Goal: Task Accomplishment & Management: Manage account settings

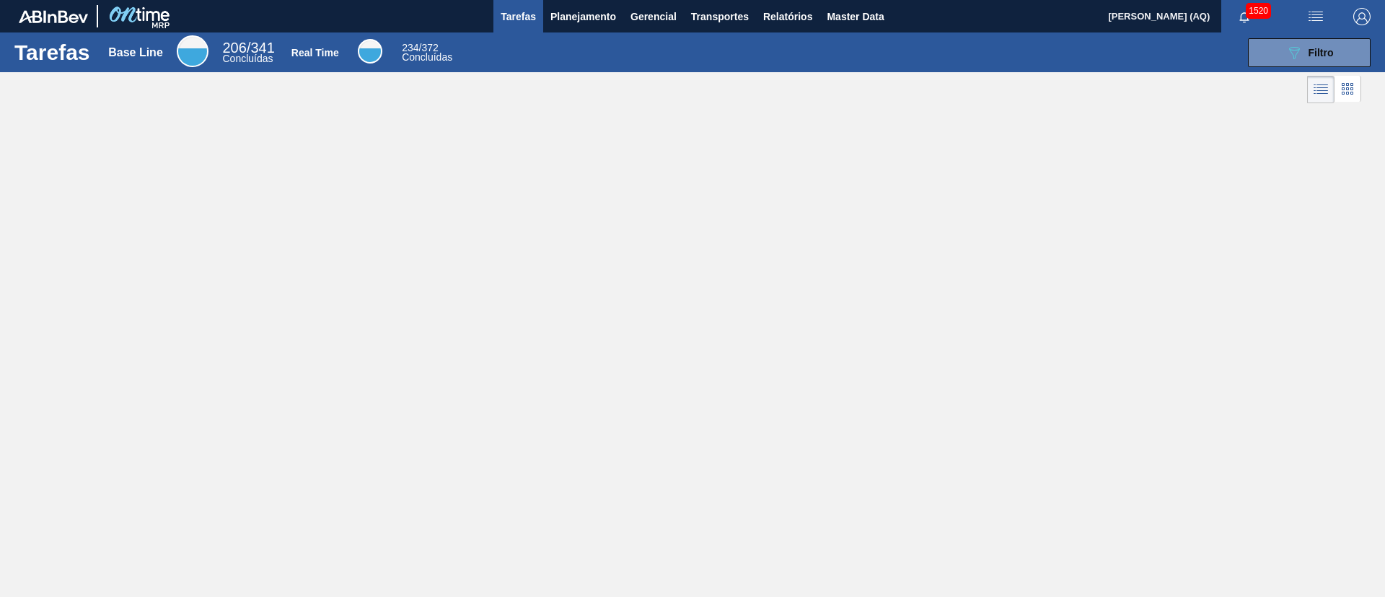
click at [1200, 215] on div "Tarefas Base Line 206 / 341 Concluídas Real Time 234 / 372 Concluídas 089F7B8B-…" at bounding box center [692, 282] width 1385 height 500
click at [1246, 14] on span "1520" at bounding box center [1258, 11] width 25 height 16
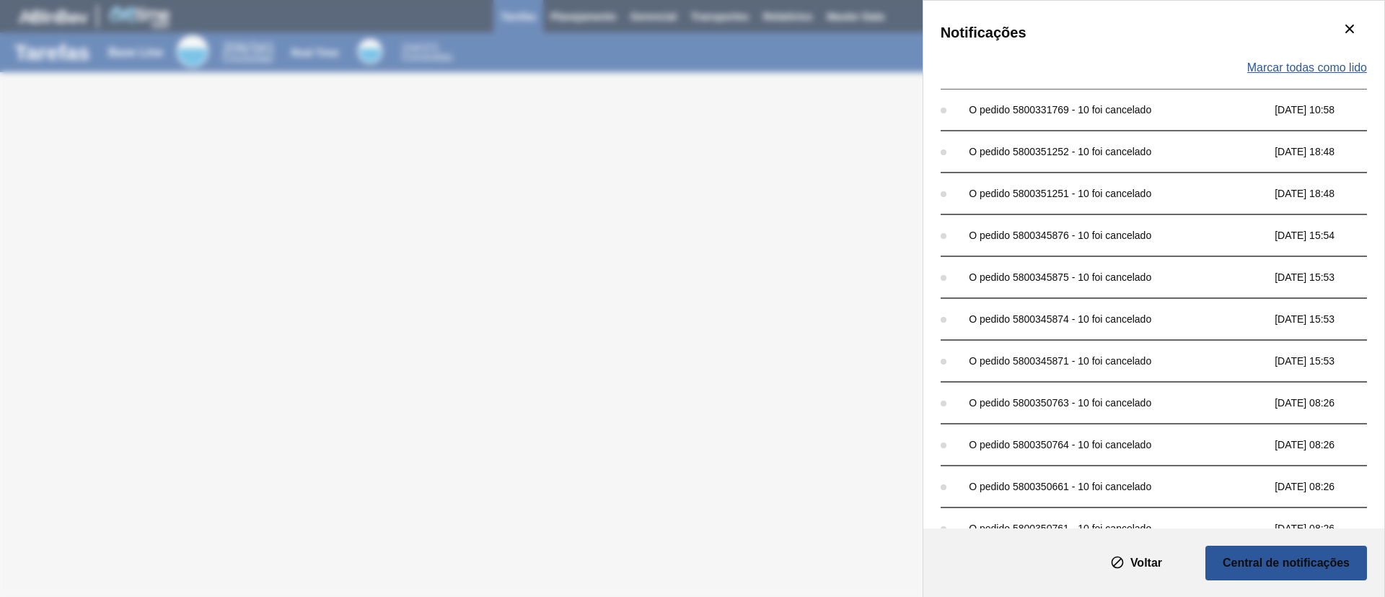
click at [1349, 66] on span "Marcar todas como lido" at bounding box center [1308, 67] width 120 height 13
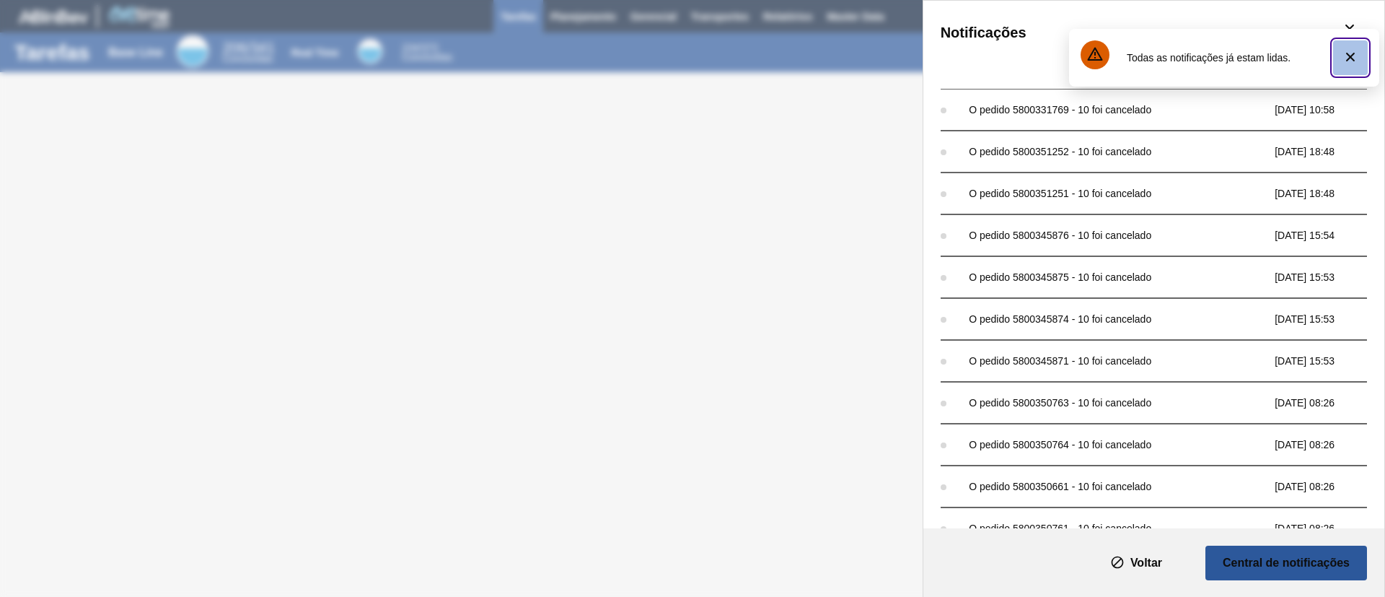
click at [1349, 58] on icon "botão de ícone" at bounding box center [1350, 57] width 9 height 9
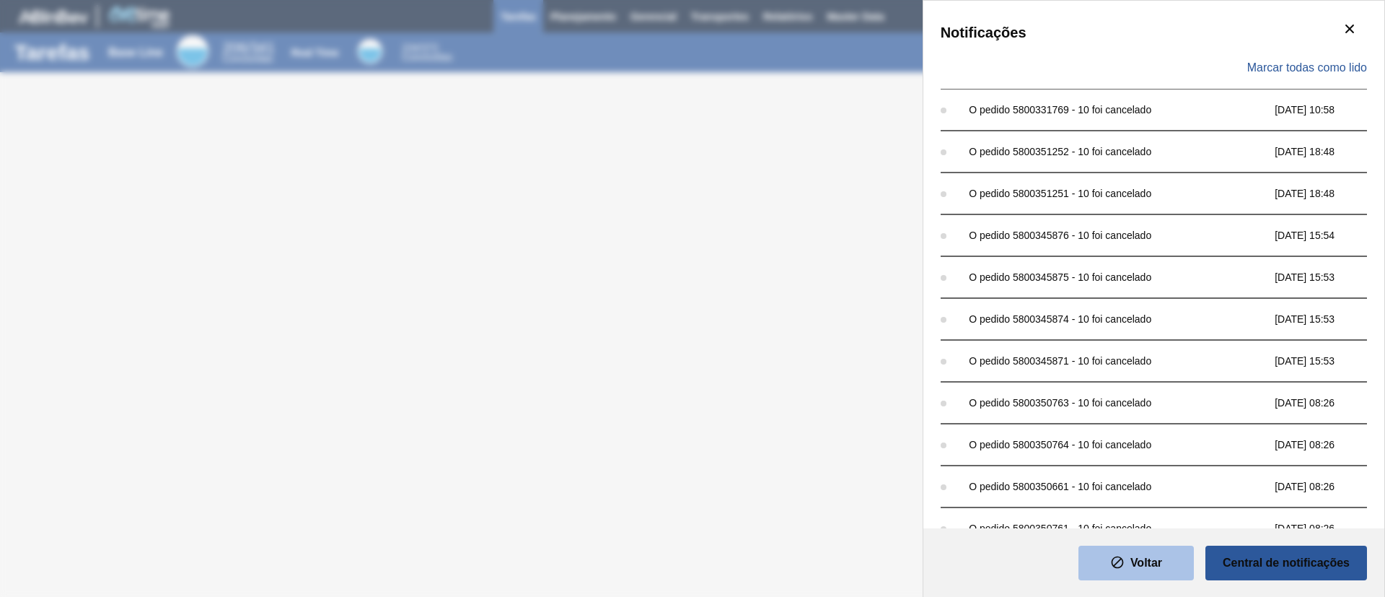
click at [0, 0] on slot "Voltar" at bounding box center [0, 0] width 0 height 0
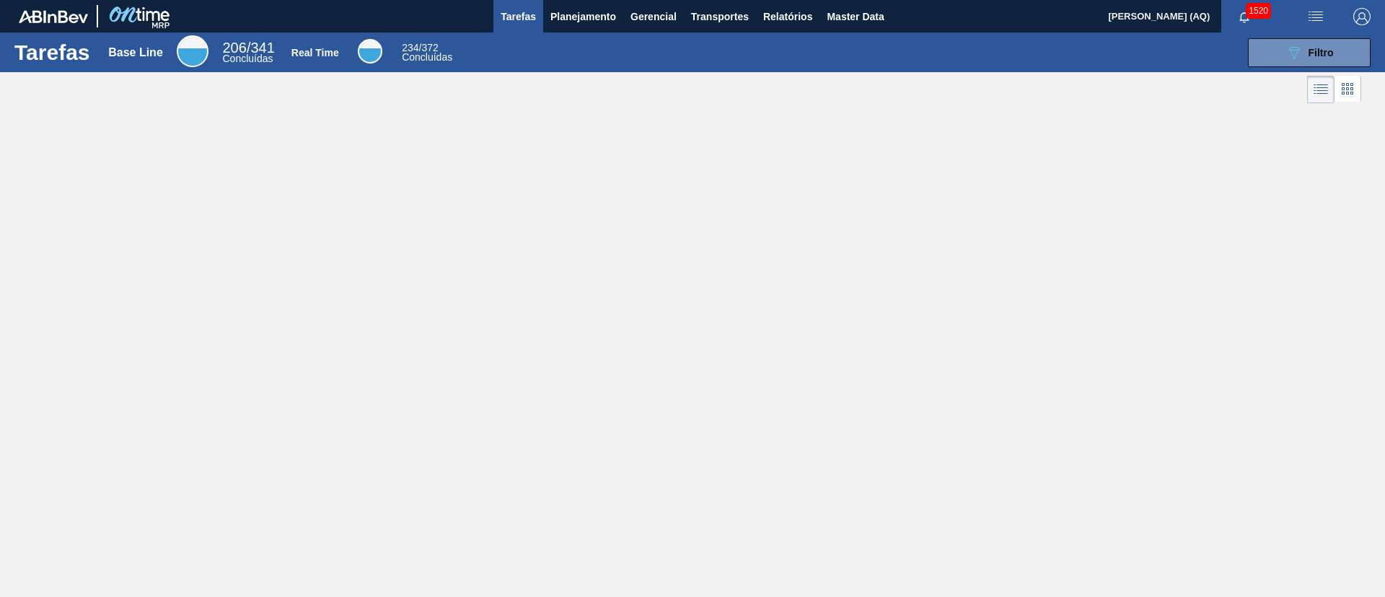
click at [1090, 185] on div "Tarefas Base Line 206 / 341 Concluídas Real Time 234 / 372 Concluídas 089F7B8B-…" at bounding box center [692, 282] width 1385 height 500
click at [780, 24] on span "Relatórios" at bounding box center [787, 16] width 49 height 17
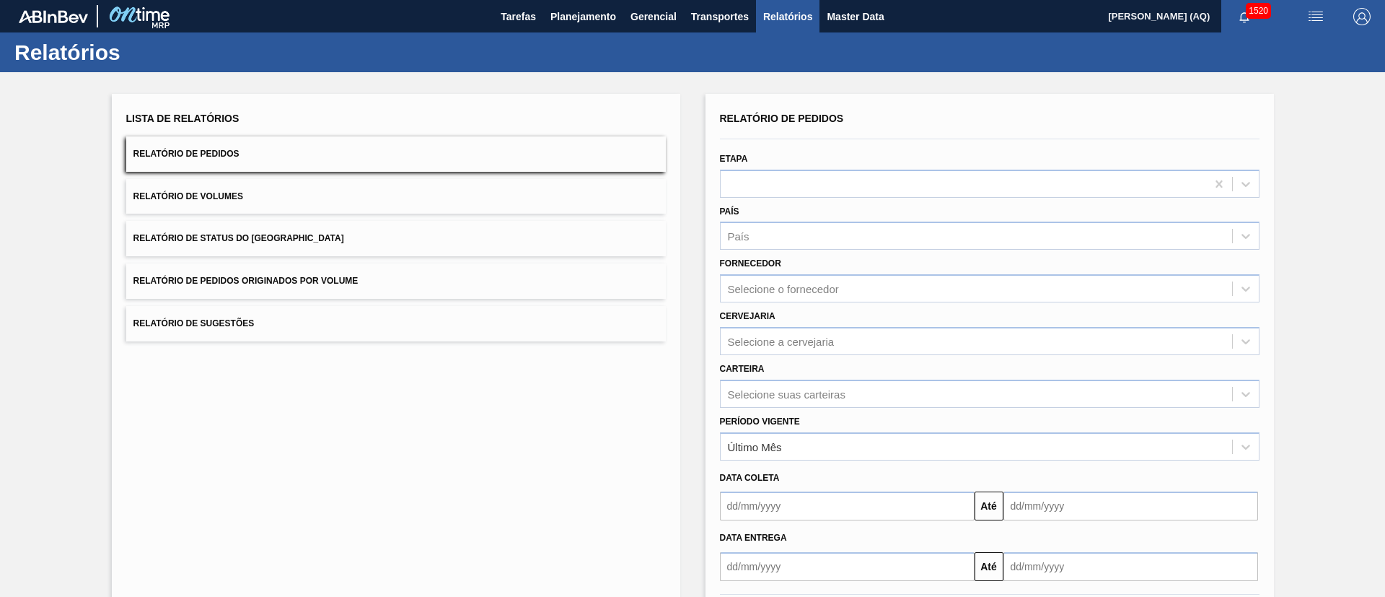
scroll to position [71, 0]
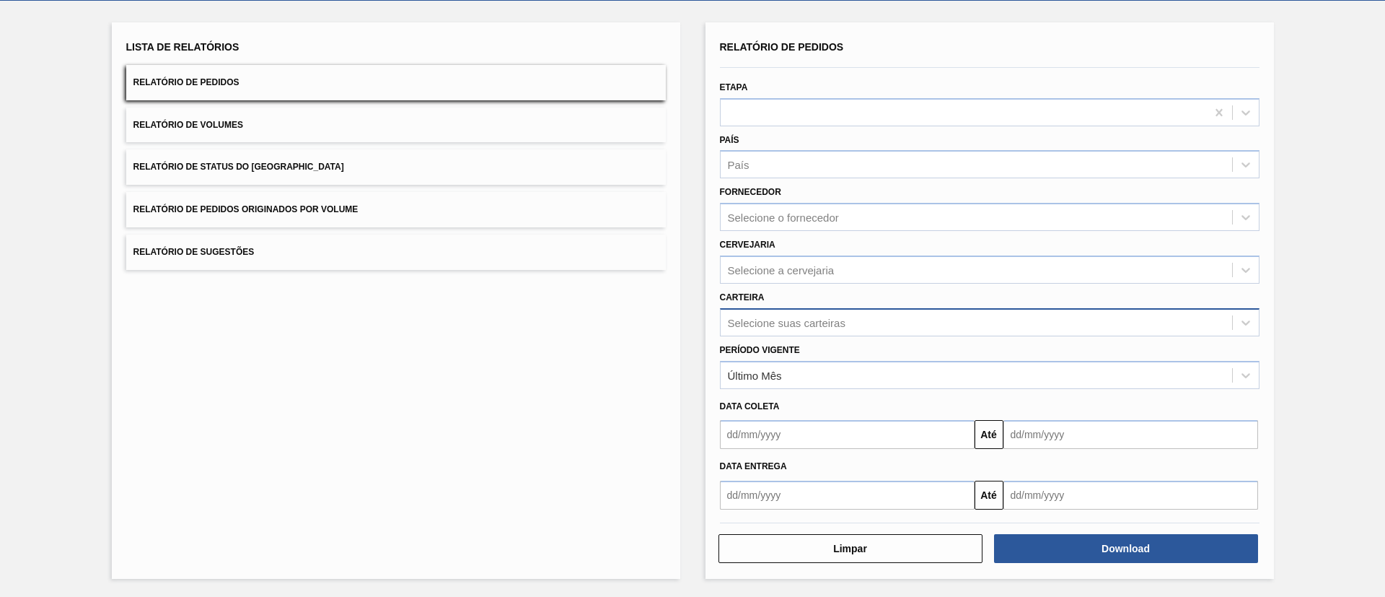
click at [811, 320] on div "Selecione suas carteiras" at bounding box center [787, 322] width 118 height 12
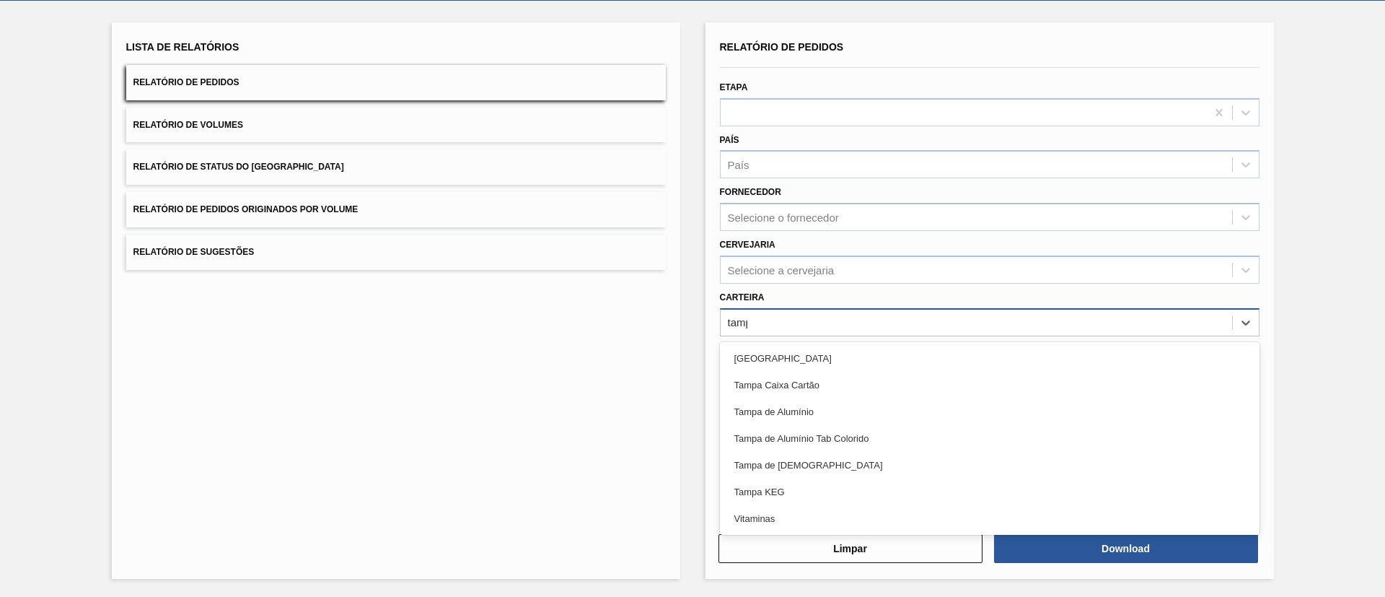
type input "tampa"
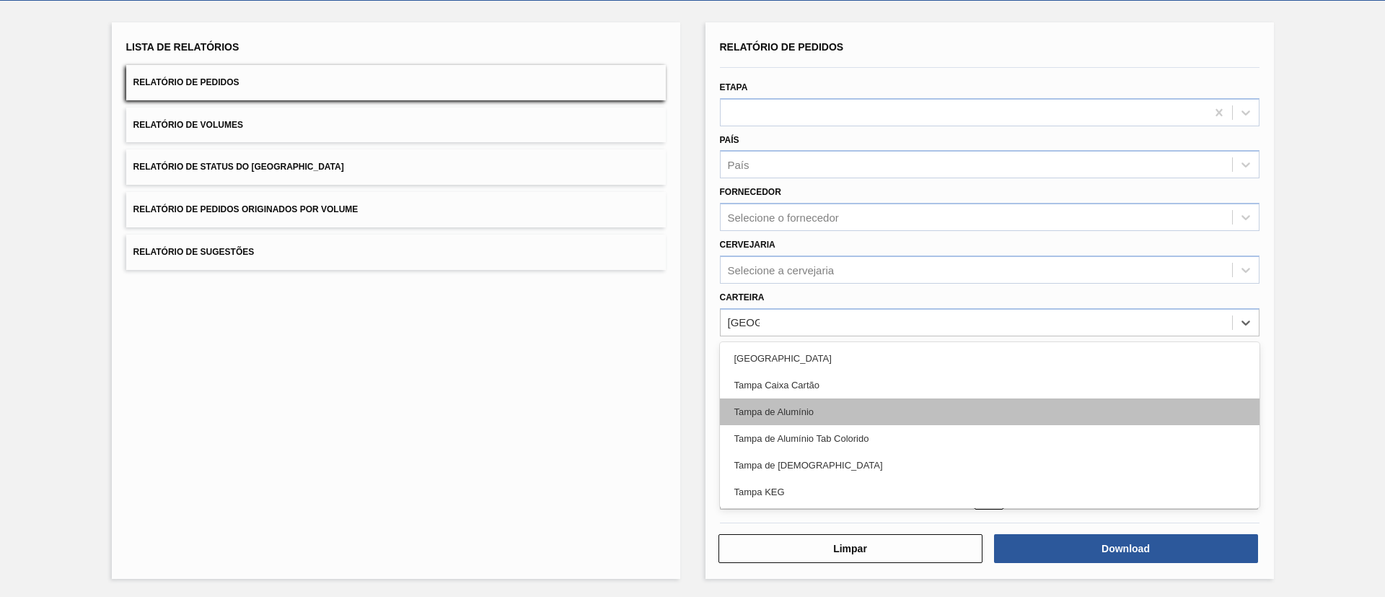
click at [869, 406] on div "Tampa de Alumínio" at bounding box center [990, 411] width 540 height 27
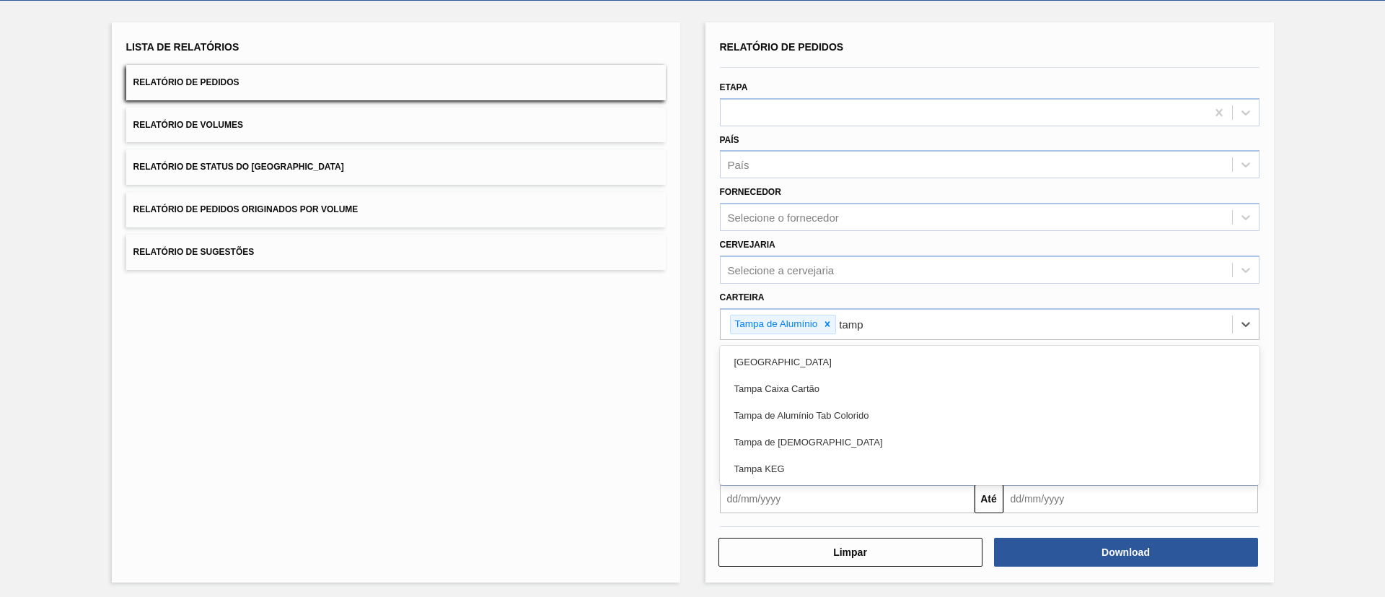
type input "tampa"
click at [869, 406] on div "Tampa de Alumínio Tab Colorido" at bounding box center [990, 415] width 540 height 27
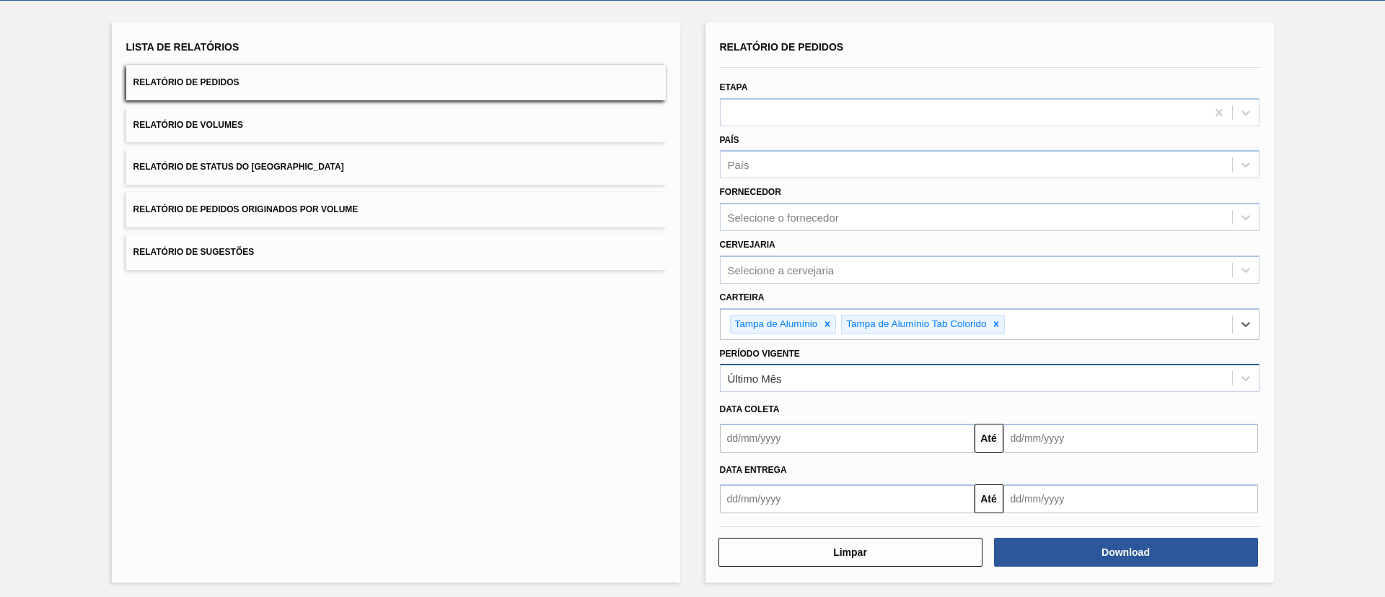
click at [857, 384] on div "Último Mês" at bounding box center [977, 378] width 512 height 21
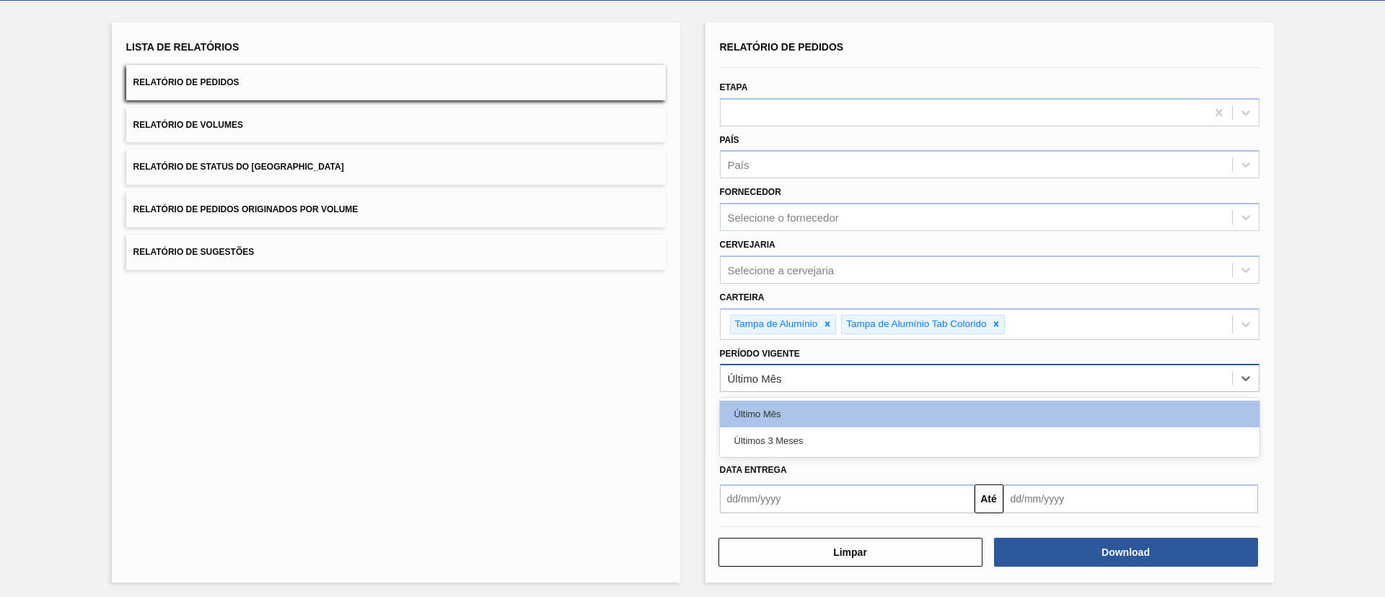
click at [830, 372] on div "Último Mês" at bounding box center [977, 378] width 512 height 21
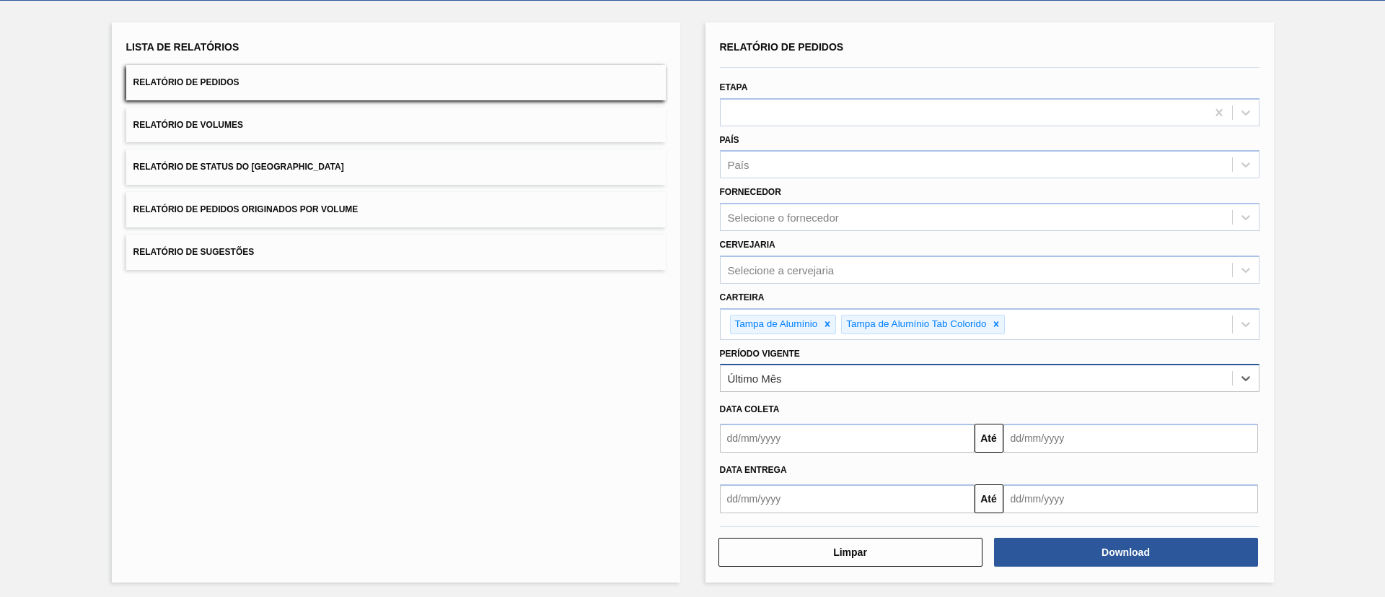
click at [812, 382] on div "Último Mês" at bounding box center [977, 378] width 512 height 21
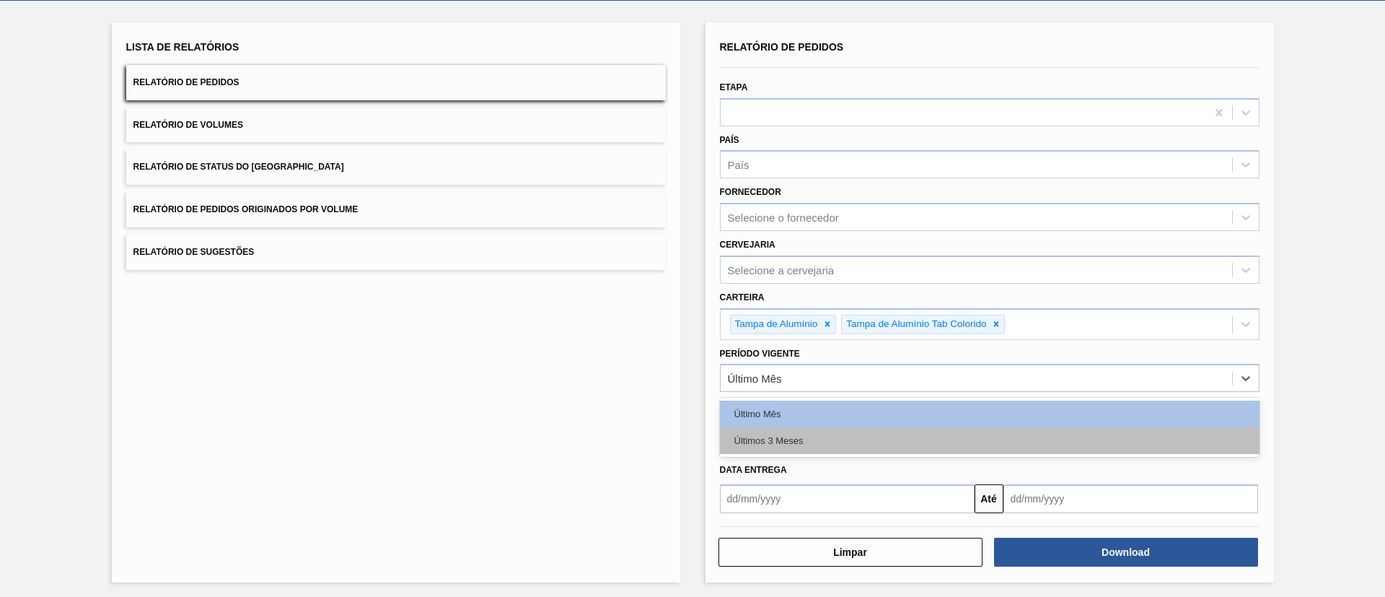
click at [823, 436] on div "Últimos 3 Meses" at bounding box center [990, 440] width 540 height 27
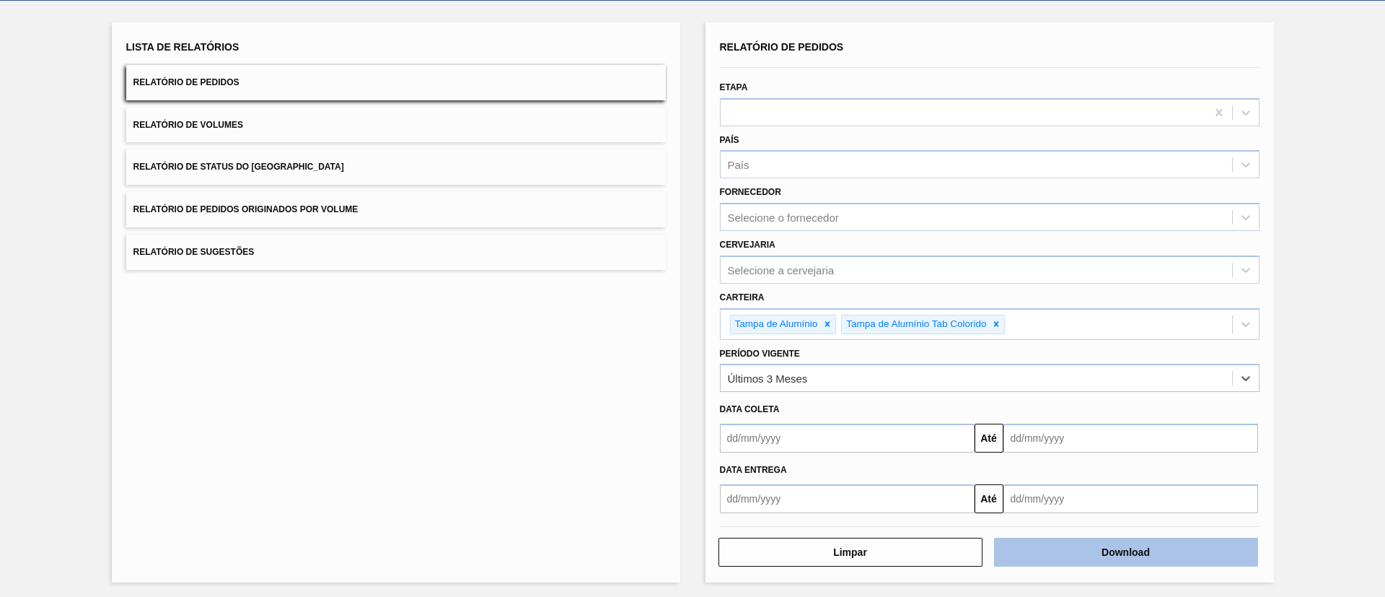
click at [1090, 555] on button "Download" at bounding box center [1126, 552] width 264 height 29
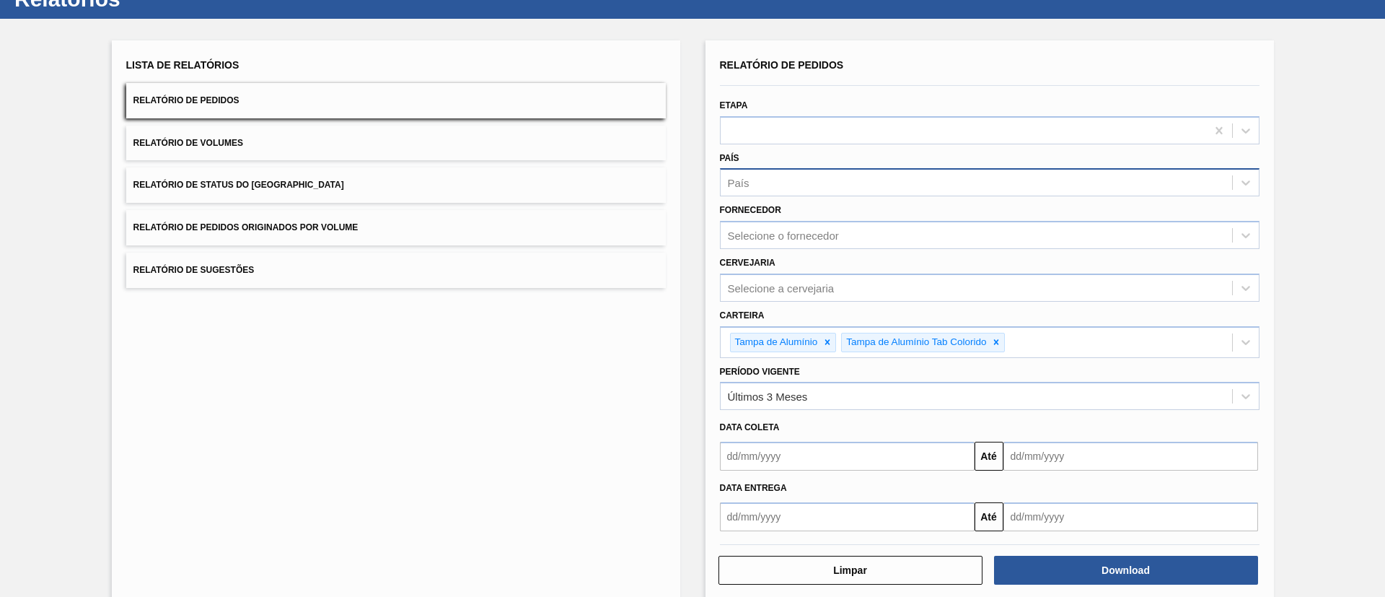
scroll to position [0, 0]
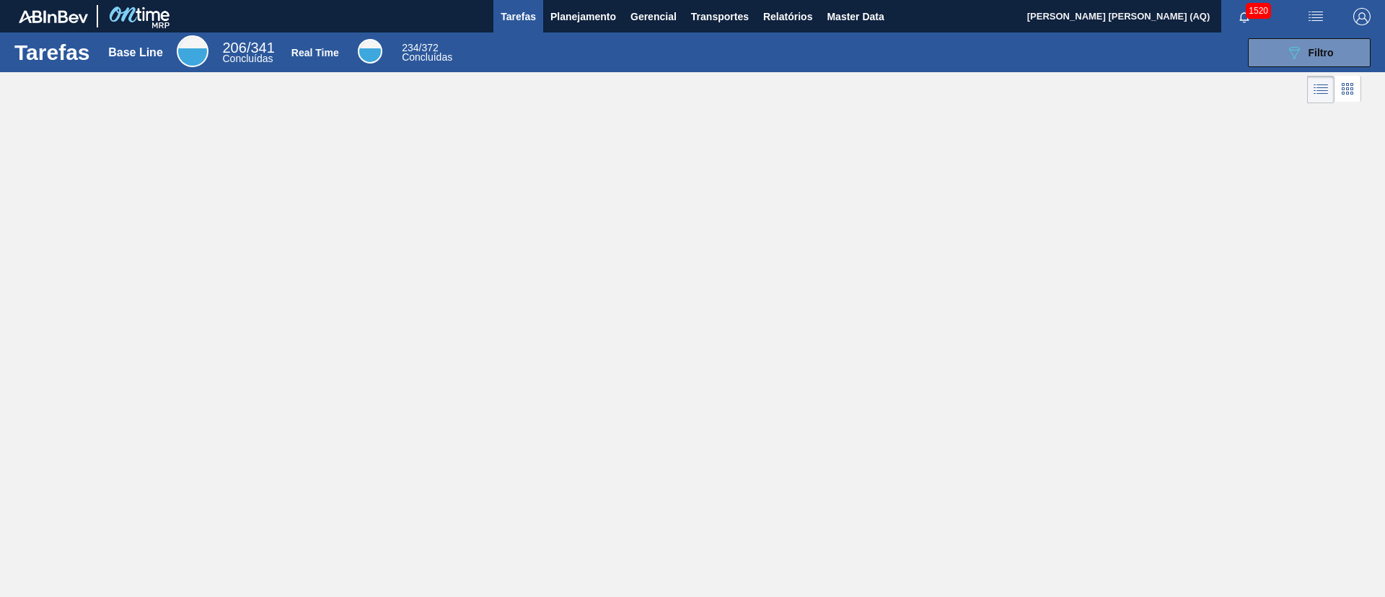
drag, startPoint x: 1300, startPoint y: 53, endPoint x: 1292, endPoint y: 67, distance: 15.8
click at [1301, 53] on icon "089F7B8B-B2A5-4AFE-B5C0-19BA573D28AC" at bounding box center [1294, 52] width 17 height 17
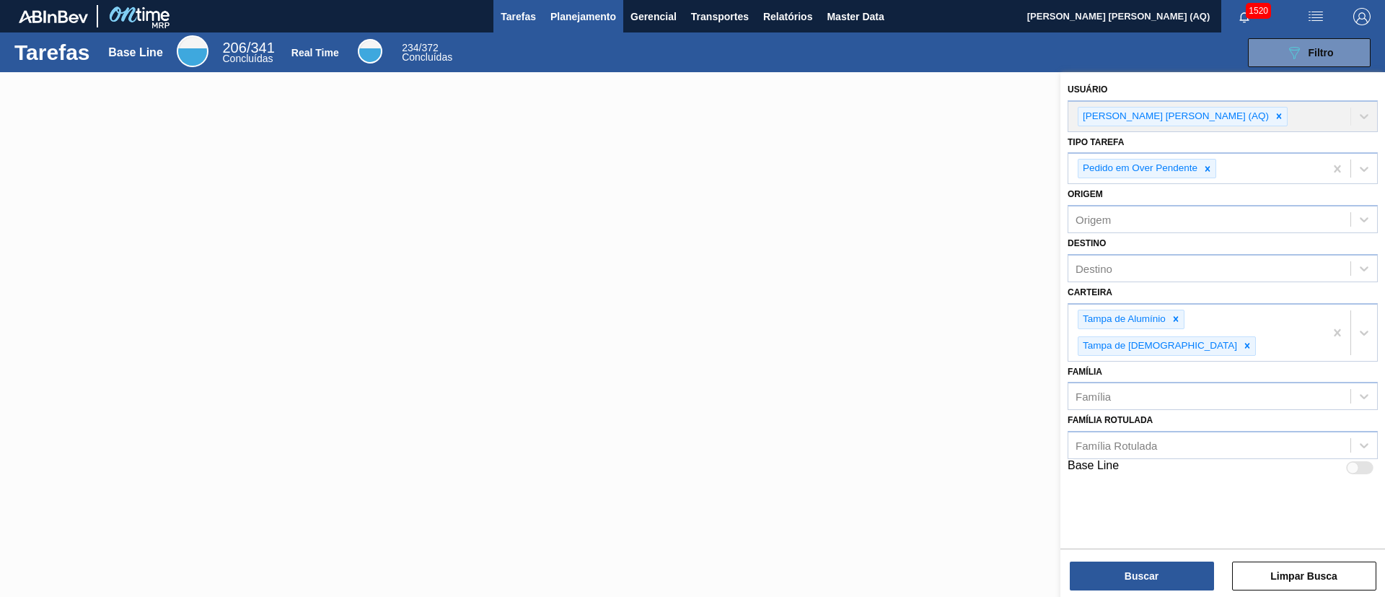
click at [593, 12] on span "Planejamento" at bounding box center [584, 16] width 66 height 17
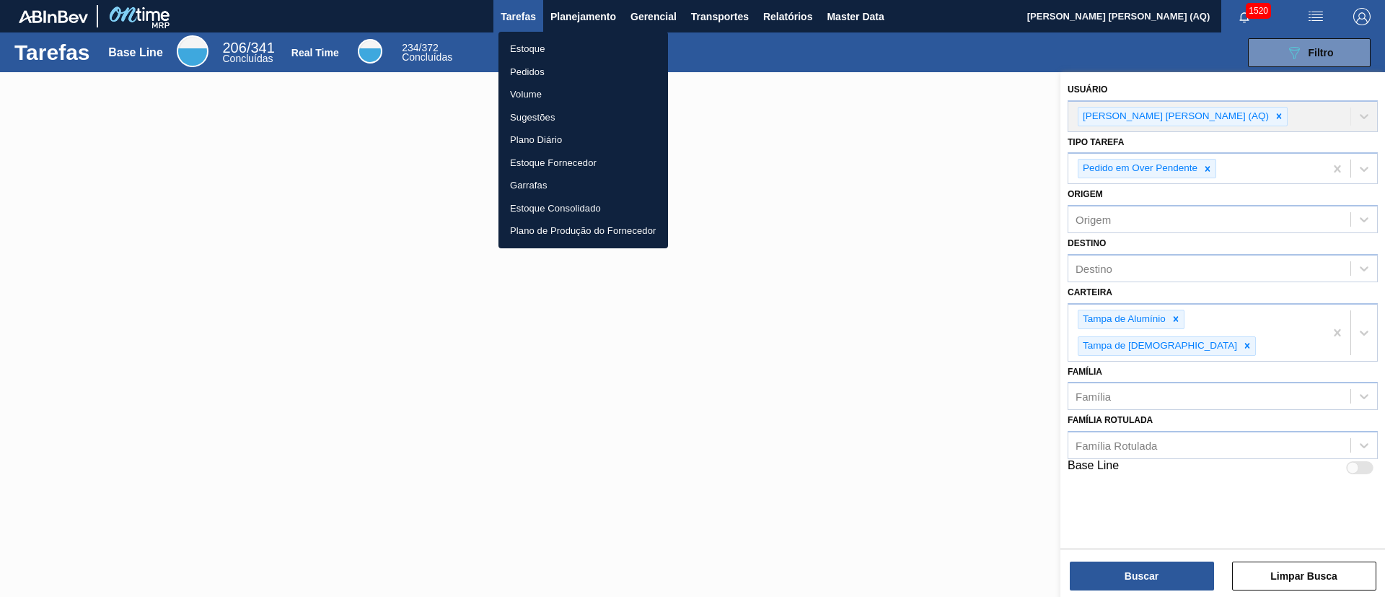
click at [672, 10] on div at bounding box center [692, 298] width 1385 height 597
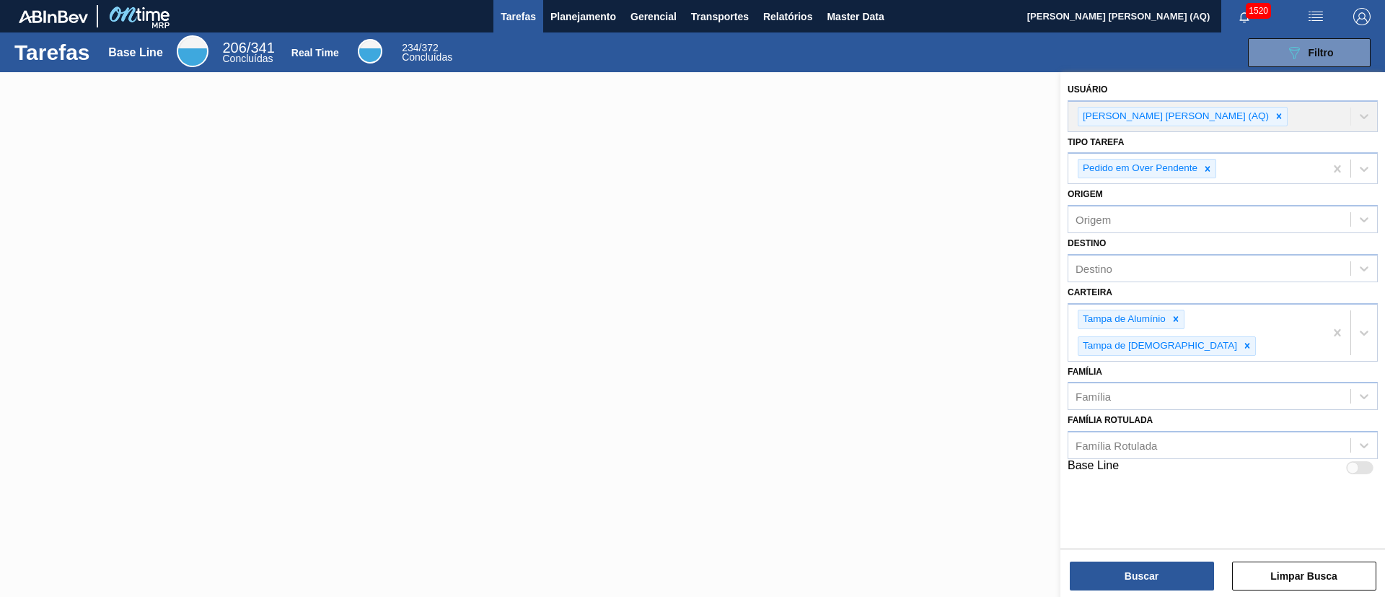
click at [707, 15] on span "Transportes" at bounding box center [720, 16] width 58 height 17
click at [794, 14] on span "Relatórios" at bounding box center [787, 16] width 49 height 17
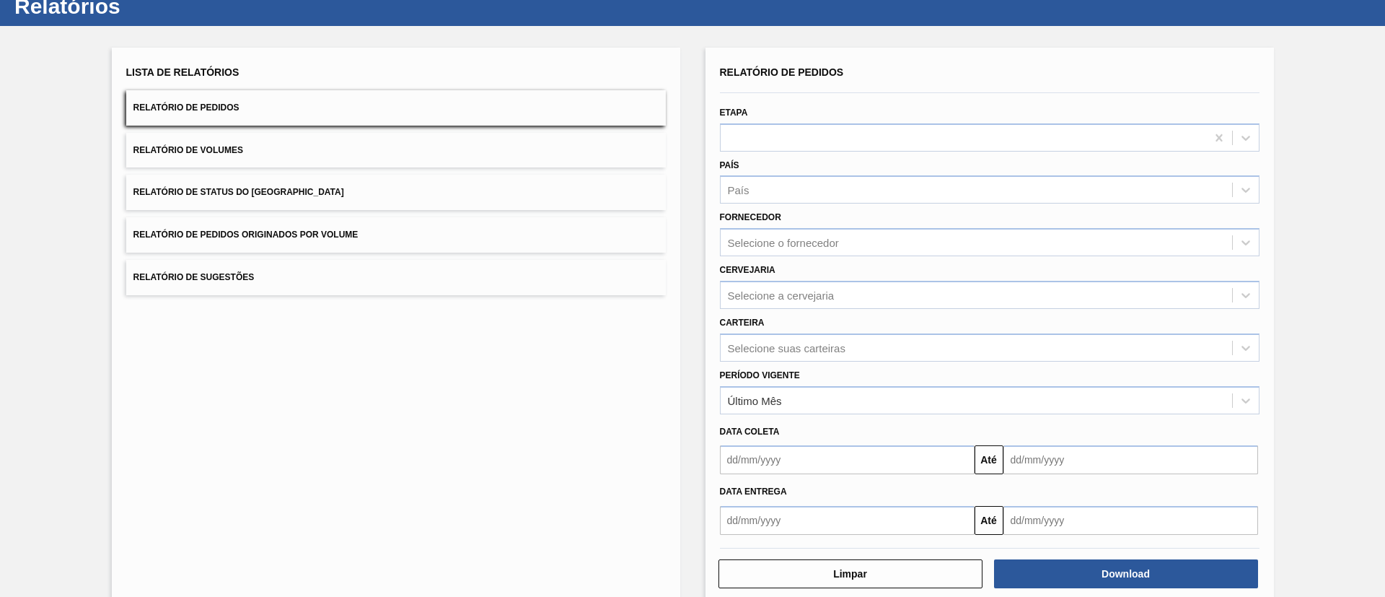
scroll to position [71, 0]
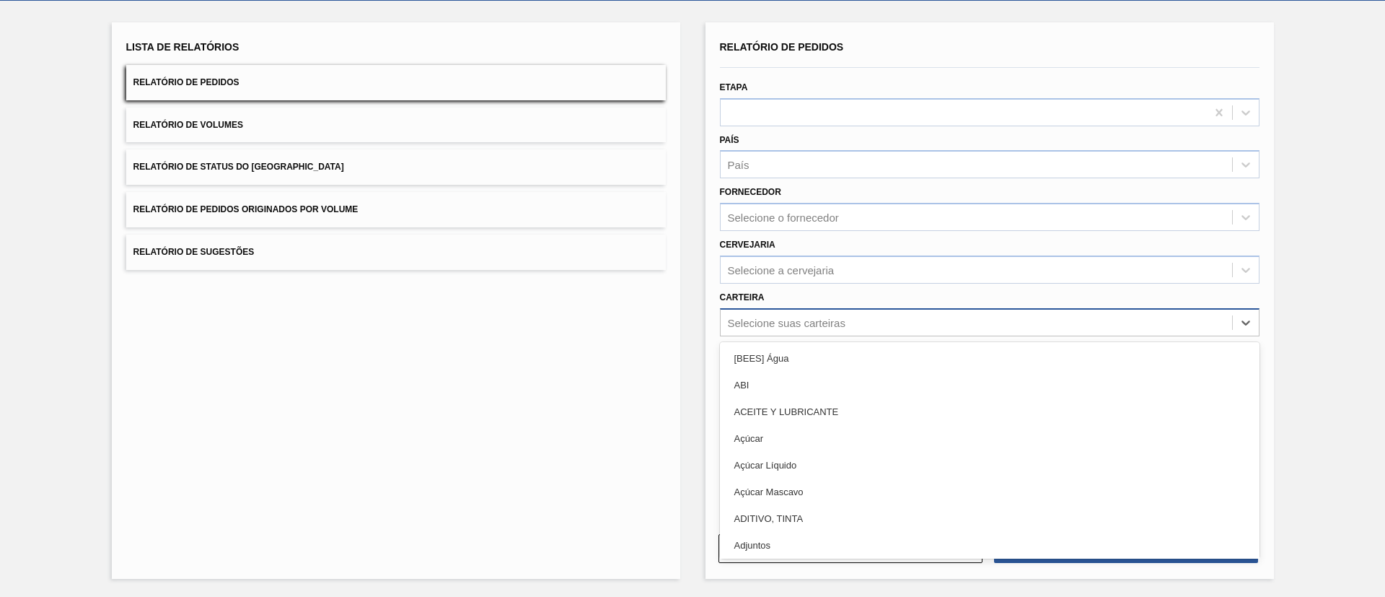
click at [815, 326] on div "Selecione suas carteiras" at bounding box center [787, 322] width 118 height 12
click at [807, 323] on div "Selecione suas carteiras" at bounding box center [787, 322] width 118 height 12
type input "[GEOGRAPHIC_DATA]"
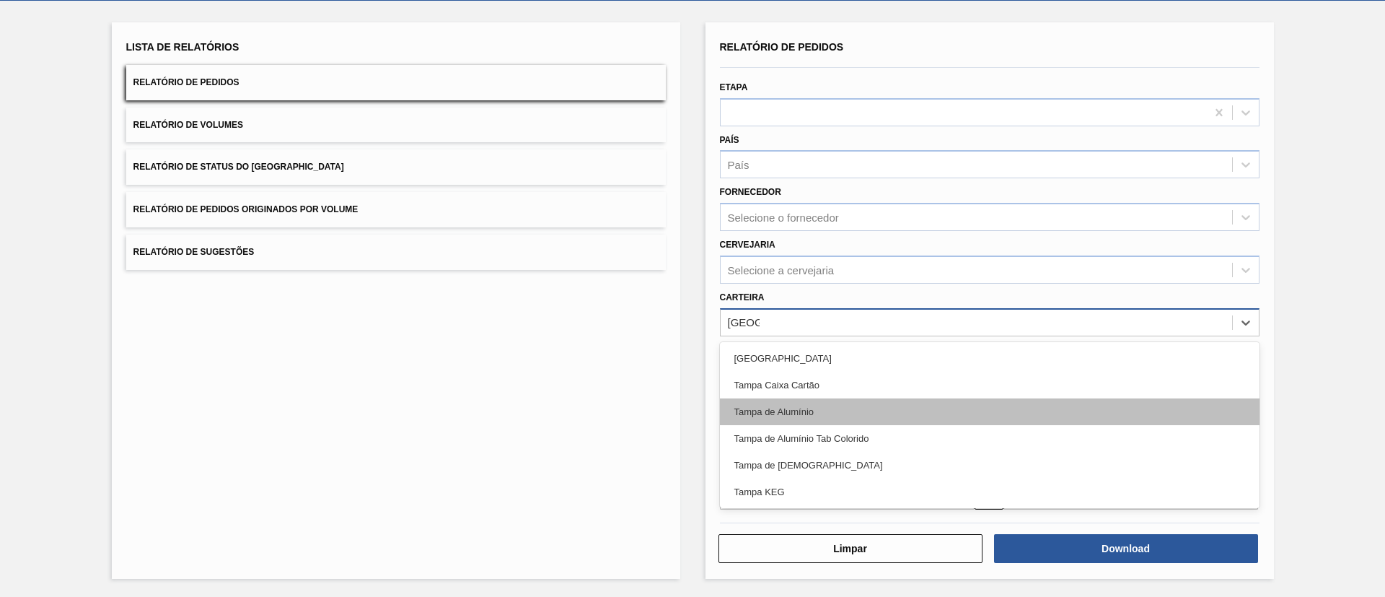
click at [882, 405] on div "Tampa de Alumínio" at bounding box center [990, 411] width 540 height 27
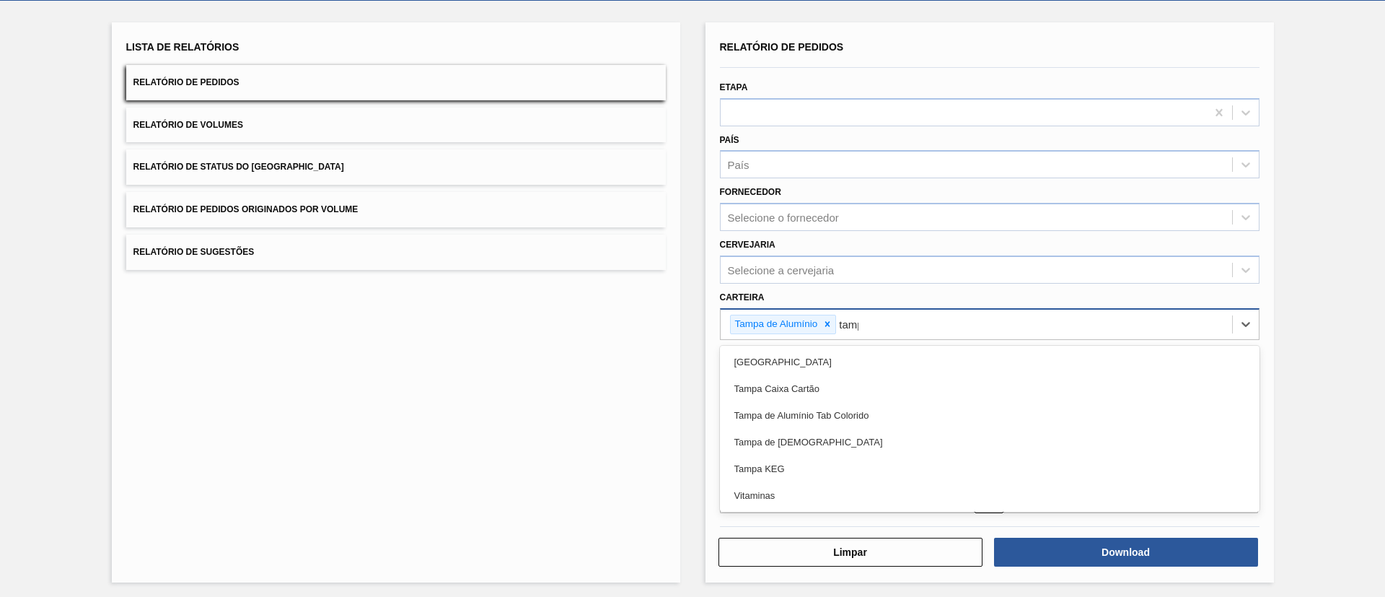
type input "[GEOGRAPHIC_DATA]"
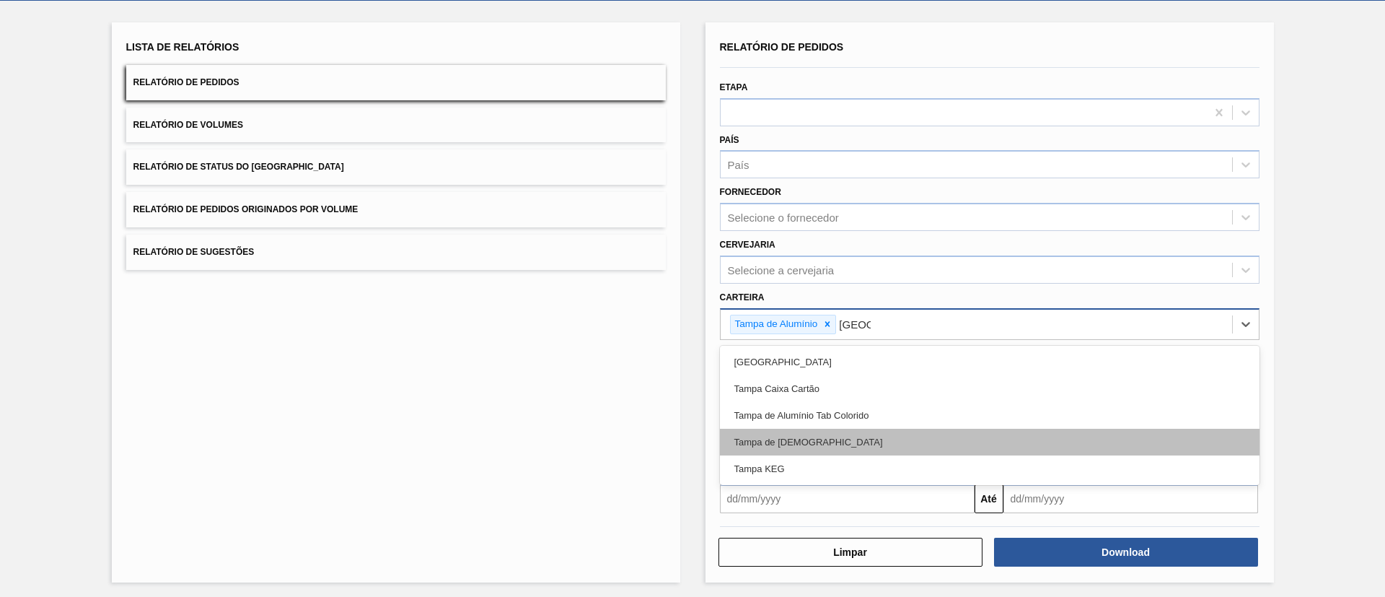
click at [882, 447] on div "Tampa de [DEMOGRAPHIC_DATA]" at bounding box center [990, 442] width 540 height 27
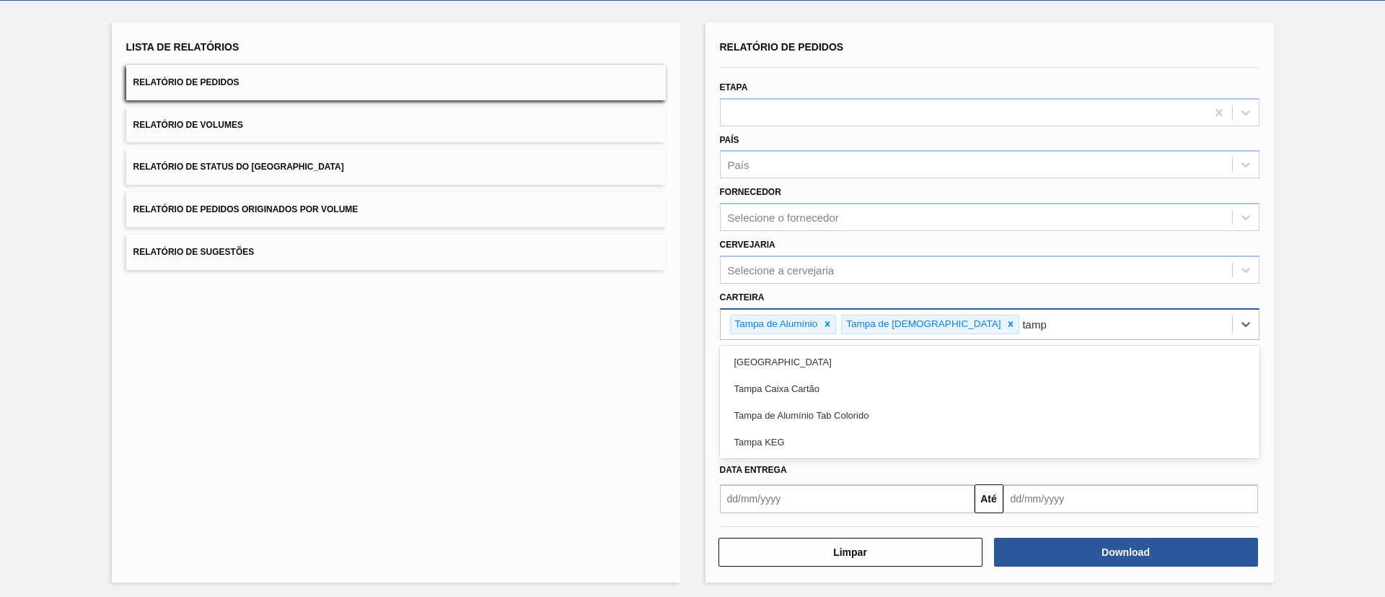
type input "[GEOGRAPHIC_DATA]"
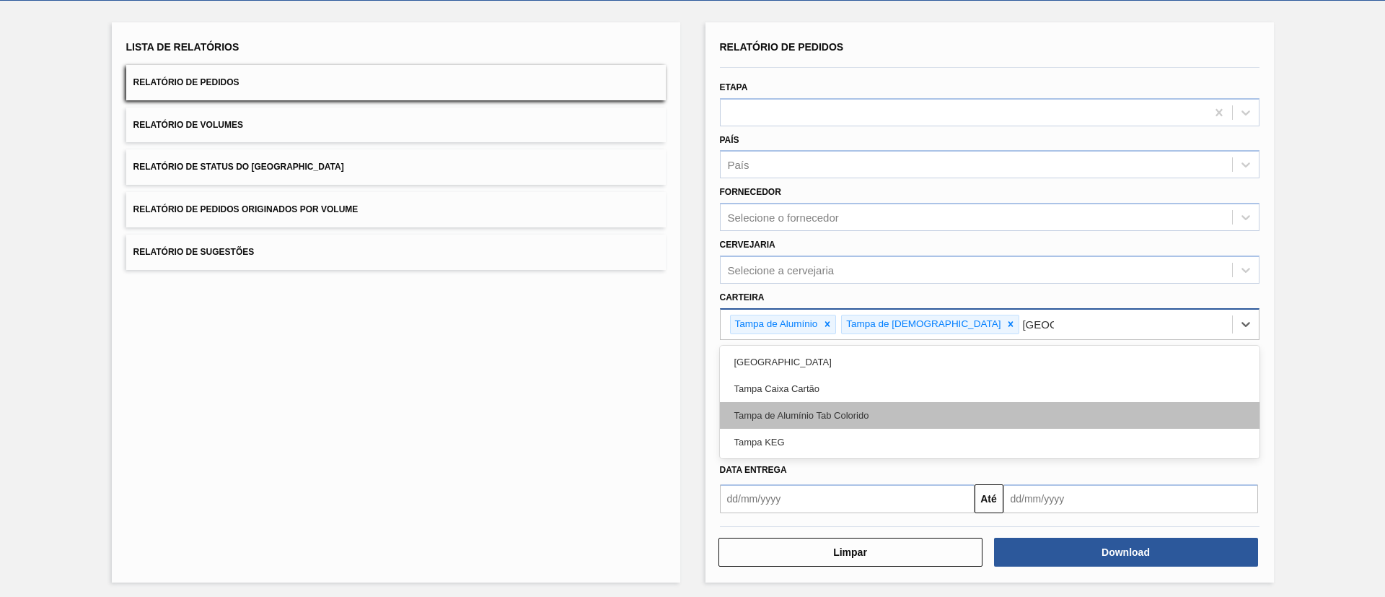
click at [916, 416] on div "Tampa de Alumínio Tab Colorido" at bounding box center [990, 415] width 540 height 27
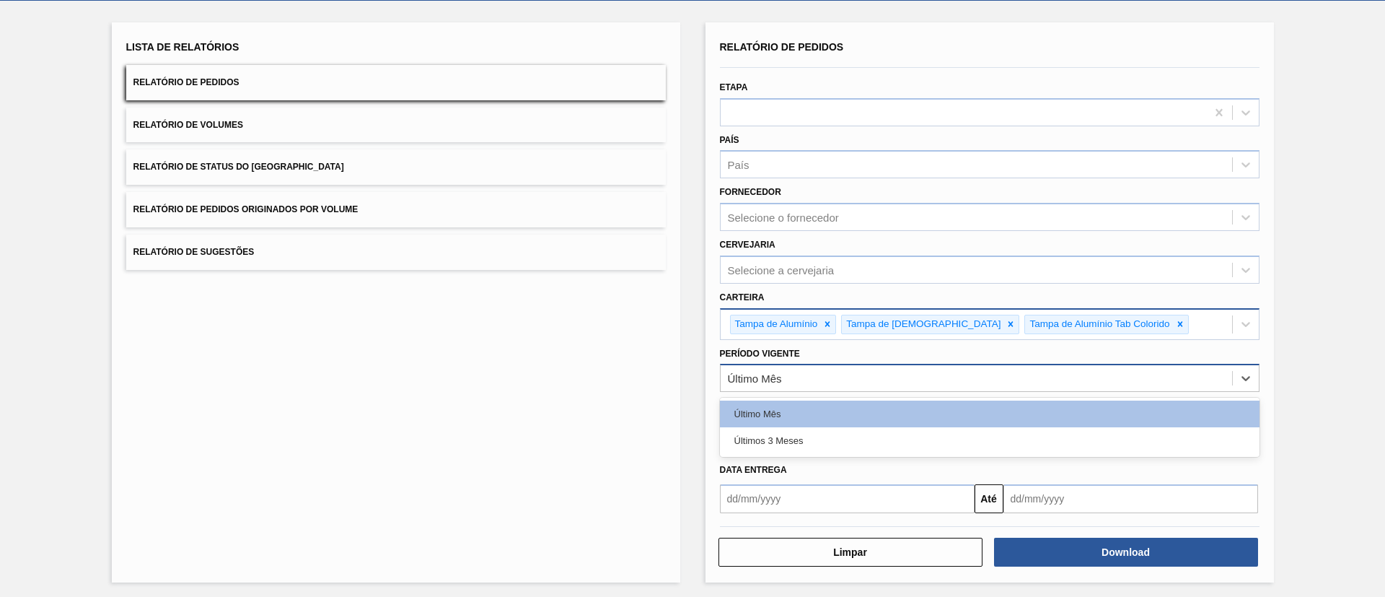
click at [973, 382] on div "Último Mês" at bounding box center [977, 378] width 512 height 21
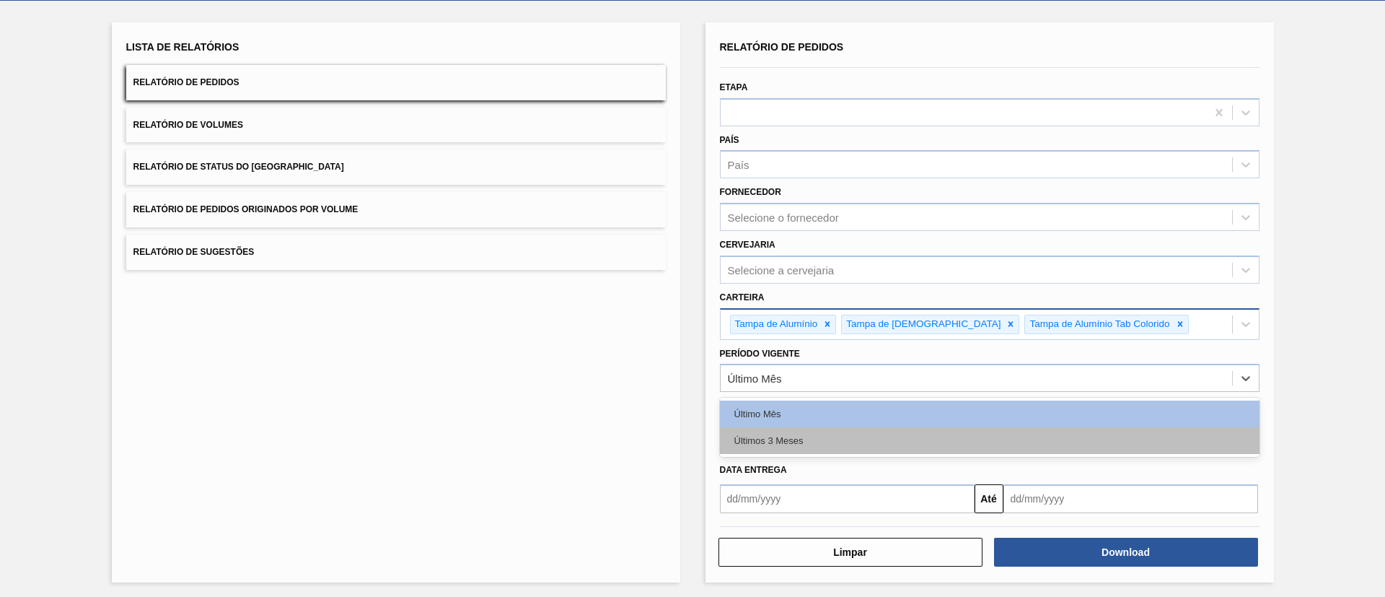
click at [965, 434] on div "Últimos 3 Meses" at bounding box center [990, 440] width 540 height 27
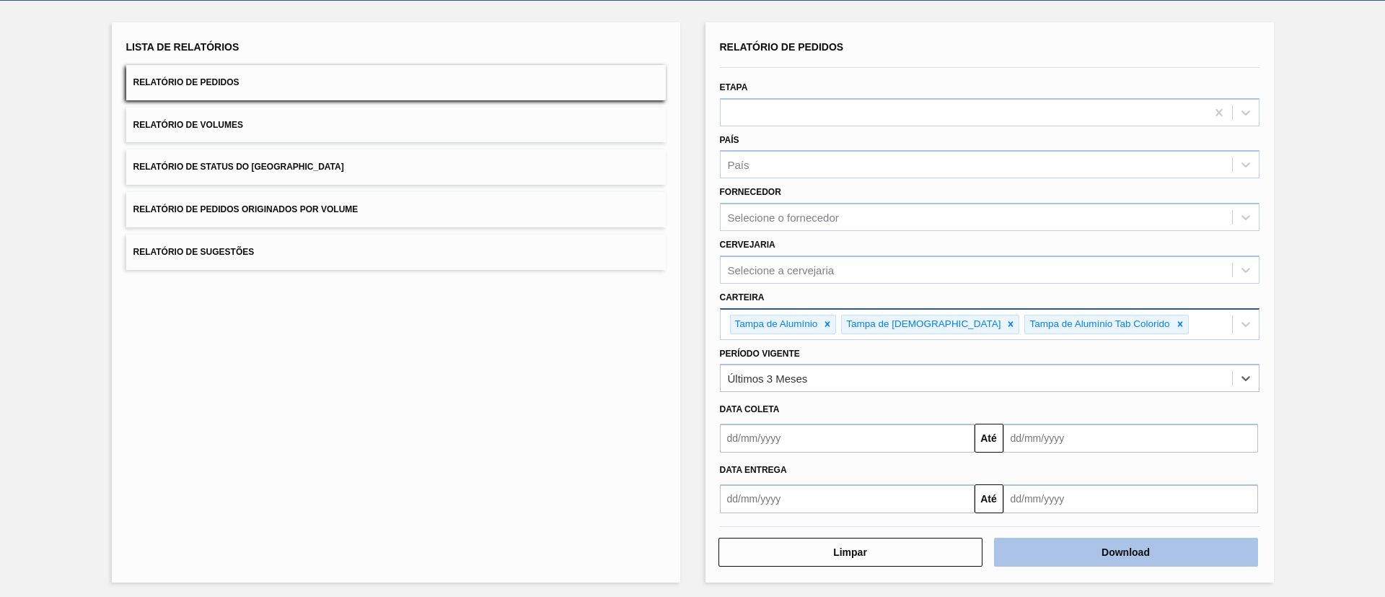
click at [1160, 560] on button "Download" at bounding box center [1126, 552] width 264 height 29
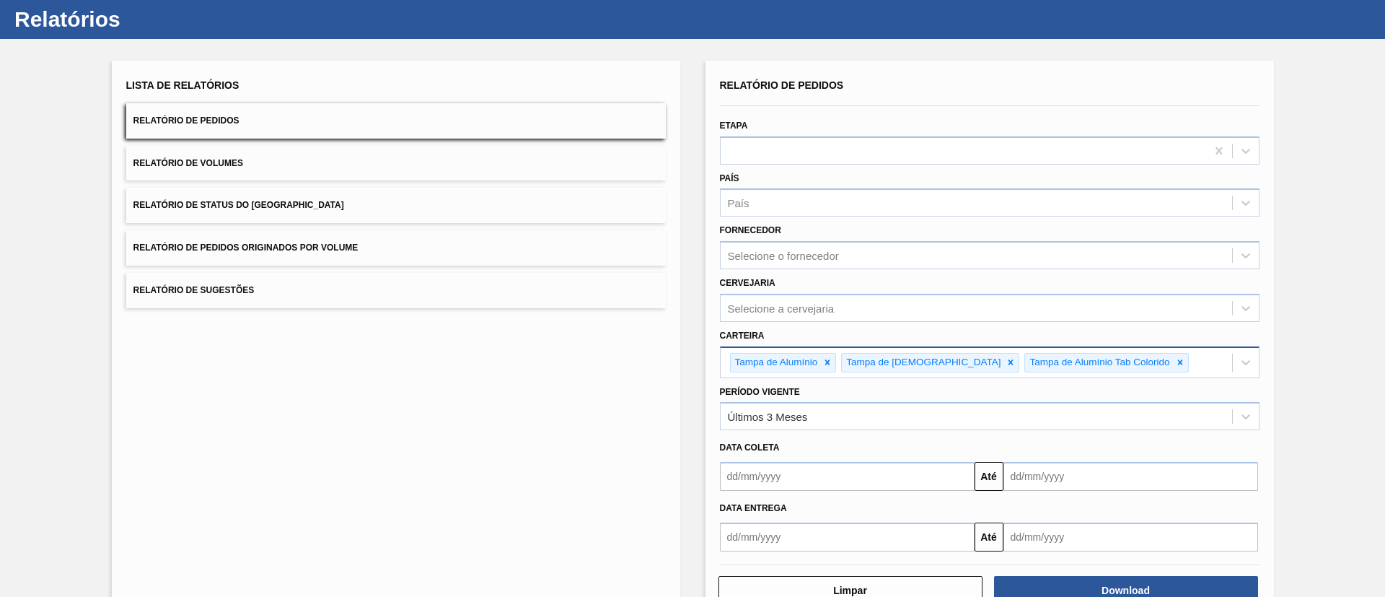
scroll to position [0, 0]
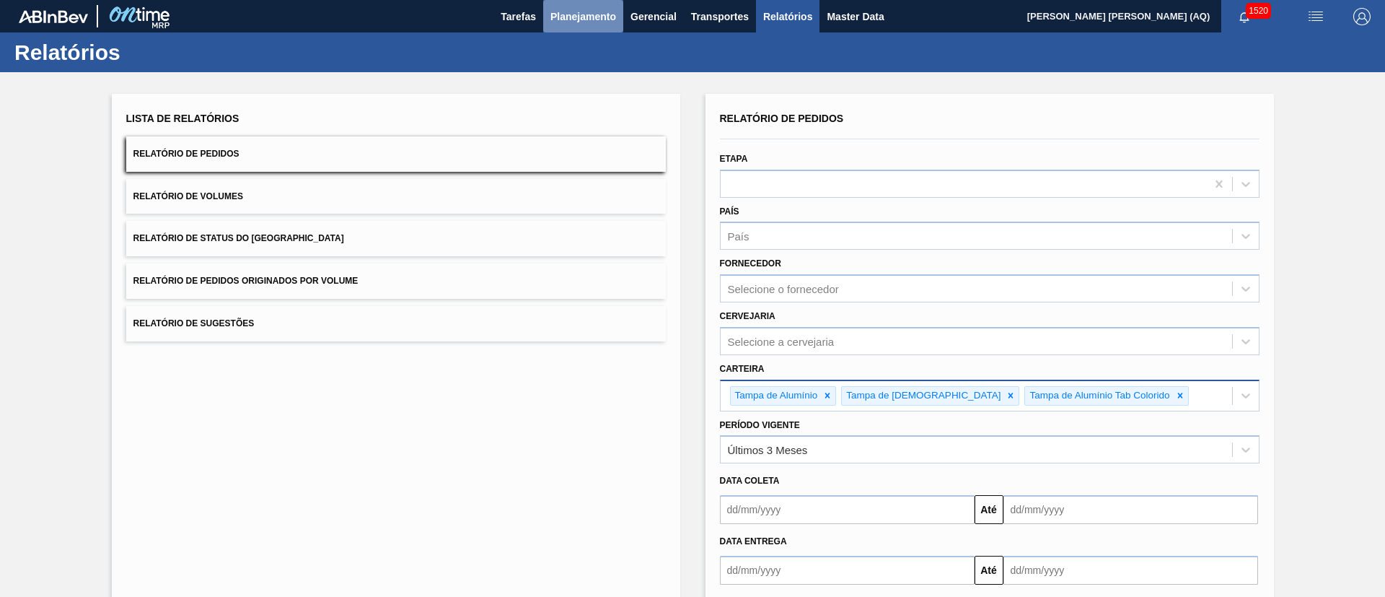
click at [577, 17] on span "Planejamento" at bounding box center [584, 16] width 66 height 17
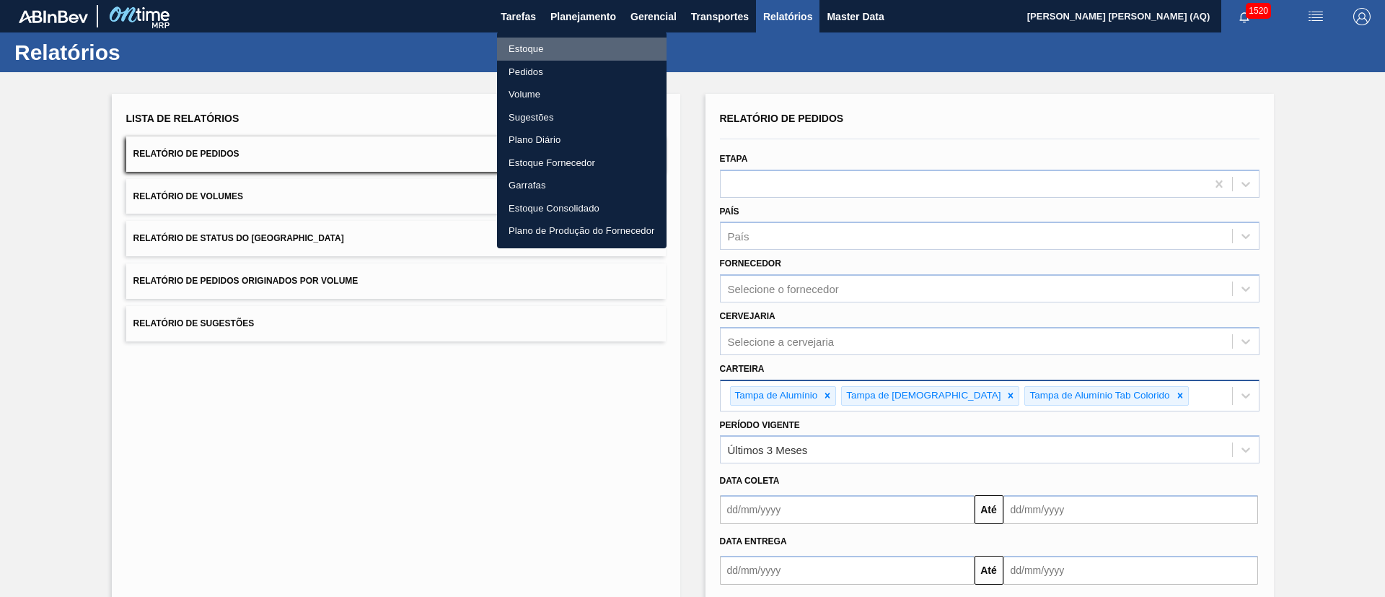
click at [546, 46] on li "Estoque" at bounding box center [582, 49] width 170 height 23
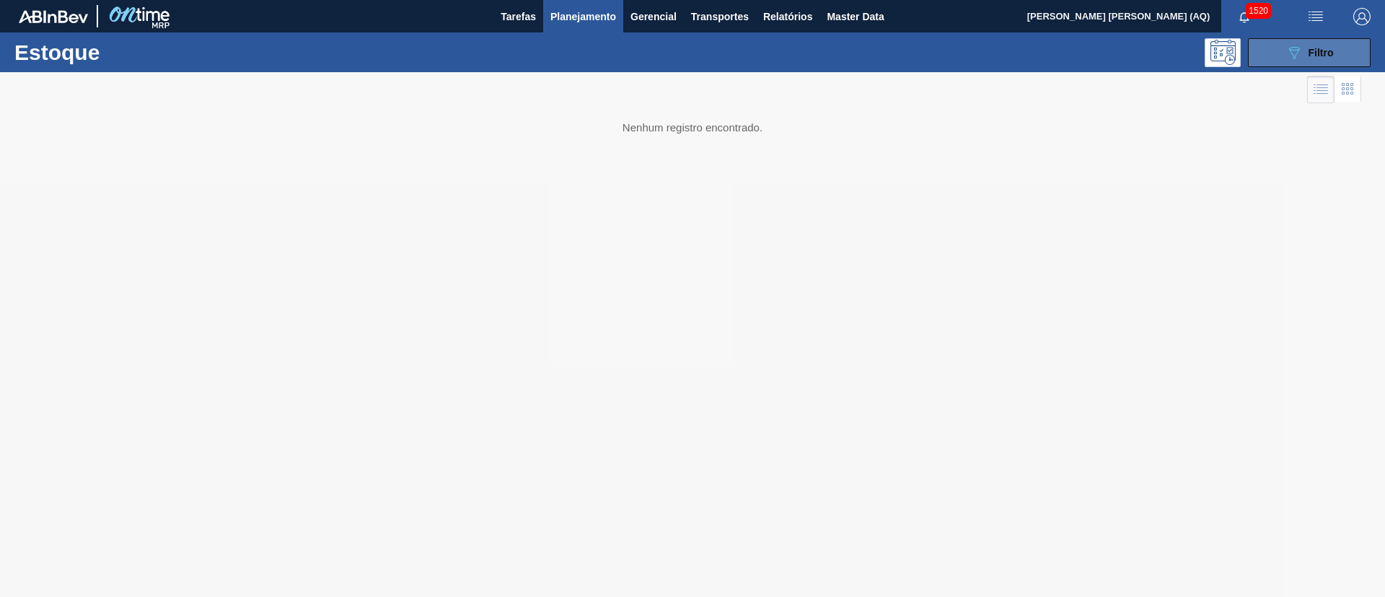
click at [1281, 55] on button "089F7B8B-B2A5-4AFE-B5C0-19BA573D28AC Filtro" at bounding box center [1309, 52] width 123 height 29
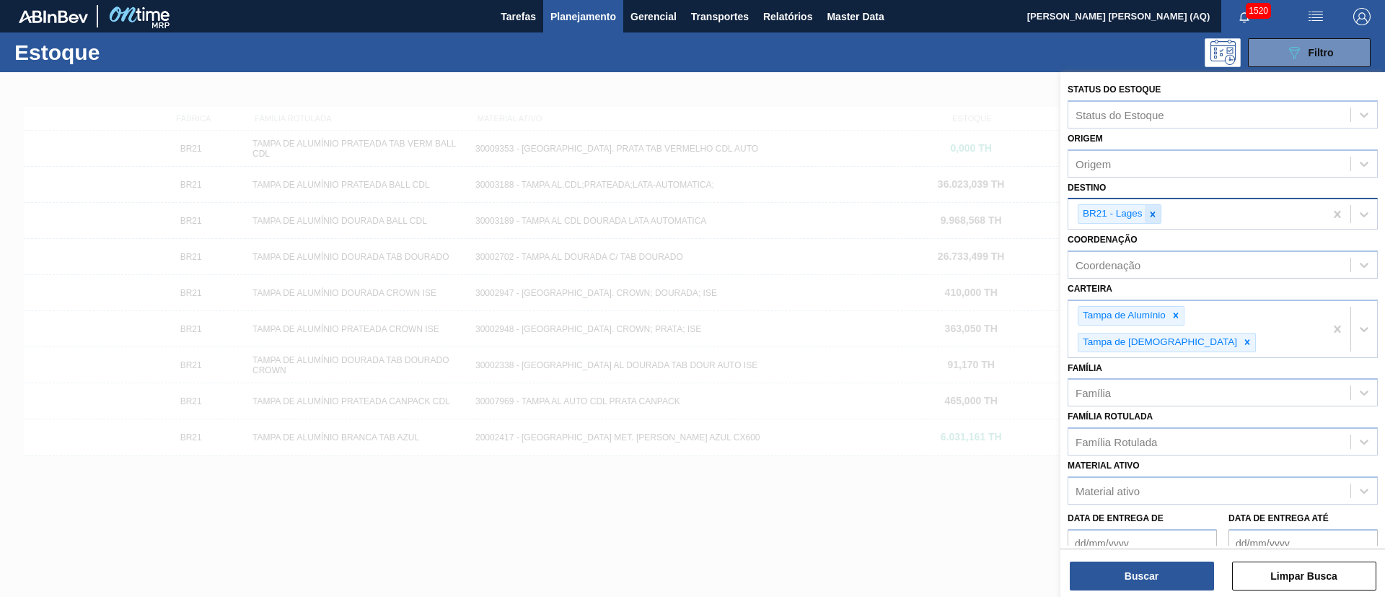
click at [1154, 214] on icon at bounding box center [1153, 214] width 10 height 10
click at [790, 62] on div "089F7B8B-B2A5-4AFE-B5C0-19BA573D28AC Filtro" at bounding box center [804, 52] width 1148 height 29
click at [604, 16] on span "Planejamento" at bounding box center [584, 16] width 66 height 17
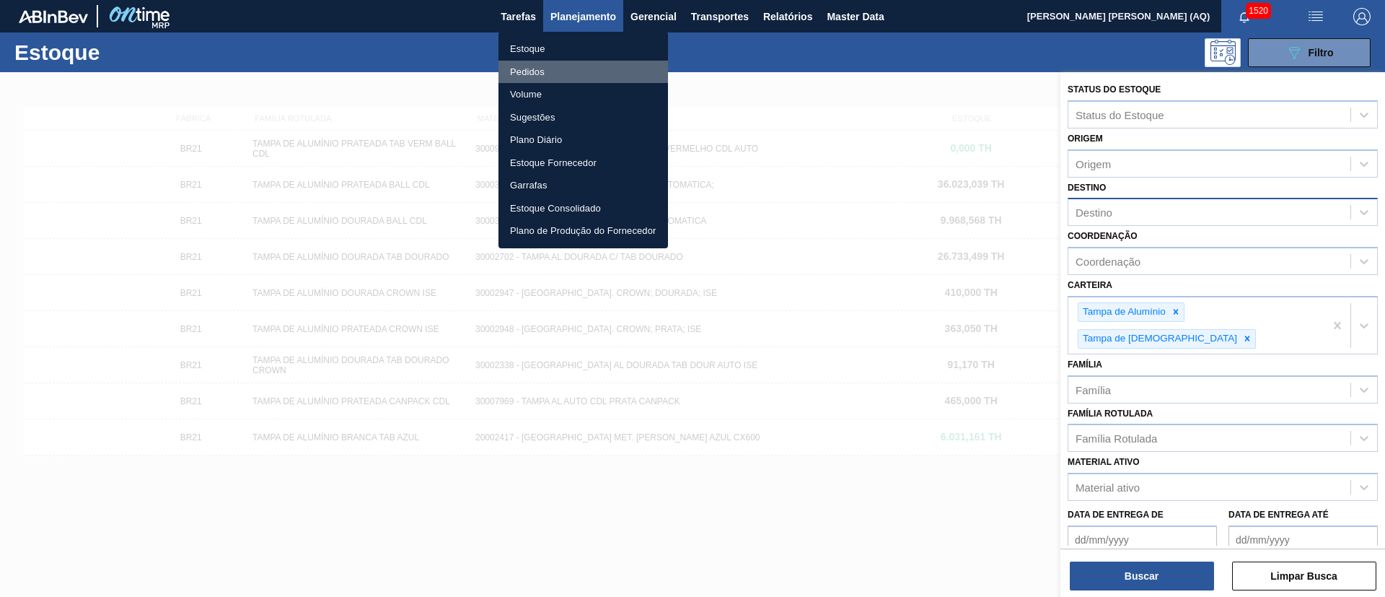
click at [537, 70] on li "Pedidos" at bounding box center [584, 72] width 170 height 23
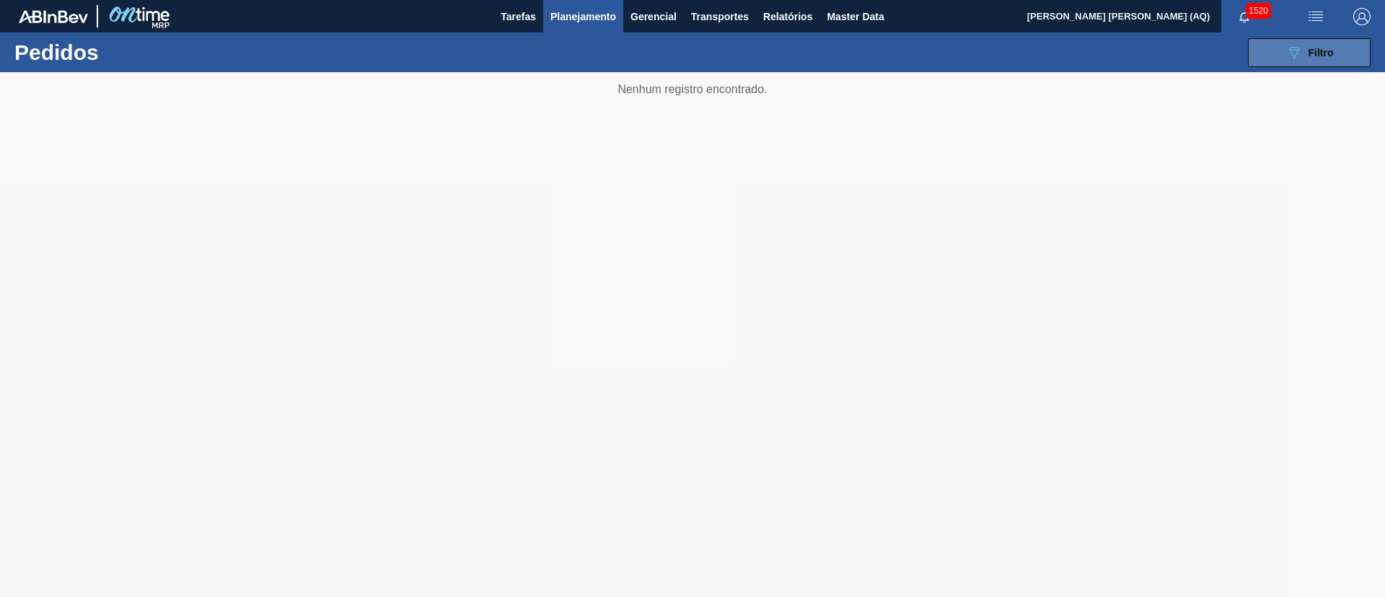
click at [1268, 51] on button "089F7B8B-B2A5-4AFE-B5C0-19BA573D28AC Filtro" at bounding box center [1309, 52] width 123 height 29
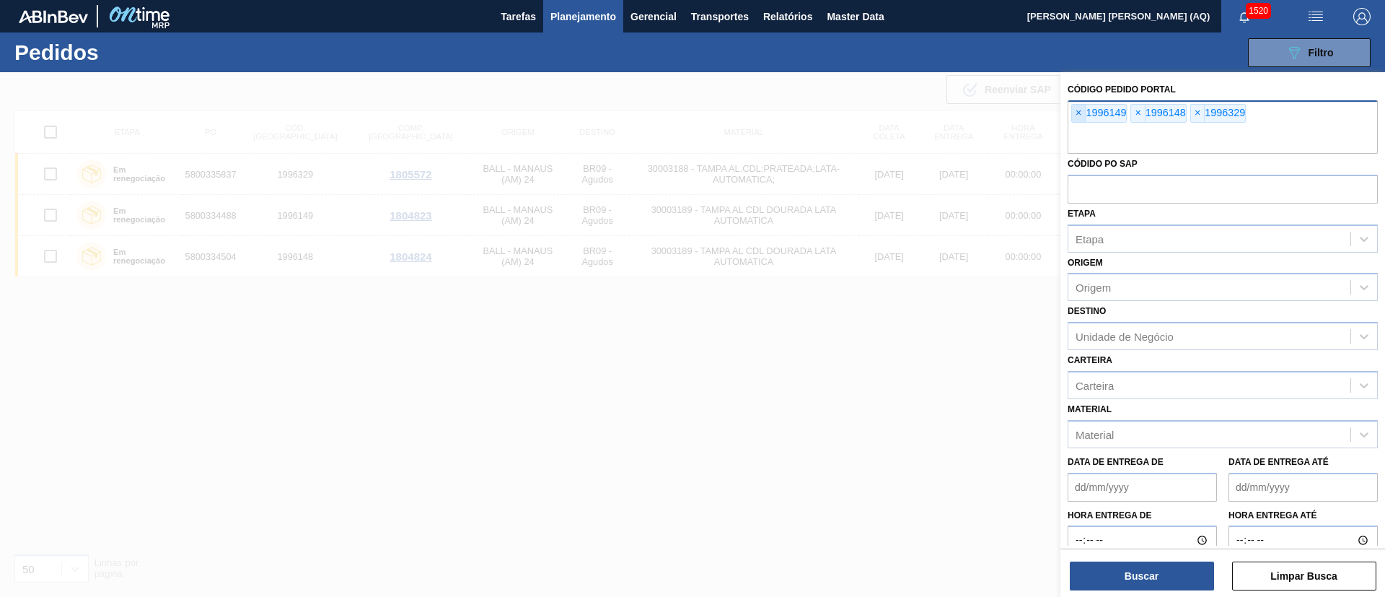
click at [1080, 117] on span "×" at bounding box center [1079, 113] width 14 height 17
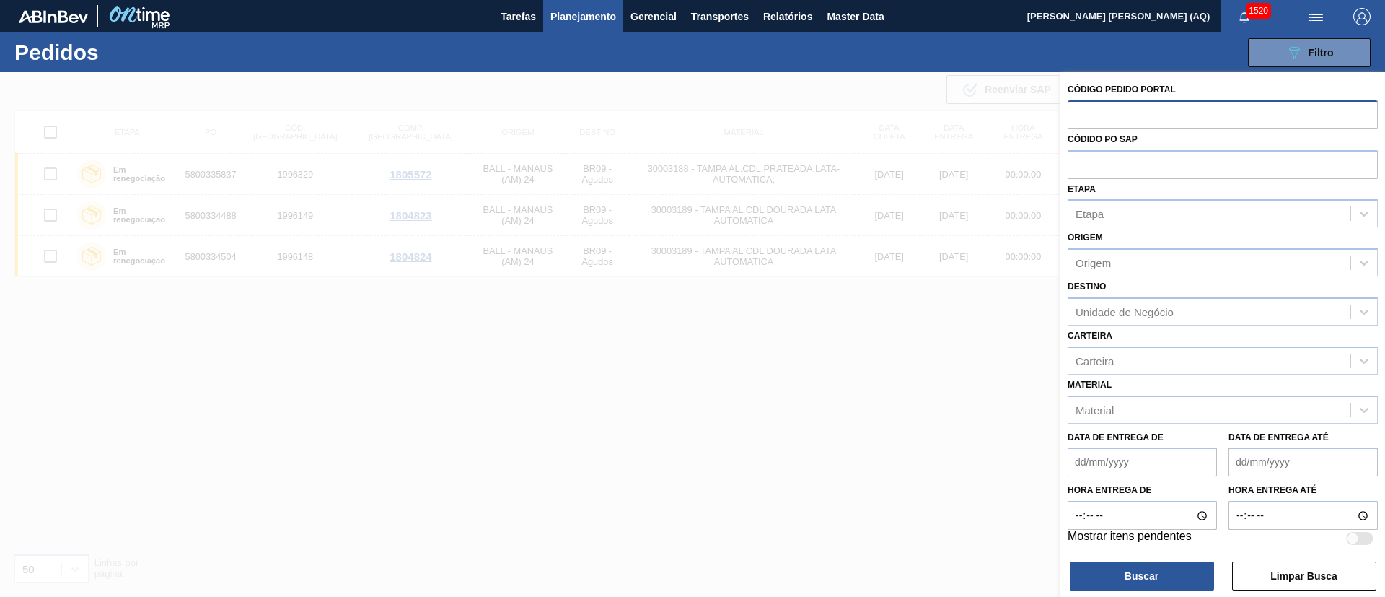
paste input "5800298654"
type input "5800298654"
paste input "5800298654"
type input "5800298654"
click at [1168, 574] on button "Buscar" at bounding box center [1142, 575] width 144 height 29
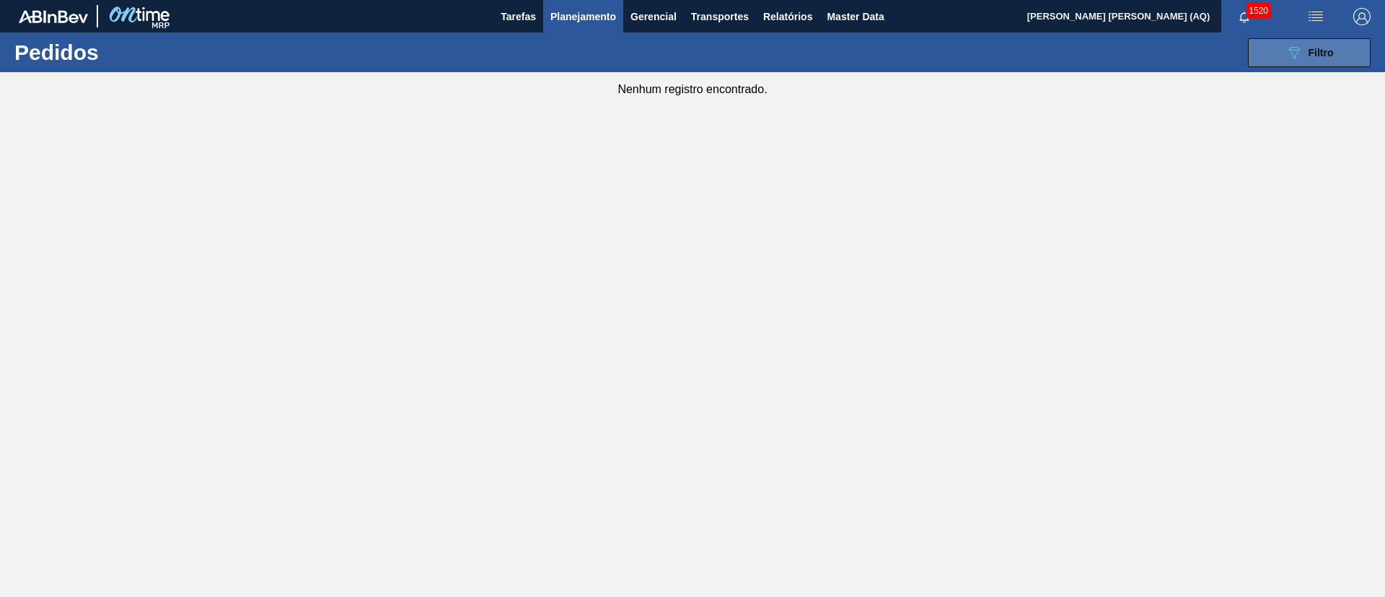
click at [1276, 57] on button "089F7B8B-B2A5-4AFE-B5C0-19BA573D28AC Filtro" at bounding box center [1309, 52] width 123 height 29
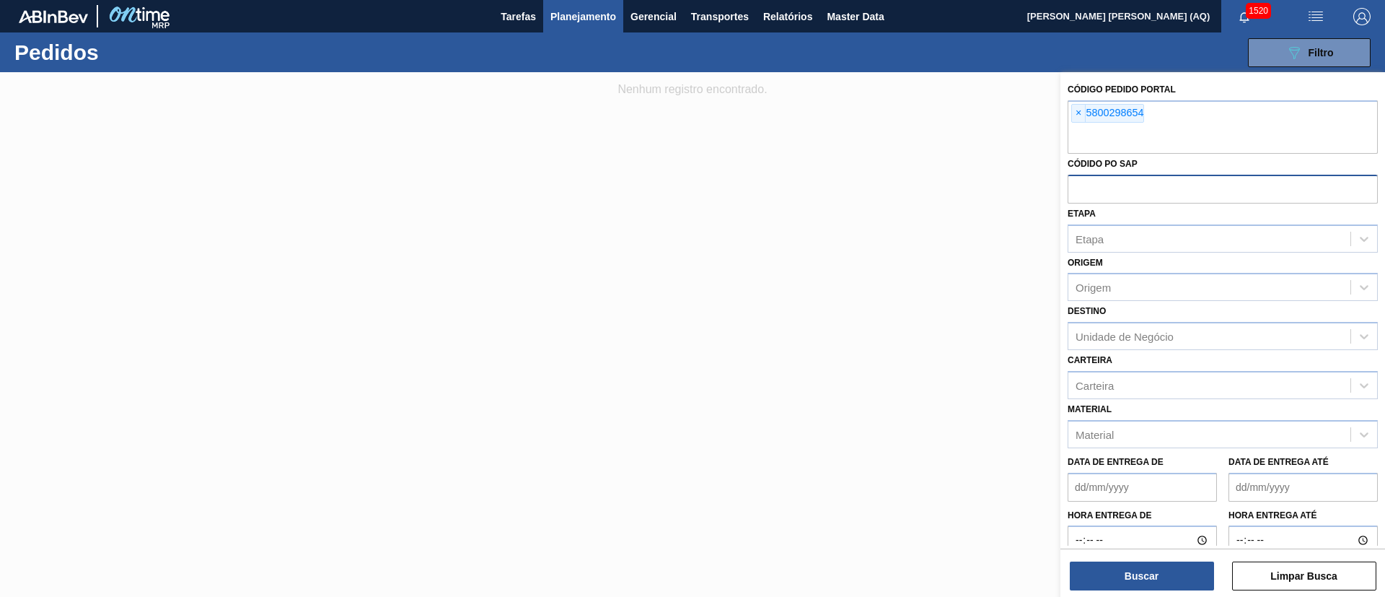
click at [1185, 196] on input "text" at bounding box center [1223, 188] width 310 height 27
paste input "5800298654"
type input "5800298654"
click at [1081, 110] on span "×" at bounding box center [1079, 113] width 14 height 17
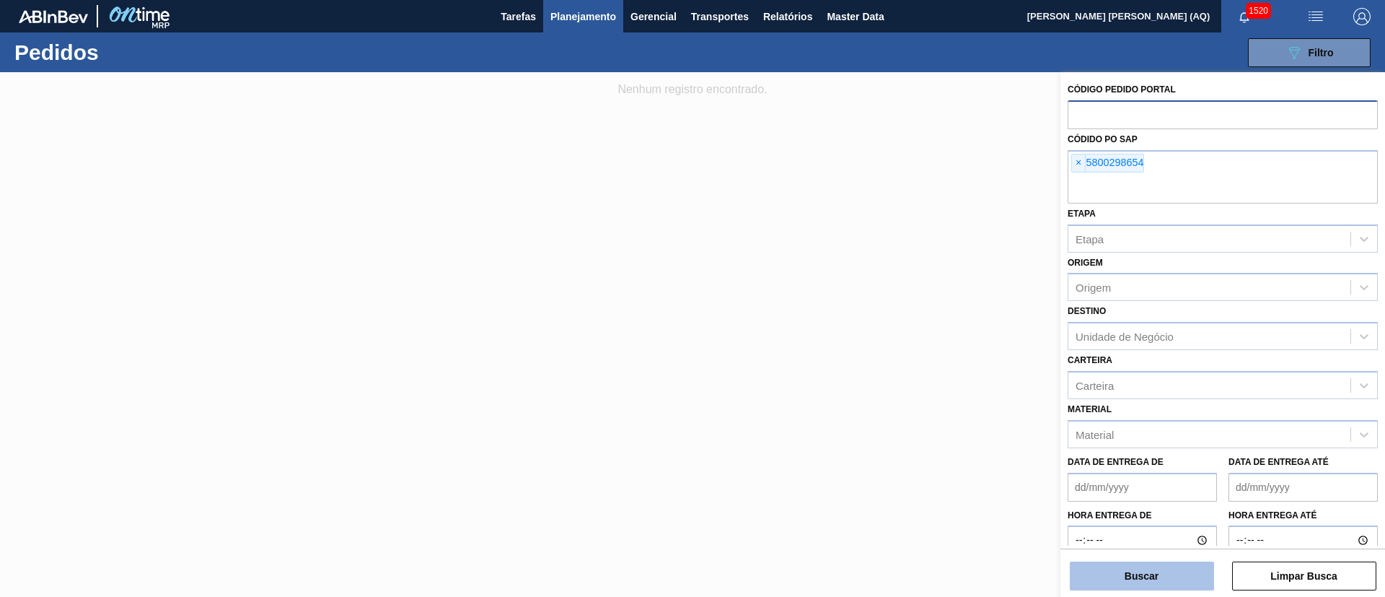
click at [1171, 579] on button "Buscar" at bounding box center [1142, 575] width 144 height 29
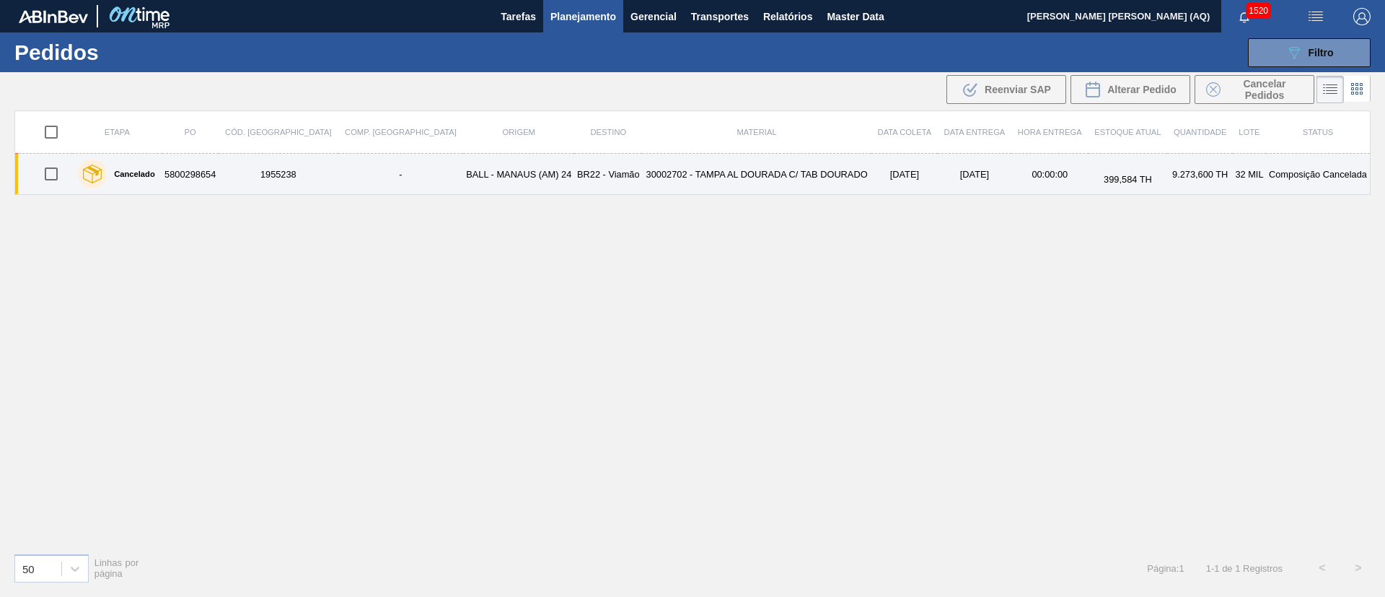
click at [815, 172] on td "30002702 - TAMPA AL DOURADA C/ TAB DOURADO" at bounding box center [756, 174] width 229 height 41
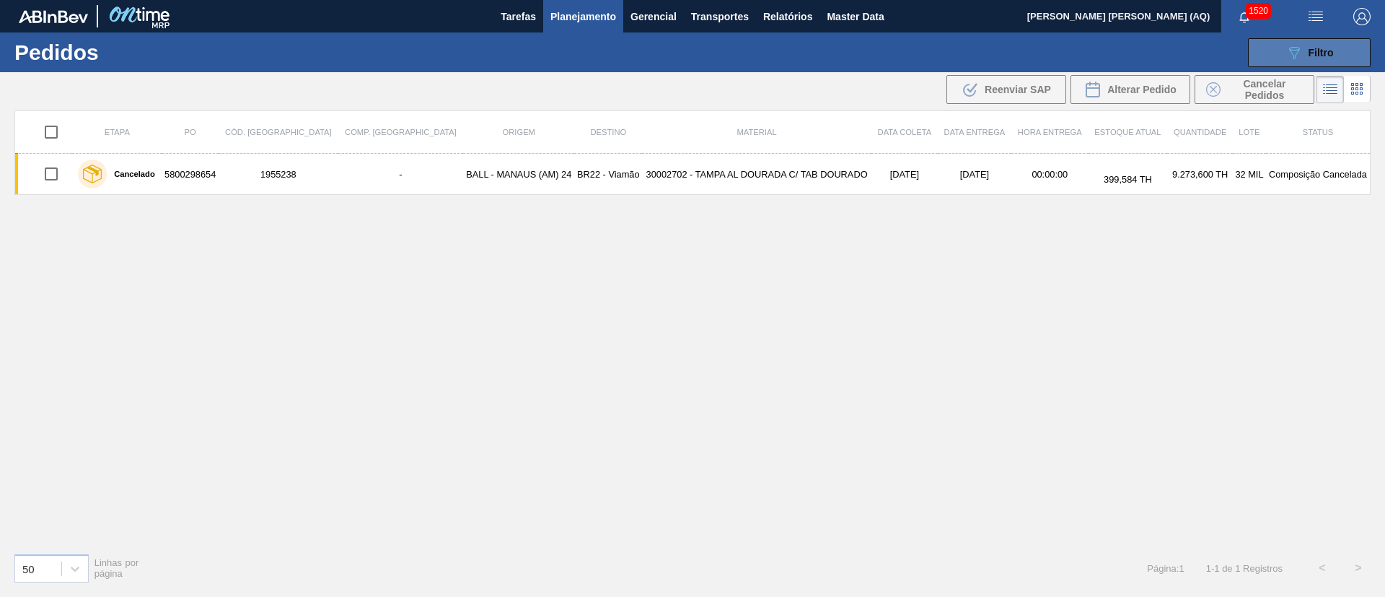
click at [1291, 58] on icon "089F7B8B-B2A5-4AFE-B5C0-19BA573D28AC" at bounding box center [1294, 52] width 17 height 17
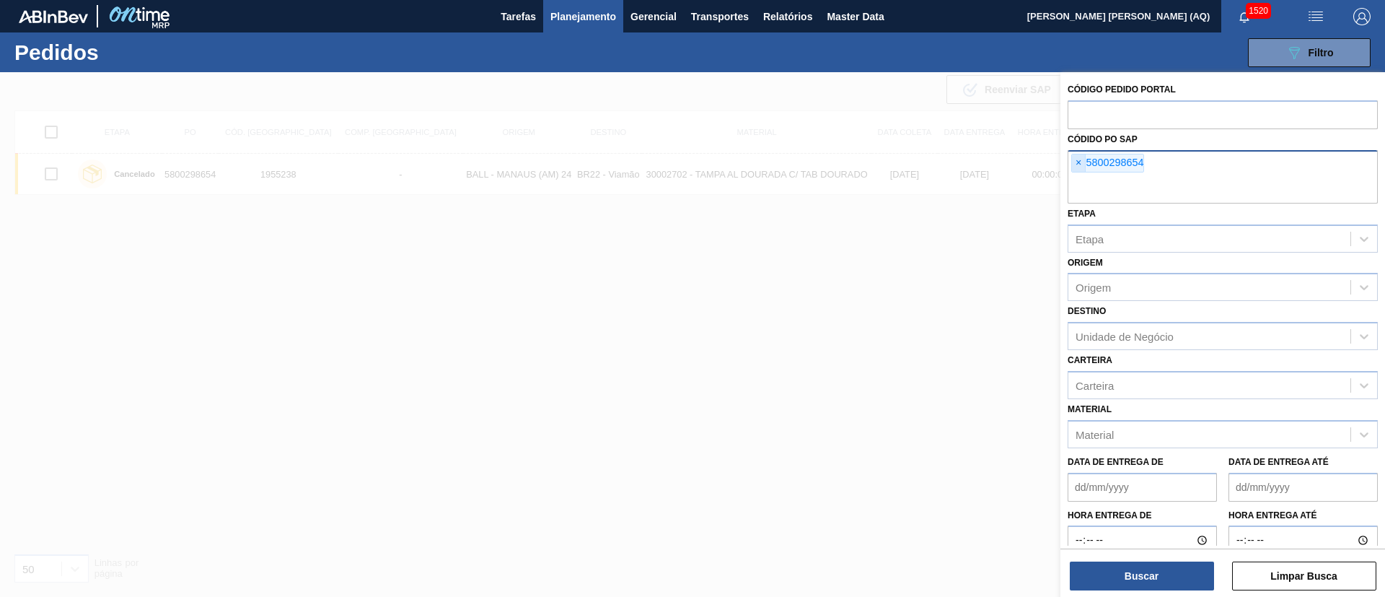
click at [1077, 159] on span "×" at bounding box center [1079, 162] width 14 height 17
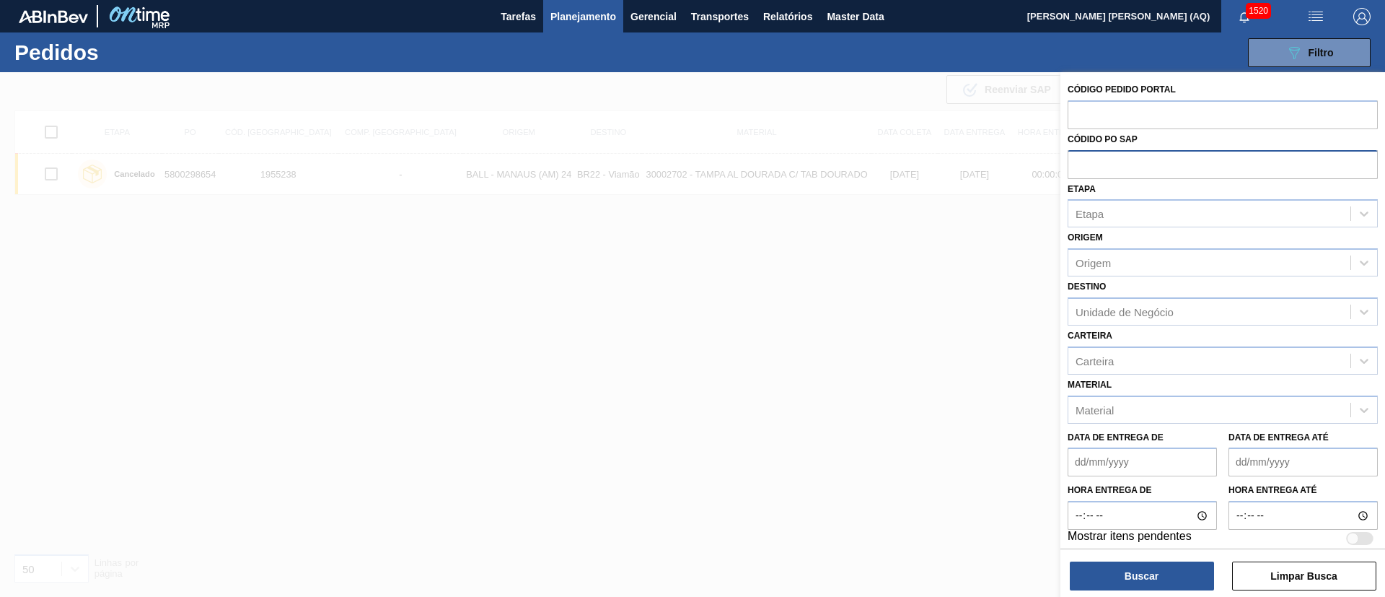
paste input "5800297168"
type input "5800297168"
click at [1195, 563] on button "Buscar" at bounding box center [1142, 575] width 144 height 29
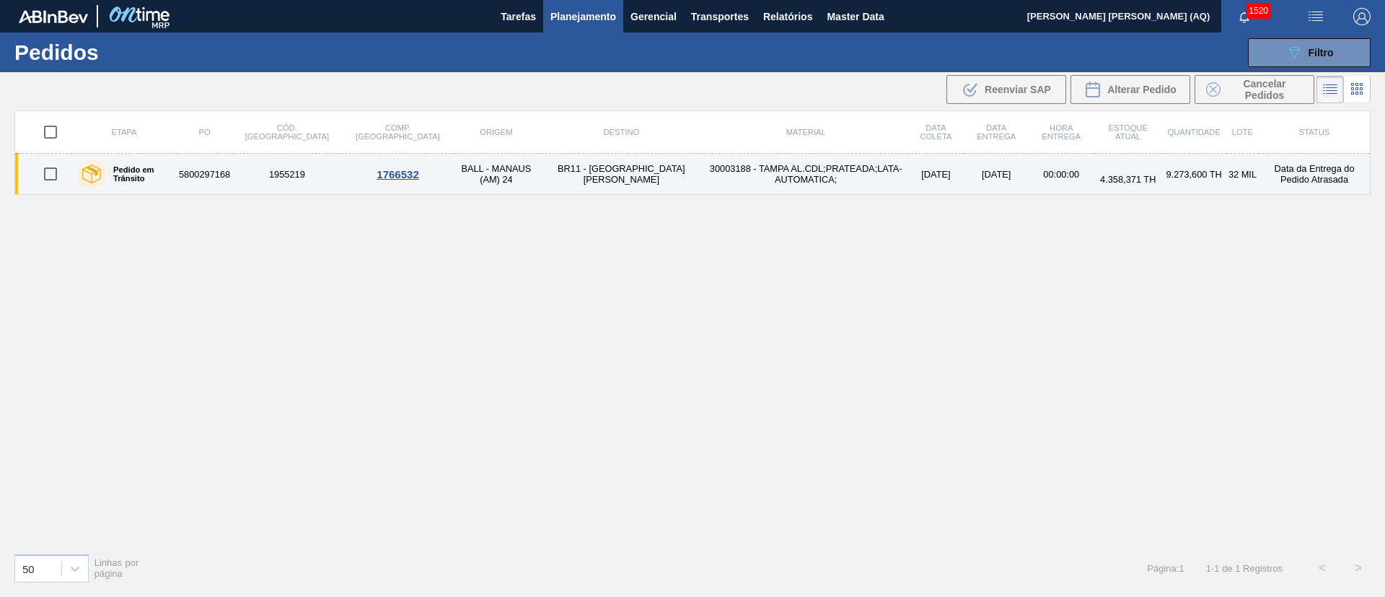
click at [538, 173] on td "BR11 - São Luís" at bounding box center [621, 174] width 166 height 41
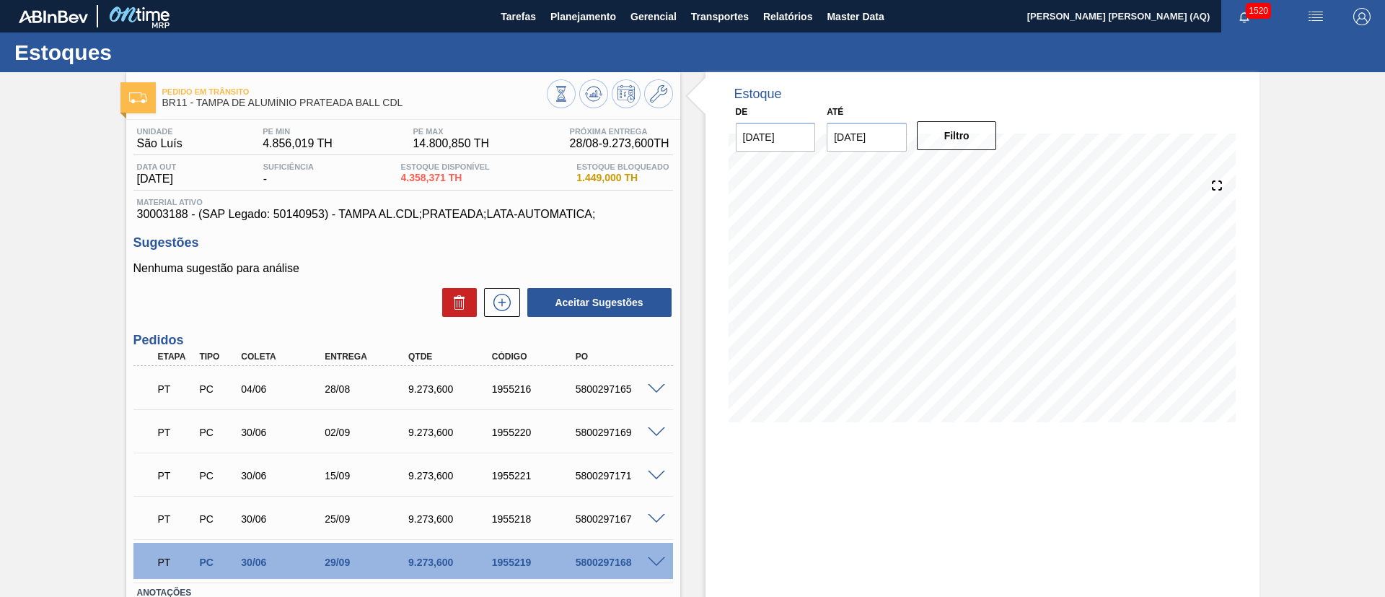
click at [862, 137] on input "07/09/2025" at bounding box center [867, 137] width 80 height 29
click at [987, 170] on button "Next Month" at bounding box center [988, 172] width 10 height 10
click at [839, 171] on button "Previous Month" at bounding box center [840, 172] width 10 height 10
click at [952, 312] on div "31" at bounding box center [961, 311] width 19 height 19
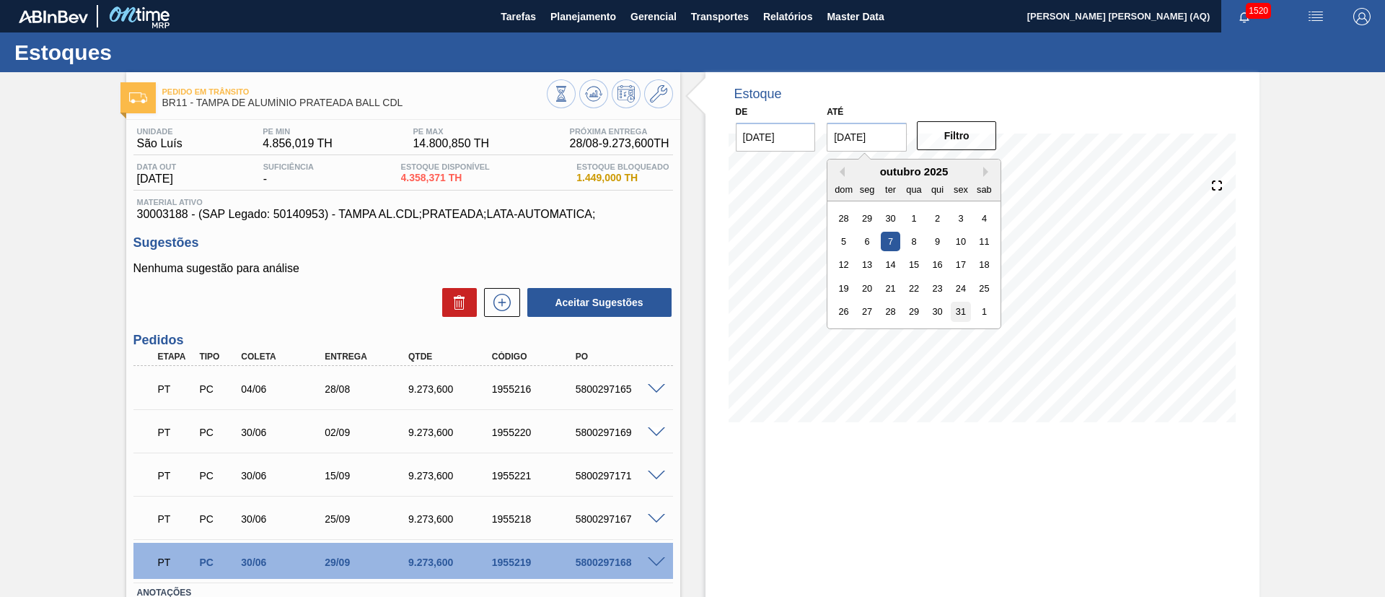
type input "[DATE]"
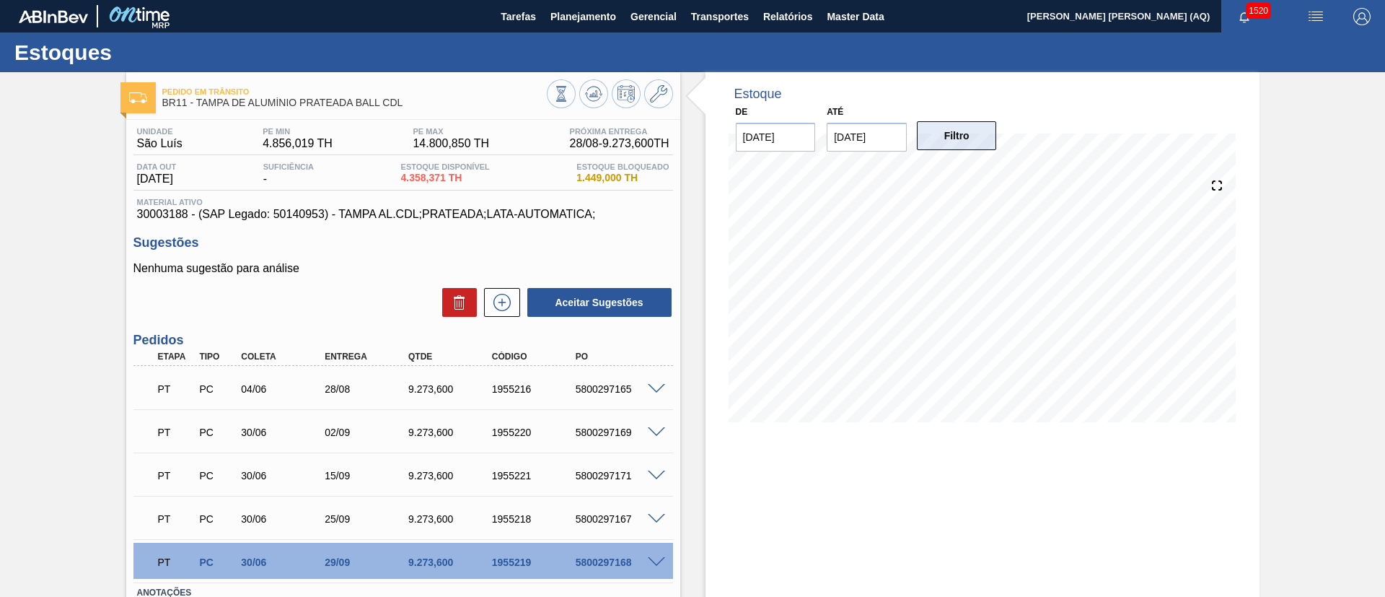
click at [977, 144] on button "Filtro" at bounding box center [957, 135] width 80 height 29
click at [585, 9] on span "Planejamento" at bounding box center [584, 16] width 66 height 17
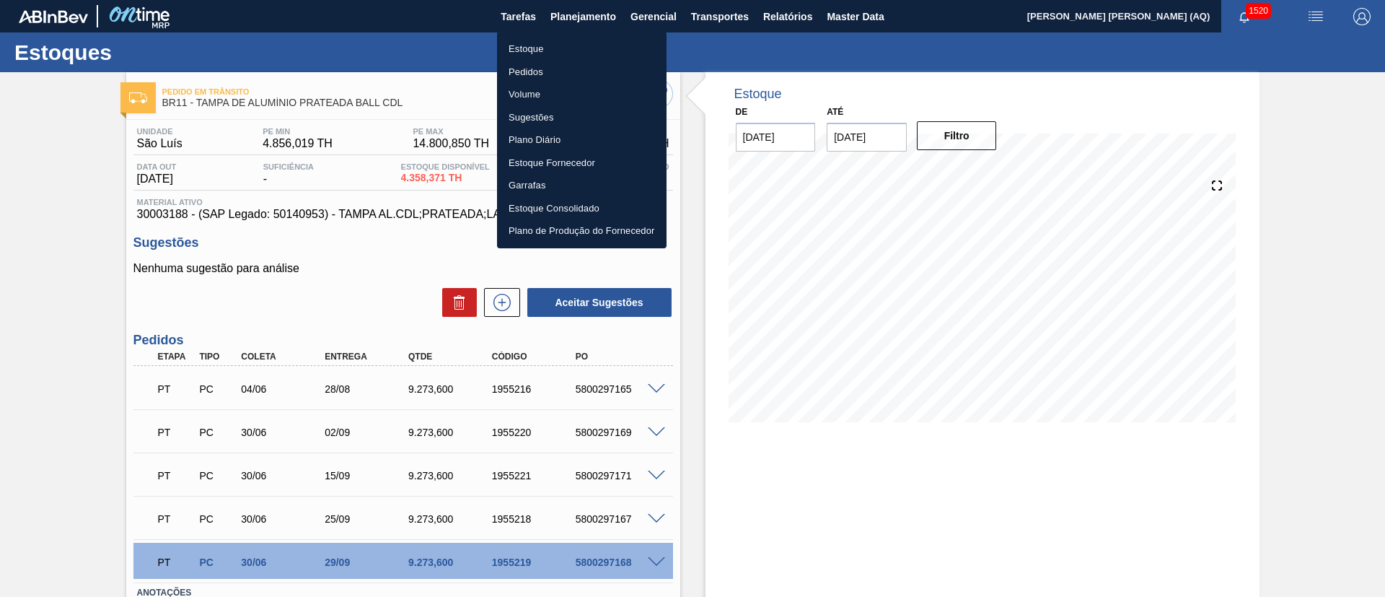
click at [535, 45] on li "Estoque" at bounding box center [582, 49] width 170 height 23
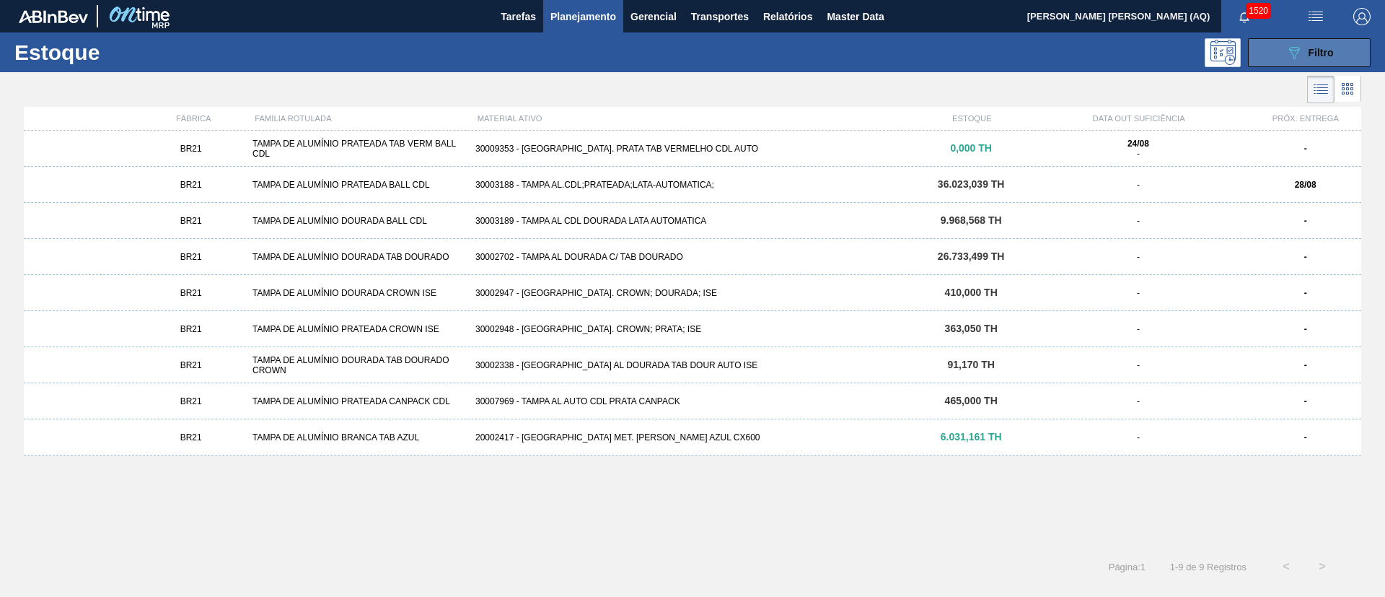
click at [1304, 45] on div "089F7B8B-B2A5-4AFE-B5C0-19BA573D28AC Filtro" at bounding box center [1310, 52] width 48 height 17
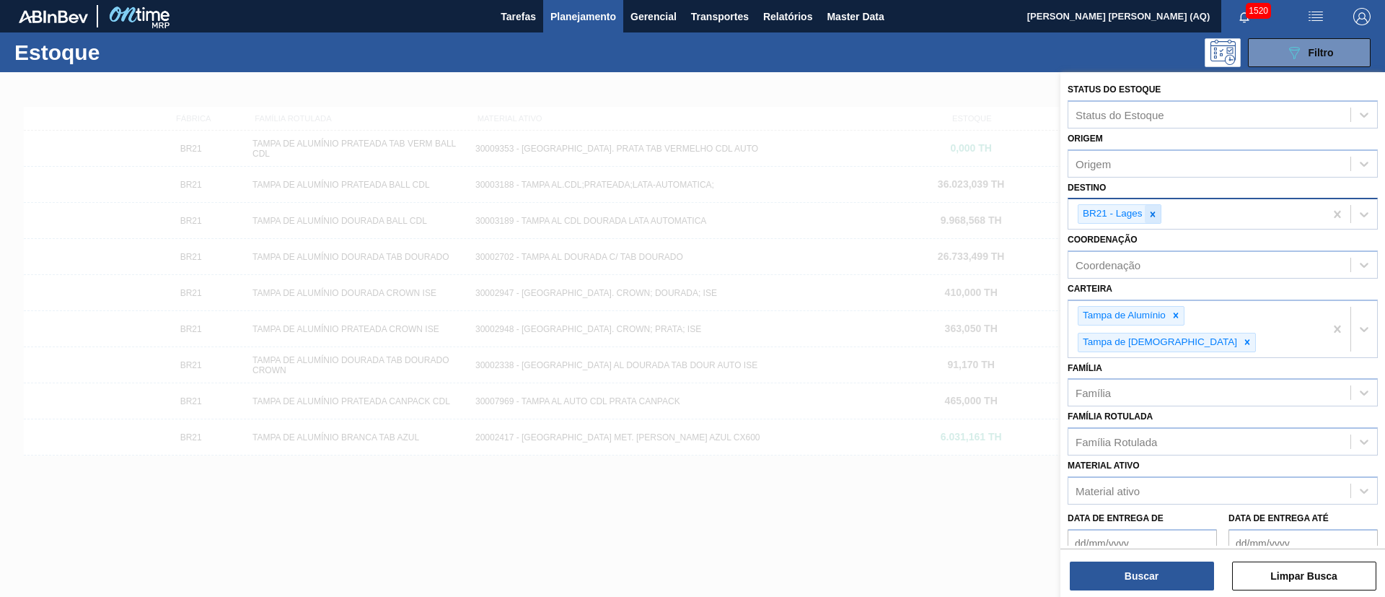
click at [1147, 214] on div at bounding box center [1153, 214] width 16 height 18
type input "AGUDOS"
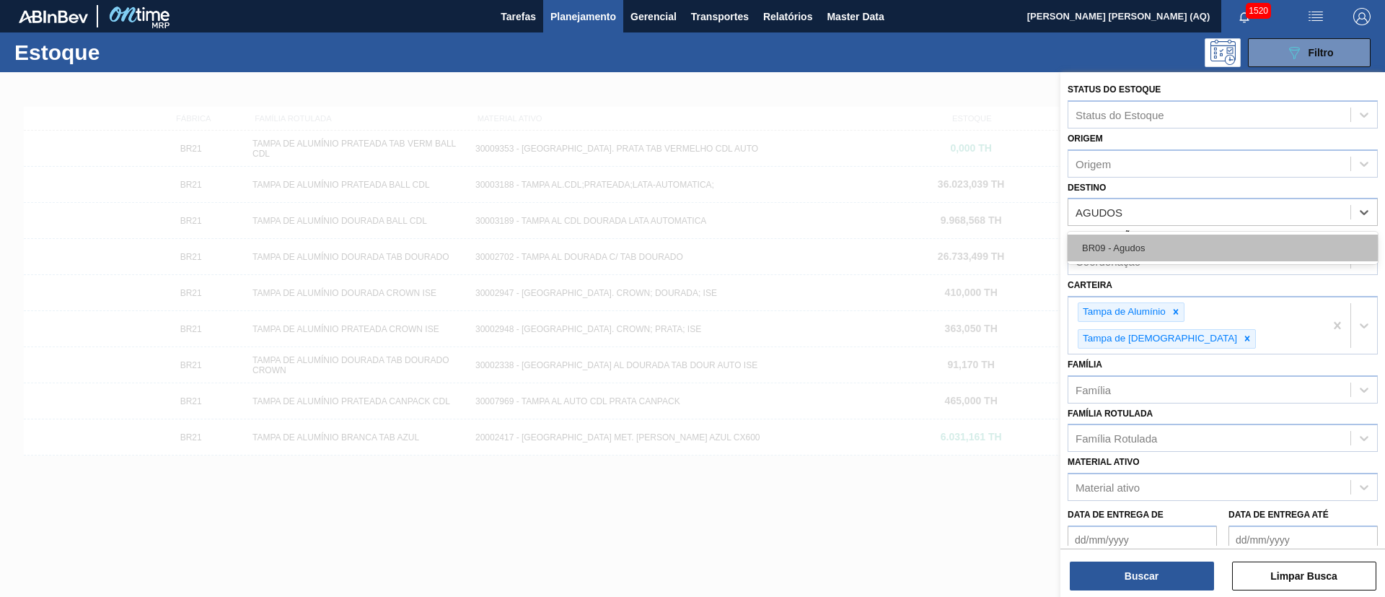
click at [1185, 234] on div "BR09 - Agudos" at bounding box center [1223, 247] width 310 height 27
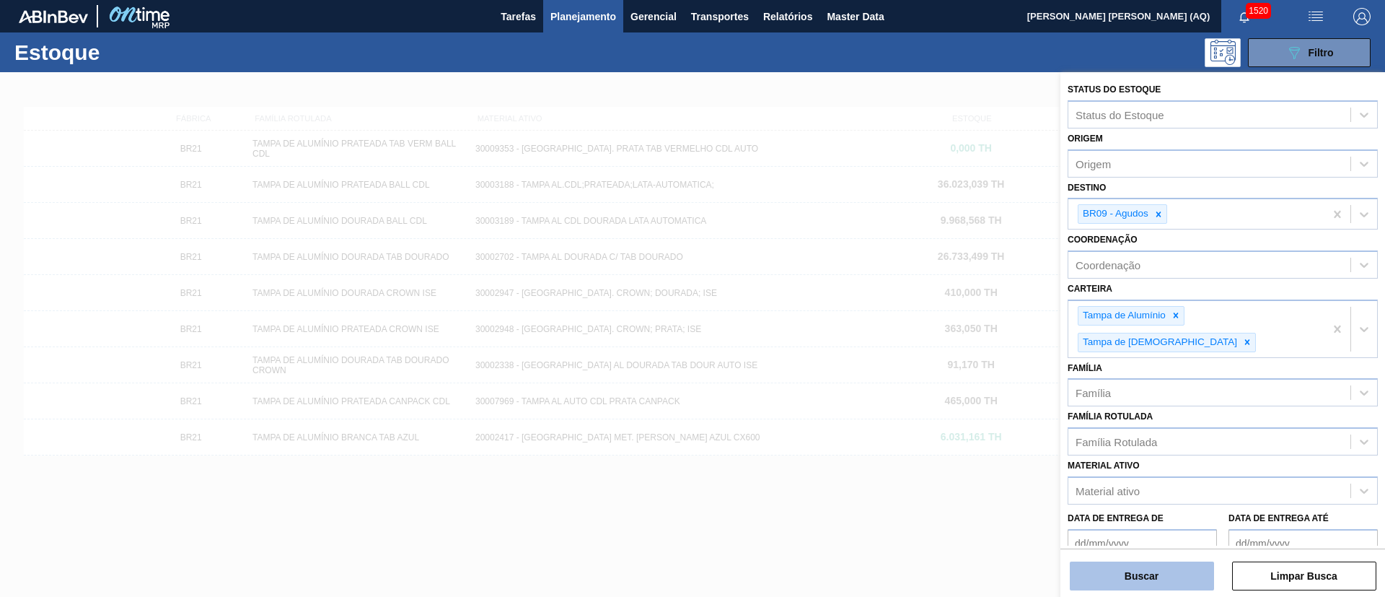
click at [1162, 576] on button "Buscar" at bounding box center [1142, 575] width 144 height 29
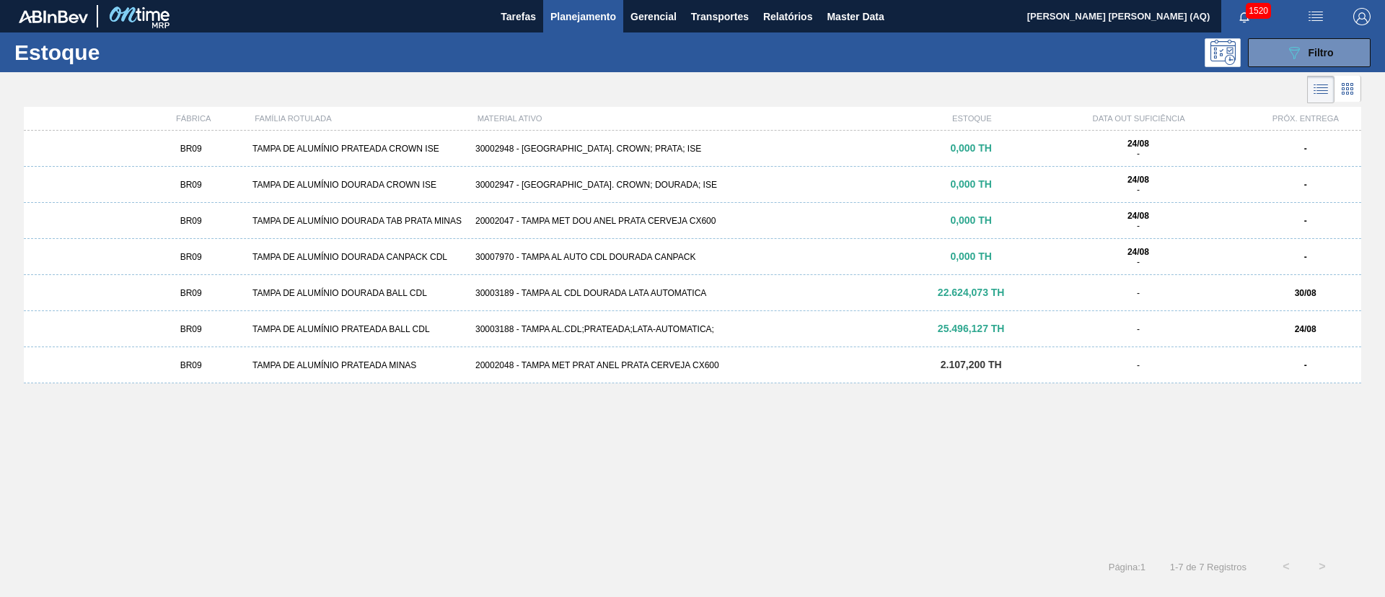
click at [662, 292] on div "30003189 - TAMPA AL CDL DOURADA LATA AUTOMATICA" at bounding box center [693, 293] width 446 height 10
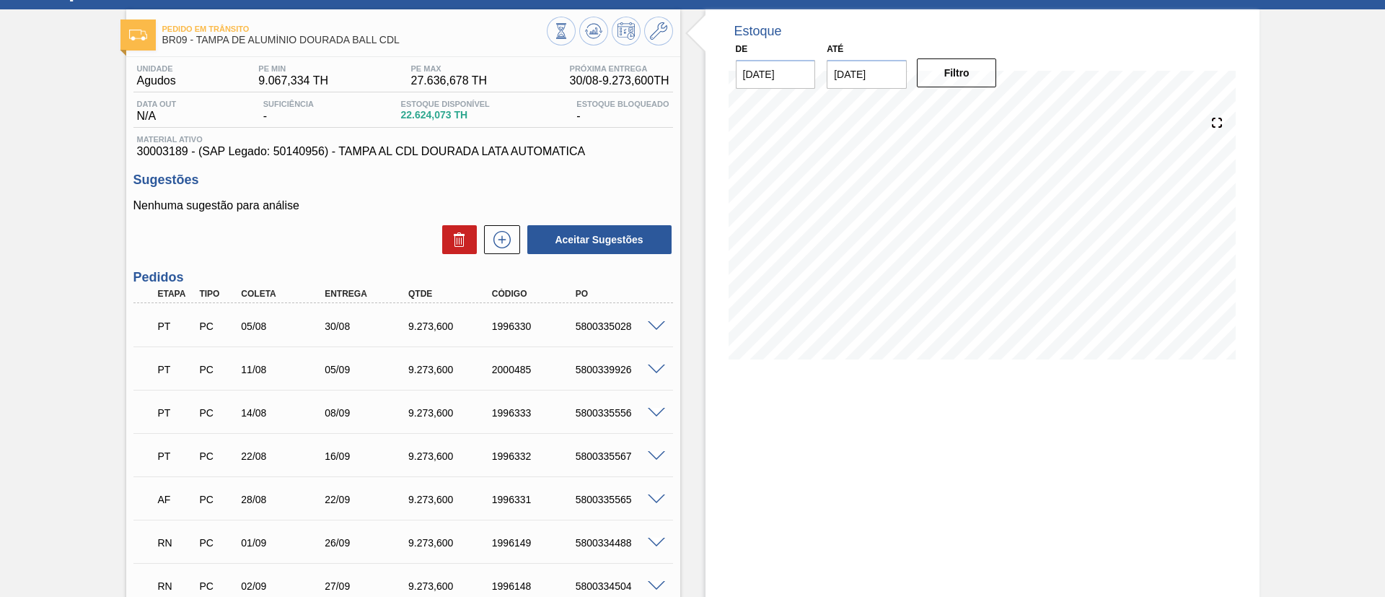
scroll to position [108, 0]
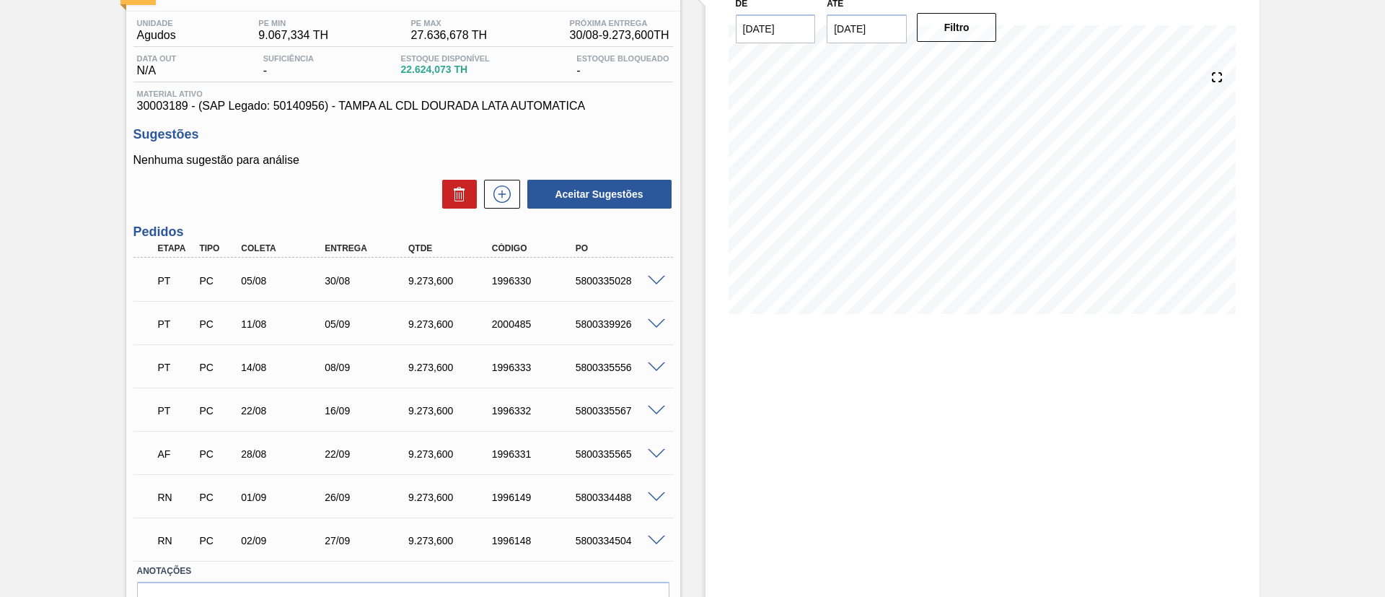
click at [952, 405] on div "Estoque De 24/08/2025 Até 31/10/2025 Filtro 16/09 Projeção de Estoque 32,661.35…" at bounding box center [983, 321] width 554 height 715
drag, startPoint x: 574, startPoint y: 411, endPoint x: 628, endPoint y: 411, distance: 54.8
click at [628, 411] on div "5800335567" at bounding box center [619, 411] width 94 height 12
copy div "5800335567"
drag, startPoint x: 633, startPoint y: 458, endPoint x: 576, endPoint y: 451, distance: 58.2
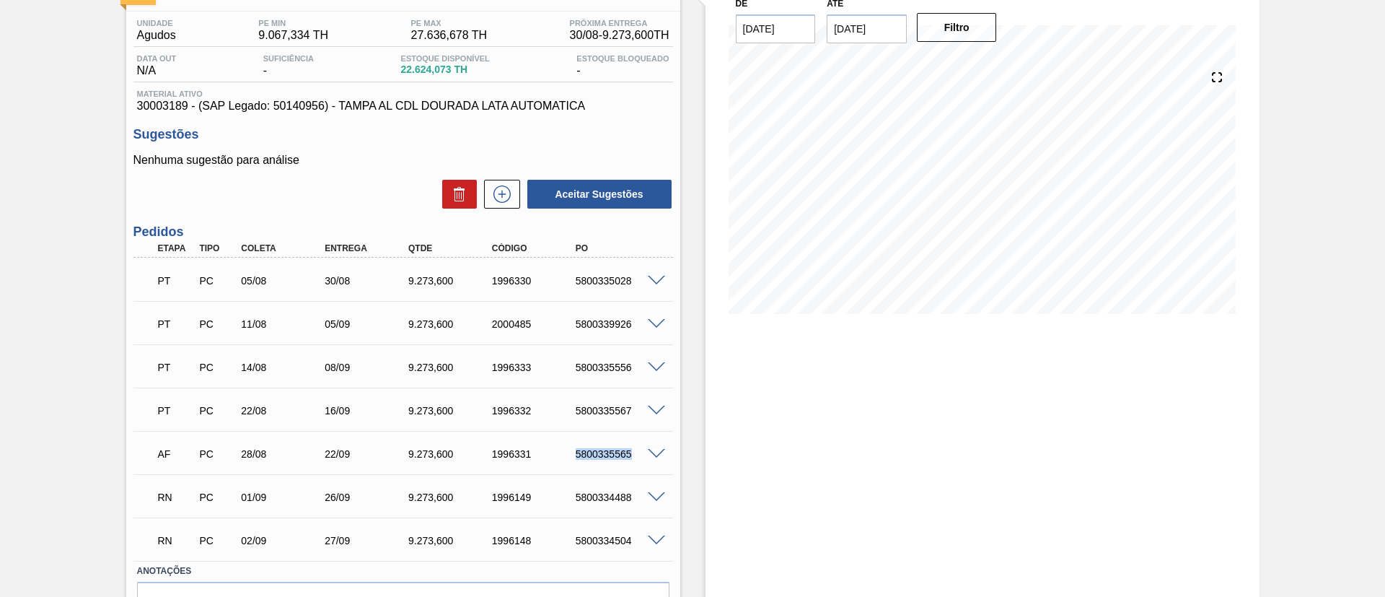
click at [576, 451] on div "5800335565" at bounding box center [619, 454] width 94 height 12
click at [772, 418] on div "Estoque De 24/08/2025 Até 31/10/2025 Filtro 16/09 Projeção de Estoque 32,661.35…" at bounding box center [983, 321] width 554 height 715
drag, startPoint x: 632, startPoint y: 501, endPoint x: 574, endPoint y: 495, distance: 58.1
click at [574, 495] on div "5800334488" at bounding box center [619, 497] width 94 height 12
copy div "5800334488"
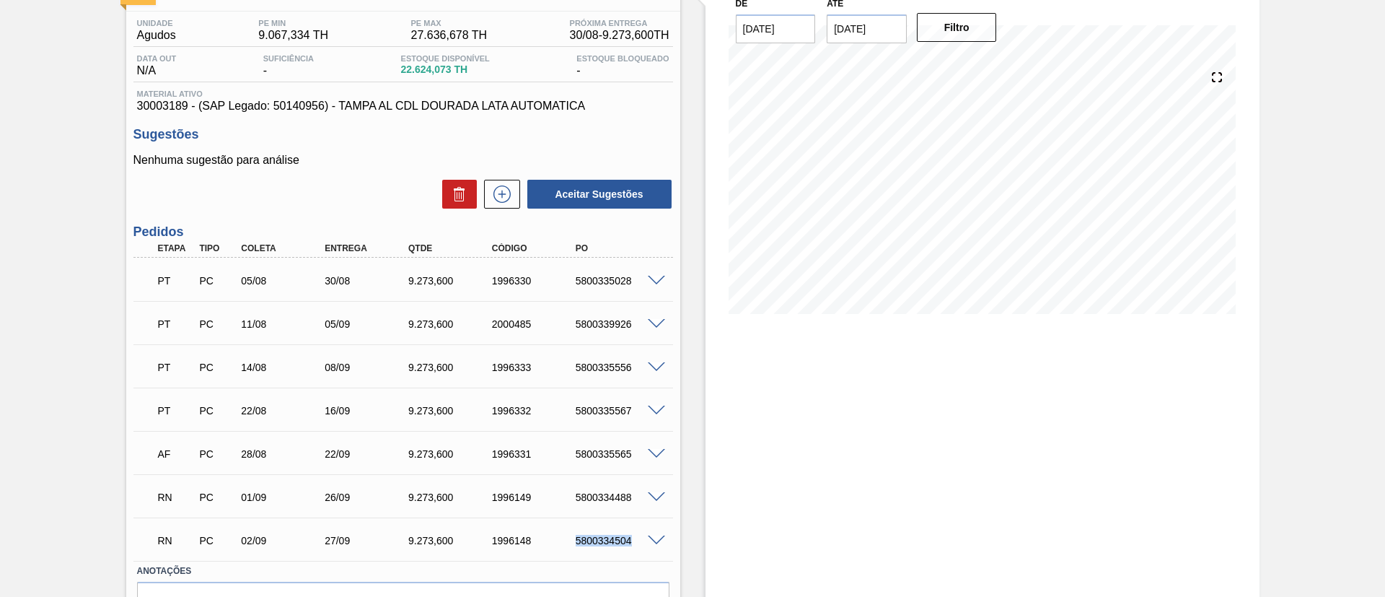
drag, startPoint x: 631, startPoint y: 538, endPoint x: 574, endPoint y: 535, distance: 56.3
click at [574, 535] on div "5800334504" at bounding box center [619, 541] width 94 height 12
copy div "5800334504"
drag, startPoint x: 637, startPoint y: 452, endPoint x: 574, endPoint y: 455, distance: 63.5
click at [574, 455] on div "5800335565" at bounding box center [619, 454] width 94 height 12
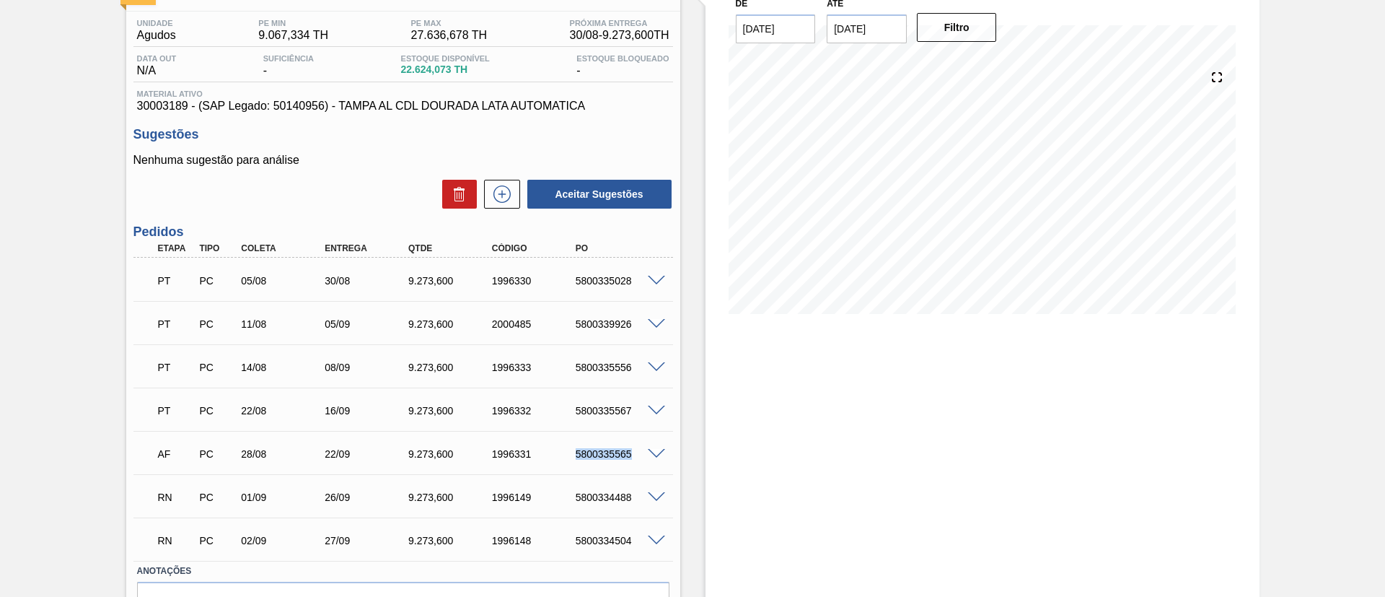
copy div "5800335565"
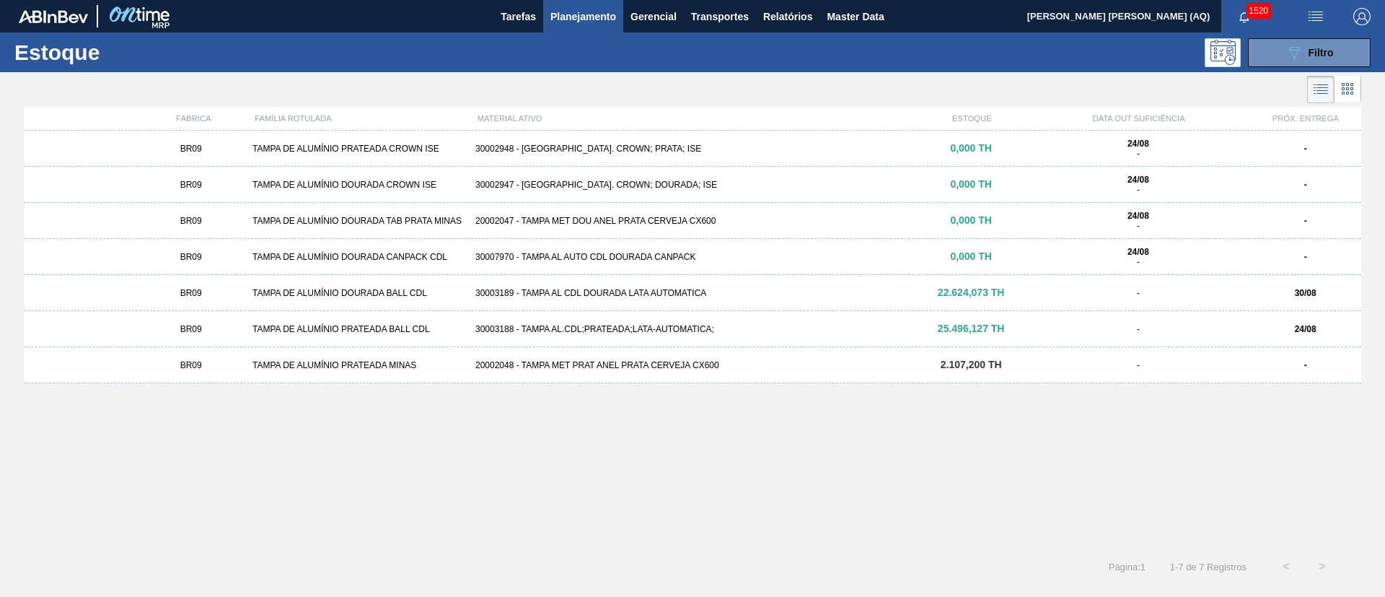
click at [967, 330] on span "25.496,127 TH" at bounding box center [971, 329] width 67 height 12
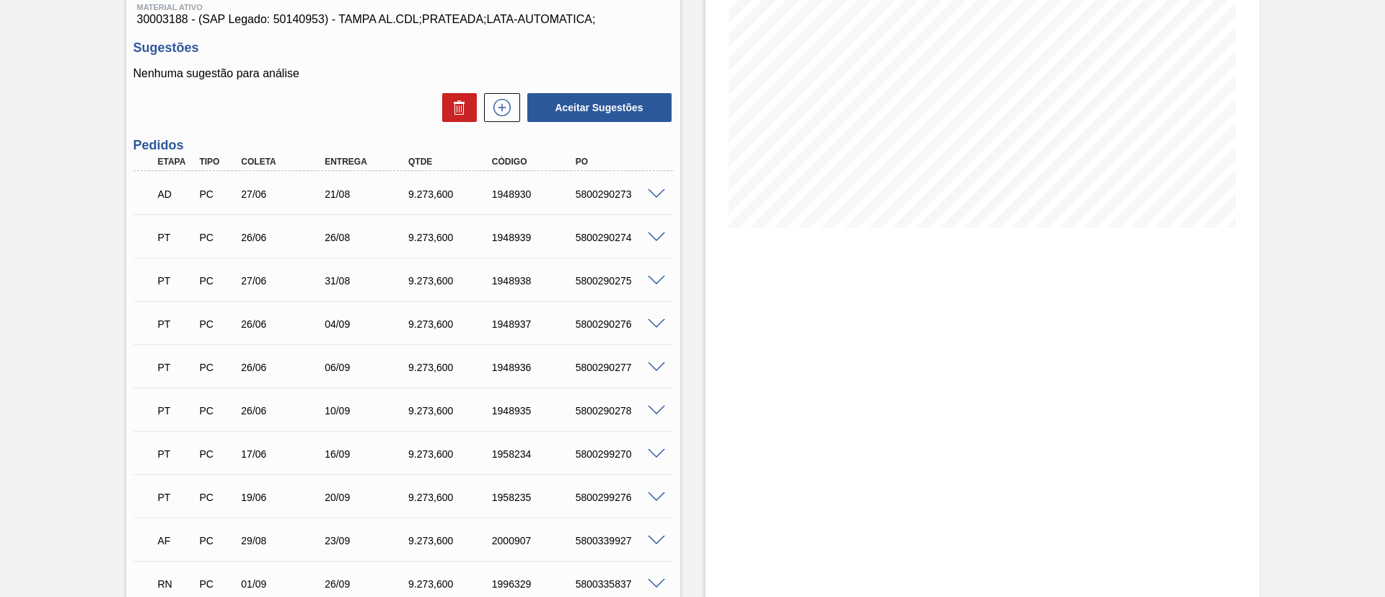
scroll to position [188, 0]
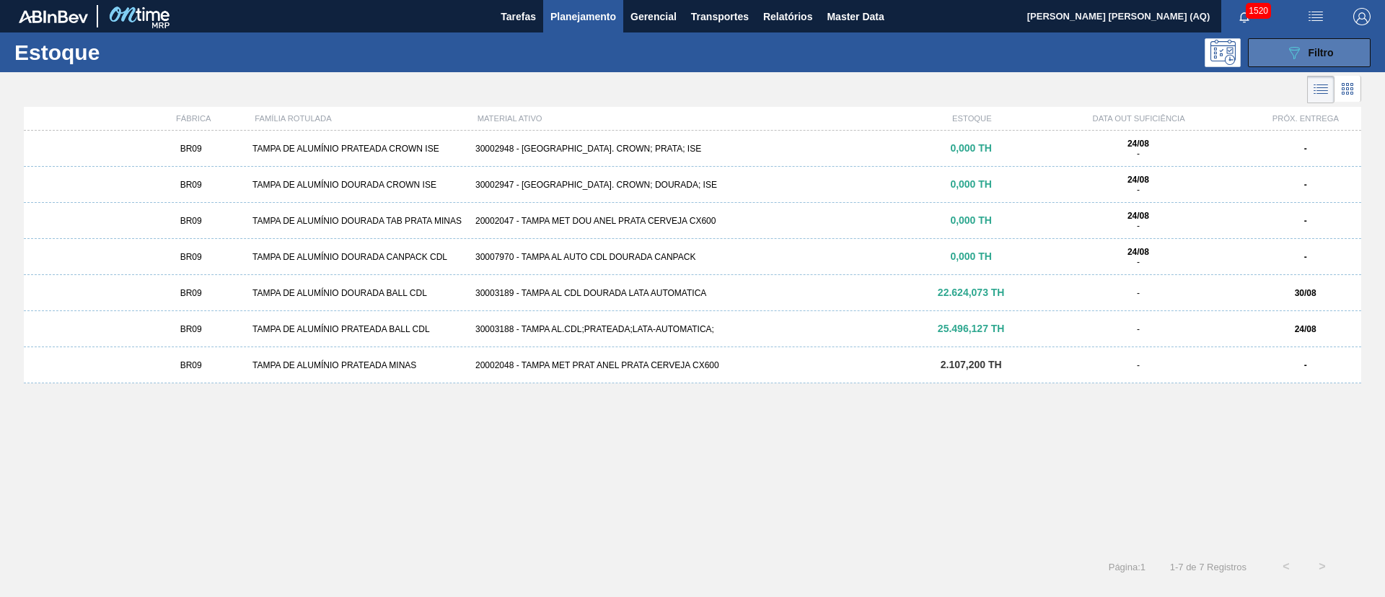
click at [1279, 46] on button "089F7B8B-B2A5-4AFE-B5C0-19BA573D28AC Filtro" at bounding box center [1309, 52] width 123 height 29
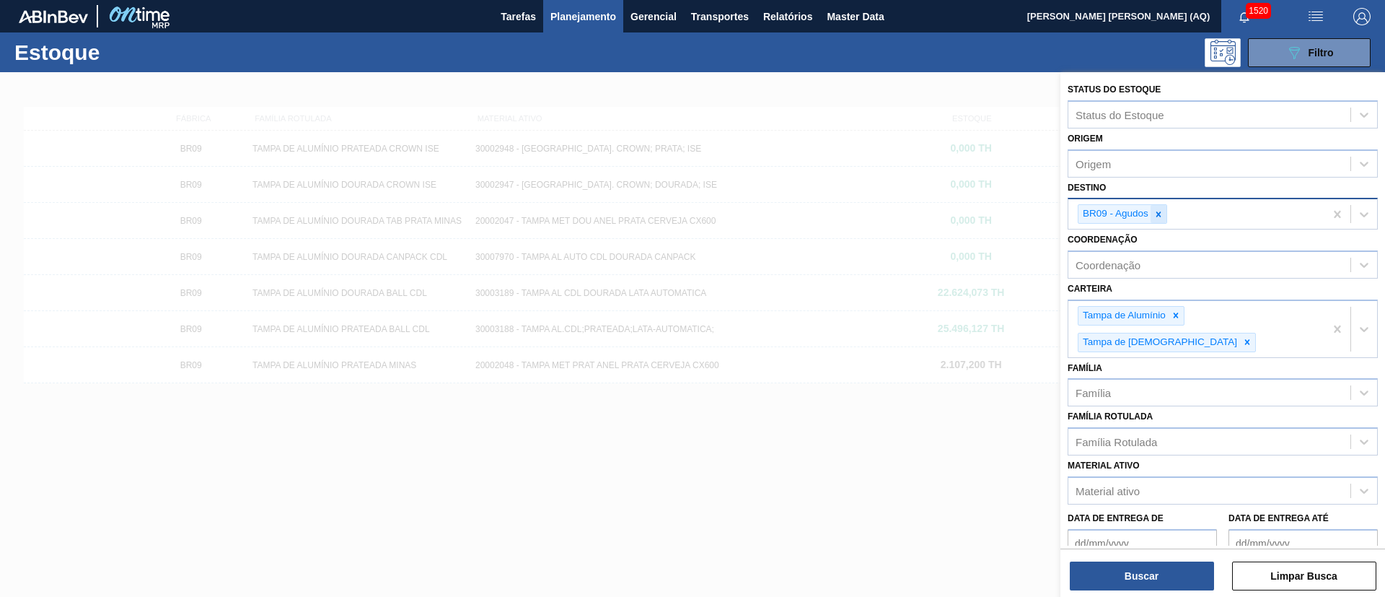
click at [1159, 219] on div at bounding box center [1159, 214] width 16 height 18
click at [1159, 209] on icon at bounding box center [1159, 214] width 10 height 10
type input "CEBRASA"
click at [1198, 575] on button "Buscar" at bounding box center [1142, 575] width 144 height 29
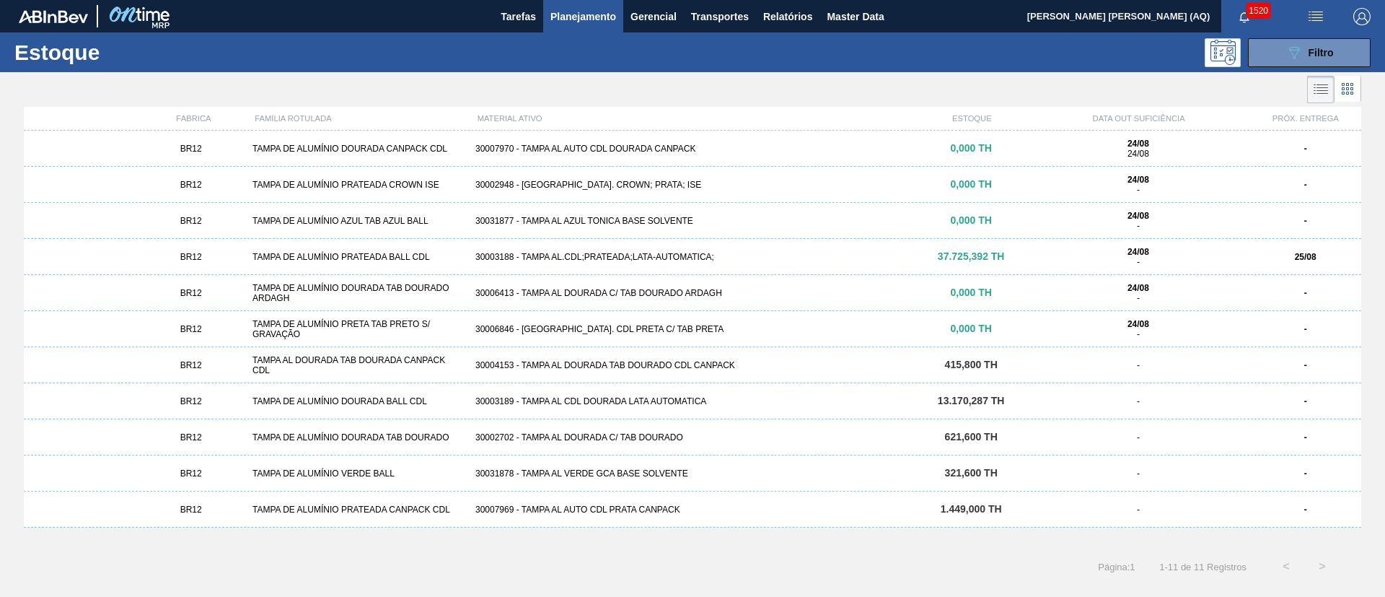
click at [788, 257] on div "30003188 - TAMPA AL.CDL;PRATEADA;LATA-AUTOMATICA;" at bounding box center [693, 257] width 446 height 10
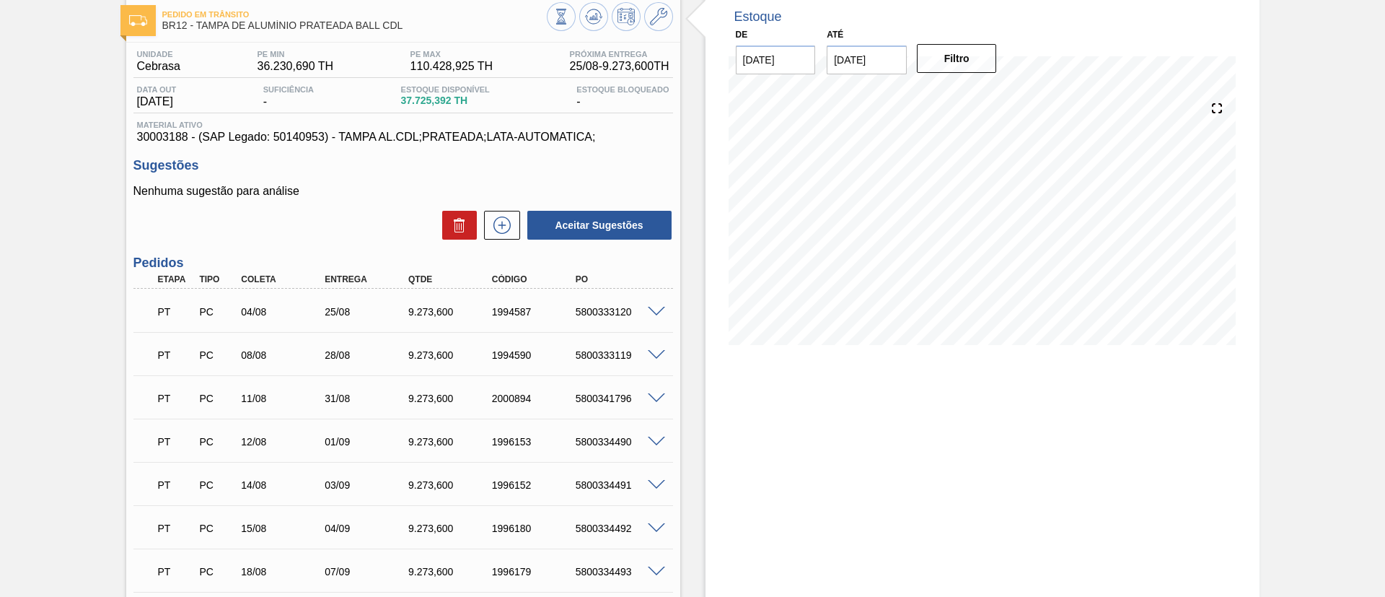
scroll to position [75, 0]
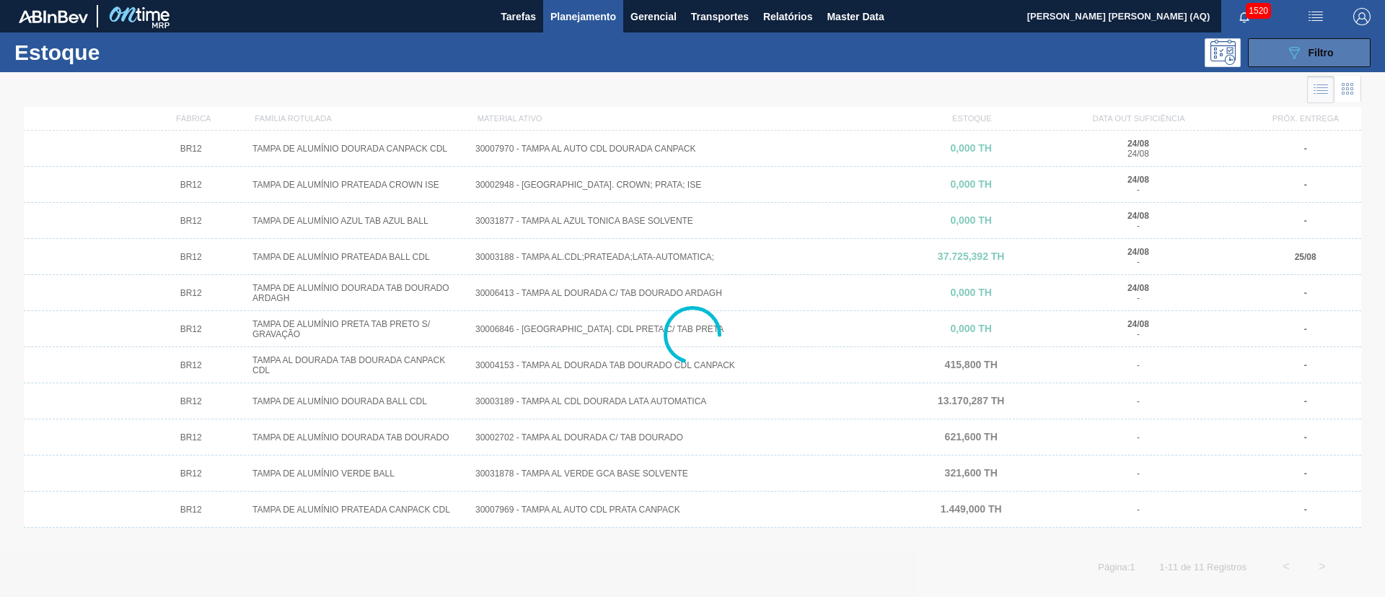
click at [1320, 63] on button "089F7B8B-B2A5-4AFE-B5C0-19BA573D28AC Filtro" at bounding box center [1309, 52] width 123 height 29
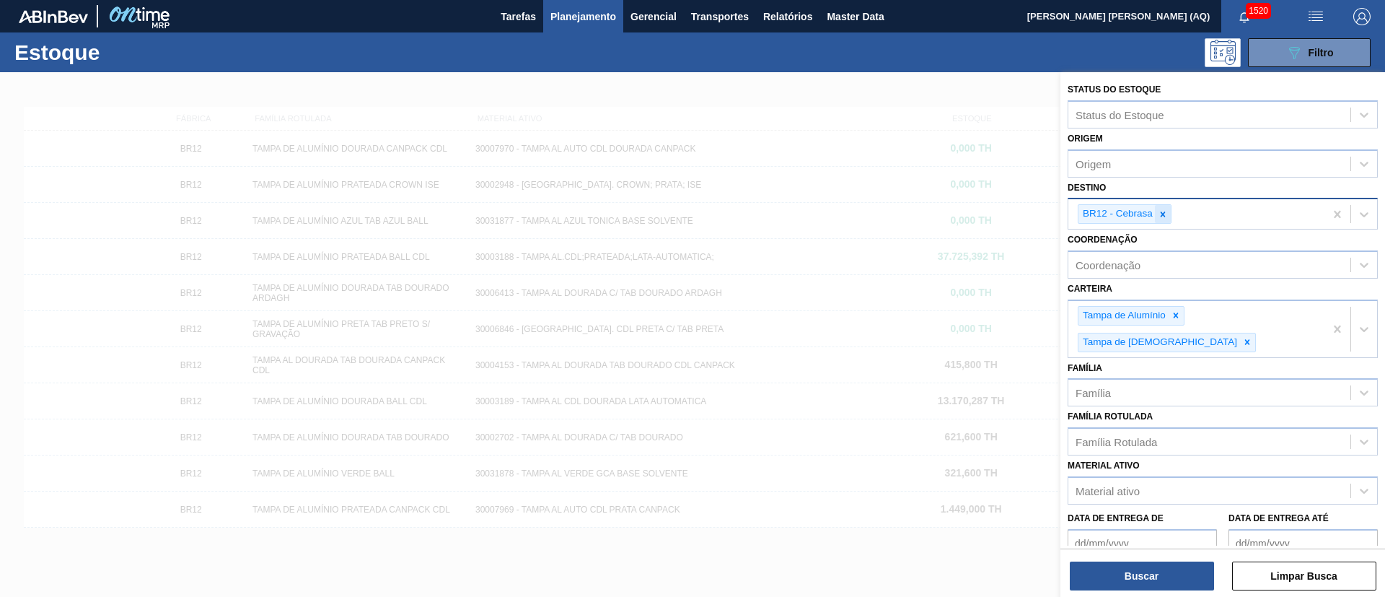
click at [1162, 219] on div at bounding box center [1163, 214] width 16 height 18
type input "C"
type input "CUIAB"
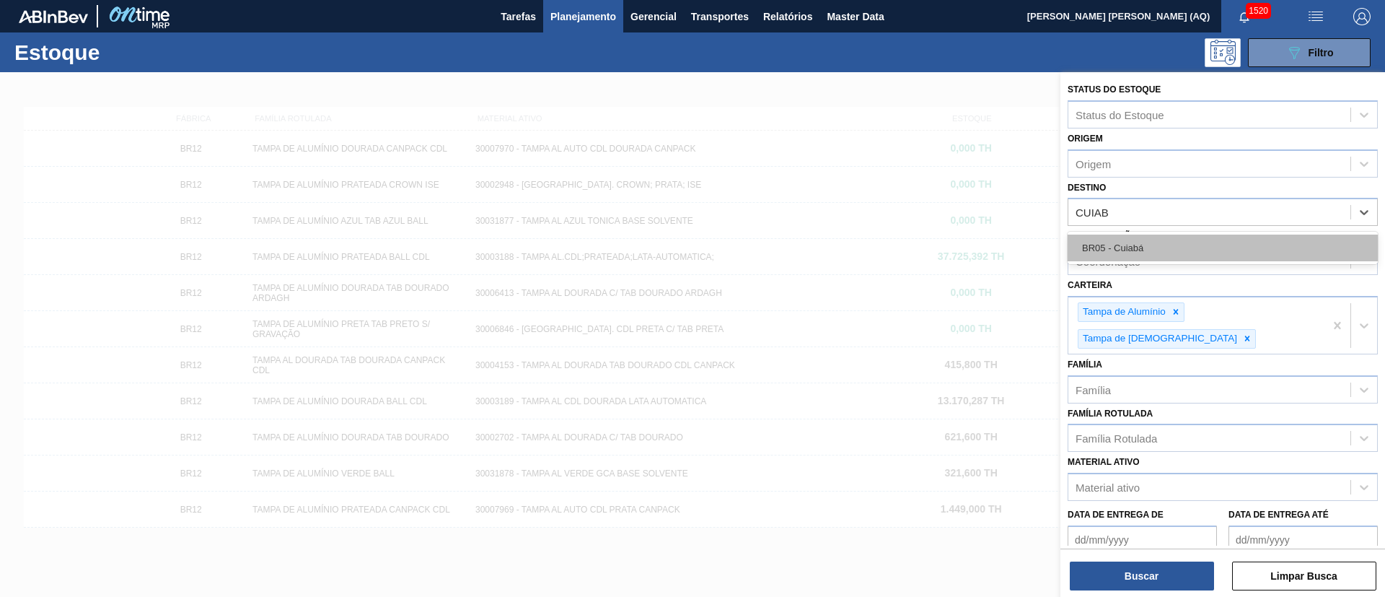
click at [1181, 242] on div "BR05 - Cuiabá" at bounding box center [1223, 247] width 310 height 27
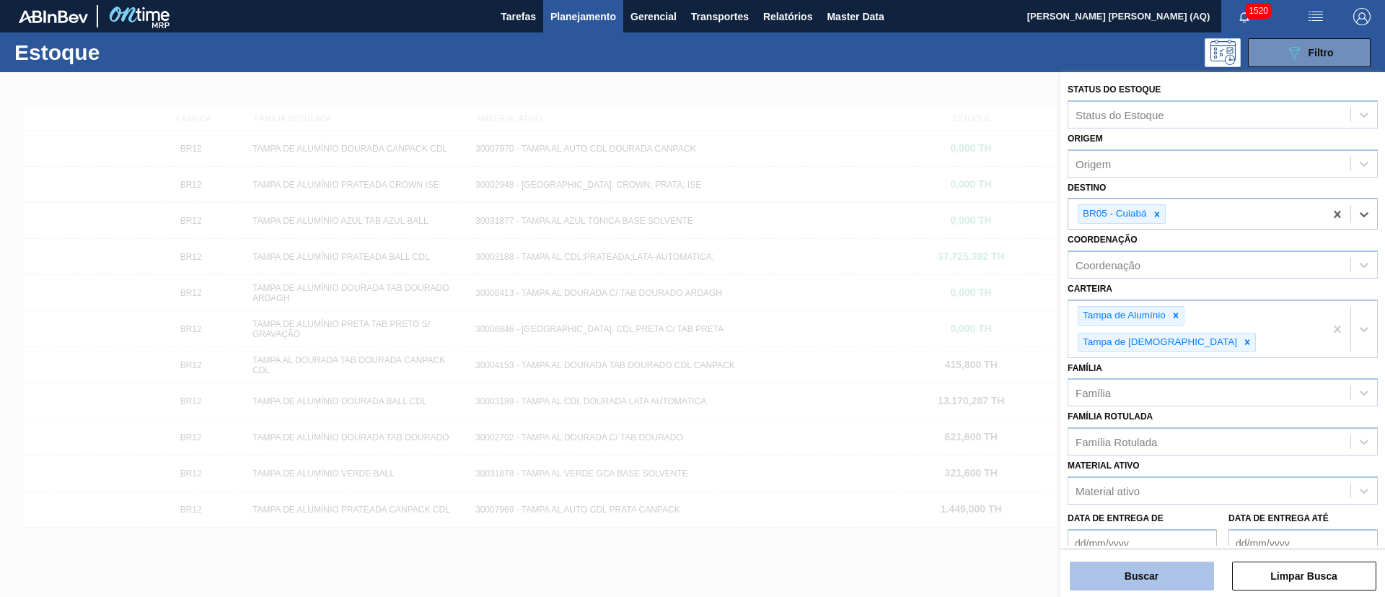
click at [1165, 576] on button "Buscar" at bounding box center [1142, 575] width 144 height 29
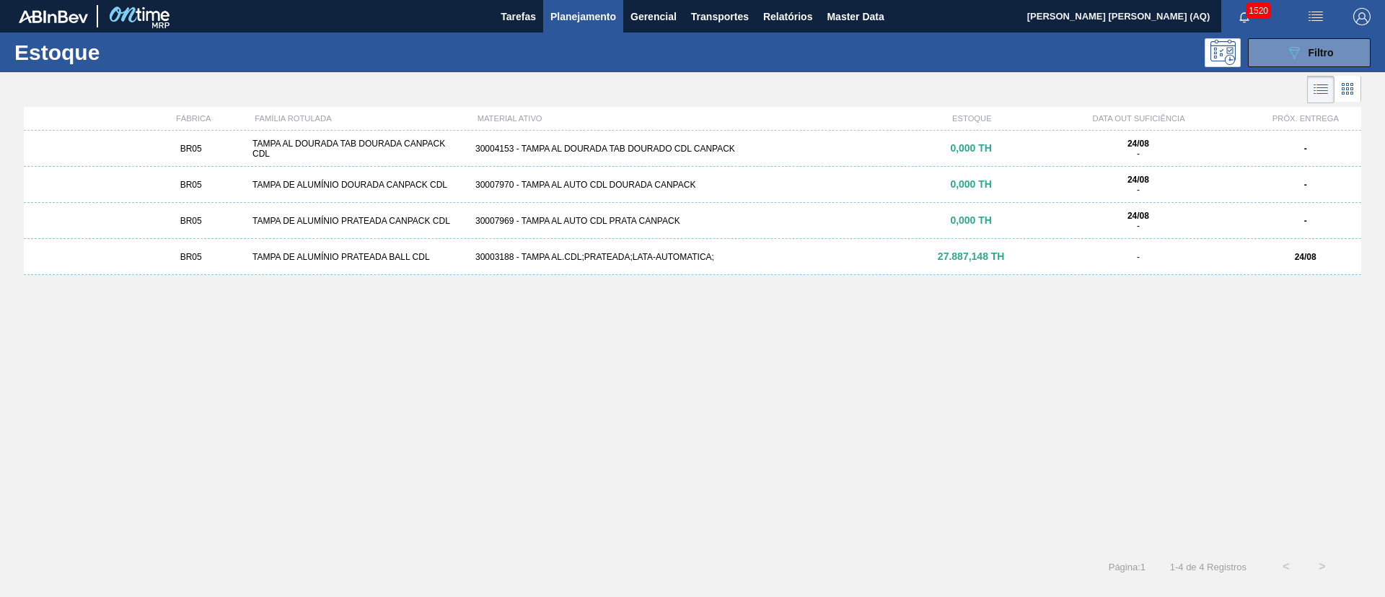
click at [968, 259] on span "27.887,148 TH" at bounding box center [971, 256] width 67 height 12
click at [1291, 55] on icon "089F7B8B-B2A5-4AFE-B5C0-19BA573D28AC" at bounding box center [1294, 52] width 17 height 17
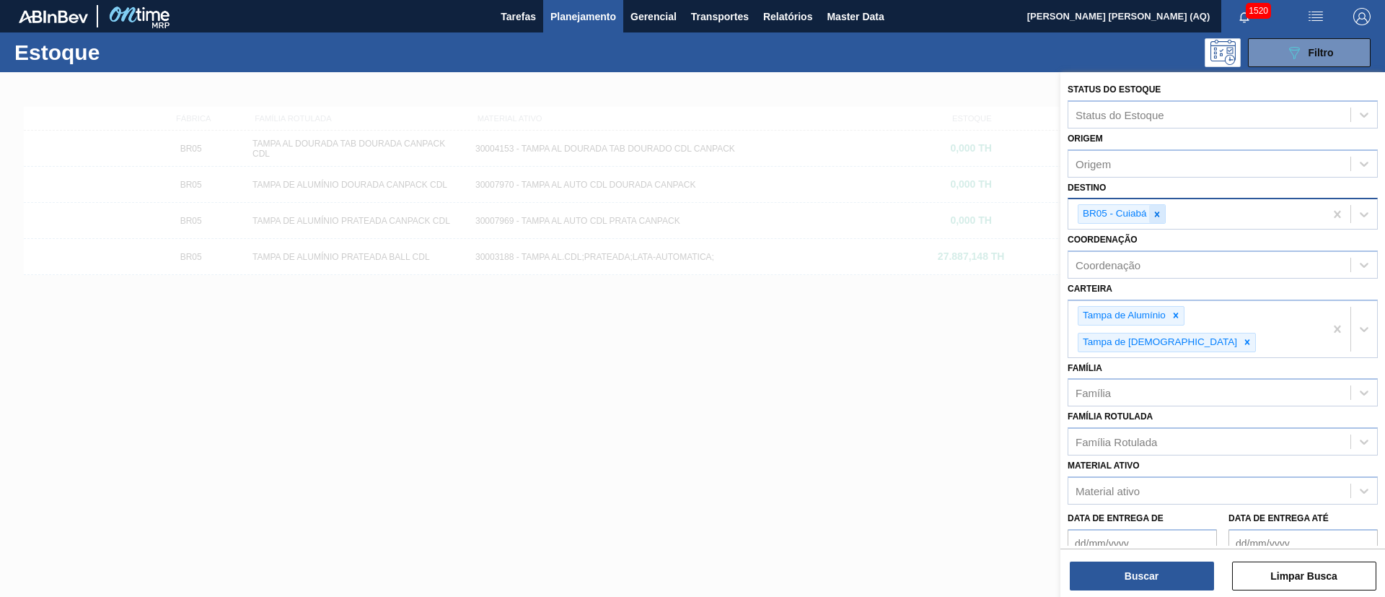
click at [1159, 216] on icon at bounding box center [1157, 214] width 10 height 10
type input "GUARU"
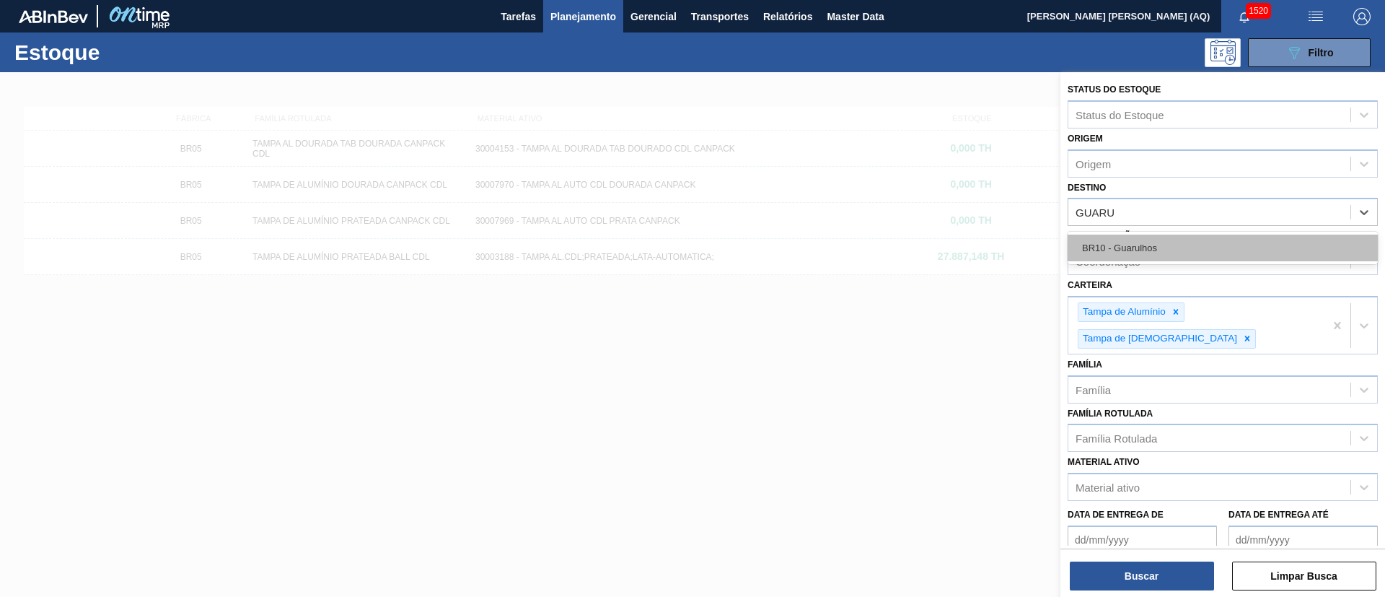
click at [1164, 237] on div "BR10 - Guarulhos" at bounding box center [1223, 247] width 310 height 27
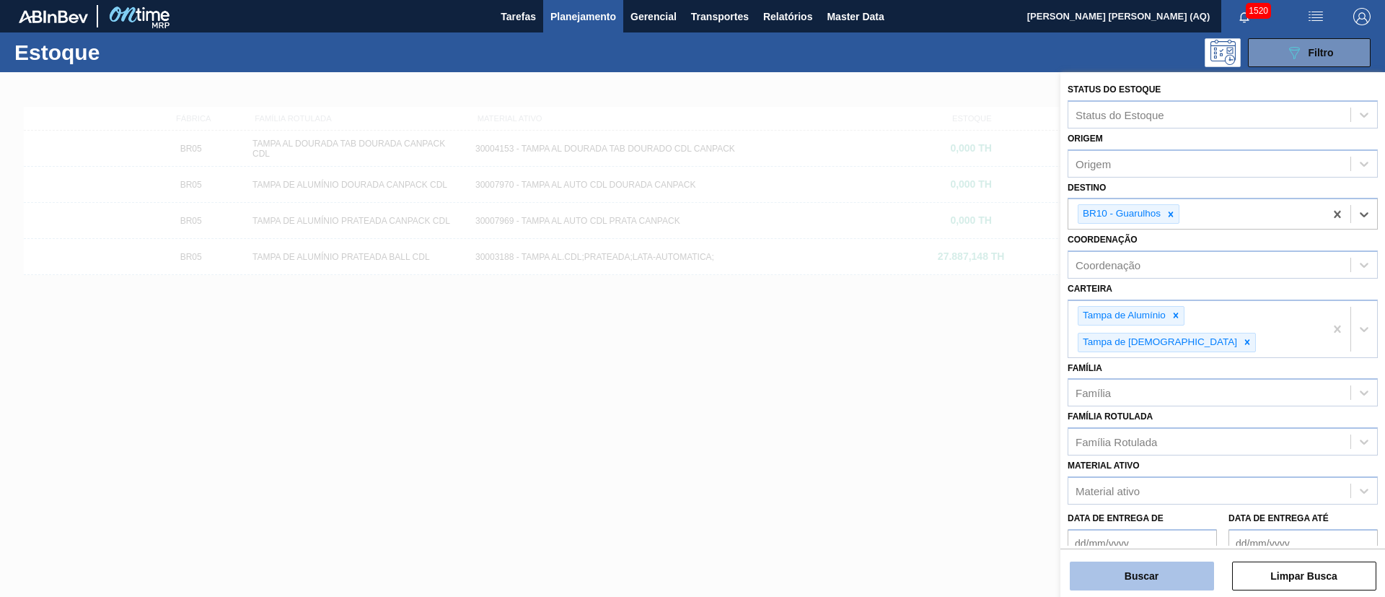
click at [1165, 570] on button "Buscar" at bounding box center [1142, 575] width 144 height 29
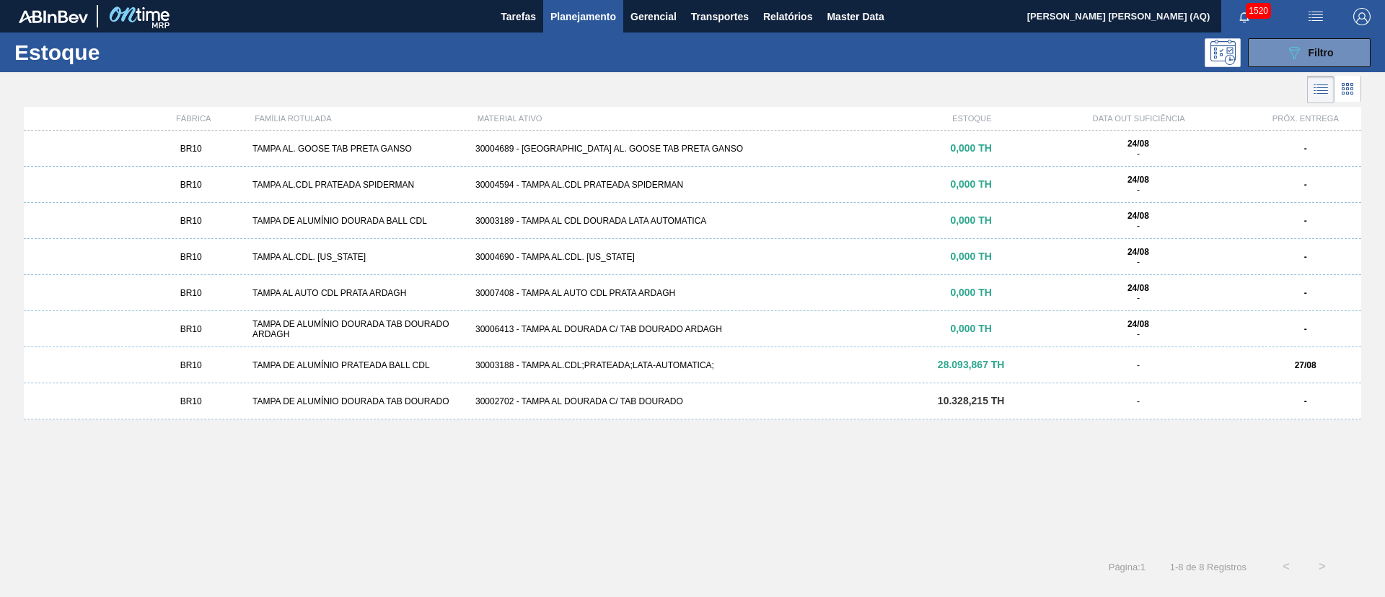
click at [743, 371] on div "BR10 TAMPA DE ALUMÍNIO PRATEADA BALL CDL 30003188 - TAMPA AL.CDL;PRATEADA;LATA-…" at bounding box center [693, 365] width 1338 height 36
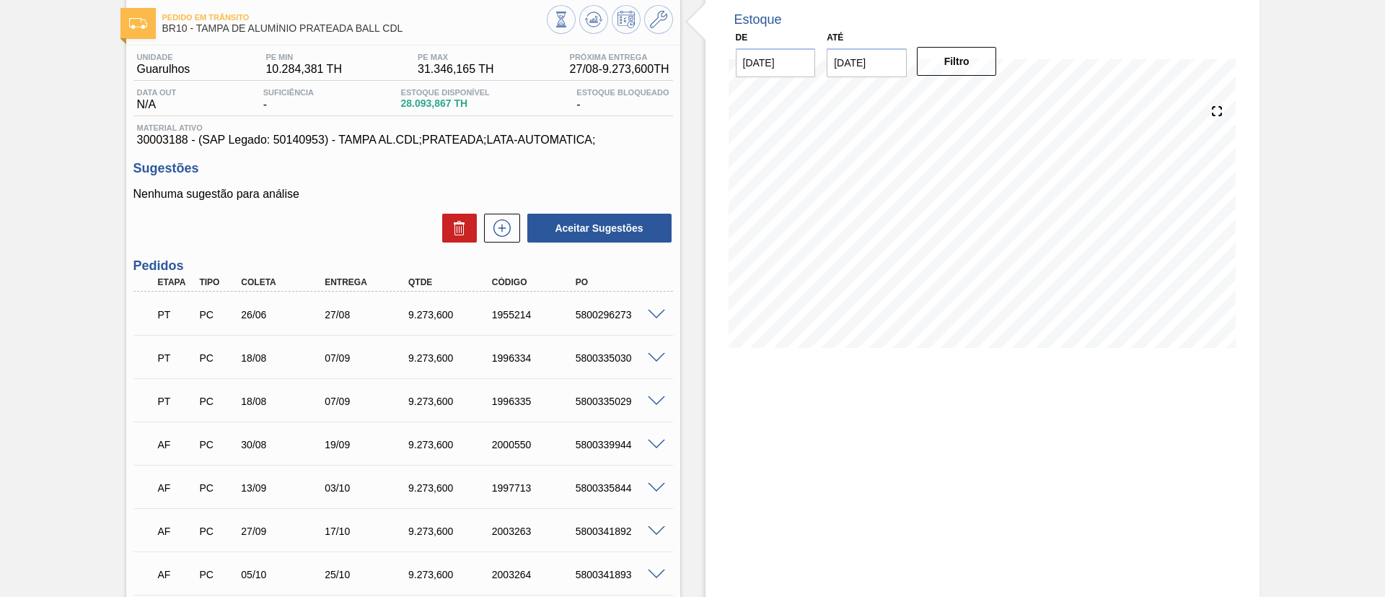
scroll to position [108, 0]
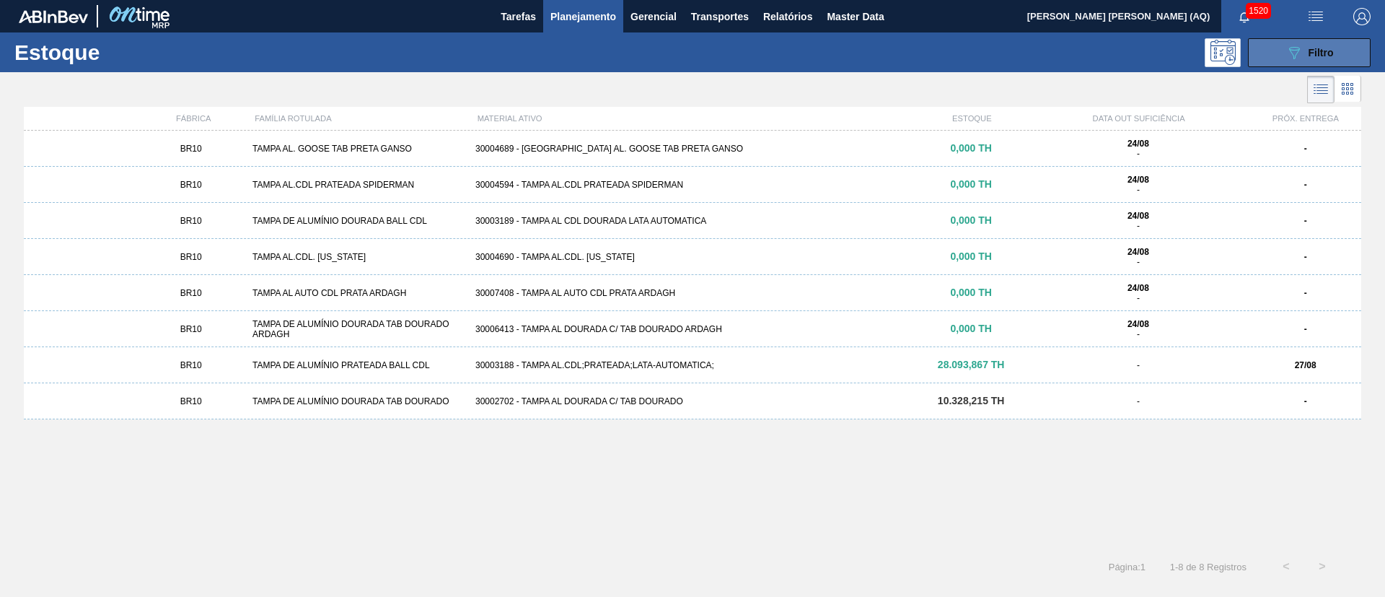
click at [1289, 45] on icon "089F7B8B-B2A5-4AFE-B5C0-19BA573D28AC" at bounding box center [1294, 52] width 17 height 17
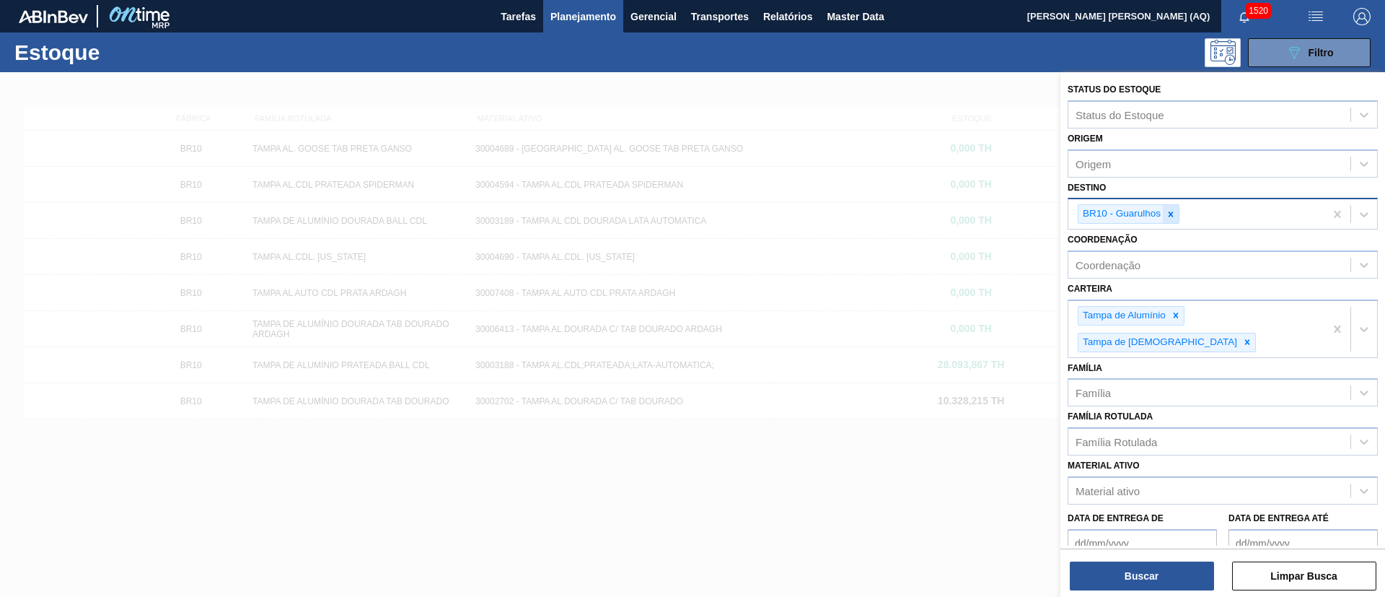
click at [1169, 212] on icon at bounding box center [1171, 213] width 5 height 5
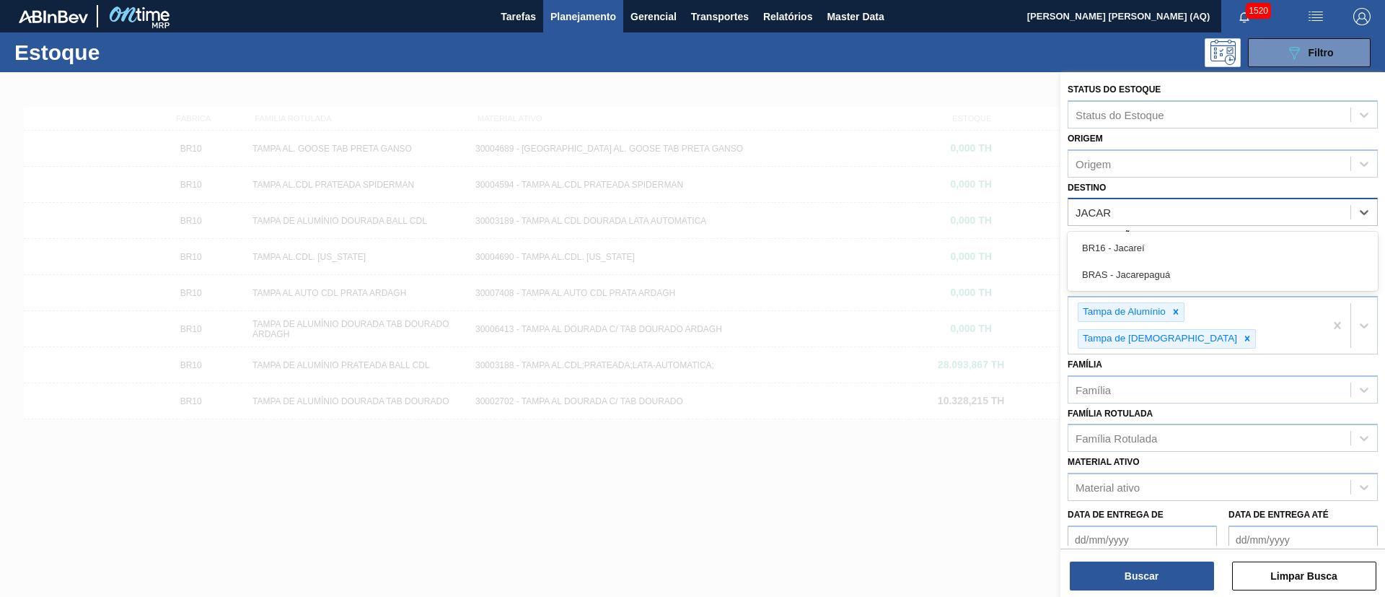
type input "JACARE"
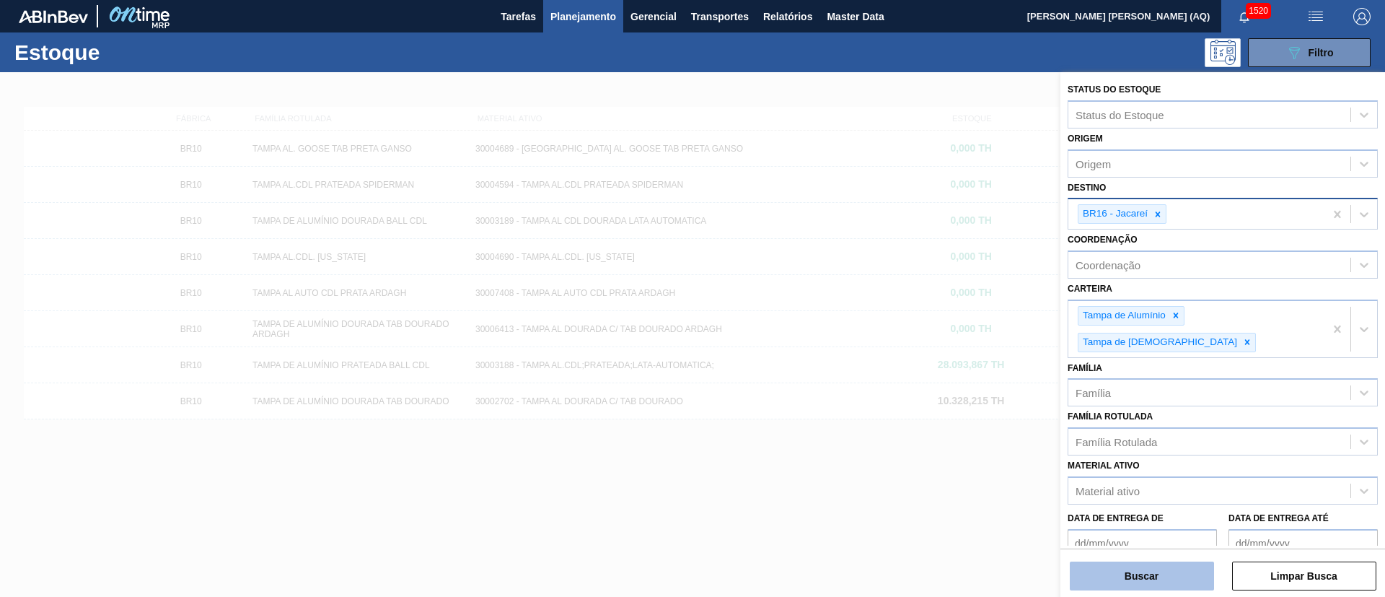
click at [1151, 575] on button "Buscar" at bounding box center [1142, 575] width 144 height 29
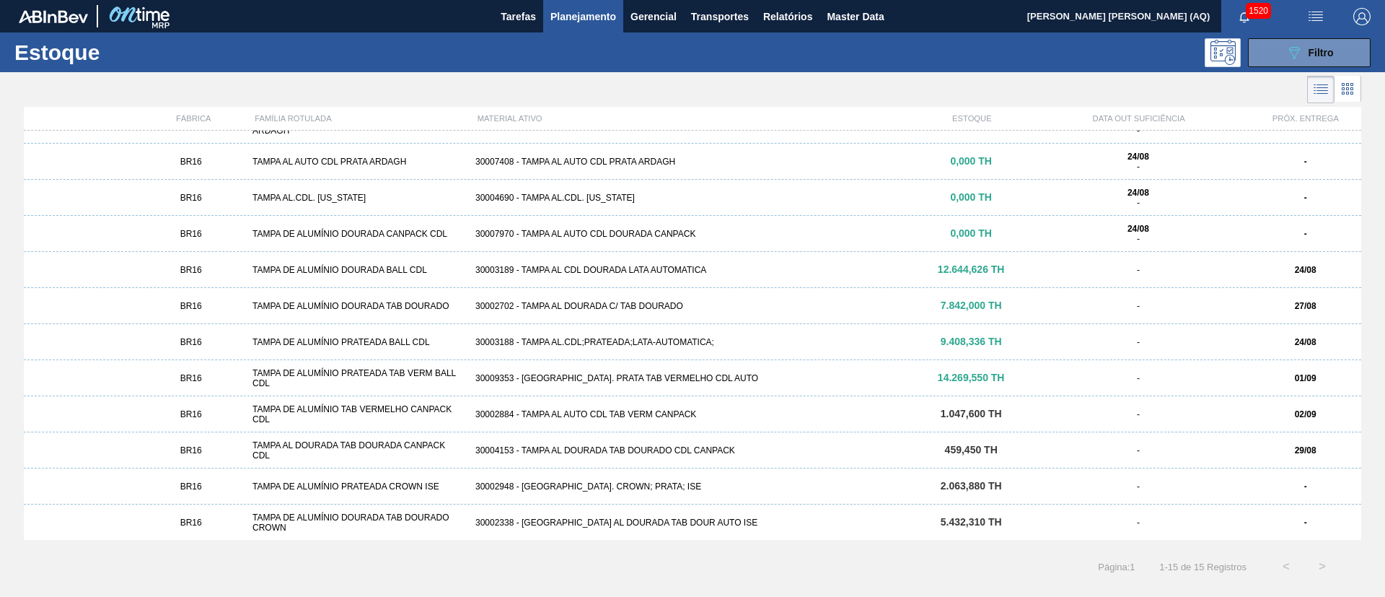
scroll to position [132, 0]
click at [740, 338] on div "30003188 - TAMPA AL.CDL;PRATEADA;LATA-AUTOMATICA;" at bounding box center [693, 341] width 446 height 10
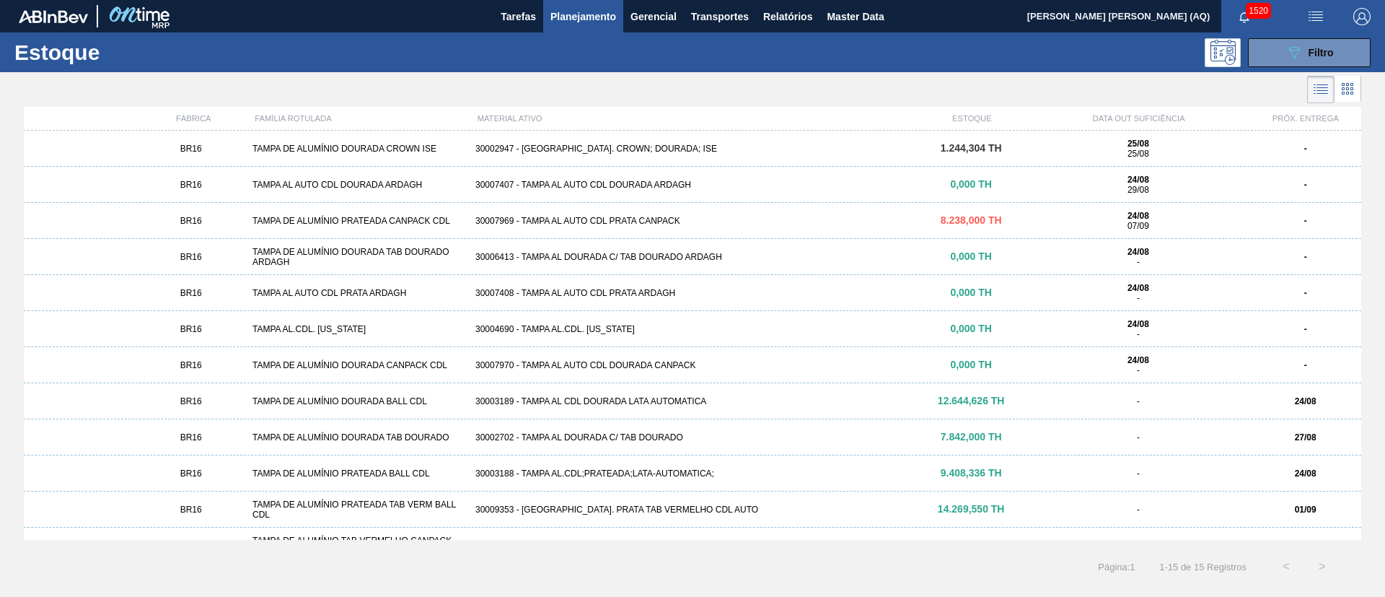
click at [745, 204] on div "BR16 TAMPA DE ALUMÍNIO PRATEADA CANPACK CDL 30007969 - TAMPA AL AUTO CDL PRATA …" at bounding box center [693, 221] width 1338 height 36
click at [646, 468] on div "30003188 - TAMPA AL.CDL;PRATEADA;LATA-AUTOMATICA;" at bounding box center [693, 473] width 446 height 10
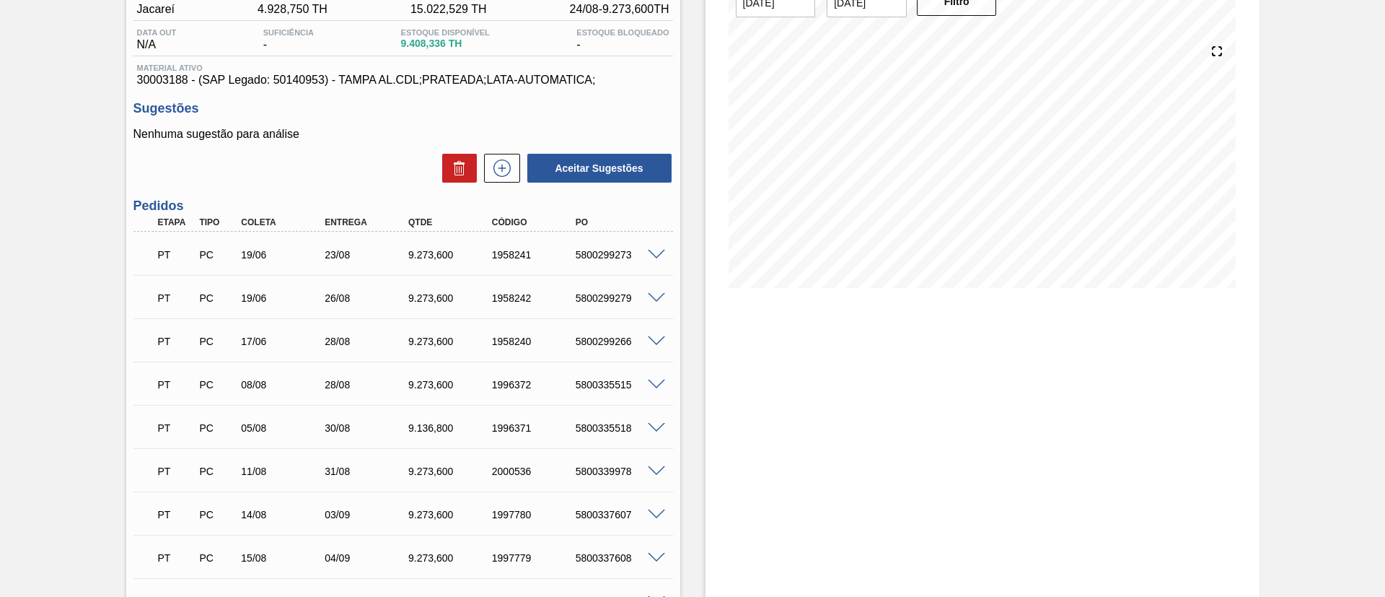
scroll to position [136, 0]
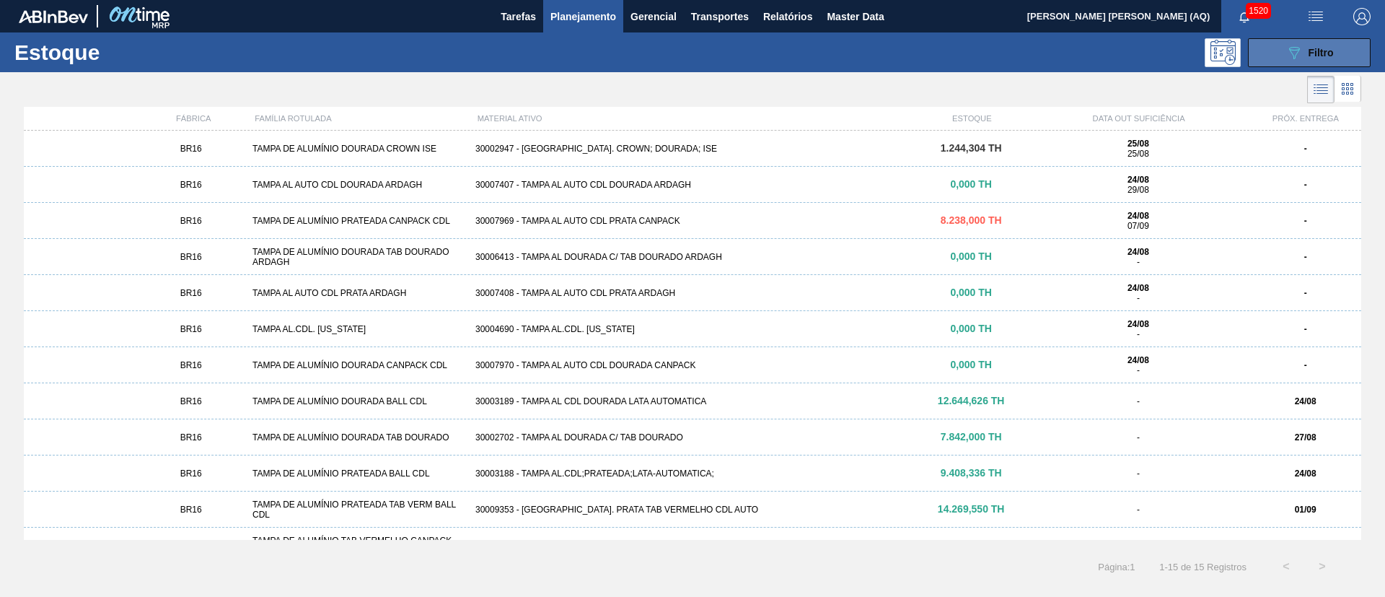
click at [1266, 51] on button "089F7B8B-B2A5-4AFE-B5C0-19BA573D28AC Filtro" at bounding box center [1309, 52] width 123 height 29
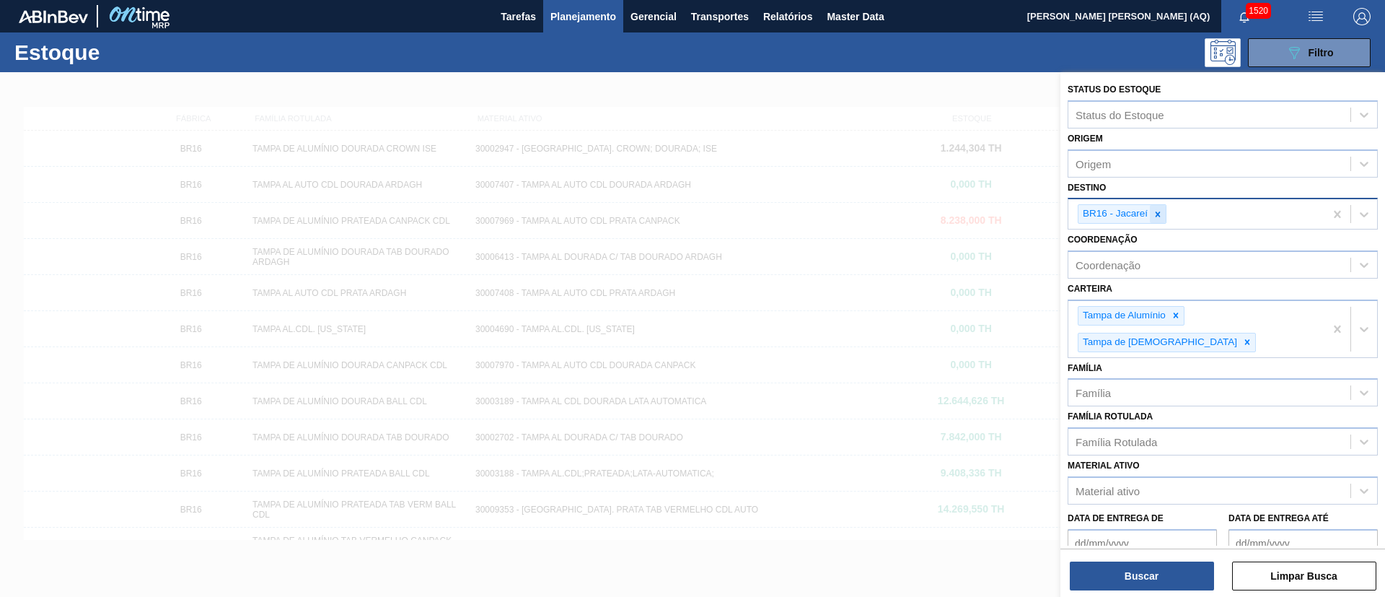
click at [1162, 217] on icon at bounding box center [1158, 214] width 10 height 10
type input "JAGUA"
click at [1179, 571] on button "Buscar" at bounding box center [1142, 575] width 144 height 29
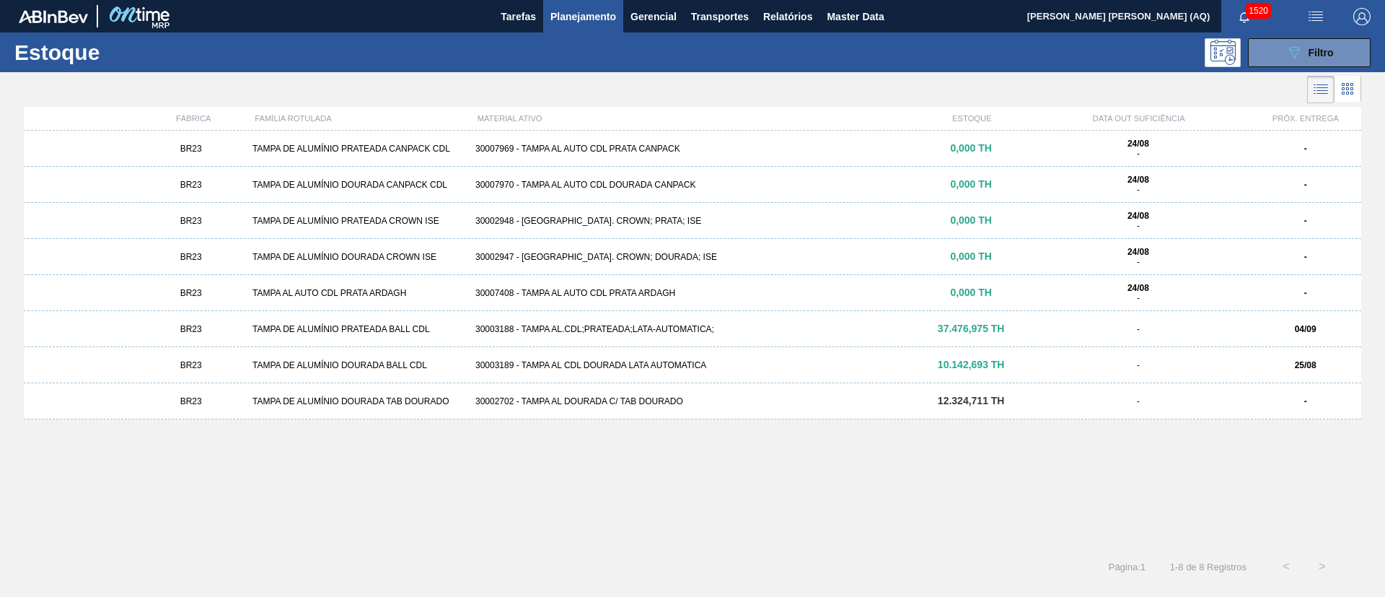
click at [622, 355] on div "BR23 TAMPA DE ALUMÍNIO DOURADA BALL CDL 30003189 - TAMPA AL CDL DOURADA LATA AU…" at bounding box center [693, 365] width 1338 height 36
click at [937, 329] on div "37.476,975 TH" at bounding box center [971, 328] width 111 height 11
click at [1267, 51] on button "089F7B8B-B2A5-4AFE-B5C0-19BA573D28AC Filtro" at bounding box center [1309, 52] width 123 height 29
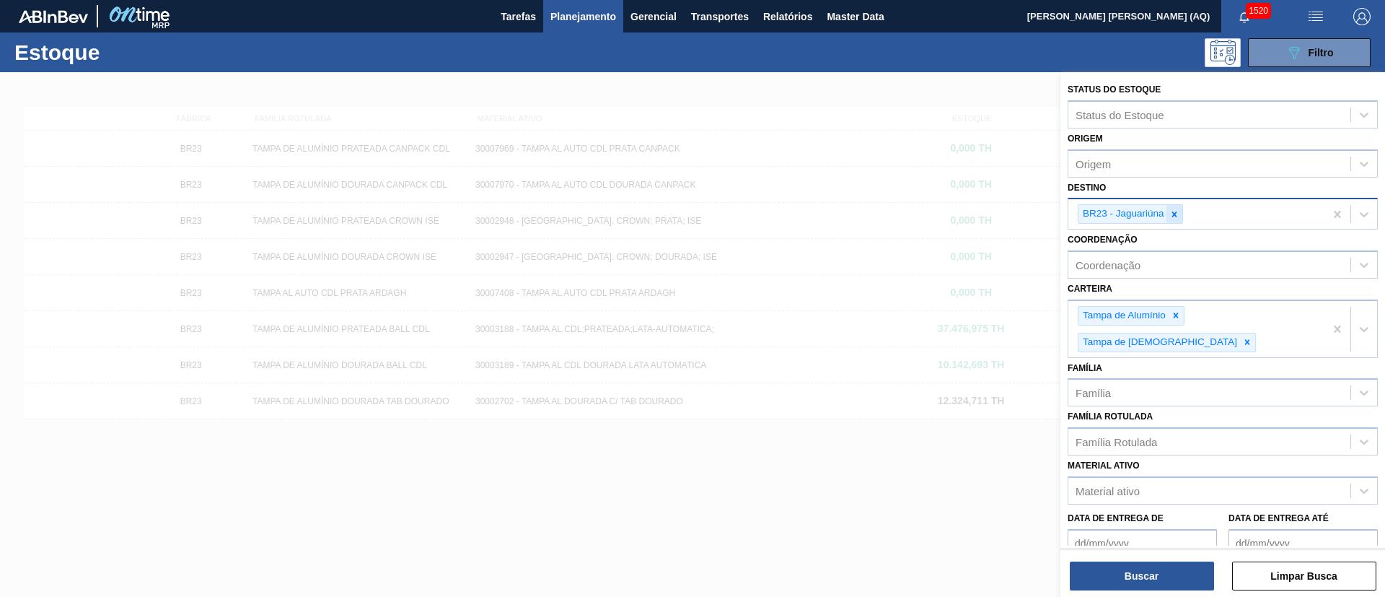
click at [1175, 212] on icon at bounding box center [1175, 214] width 10 height 10
type input "J"
type input "JUNDI"
click at [1129, 571] on button "Buscar" at bounding box center [1142, 575] width 144 height 29
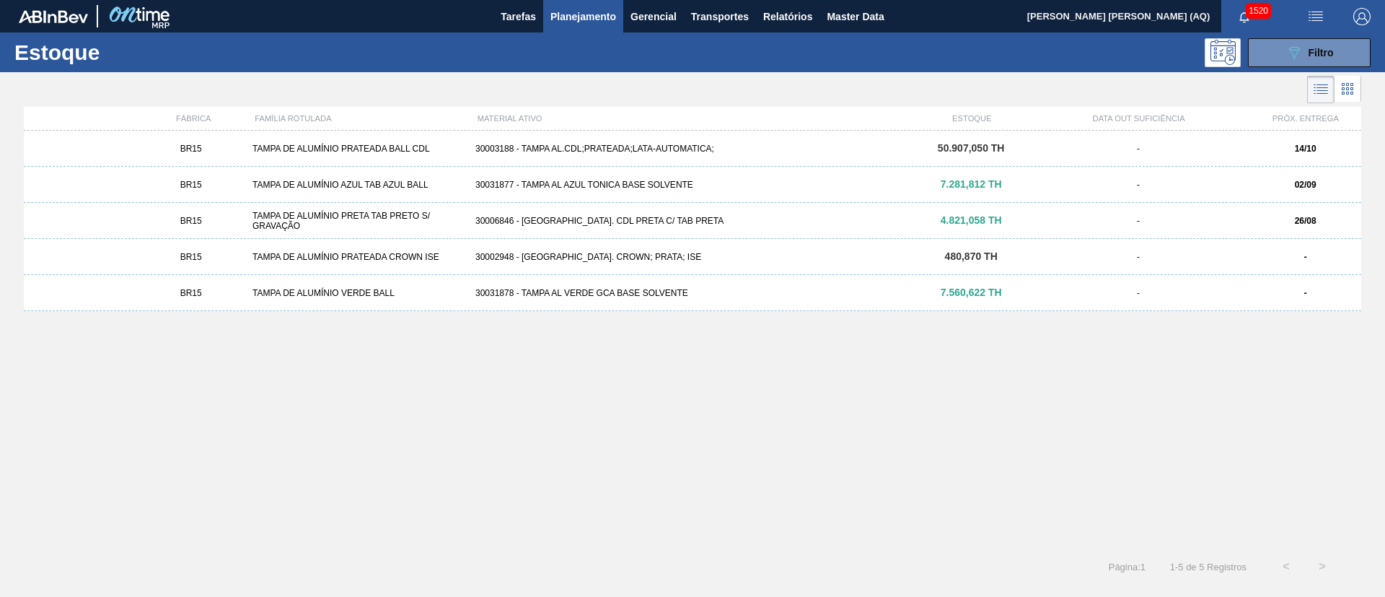
click at [645, 150] on div "30003188 - TAMPA AL.CDL;PRATEADA;LATA-AUTOMATICA;" at bounding box center [693, 149] width 446 height 10
click at [636, 222] on div "30006846 - TAMPA AL. CDL PRETA C/ TAB PRETA" at bounding box center [693, 221] width 446 height 10
click at [1340, 57] on button "089F7B8B-B2A5-4AFE-B5C0-19BA573D28AC Filtro" at bounding box center [1309, 52] width 123 height 29
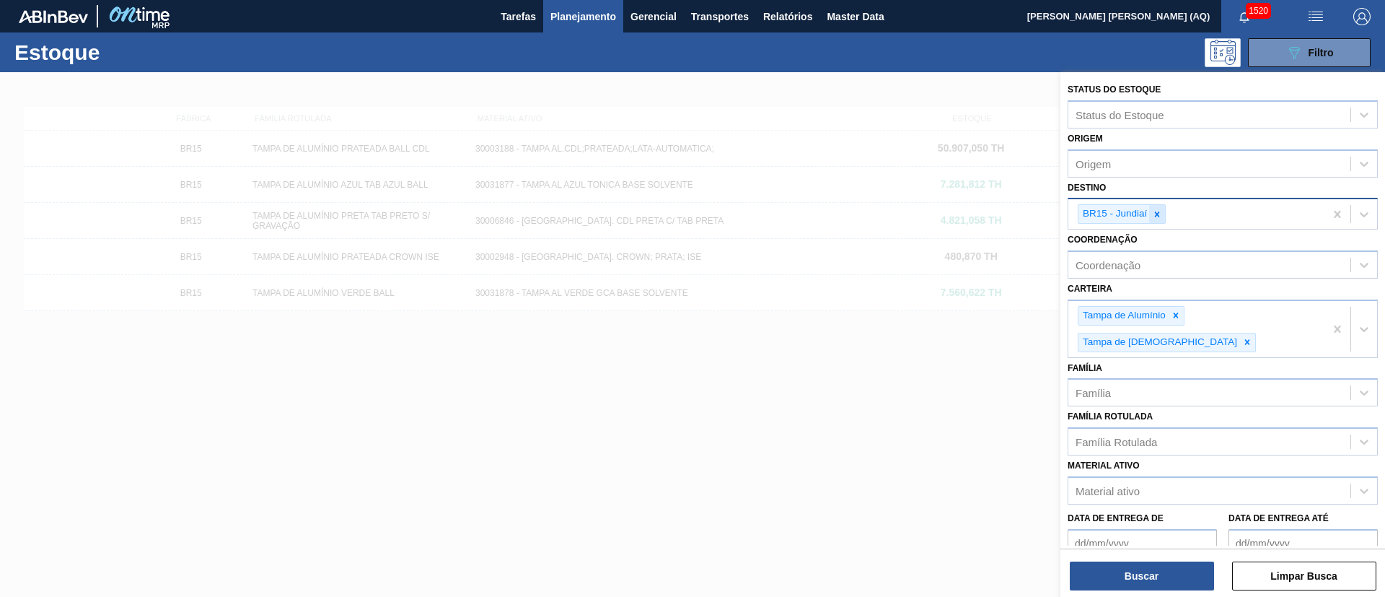
click at [1154, 209] on icon at bounding box center [1157, 214] width 10 height 10
type input "LAGES"
click at [1192, 578] on button "Buscar" at bounding box center [1142, 575] width 144 height 29
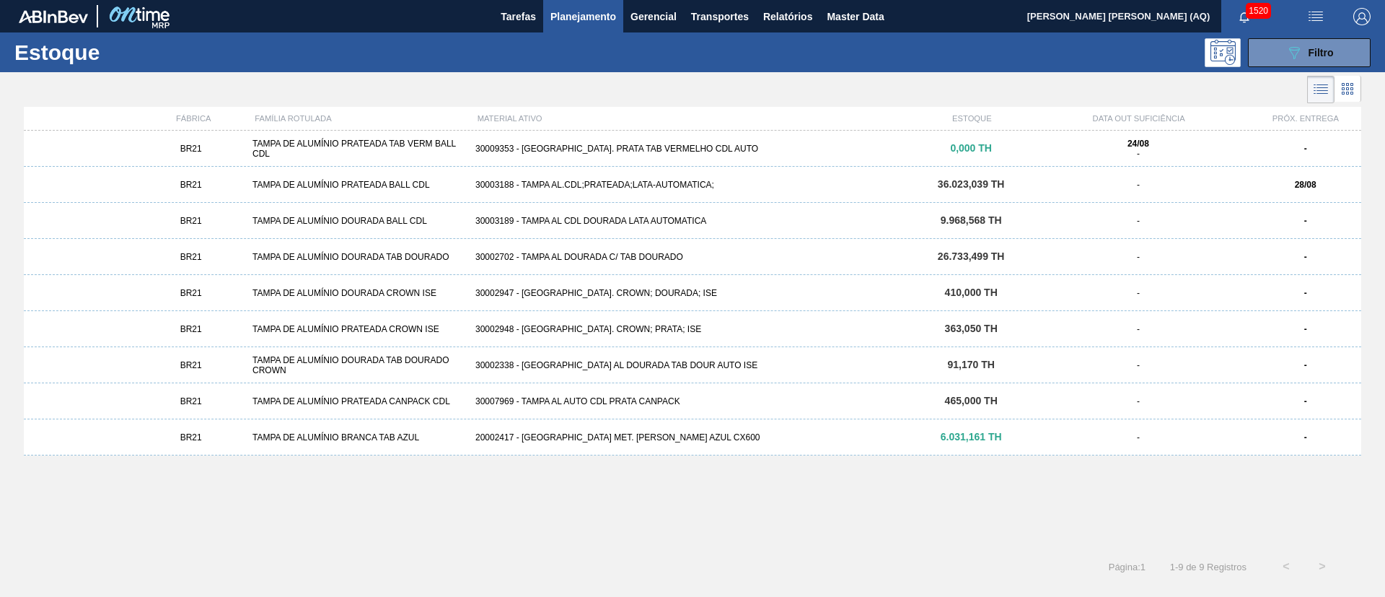
click at [856, 189] on div "BR21 TAMPA DE ALUMÍNIO PRATEADA BALL CDL 30003188 - TAMPA AL.CDL;PRATEADA;LATA-…" at bounding box center [693, 185] width 1338 height 36
click at [1294, 59] on icon "089F7B8B-B2A5-4AFE-B5C0-19BA573D28AC" at bounding box center [1294, 52] width 17 height 17
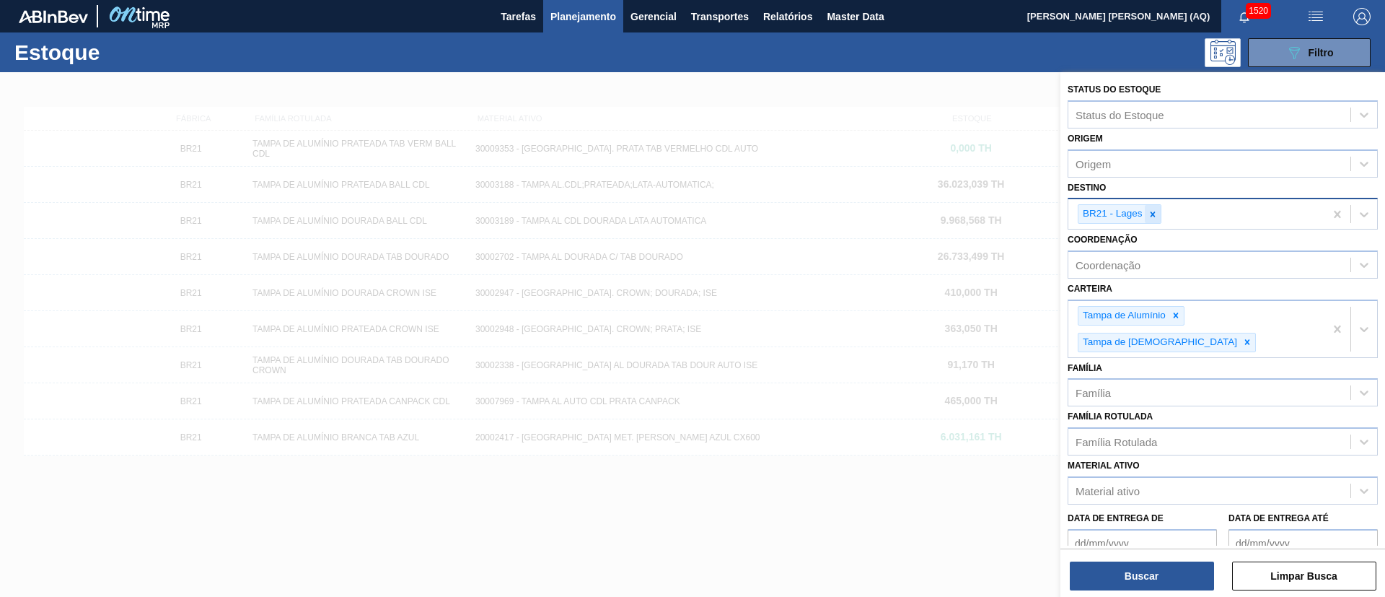
click at [1153, 221] on div at bounding box center [1153, 214] width 16 height 18
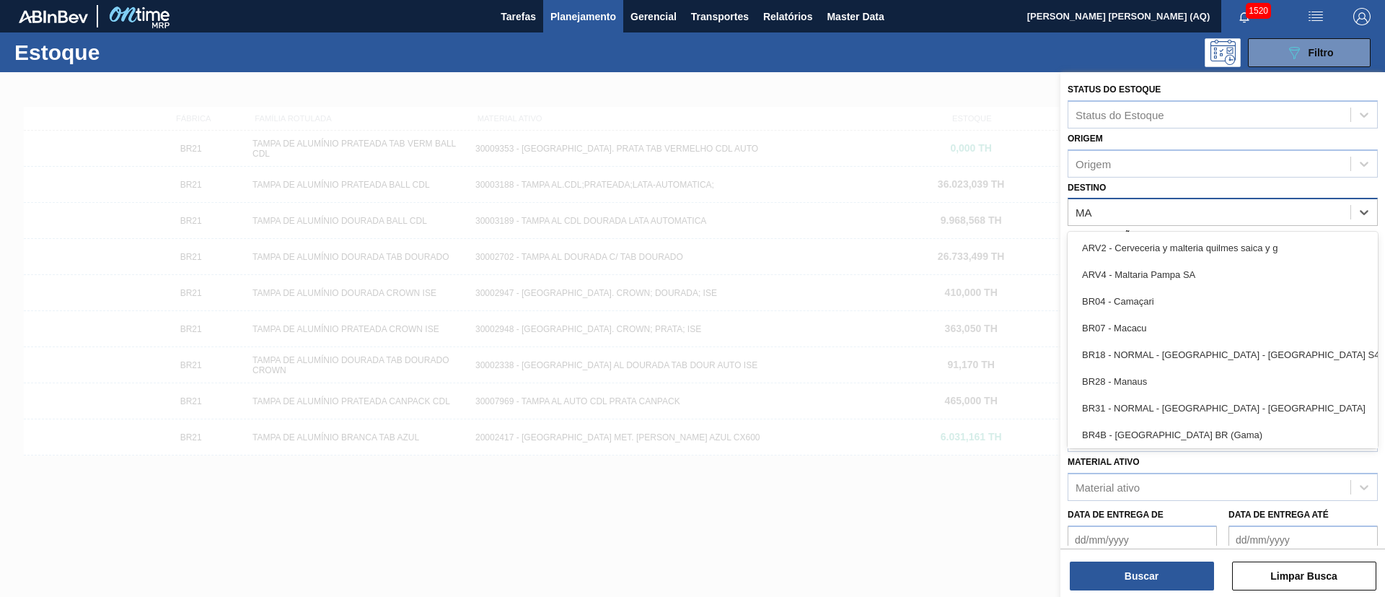
type input "M"
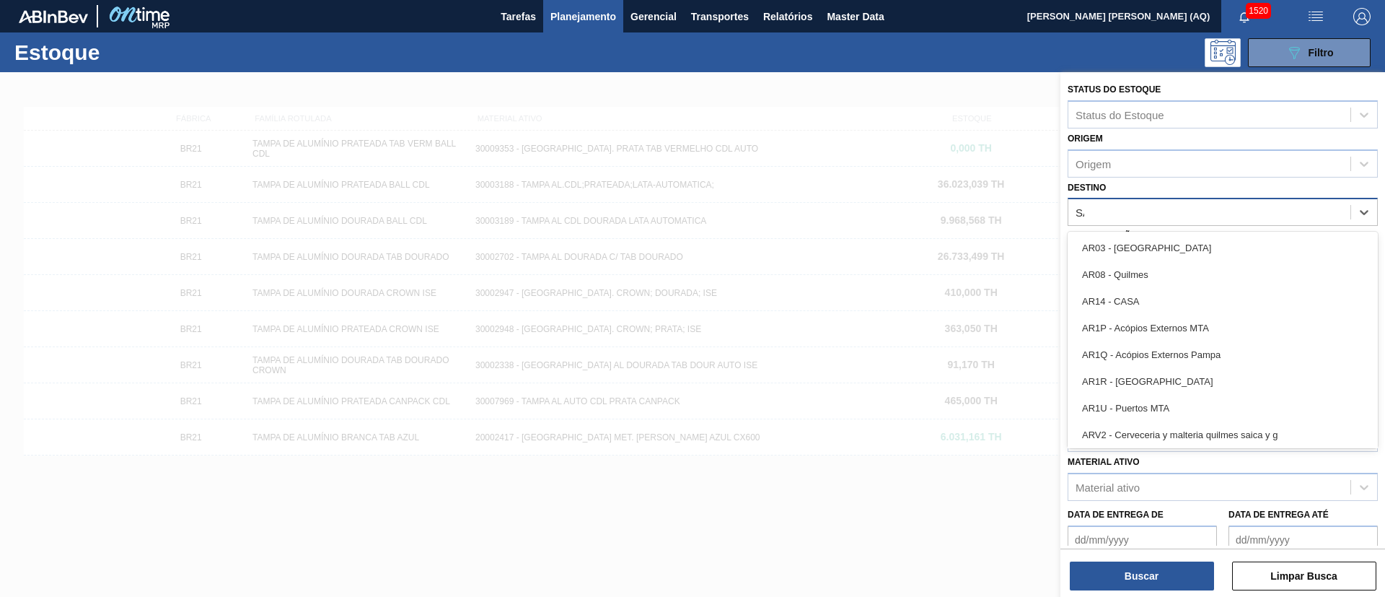
type input "SÃO"
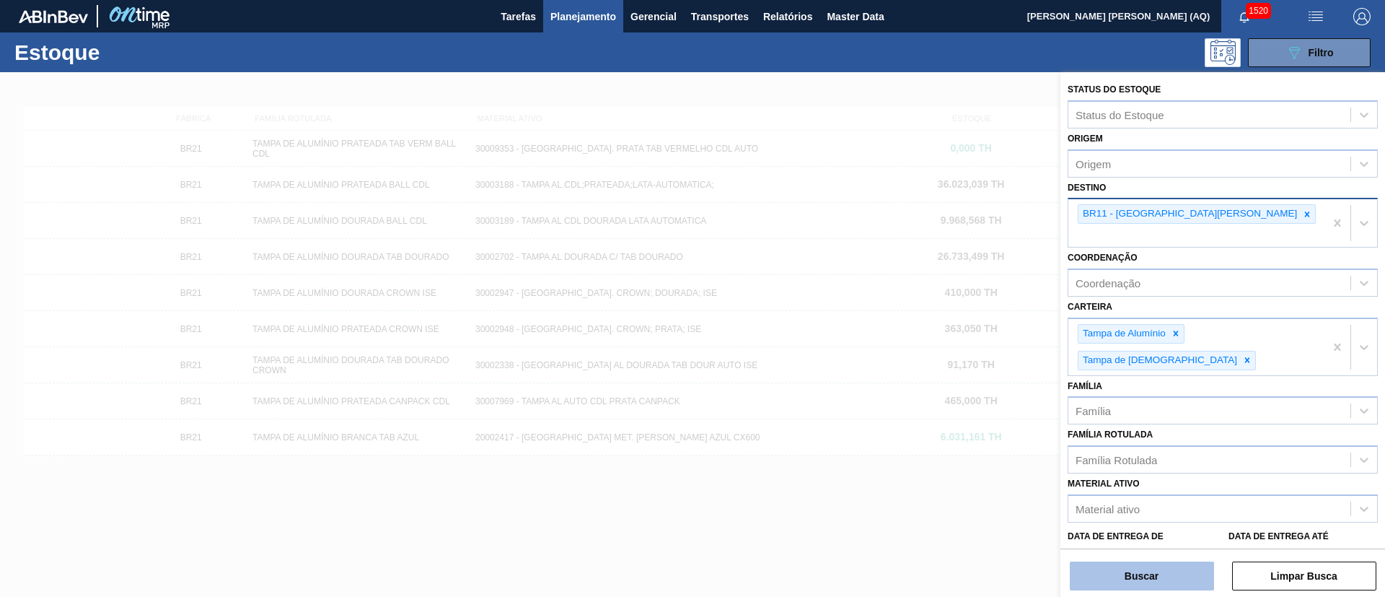
click at [1084, 578] on button "Buscar" at bounding box center [1142, 575] width 144 height 29
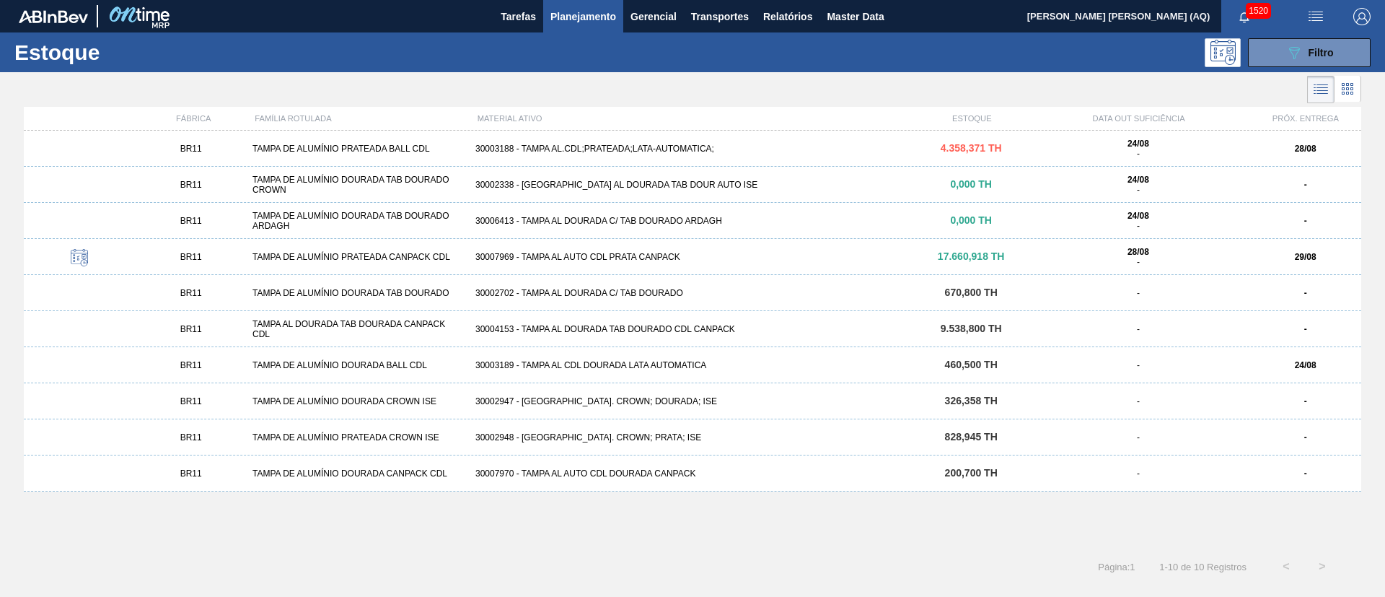
click at [916, 147] on div "4.358,371 TH" at bounding box center [971, 148] width 111 height 11
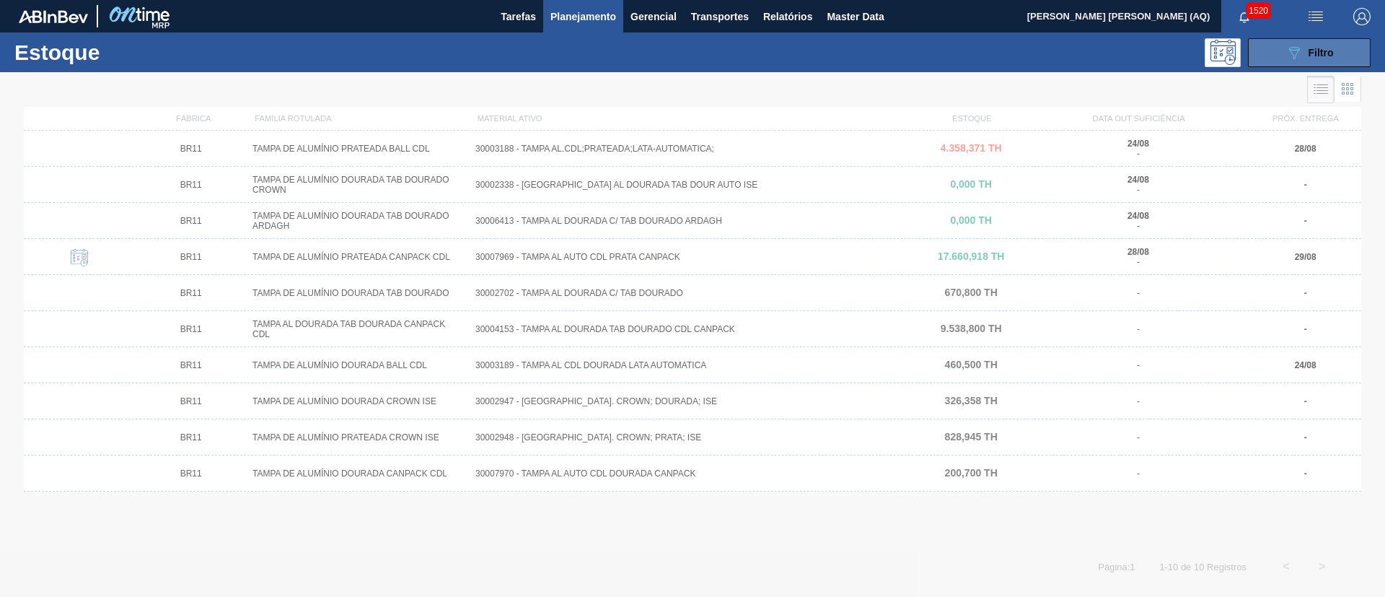
click at [1262, 54] on button "089F7B8B-B2A5-4AFE-B5C0-19BA573D28AC Filtro" at bounding box center [1309, 52] width 123 height 29
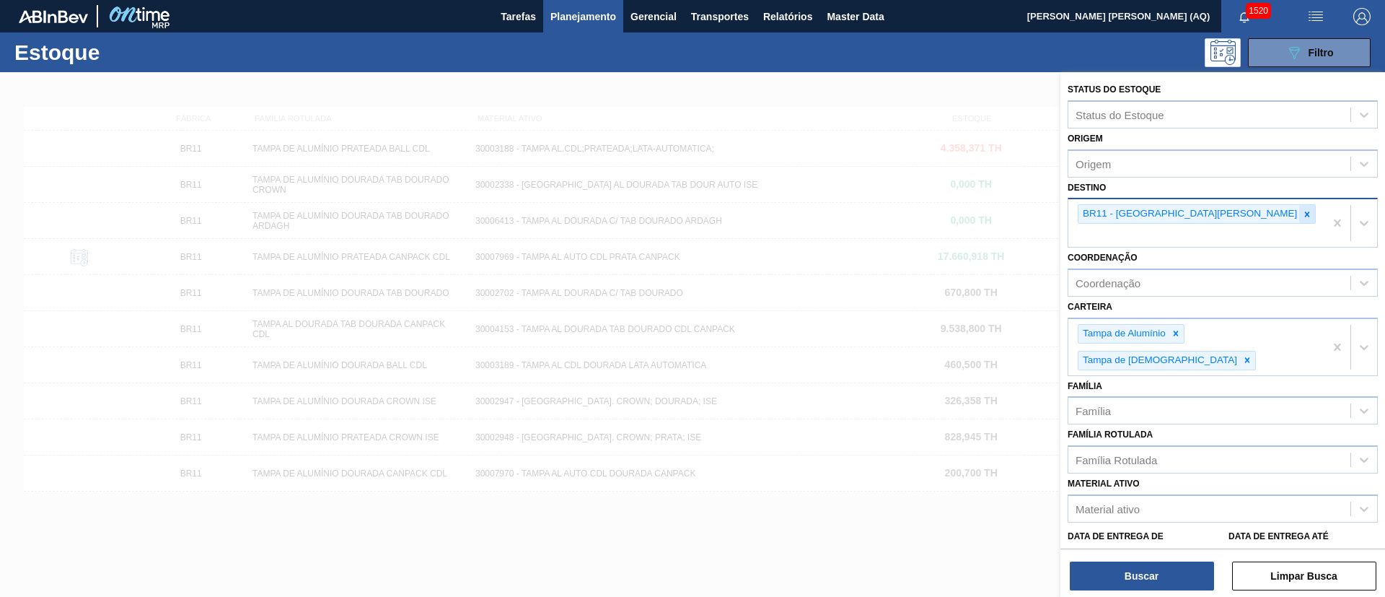
click at [1305, 212] on icon at bounding box center [1307, 213] width 5 height 5
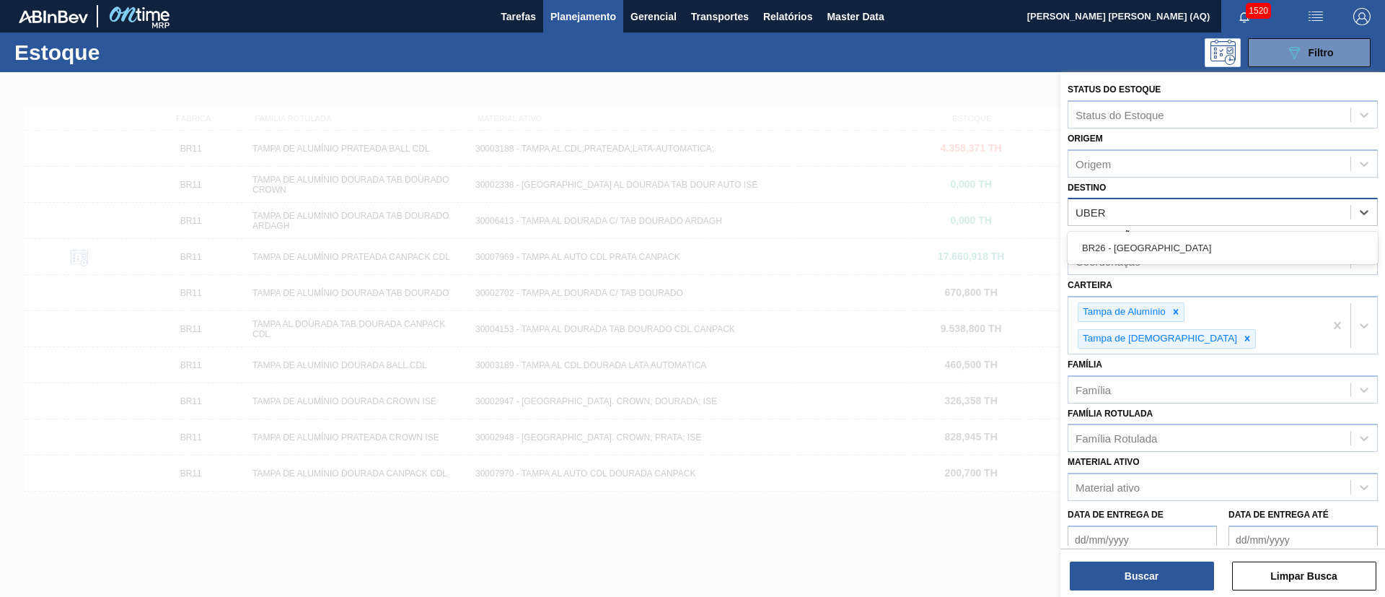
type input "UBERL"
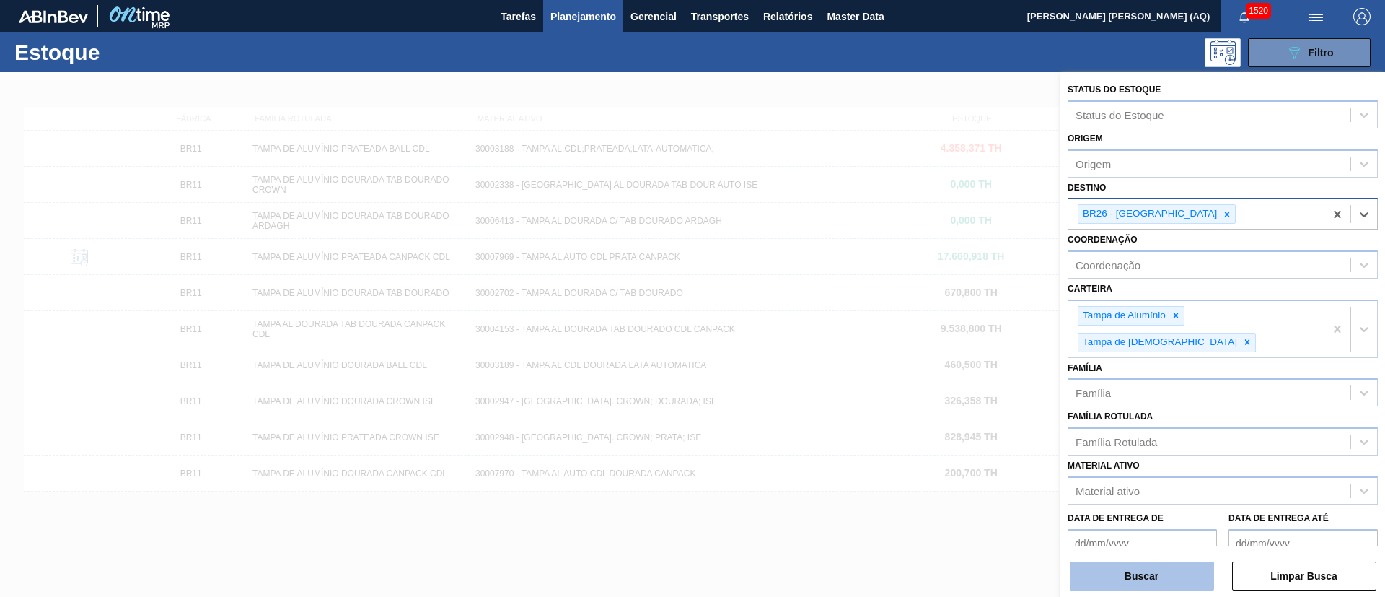
click at [1164, 573] on button "Buscar" at bounding box center [1142, 575] width 144 height 29
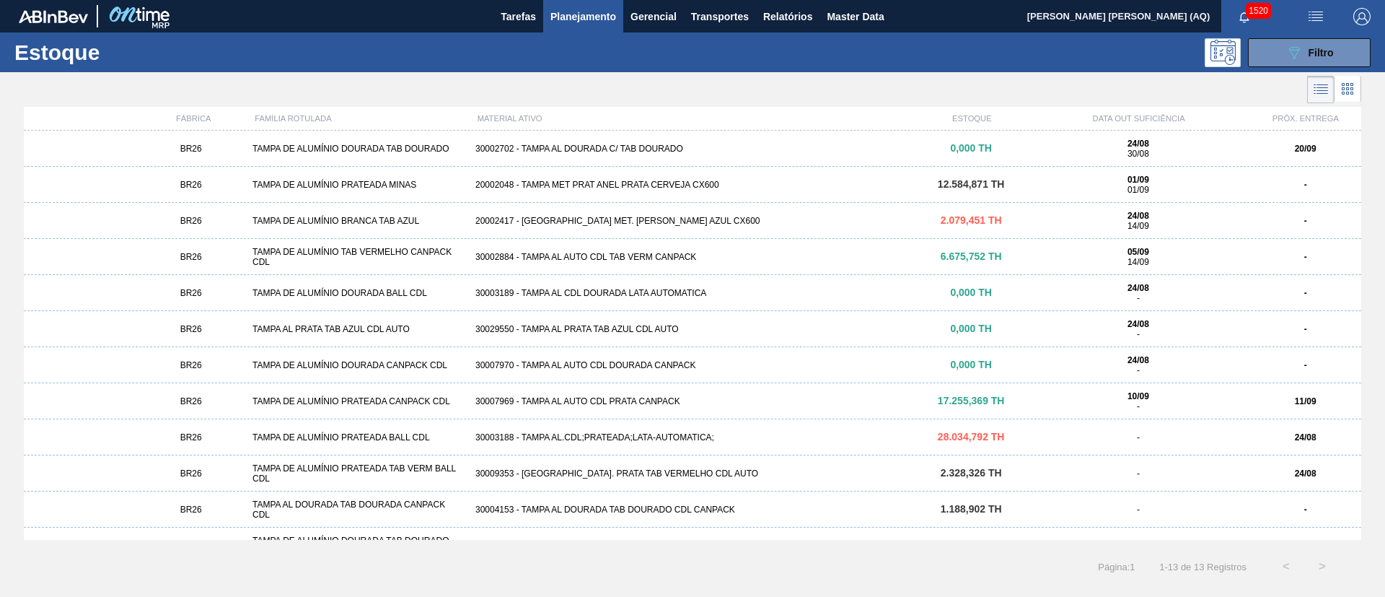
click at [641, 441] on div "30003188 - TAMPA AL.CDL;PRATEADA;LATA-AUTOMATICA;" at bounding box center [693, 437] width 446 height 10
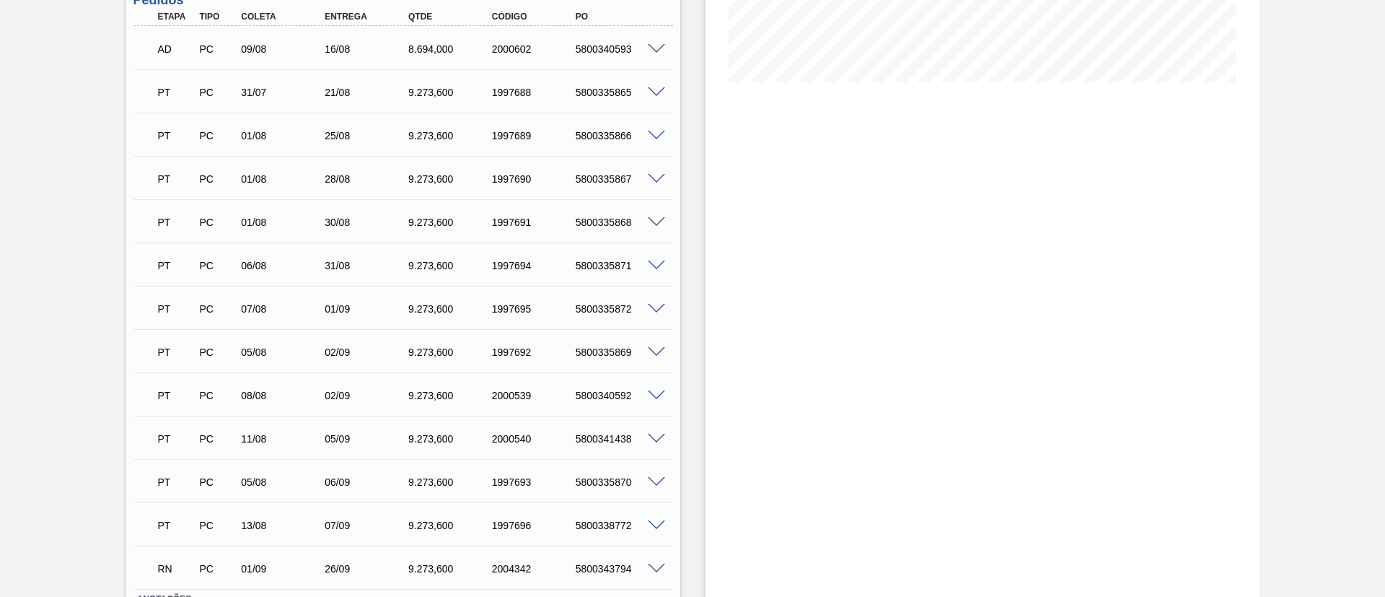
scroll to position [450, 0]
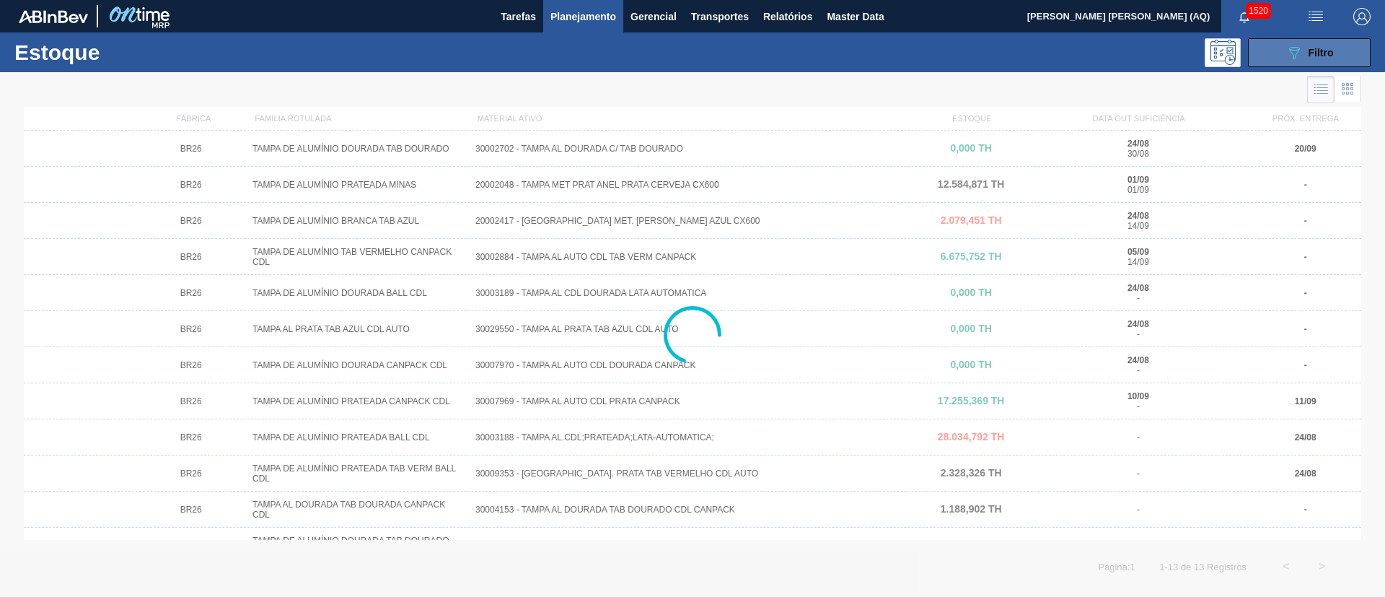
click at [1294, 54] on icon "089F7B8B-B2A5-4AFE-B5C0-19BA573D28AC" at bounding box center [1294, 52] width 17 height 17
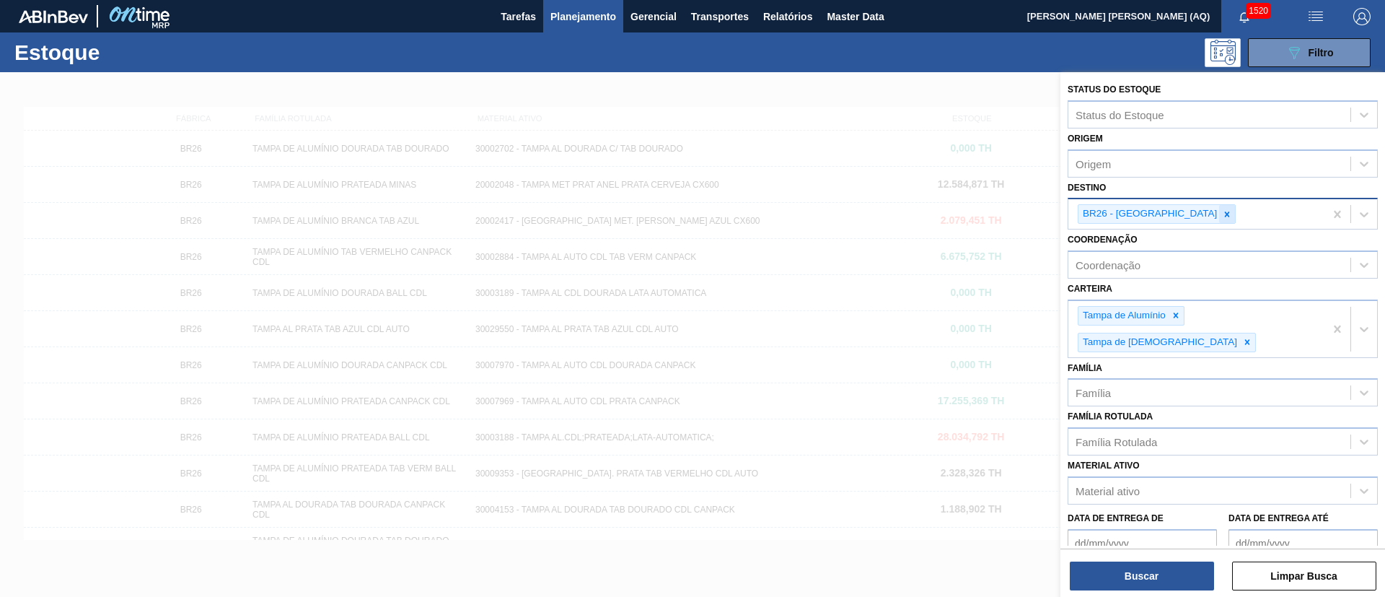
click at [1222, 219] on icon at bounding box center [1227, 214] width 10 height 10
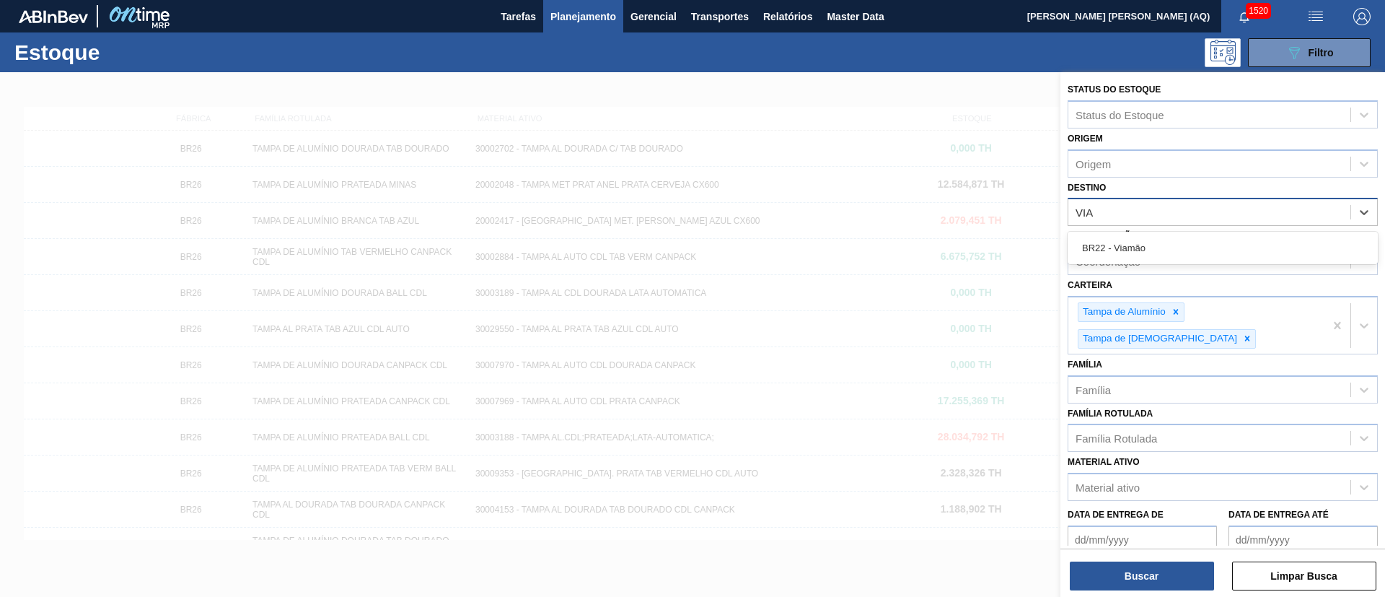
type input "VIAM"
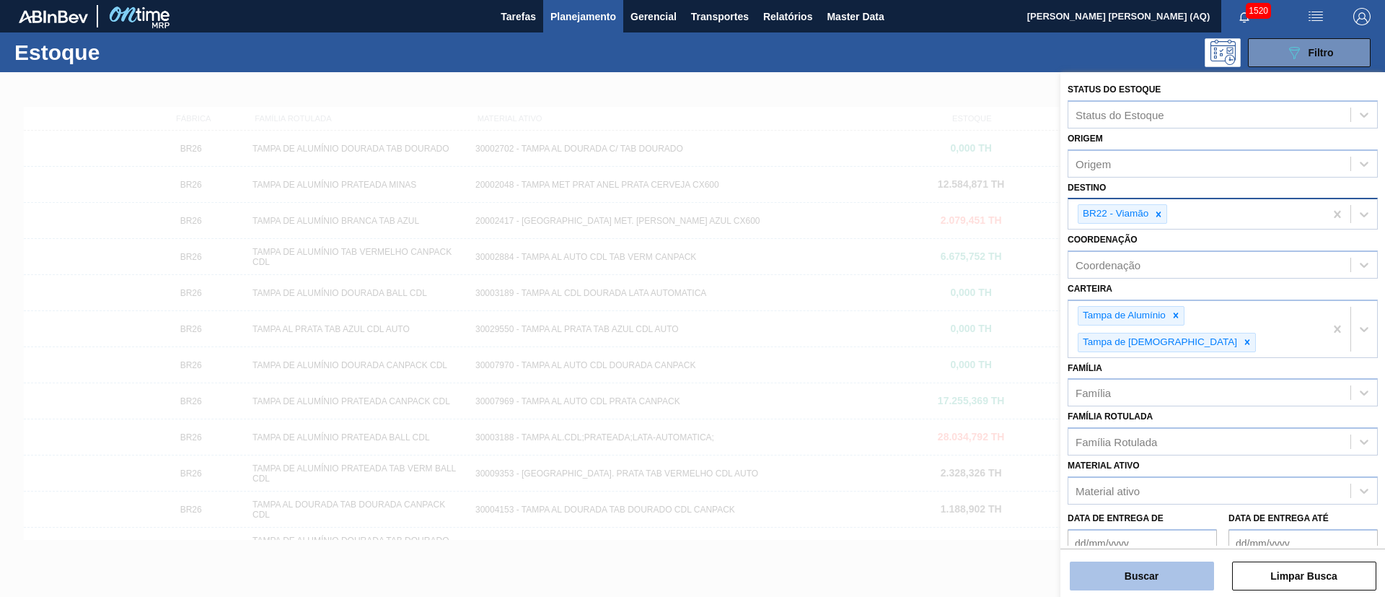
click at [1105, 580] on button "Buscar" at bounding box center [1142, 575] width 144 height 29
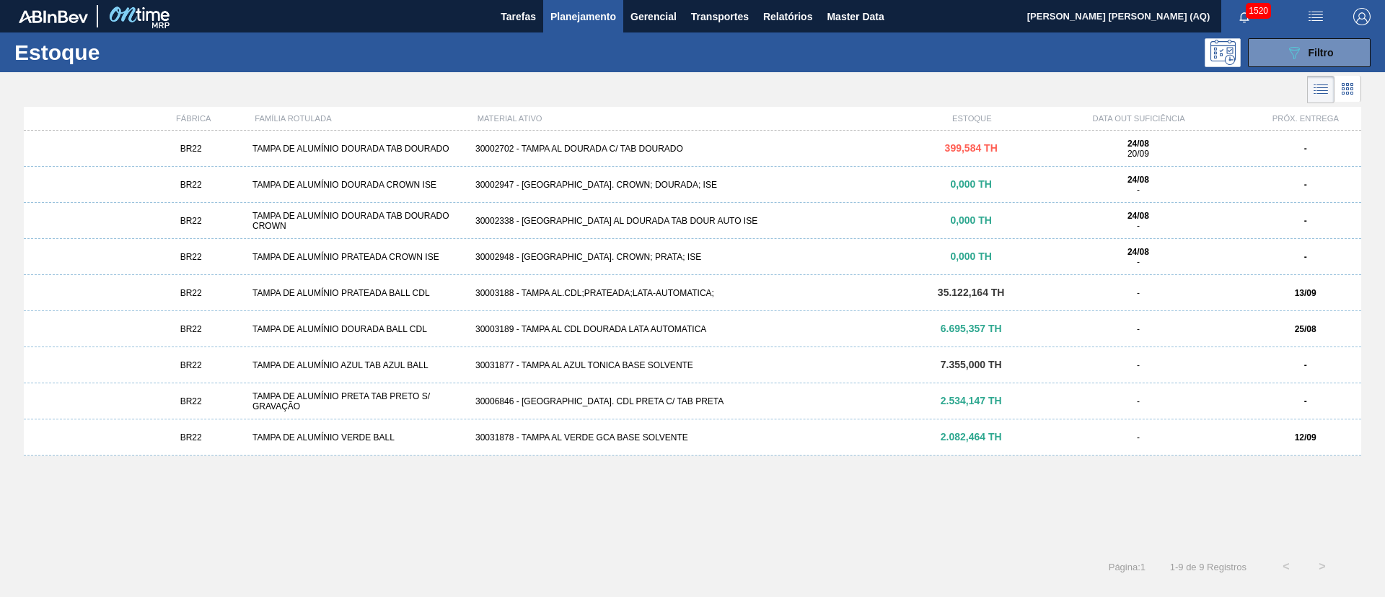
click at [740, 290] on div "30003188 - TAMPA AL.CDL;PRATEADA;LATA-AUTOMATICA;" at bounding box center [693, 293] width 446 height 10
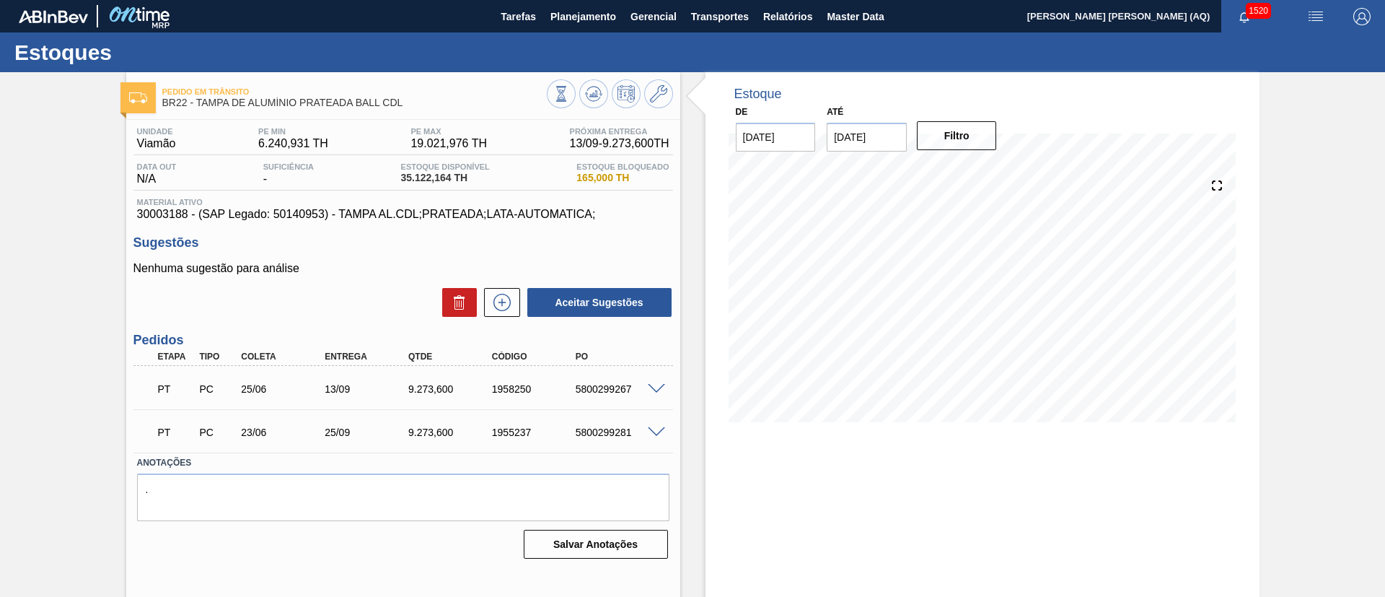
click at [944, 446] on div "Estoque De 24/08/2025 Até 31/10/2025 Filtro 20/09 Projeção de Estoque 23,336.55…" at bounding box center [983, 346] width 554 height 548
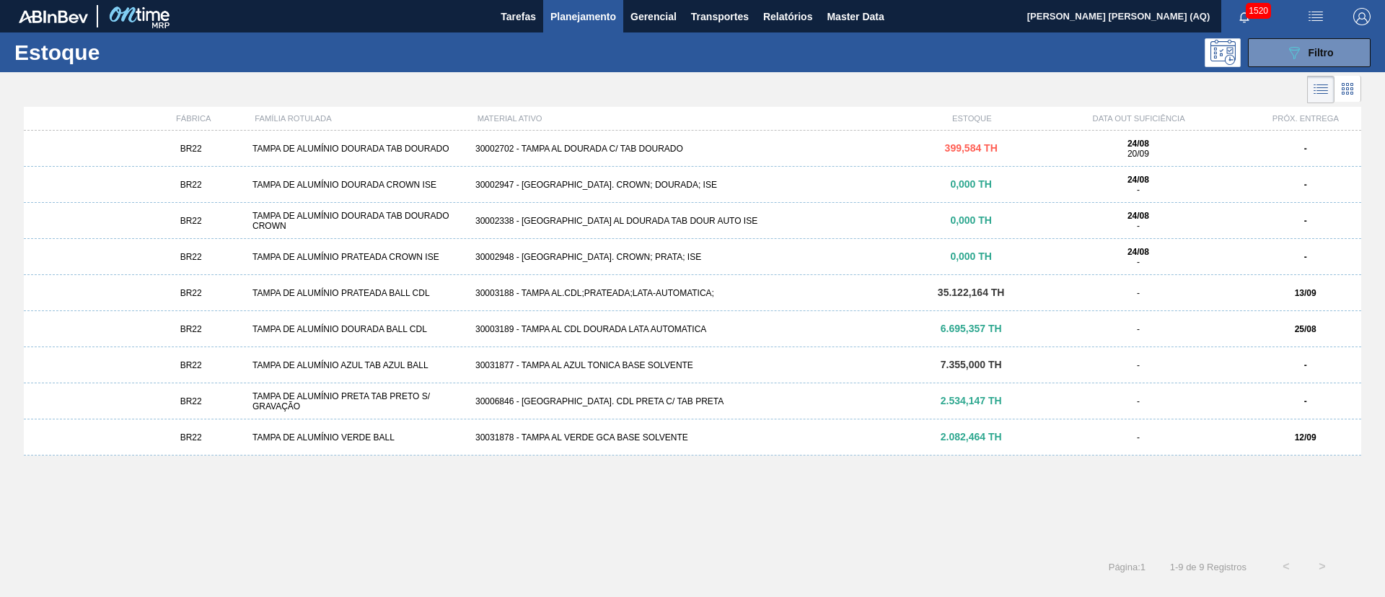
click at [737, 325] on div "30003189 - TAMPA AL CDL DOURADA LATA AUTOMATICA" at bounding box center [693, 329] width 446 height 10
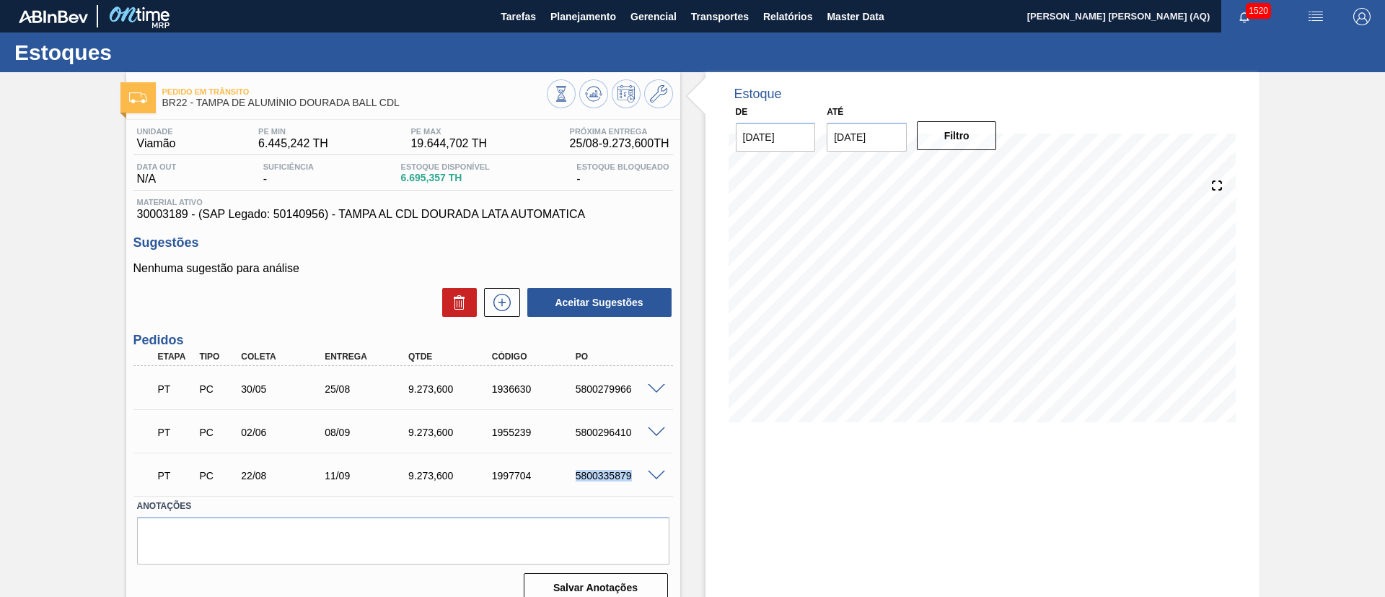
drag, startPoint x: 637, startPoint y: 478, endPoint x: 568, endPoint y: 478, distance: 69.3
click at [568, 478] on div "5800335879" at bounding box center [608, 476] width 84 height 12
copy div "5800335879"
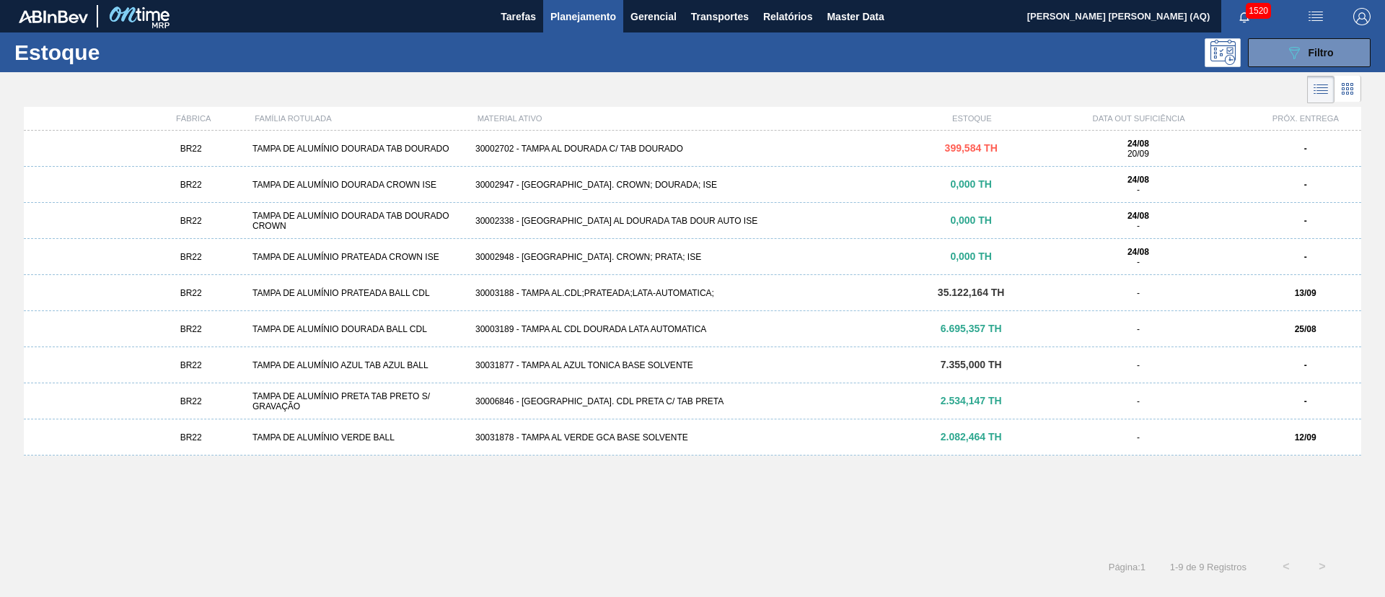
click at [621, 150] on div "30002702 - TAMPA AL DOURADA C/ TAB DOURADO" at bounding box center [693, 149] width 446 height 10
click at [599, 14] on span "Planejamento" at bounding box center [584, 16] width 66 height 17
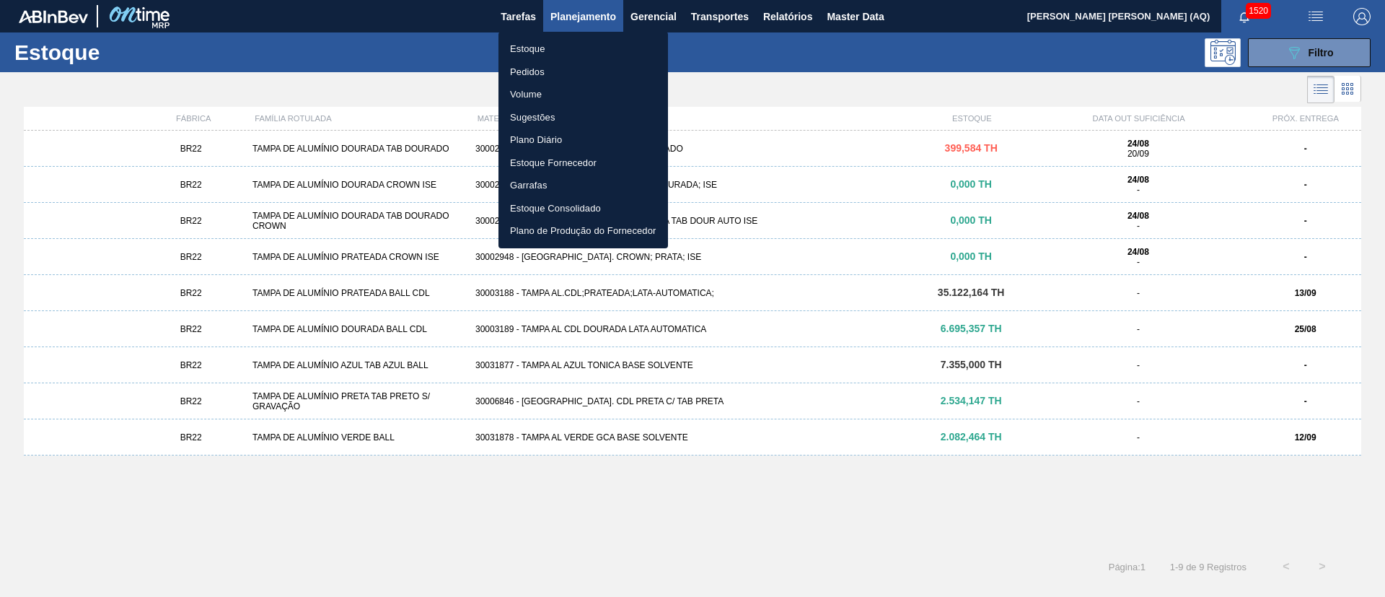
click at [518, 74] on li "Pedidos" at bounding box center [584, 72] width 170 height 23
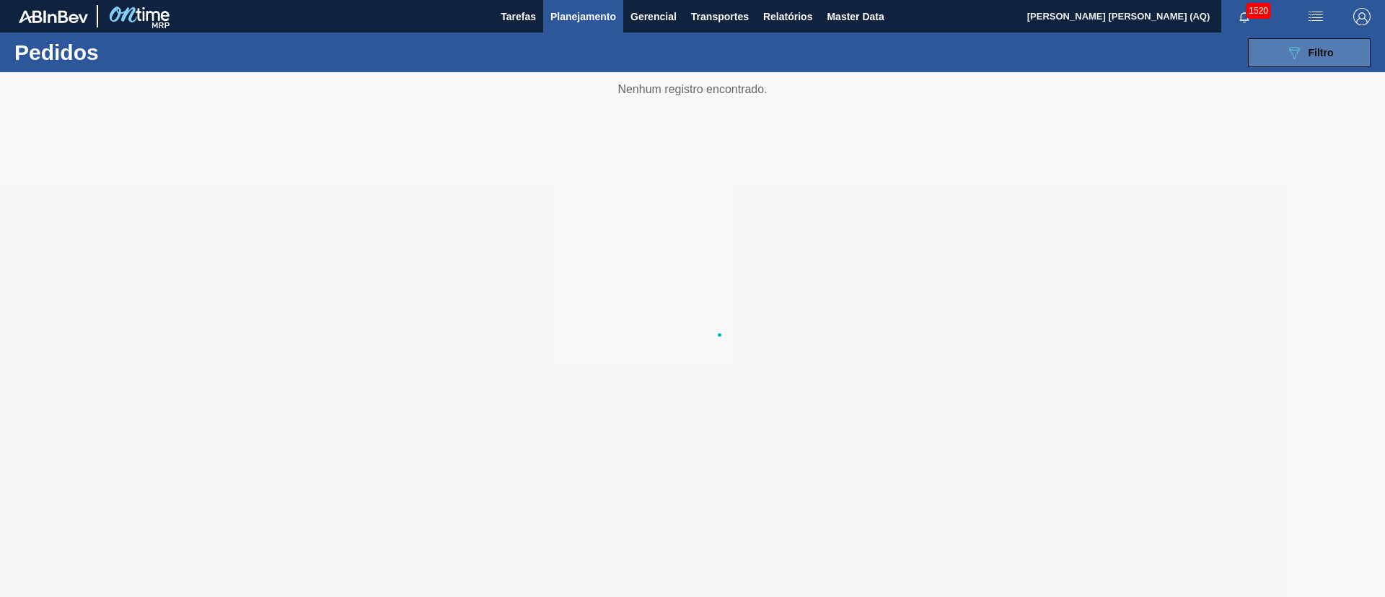
click at [1292, 60] on icon "089F7B8B-B2A5-4AFE-B5C0-19BA573D28AC" at bounding box center [1294, 52] width 17 height 17
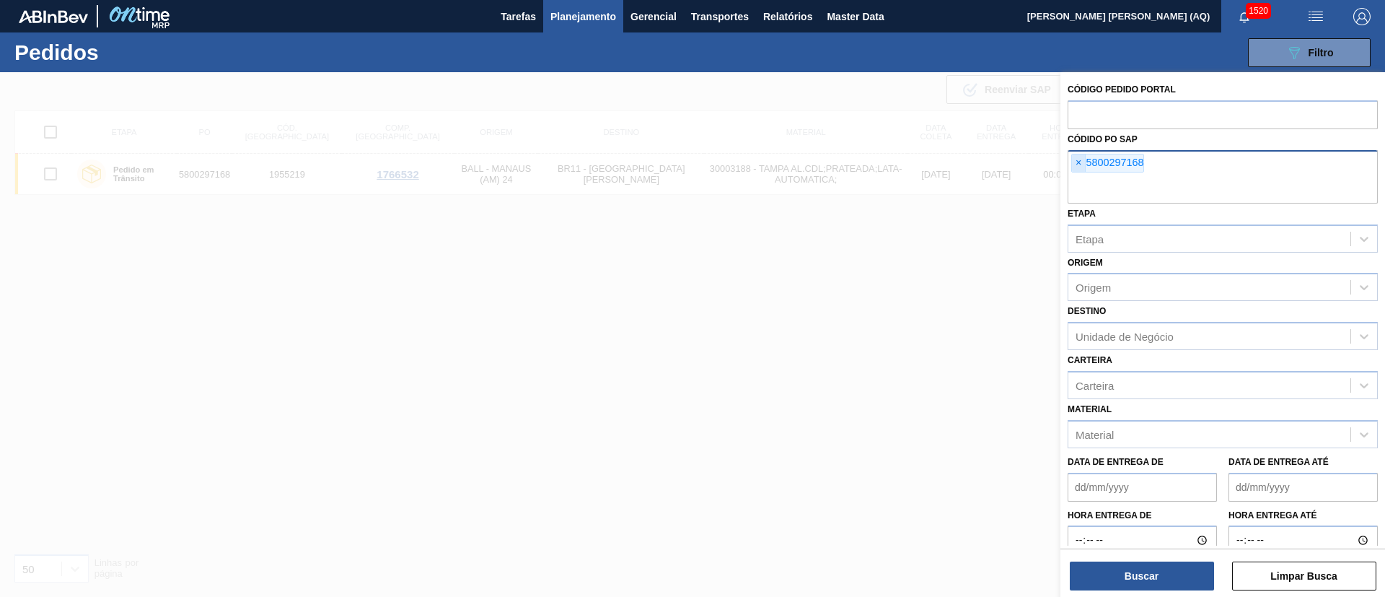
click at [1074, 161] on span "×" at bounding box center [1079, 162] width 14 height 17
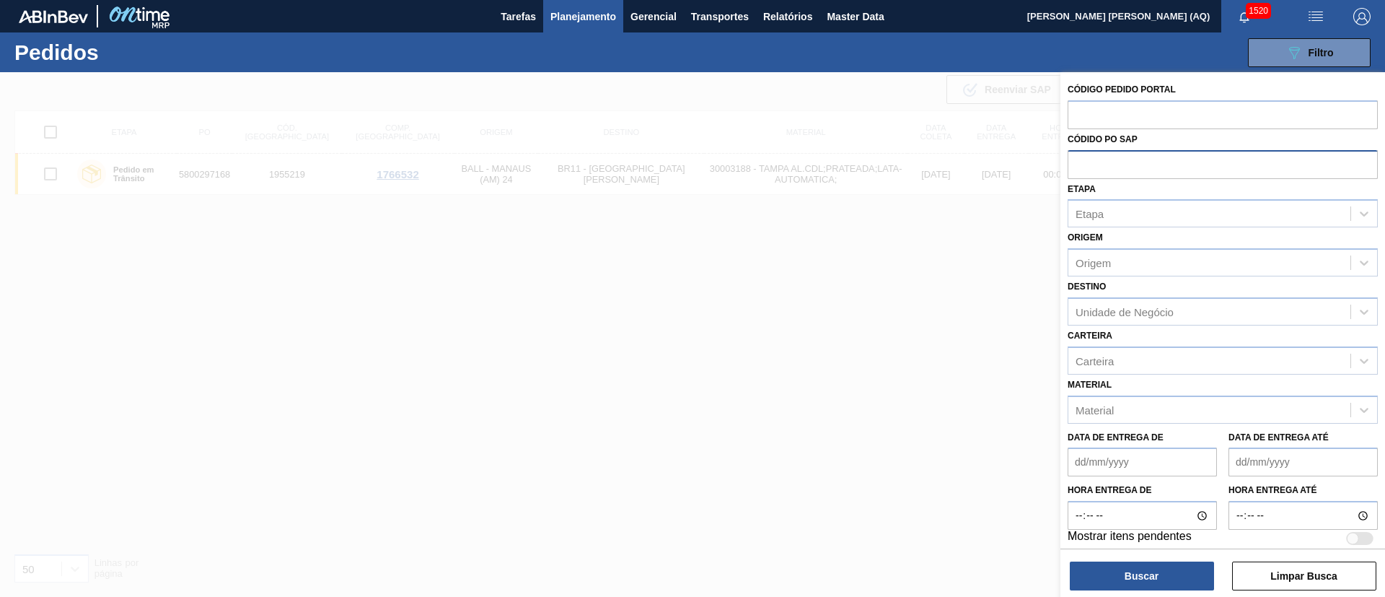
paste input "5800335879"
type input "5800335879"
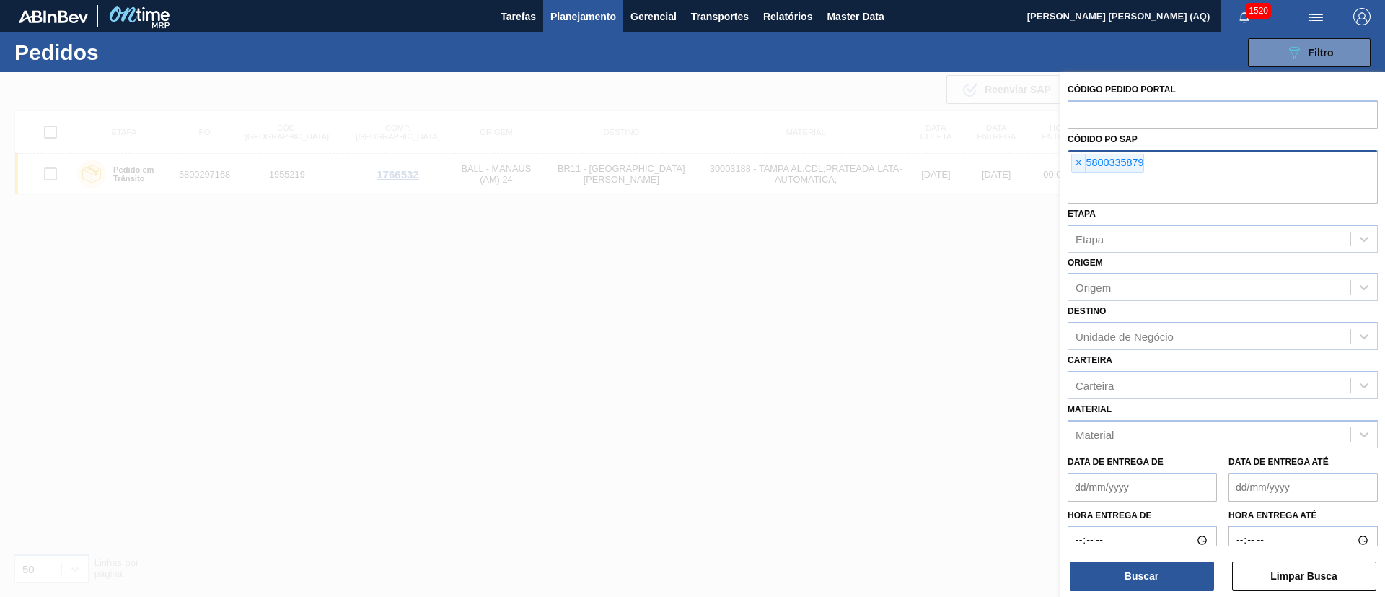
click at [1182, 560] on div "Buscar Limpar Busca" at bounding box center [1223, 568] width 325 height 40
click at [1083, 571] on button "Buscar" at bounding box center [1142, 575] width 144 height 29
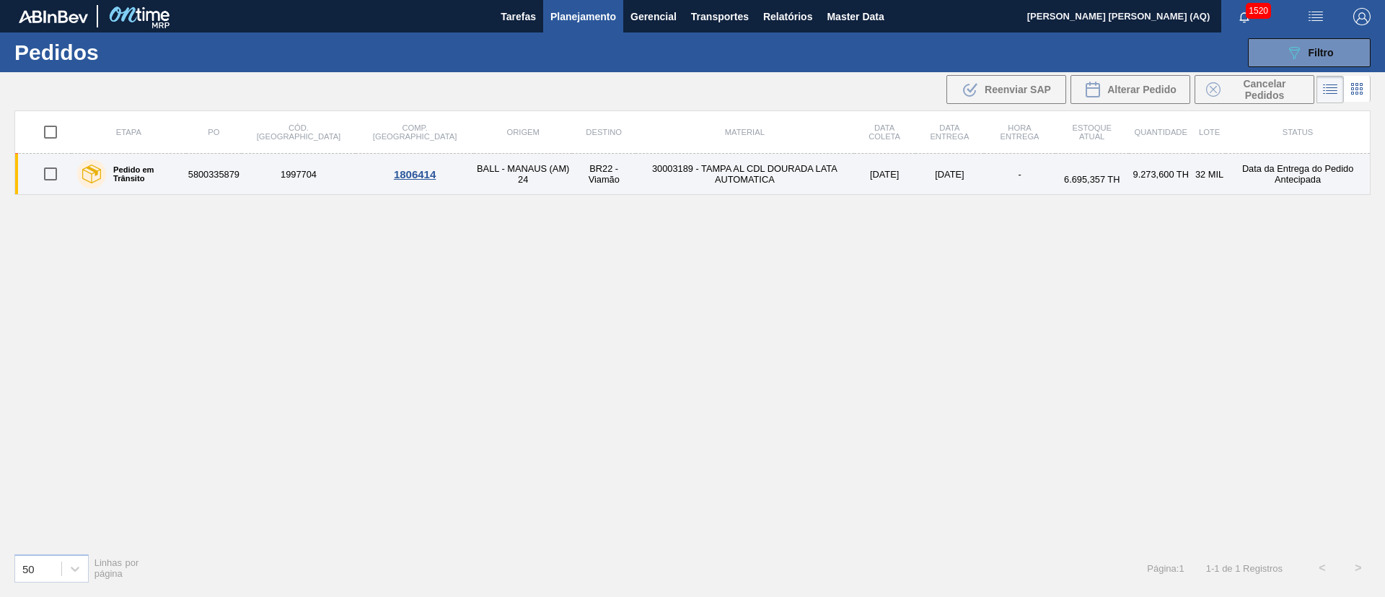
click at [636, 176] on td "30003189 - TAMPA AL CDL DOURADA LATA AUTOMATICA" at bounding box center [745, 174] width 218 height 41
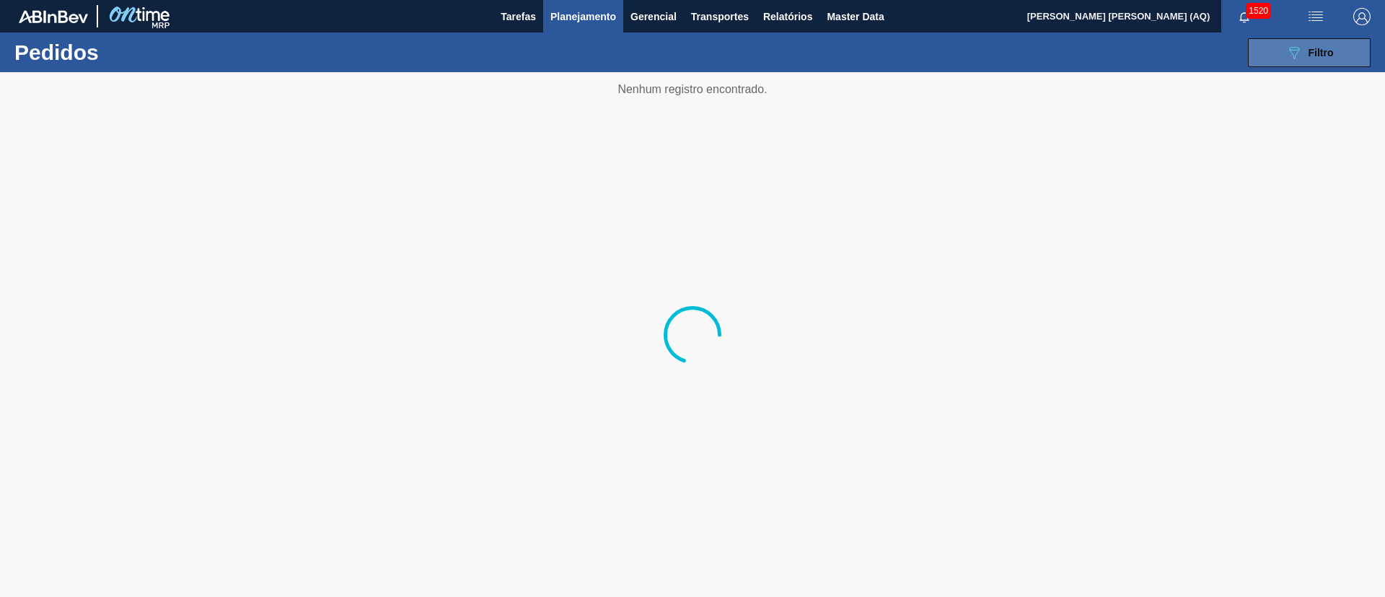
click at [1286, 52] on icon "089F7B8B-B2A5-4AFE-B5C0-19BA573D28AC" at bounding box center [1294, 52] width 17 height 17
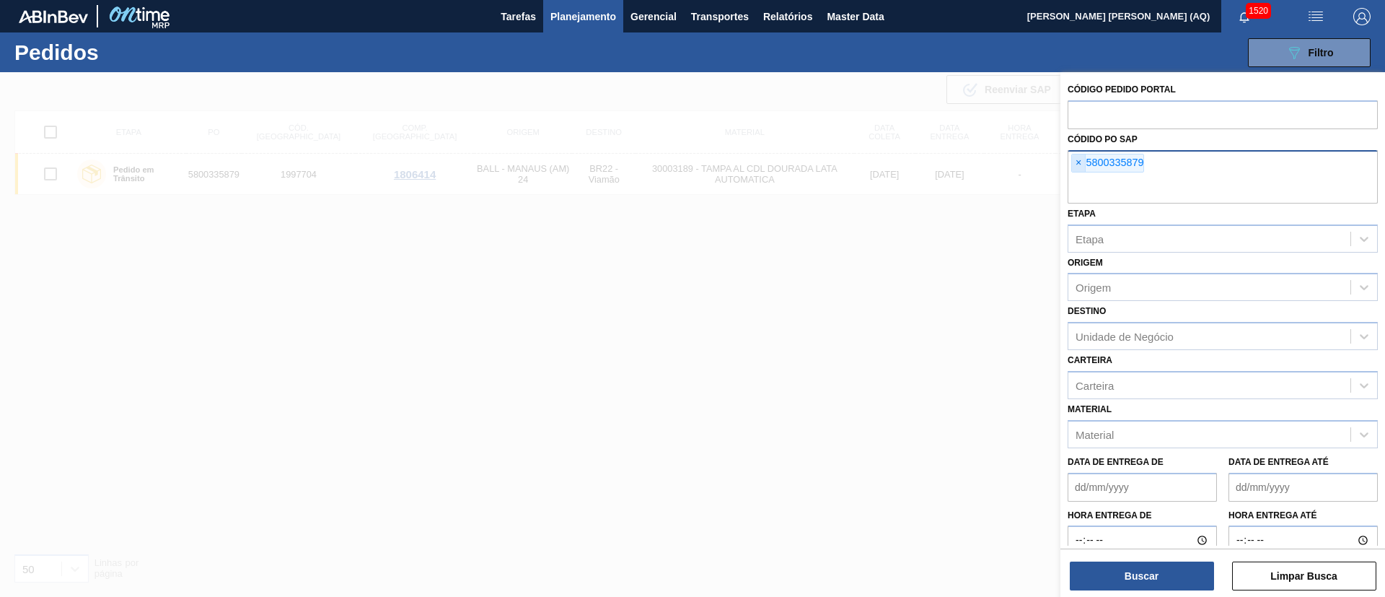
click at [1072, 169] on span "×" at bounding box center [1079, 162] width 14 height 17
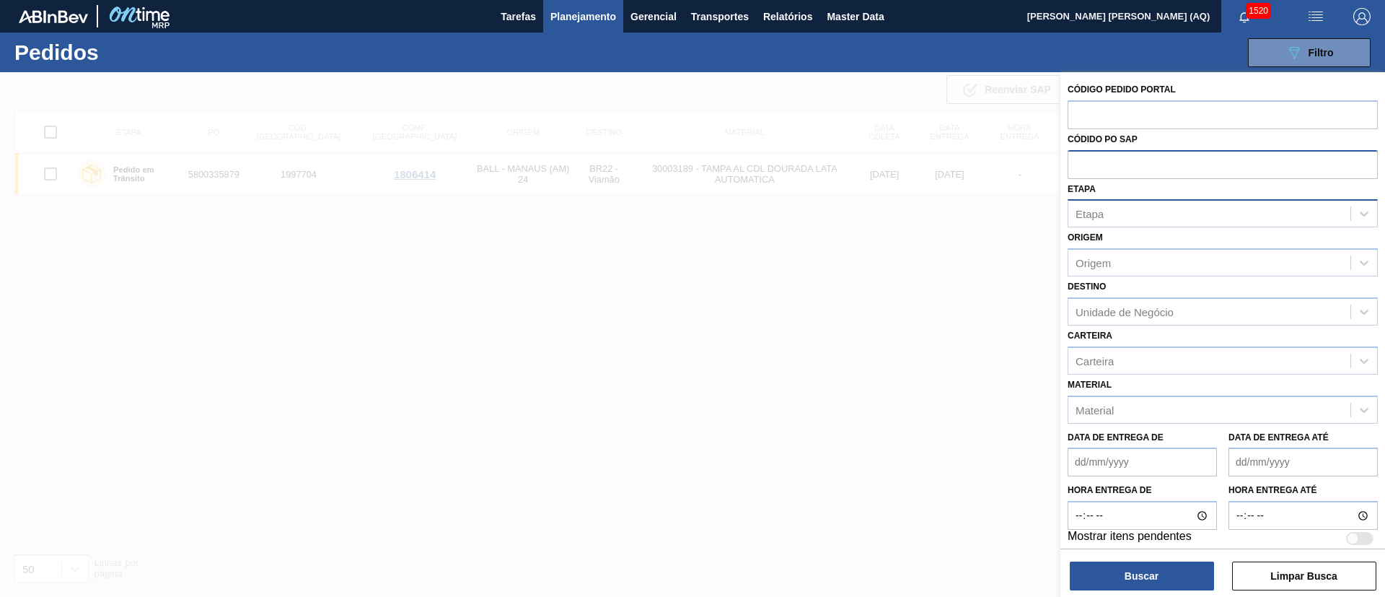
paste input "5800298654"
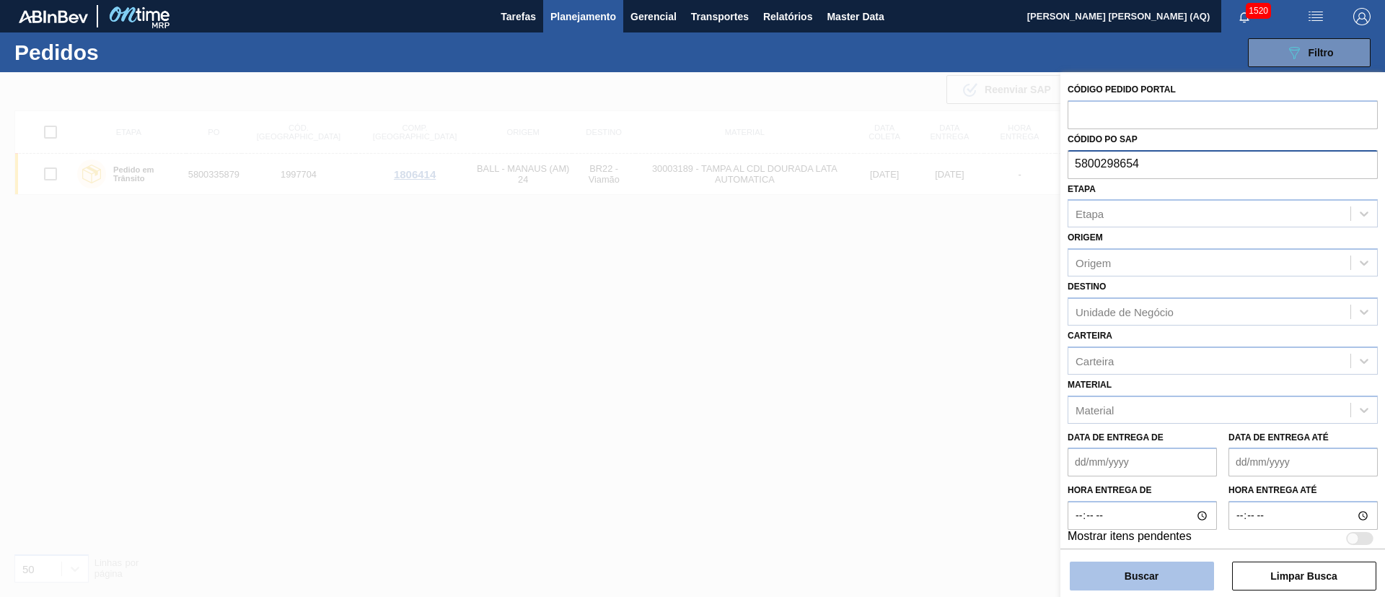
type input "5800298654"
click at [1165, 578] on button "Buscar" at bounding box center [1142, 575] width 144 height 29
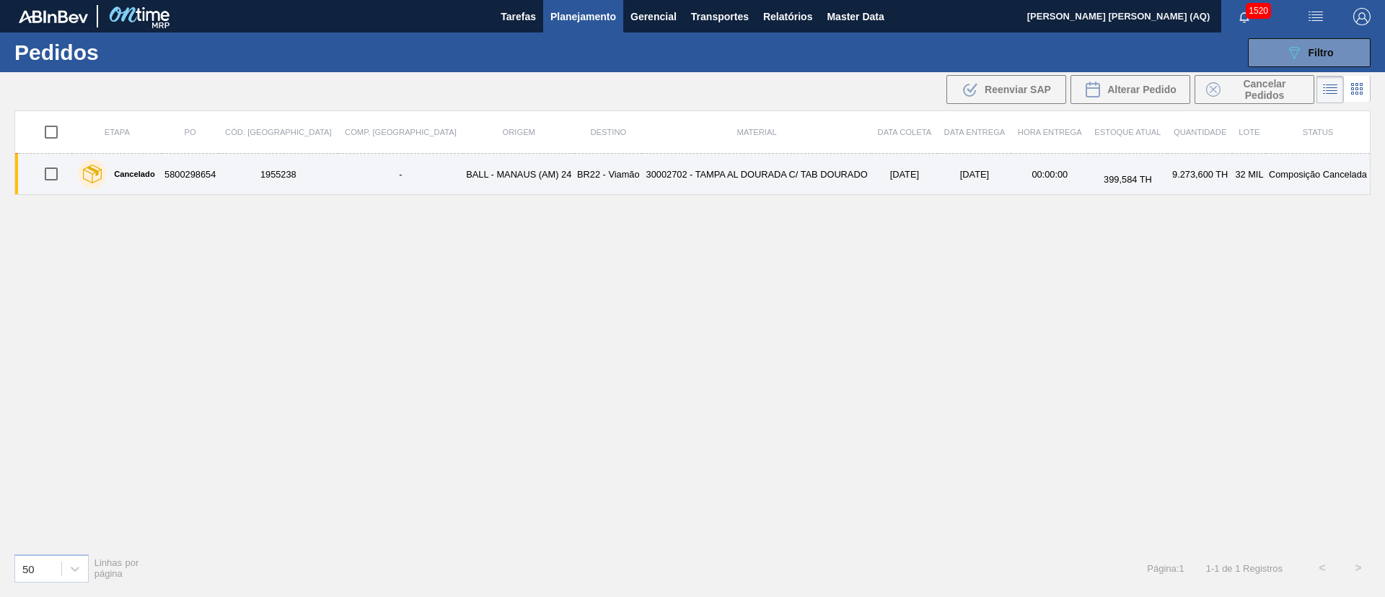
click at [673, 170] on td "30002702 - TAMPA AL DOURADA C/ TAB DOURADO" at bounding box center [756, 174] width 229 height 41
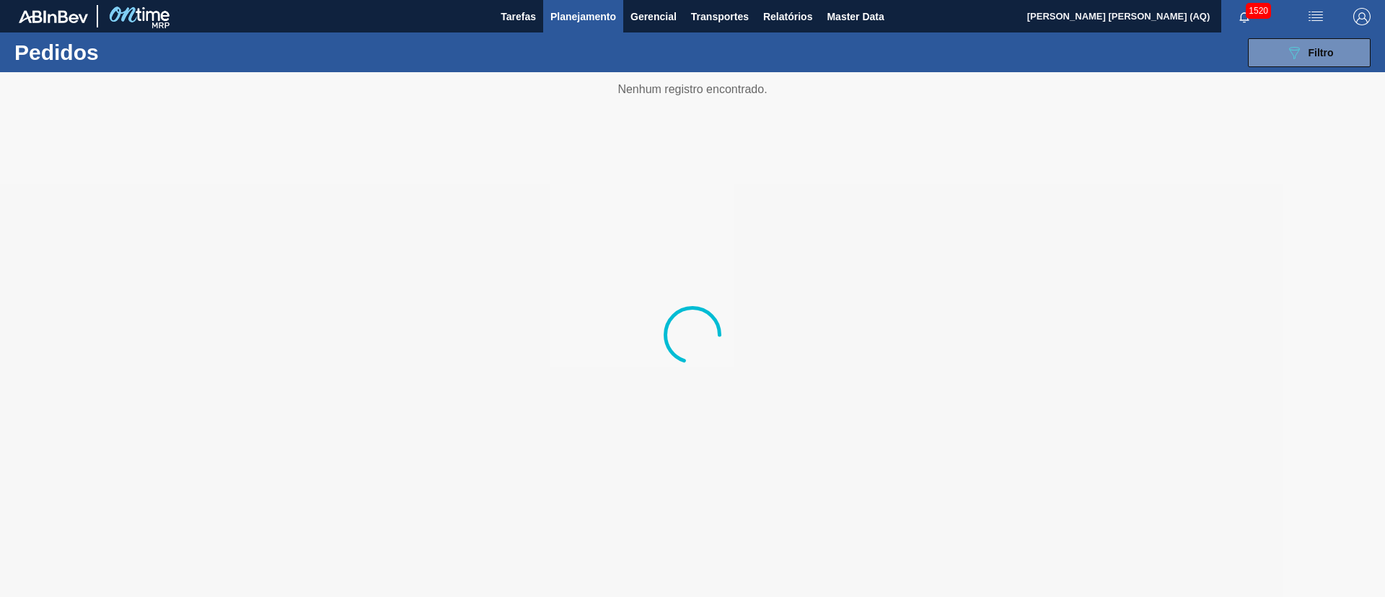
click at [595, 19] on span "Planejamento" at bounding box center [584, 16] width 66 height 17
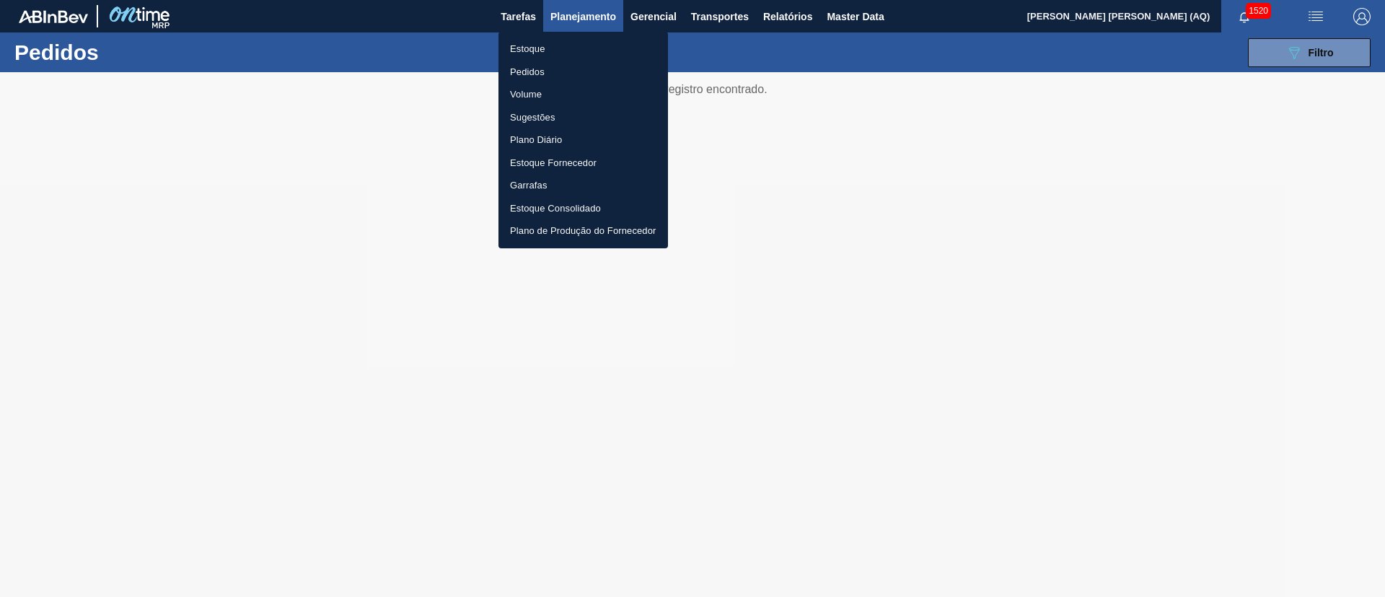
click at [516, 50] on li "Estoque" at bounding box center [584, 49] width 170 height 23
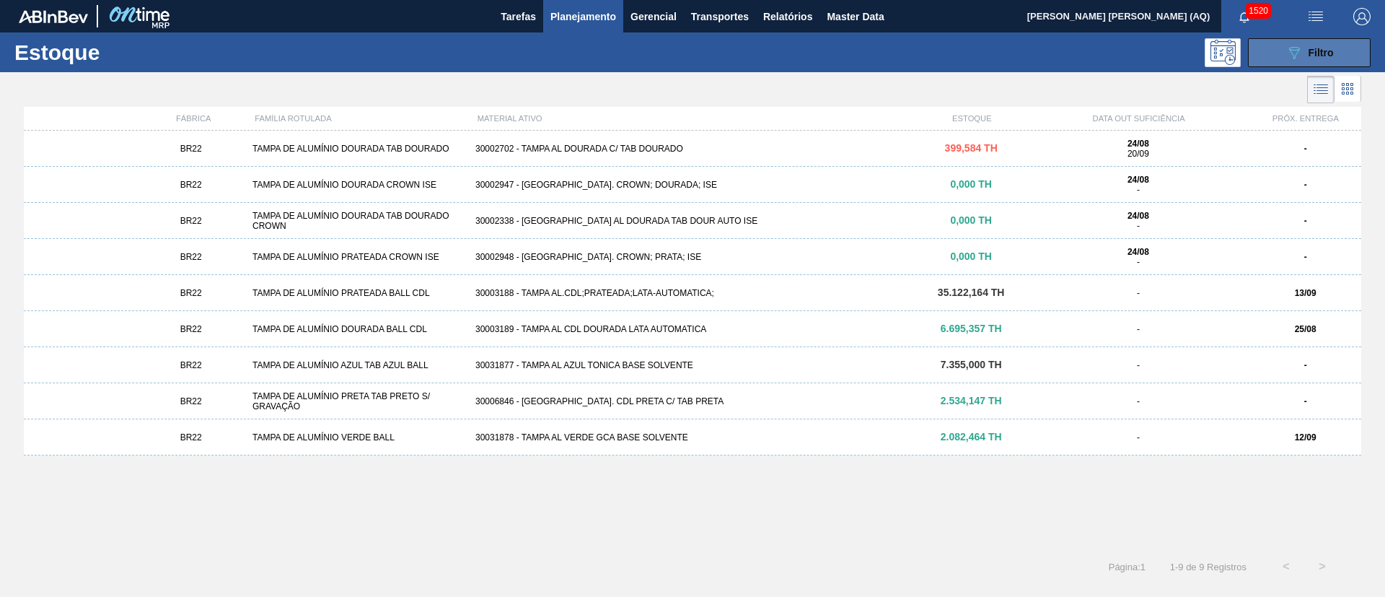
click at [1291, 49] on icon at bounding box center [1294, 53] width 11 height 12
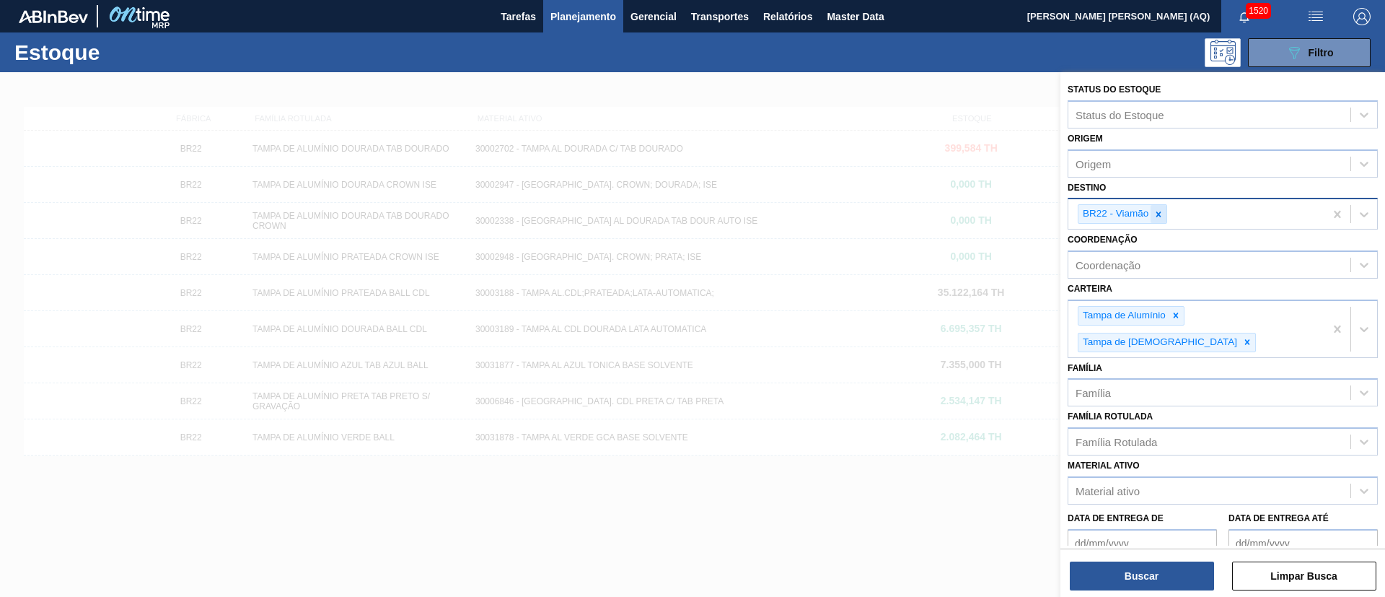
click at [1159, 218] on icon at bounding box center [1159, 214] width 10 height 10
type input "MANAUS"
click at [1128, 580] on button "Buscar" at bounding box center [1142, 575] width 144 height 29
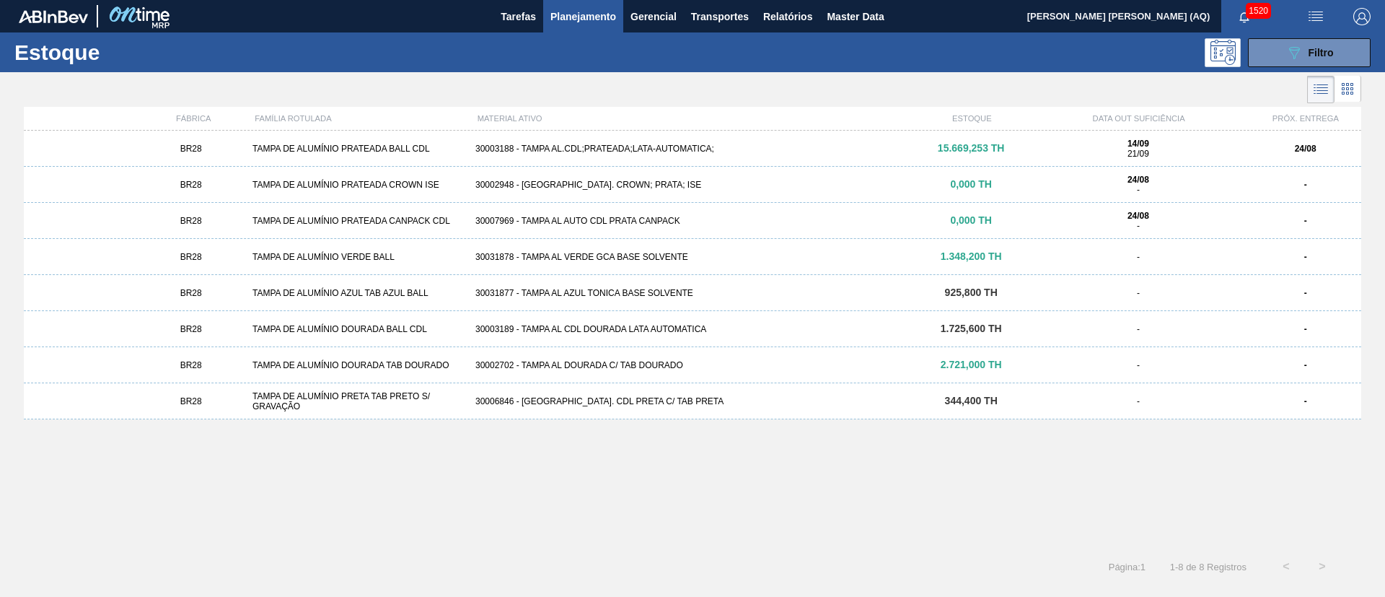
click at [841, 144] on div "30003188 - TAMPA AL.CDL;PRATEADA;LATA-AUTOMATICA;" at bounding box center [693, 149] width 446 height 10
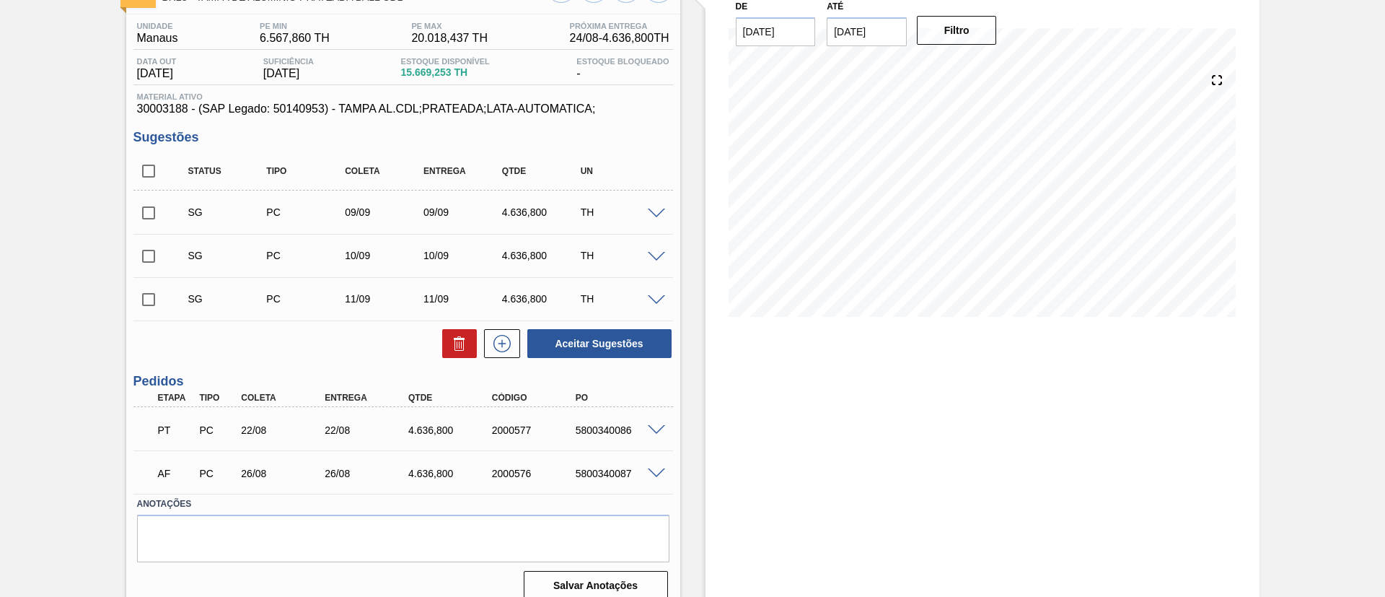
scroll to position [108, 0]
click at [652, 468] on span at bounding box center [656, 470] width 17 height 11
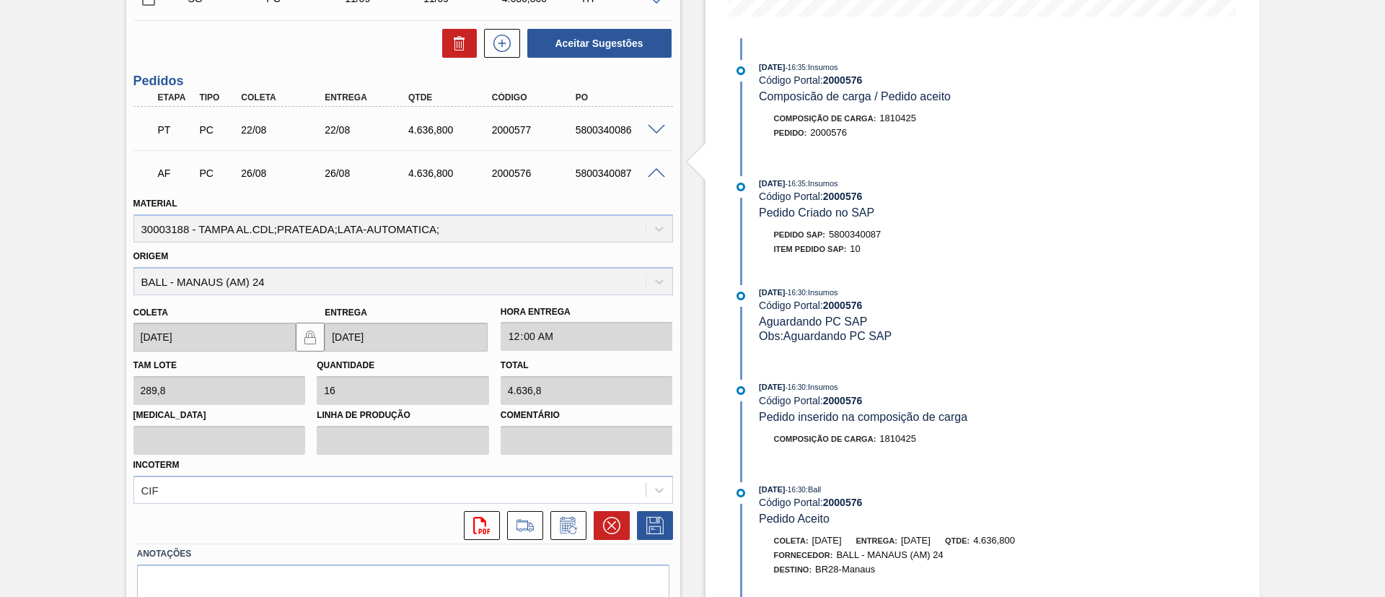
scroll to position [431, 0]
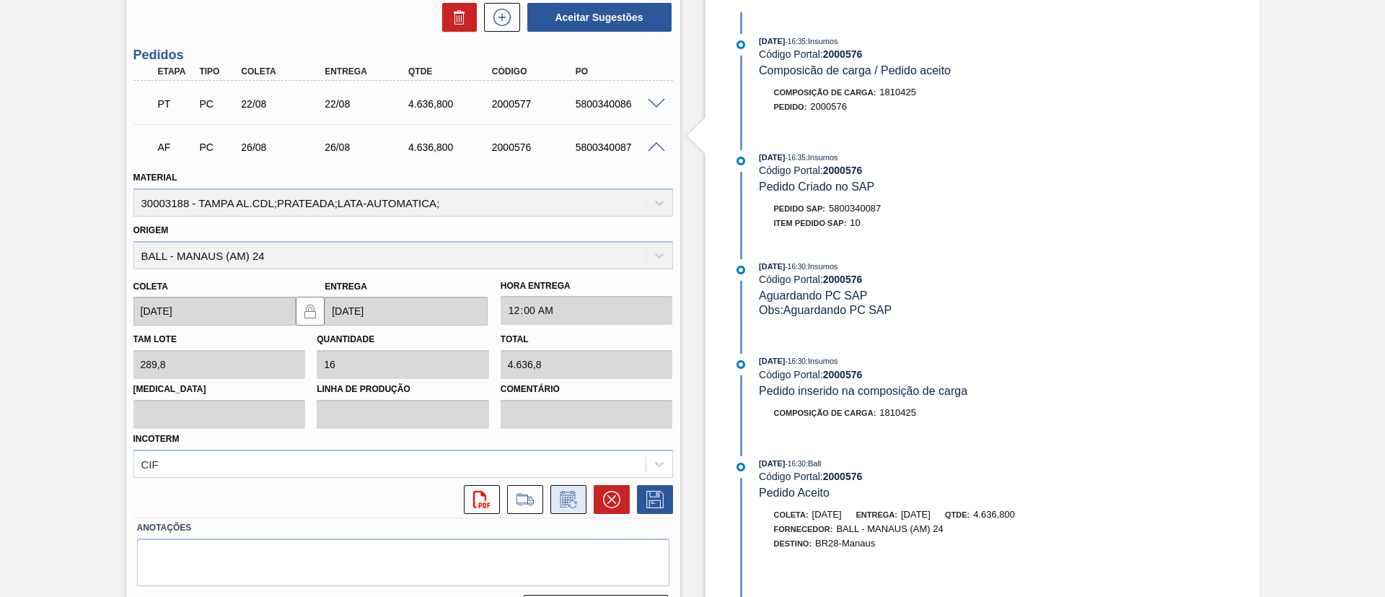
click at [566, 492] on icon at bounding box center [568, 499] width 23 height 17
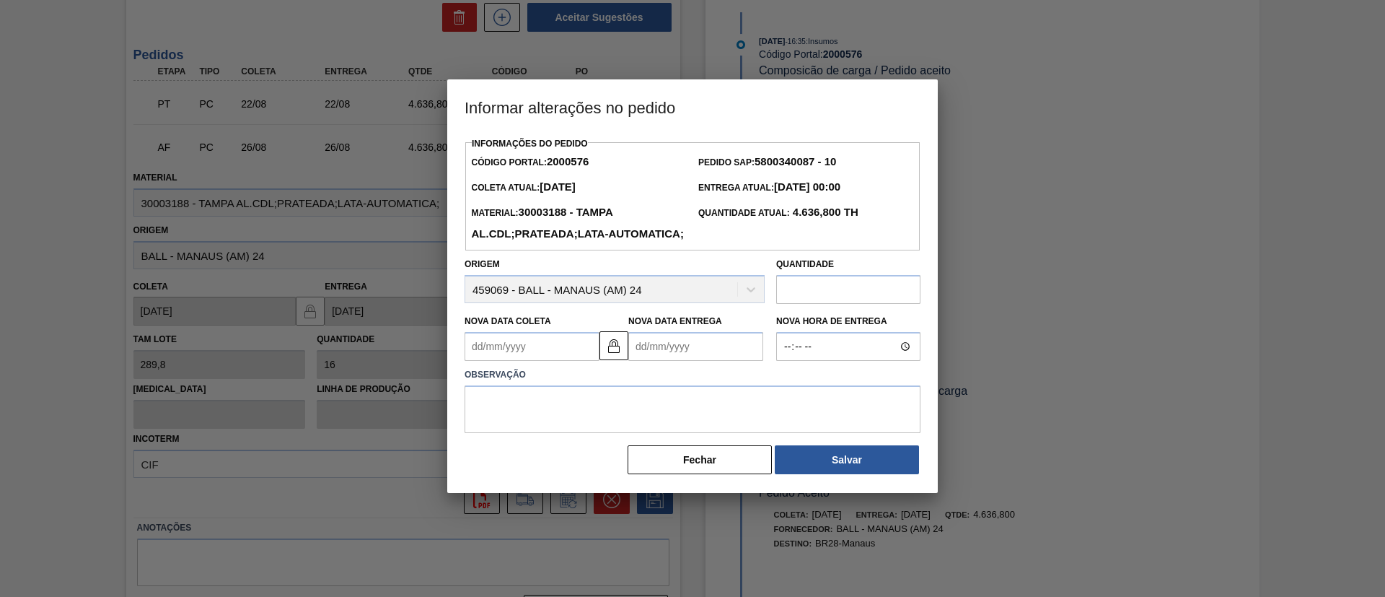
click at [701, 361] on Entrega2000576 "Nova Data Entrega" at bounding box center [695, 346] width 135 height 29
click at [789, 386] on button "Next Month" at bounding box center [790, 381] width 10 height 10
click at [672, 437] on div "1" at bounding box center [668, 427] width 19 height 19
type Coleta2000576 "01/09/2025"
type Entrega2000576 "01/09/2025"
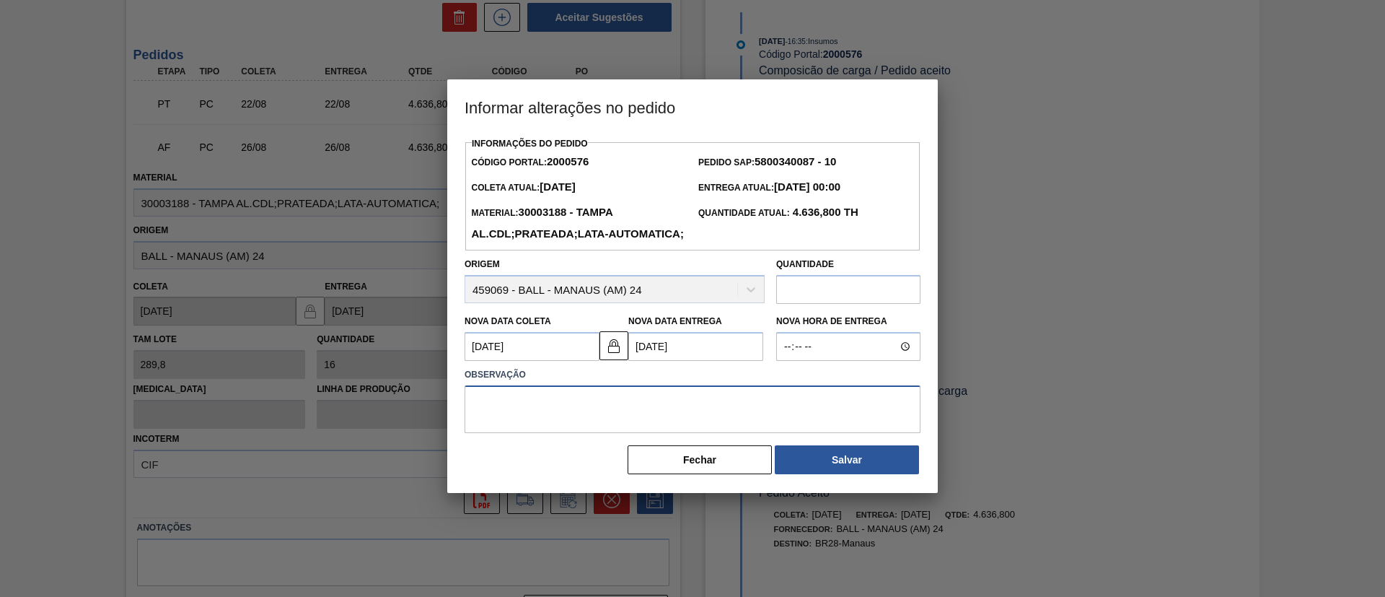
click at [779, 433] on textarea at bounding box center [693, 409] width 456 height 48
type textarea "Restrição de espaço na planta, >100%;"
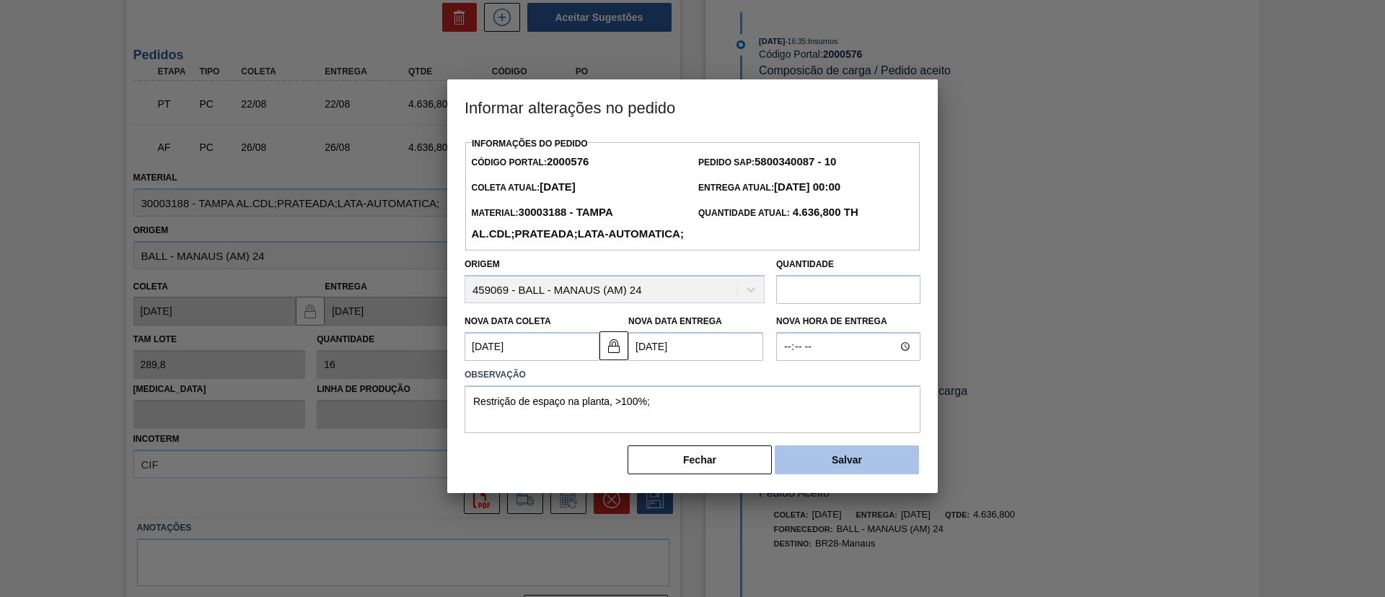
click at [841, 474] on button "Salvar" at bounding box center [847, 459] width 144 height 29
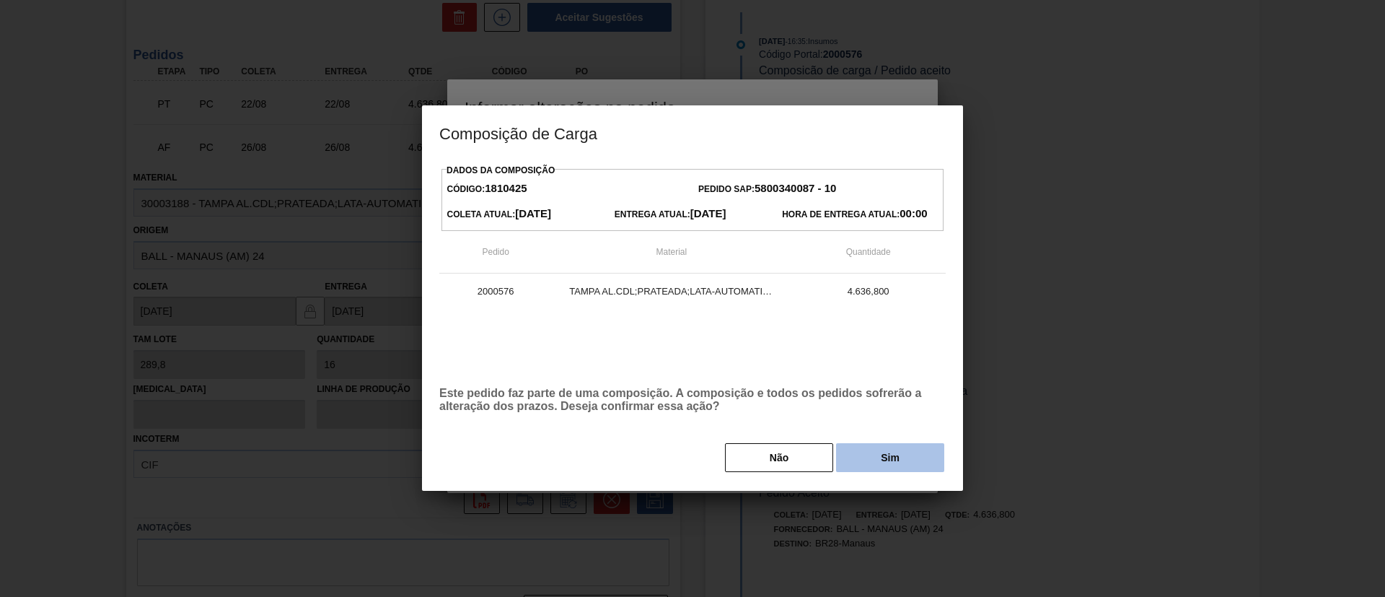
click at [898, 465] on button "Sim" at bounding box center [890, 457] width 108 height 29
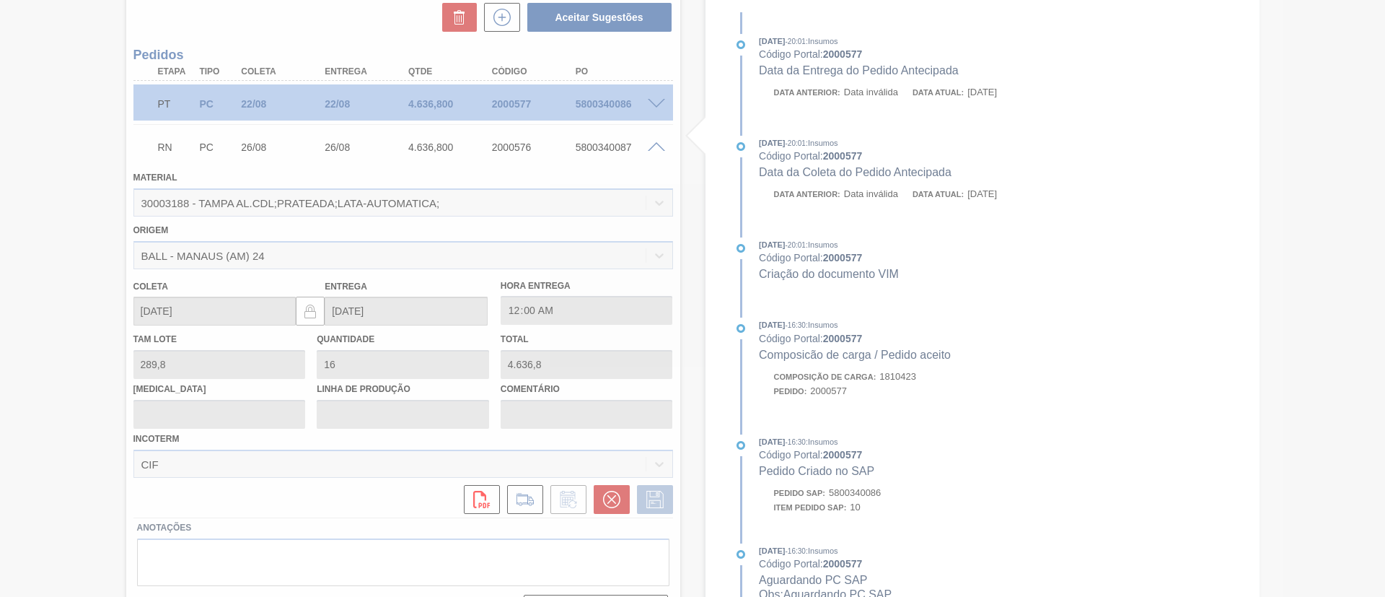
scroll to position [120, 0]
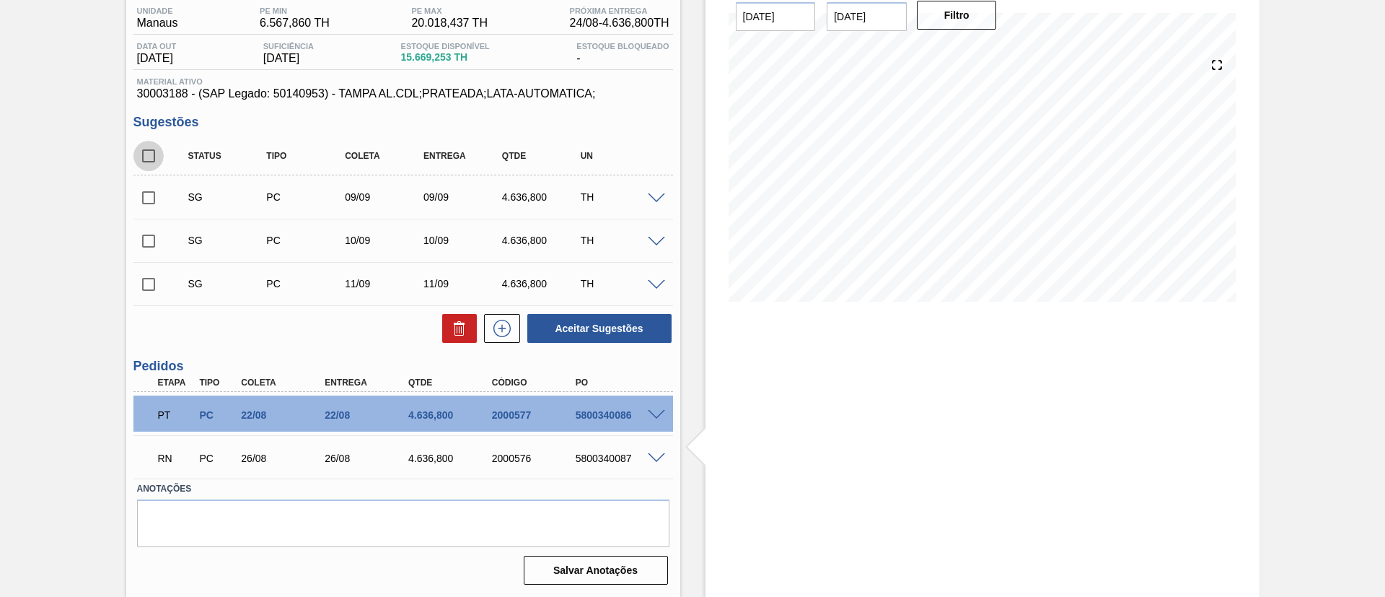
click at [144, 159] on input "checkbox" at bounding box center [148, 156] width 30 height 30
checkbox input "true"
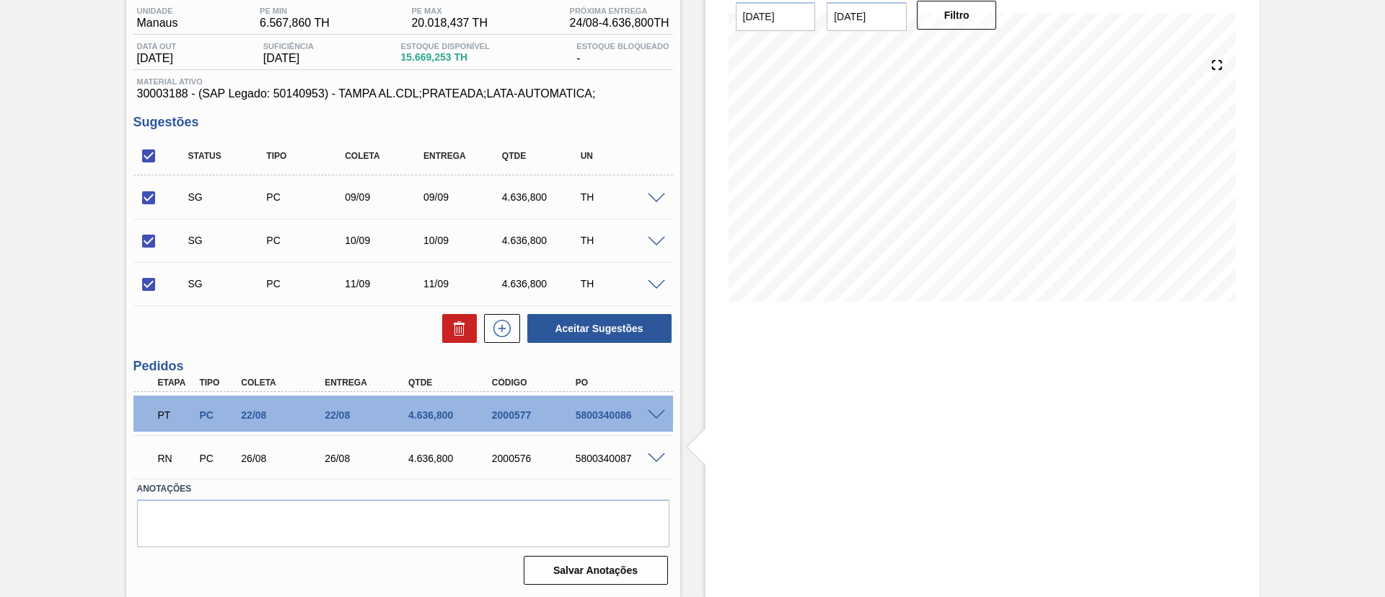
click at [650, 453] on span at bounding box center [656, 458] width 17 height 11
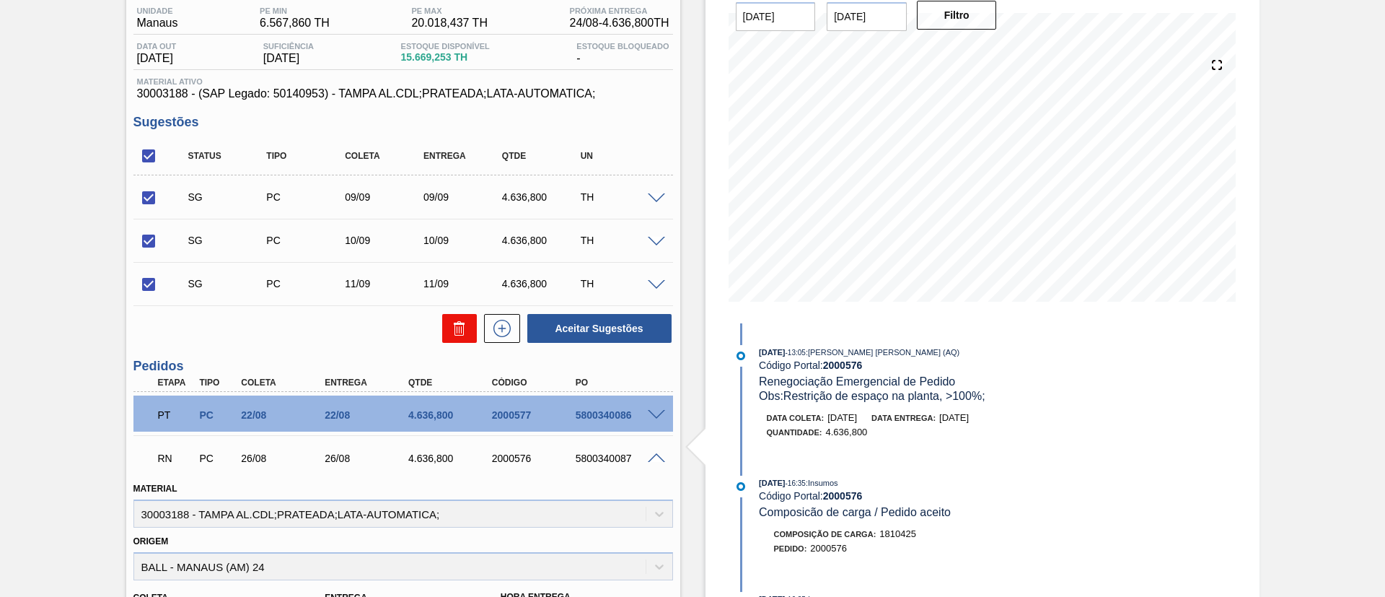
click at [454, 324] on icon at bounding box center [459, 324] width 11 height 2
checkbox input "false"
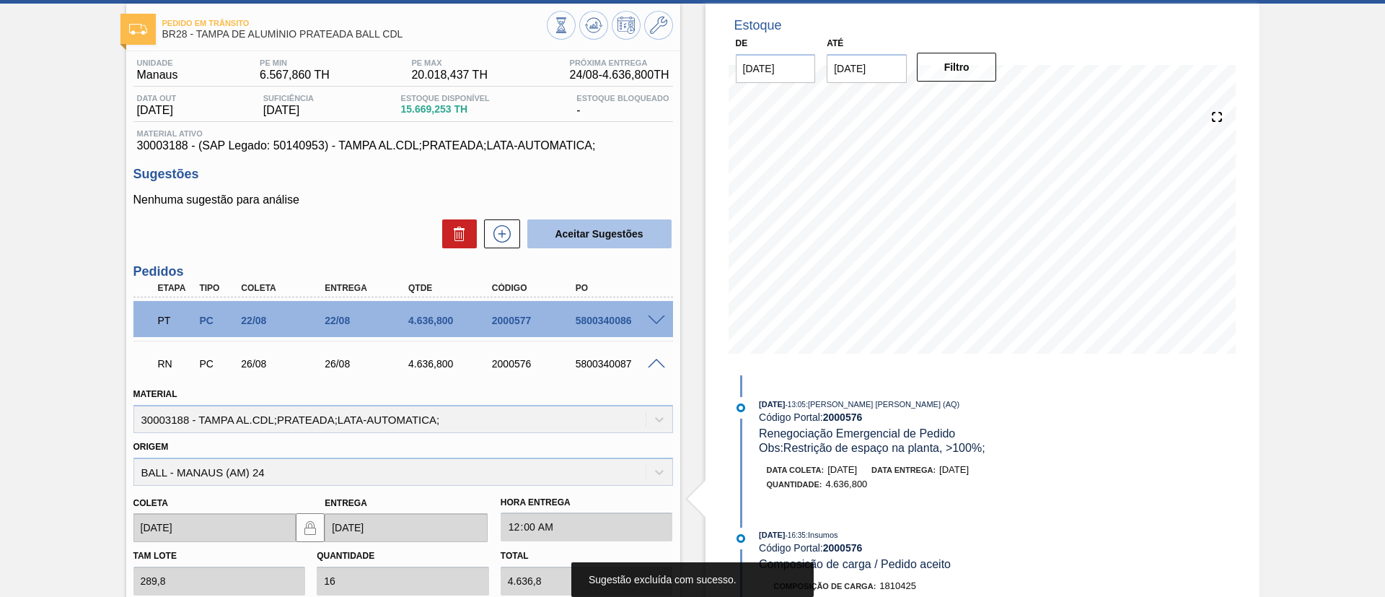
scroll to position [0, 0]
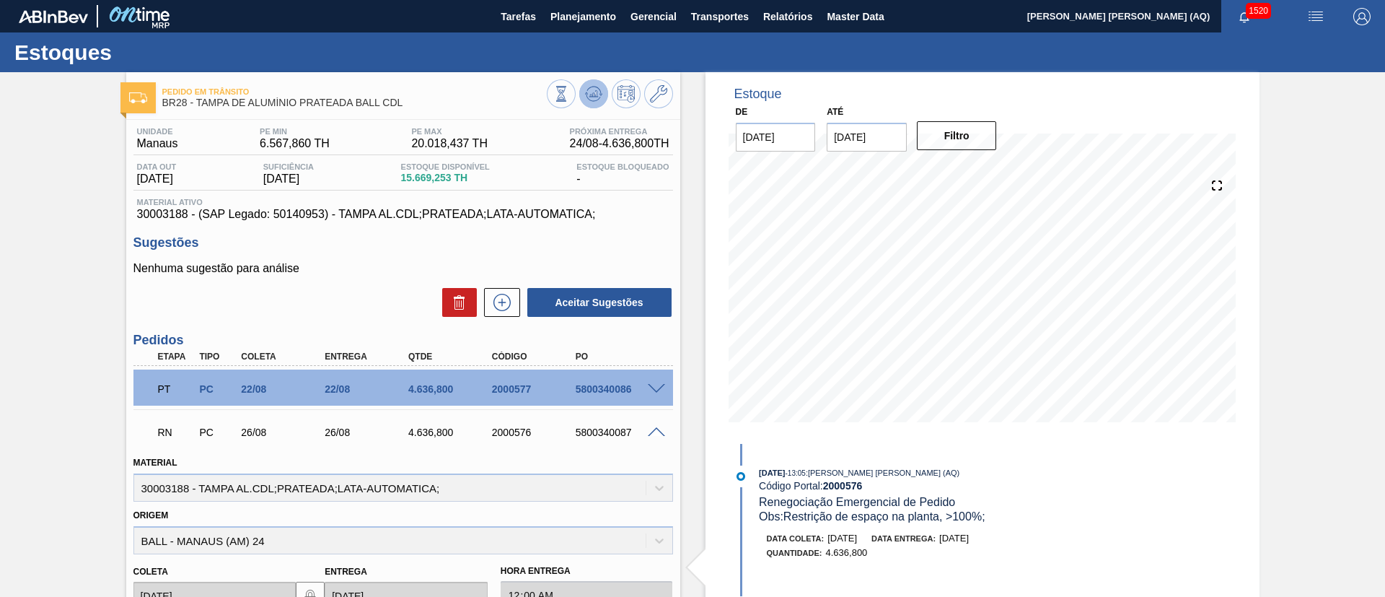
click at [595, 98] on icon at bounding box center [593, 93] width 17 height 17
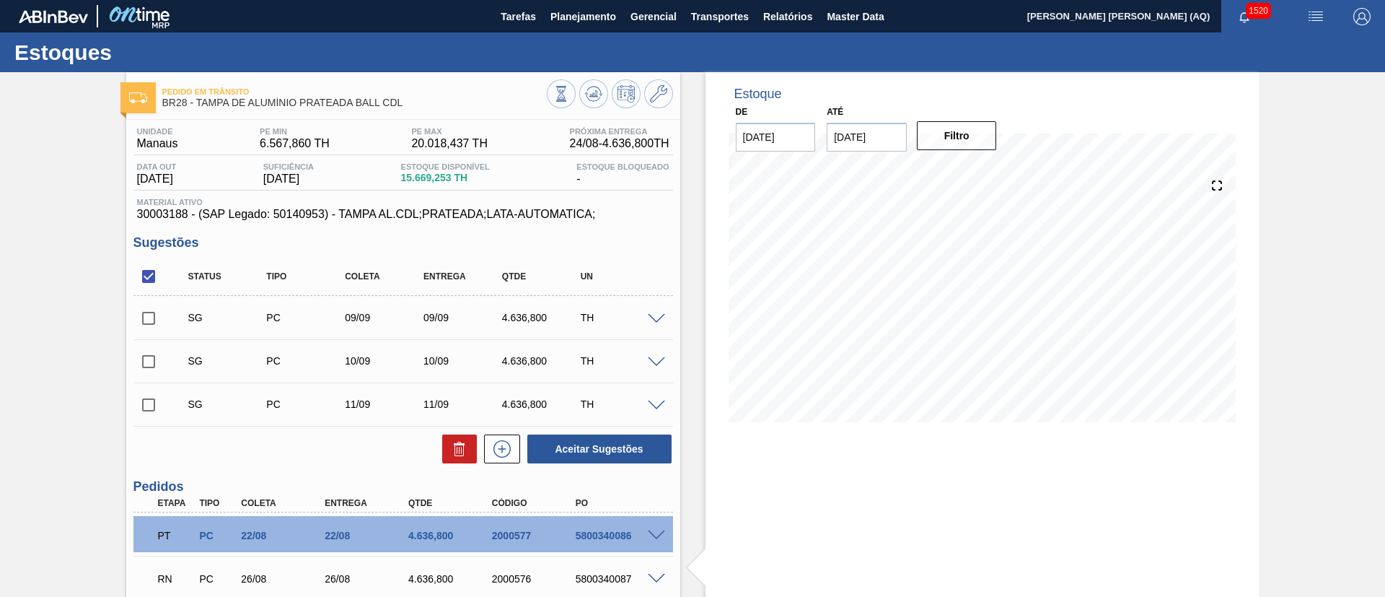
click at [153, 312] on input "checkbox" at bounding box center [148, 318] width 30 height 30
checkbox input "true"
click at [146, 359] on input "checkbox" at bounding box center [148, 361] width 30 height 30
checkbox input "true"
click at [149, 390] on input "checkbox" at bounding box center [148, 405] width 30 height 30
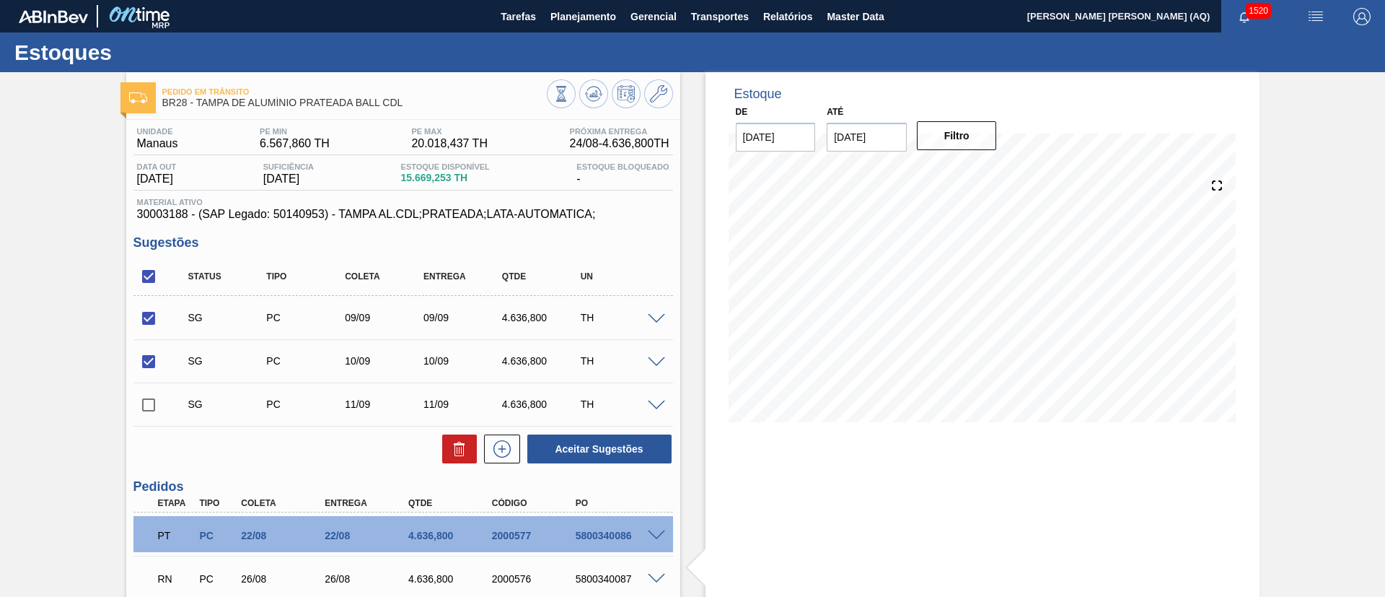
checkbox input "true"
click at [444, 455] on button at bounding box center [459, 448] width 35 height 29
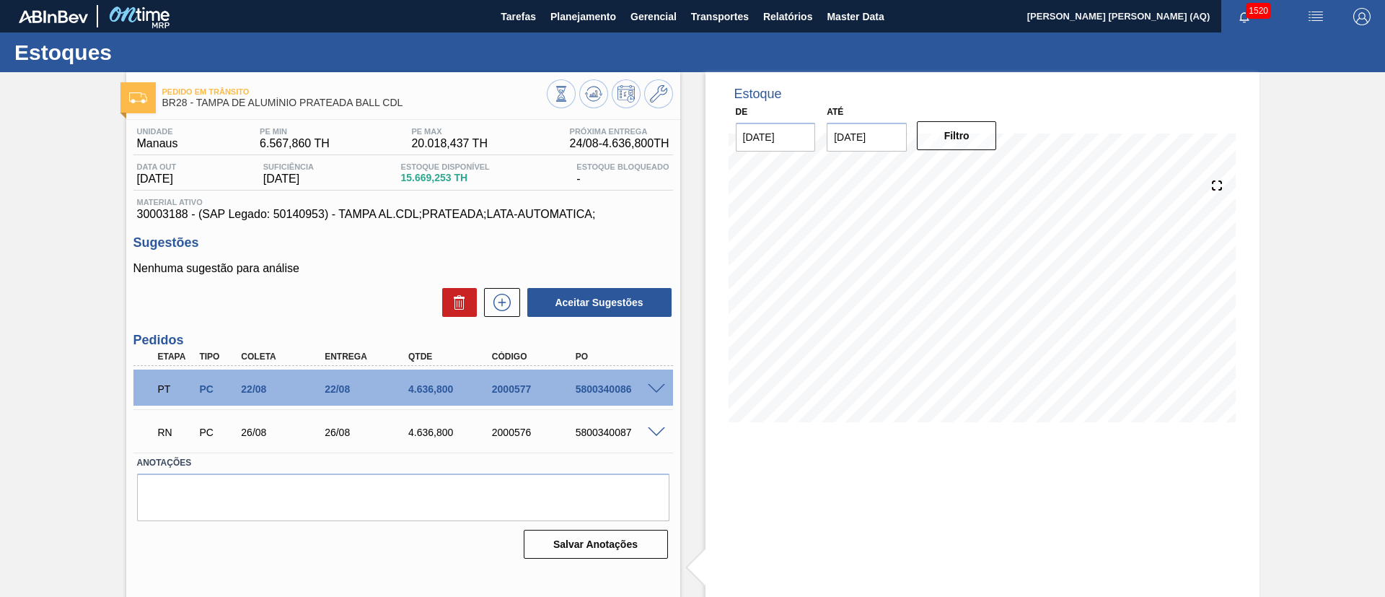
click at [648, 430] on span at bounding box center [656, 432] width 17 height 11
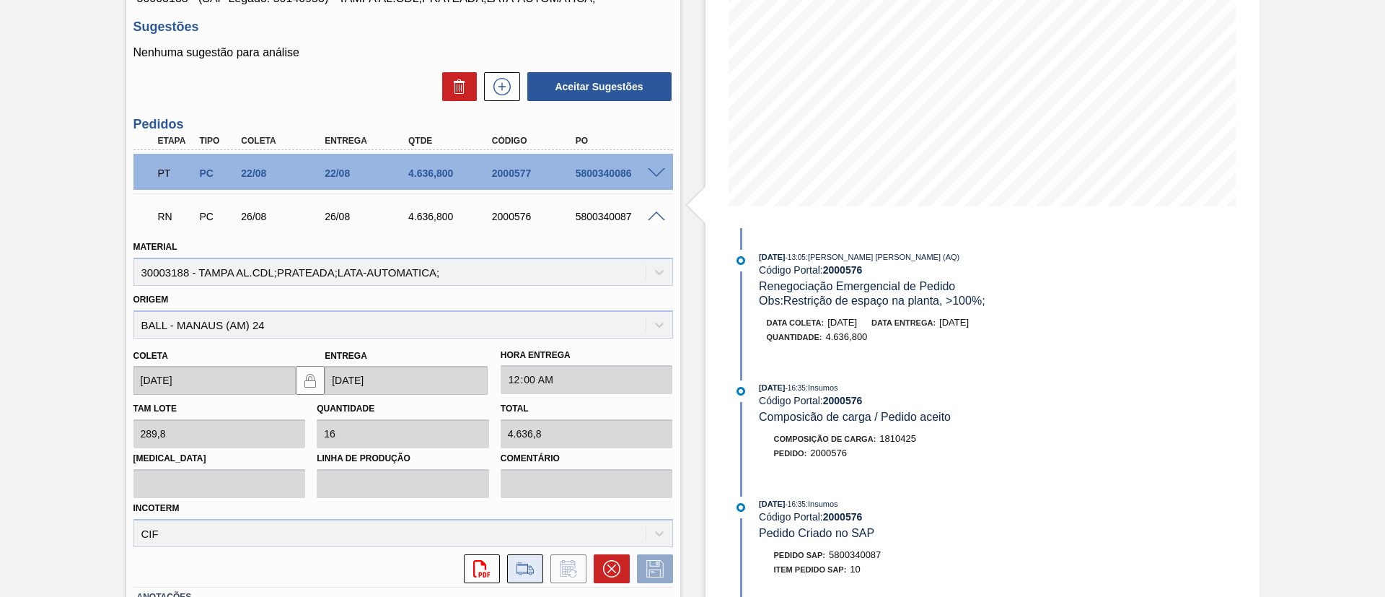
scroll to position [324, 0]
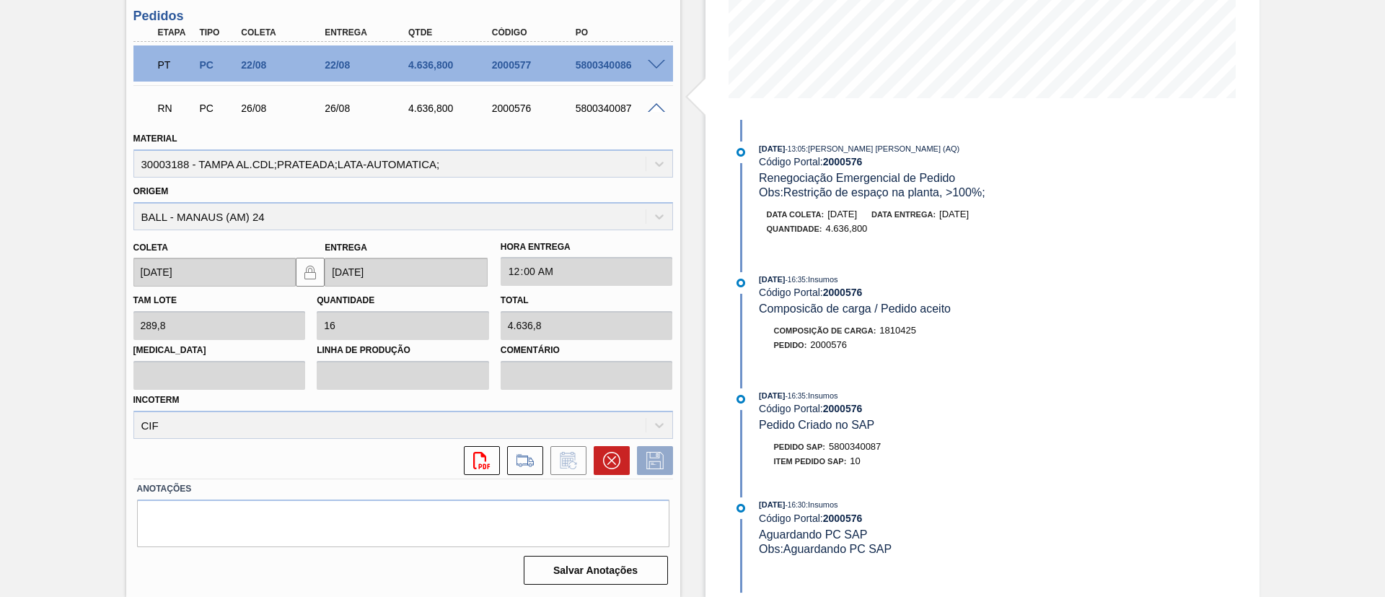
click at [411, 481] on label "Anotações" at bounding box center [403, 488] width 532 height 21
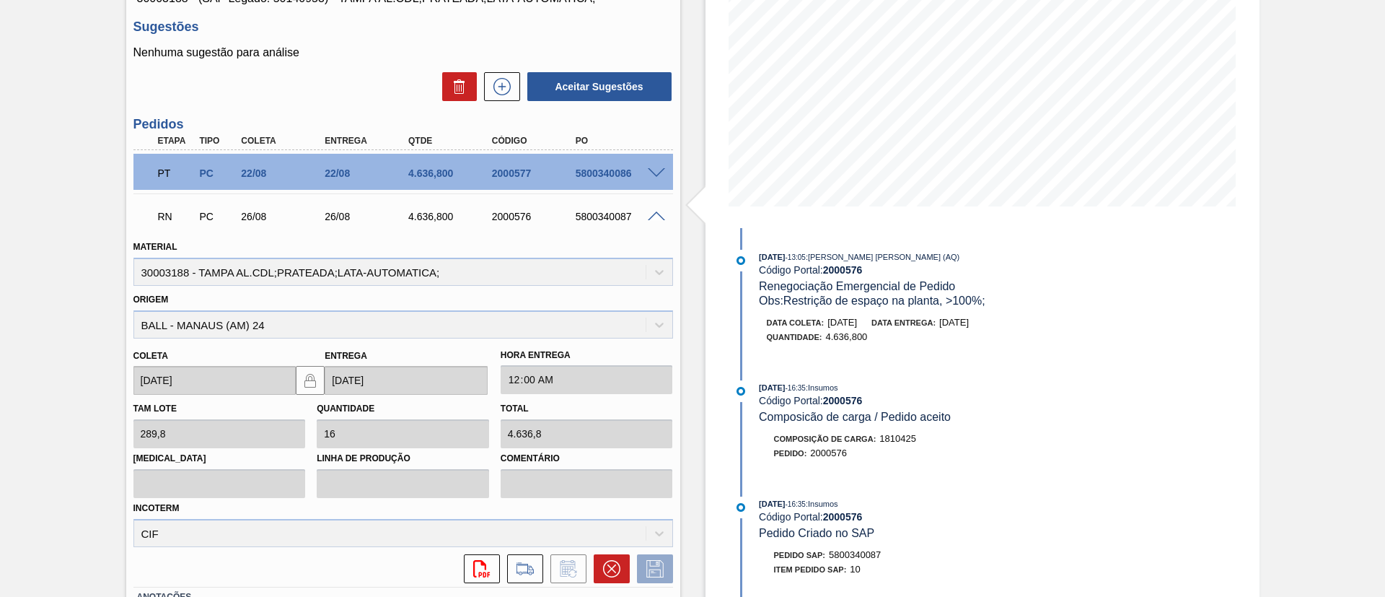
click at [654, 172] on span at bounding box center [656, 173] width 17 height 11
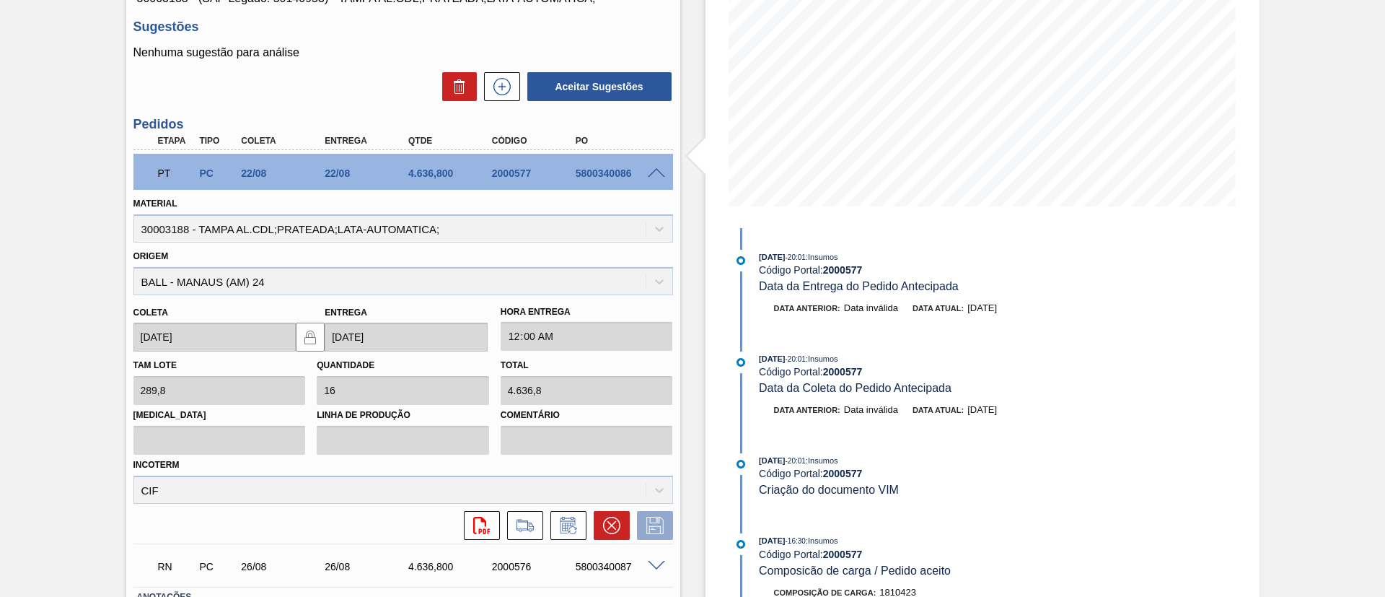
scroll to position [432, 0]
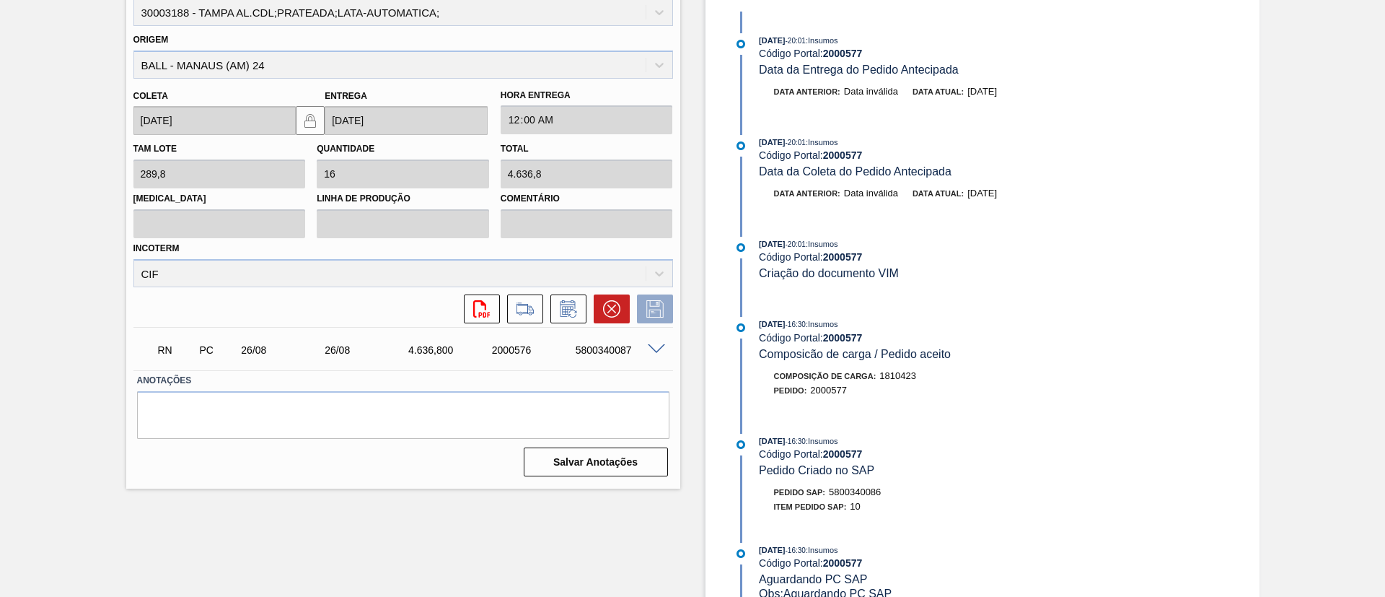
click at [655, 349] on span at bounding box center [656, 349] width 17 height 11
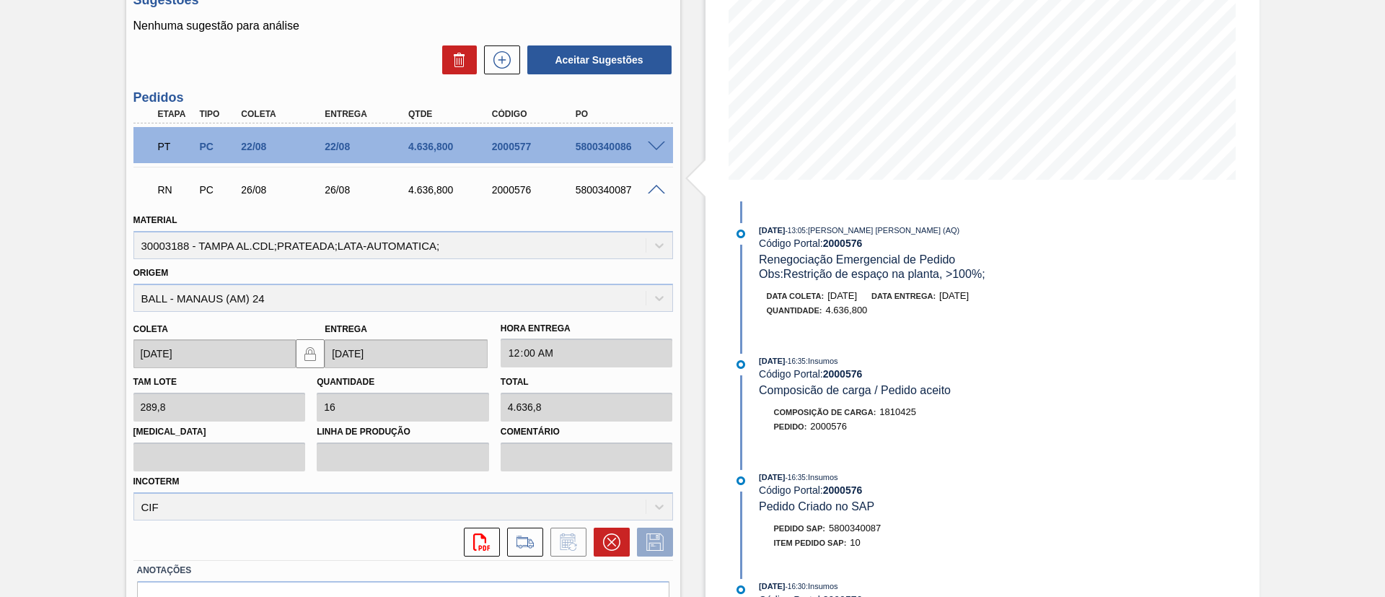
scroll to position [216, 0]
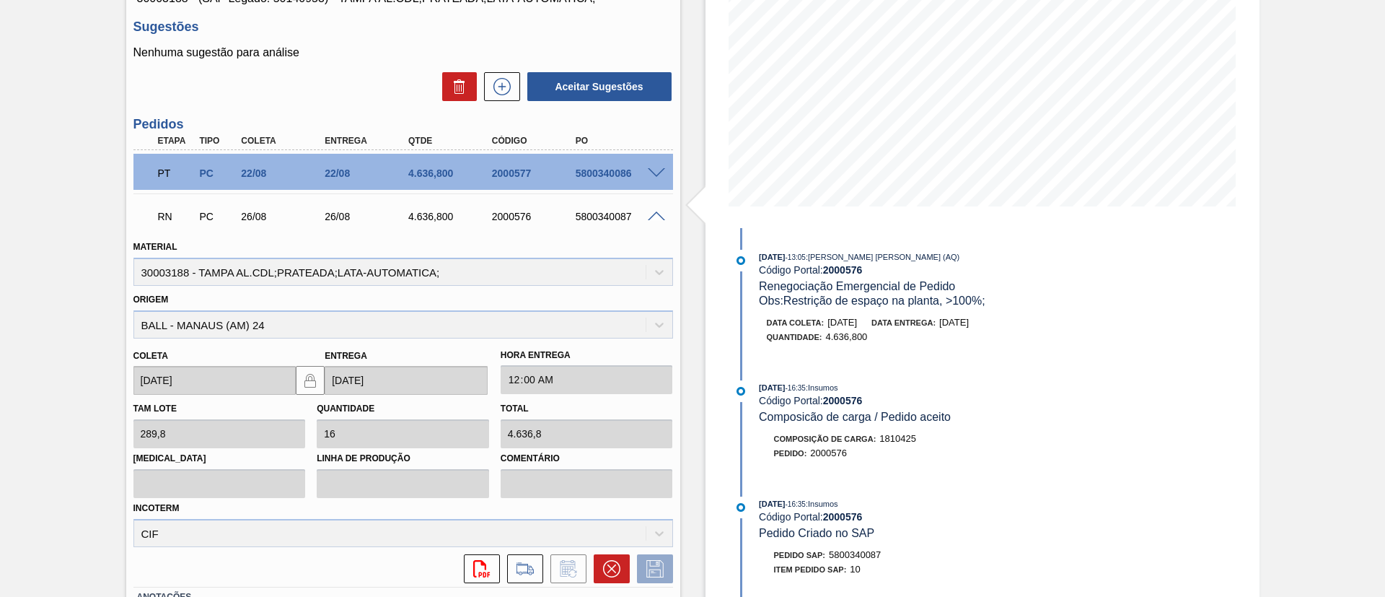
click at [308, 220] on div "26/08" at bounding box center [284, 217] width 94 height 12
click at [667, 212] on div at bounding box center [658, 215] width 29 height 11
click at [654, 212] on span at bounding box center [656, 216] width 17 height 11
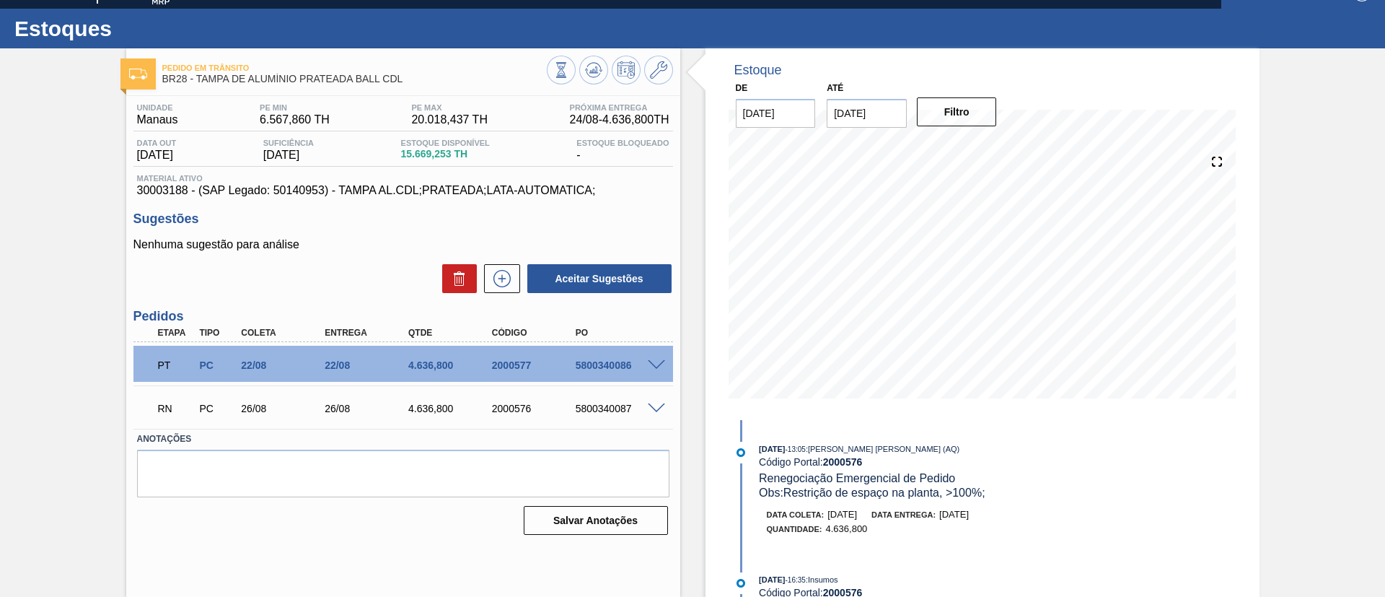
scroll to position [24, 0]
click at [651, 364] on span at bounding box center [656, 365] width 17 height 11
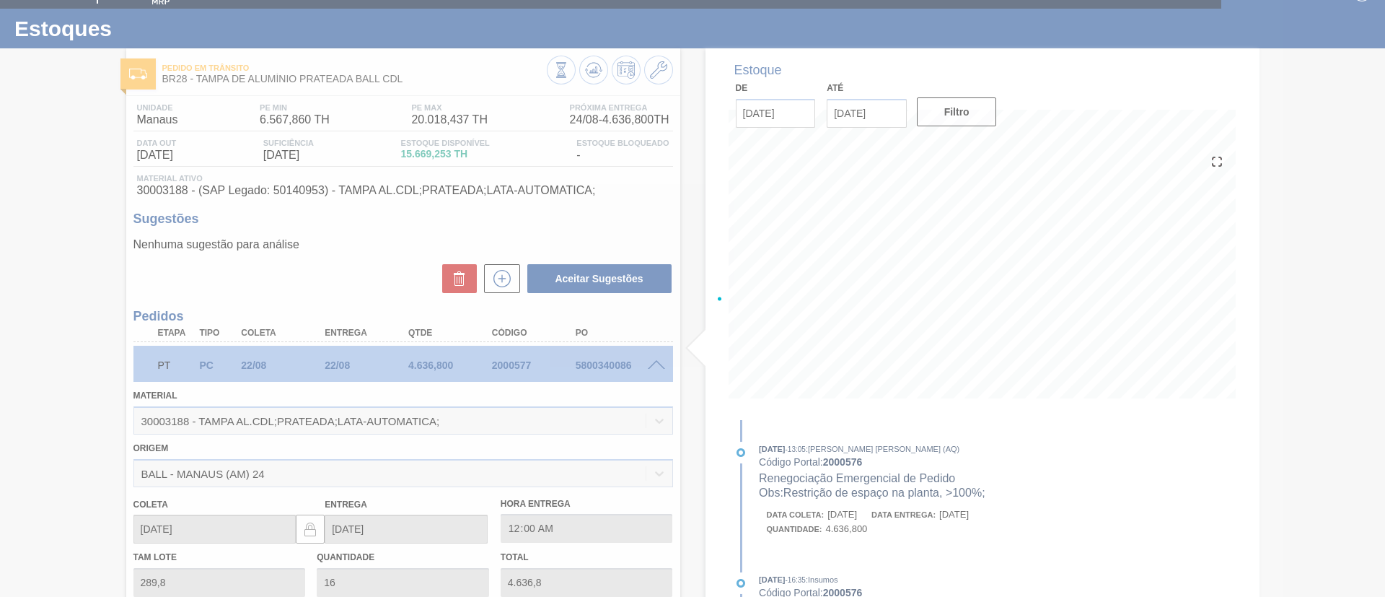
scroll to position [216, 0]
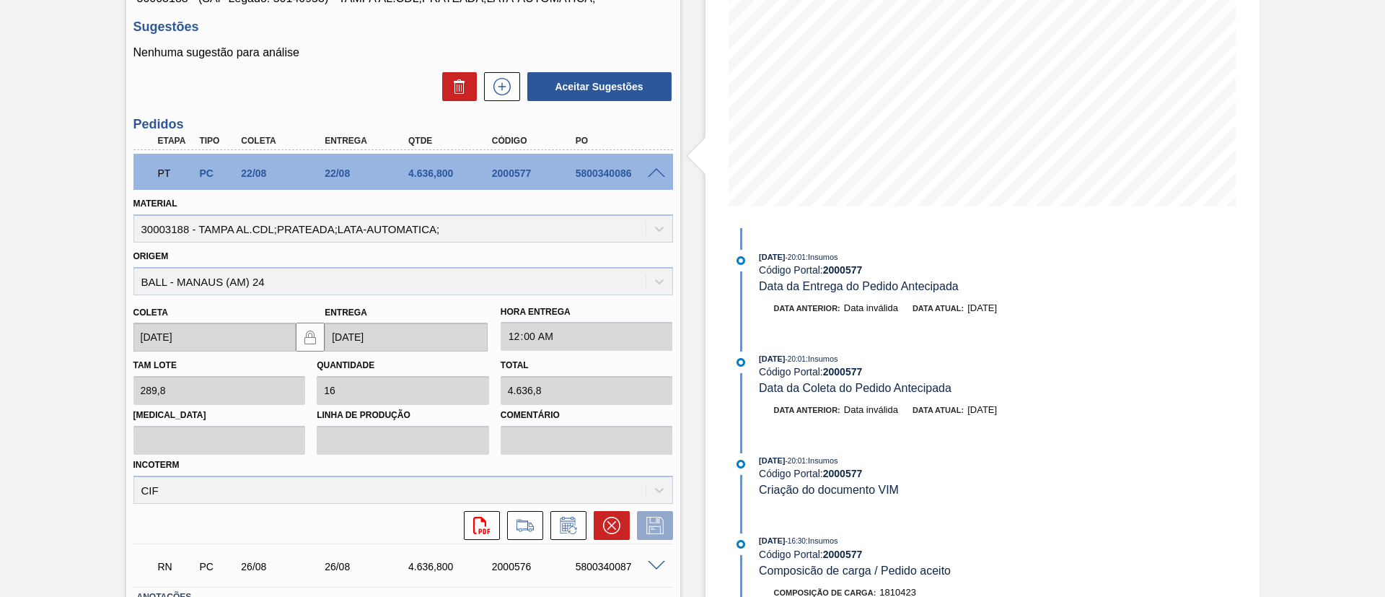
click at [650, 172] on span at bounding box center [656, 173] width 17 height 11
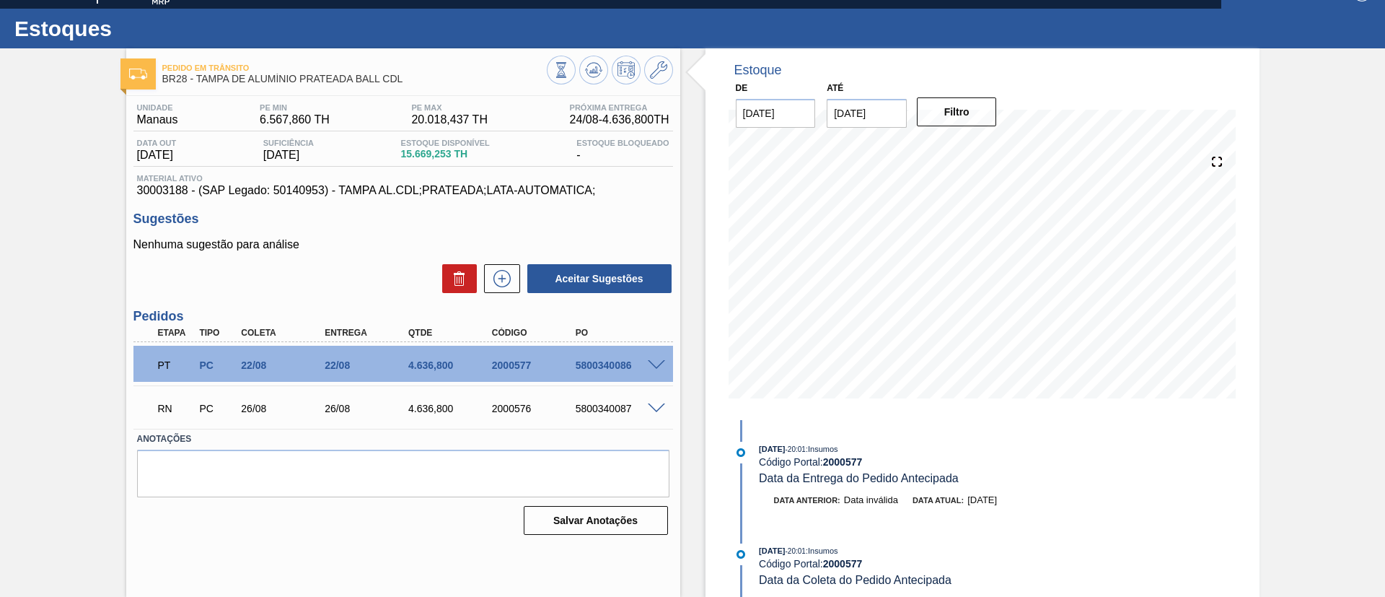
scroll to position [24, 0]
click at [458, 447] on label "Anotações" at bounding box center [403, 439] width 532 height 21
click at [654, 397] on div "RN PC 26/08 26/08 4.636,800 2000576 5800340087" at bounding box center [403, 407] width 540 height 36
click at [654, 405] on span at bounding box center [656, 408] width 17 height 11
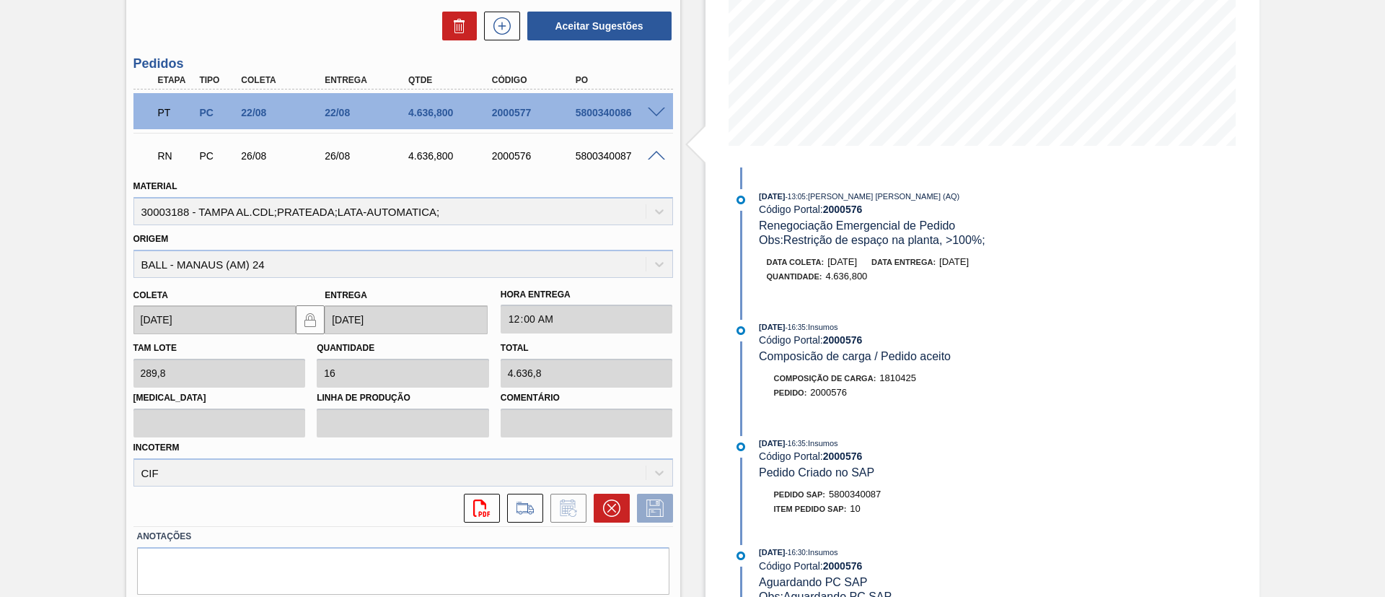
scroll to position [324, 0]
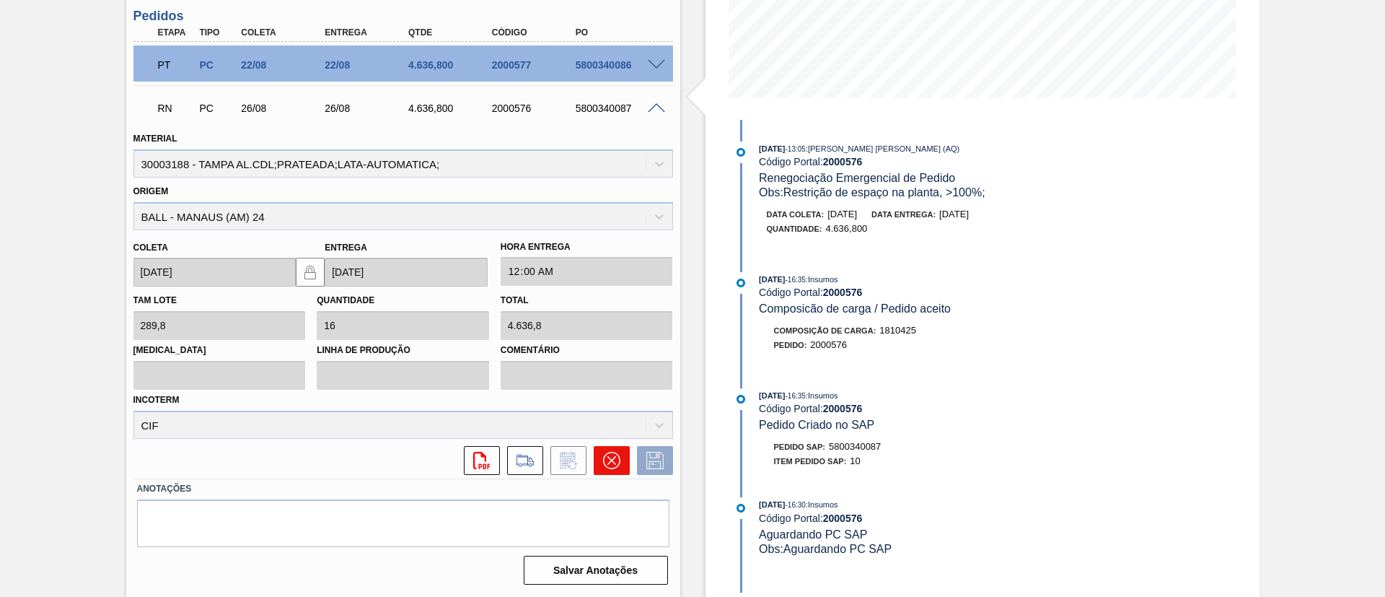
click at [608, 457] on icon at bounding box center [611, 460] width 9 height 9
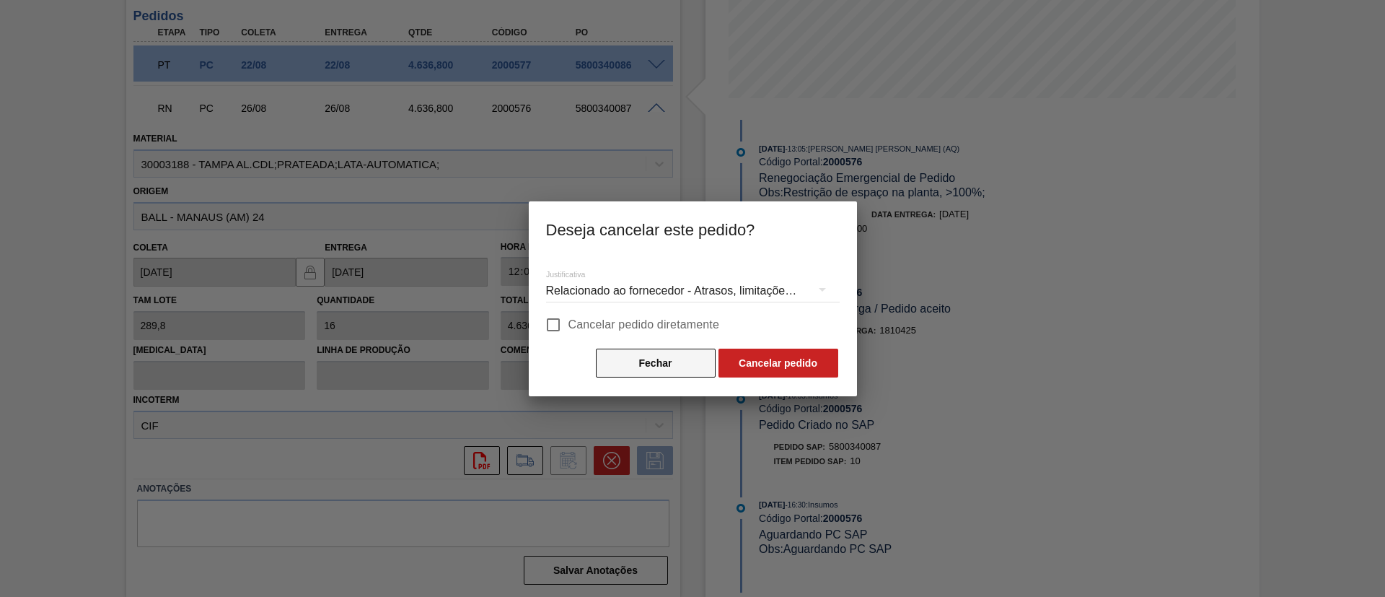
click at [622, 361] on button "Fechar" at bounding box center [656, 362] width 120 height 29
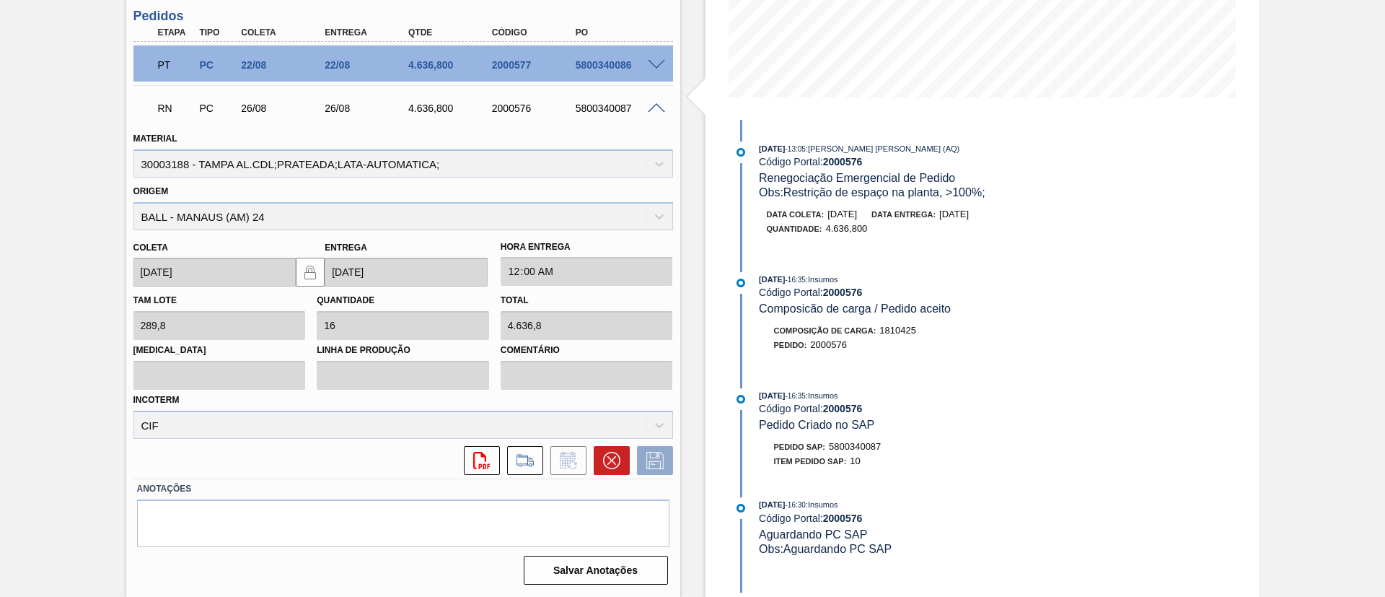
click at [76, 208] on div "Pedido em Trânsito BR28 - TAMPA DE ALUMÍNIO PRATEADA BALL CDL Unidade Manaus PE…" at bounding box center [692, 172] width 1385 height 849
click at [659, 110] on span at bounding box center [656, 108] width 17 height 11
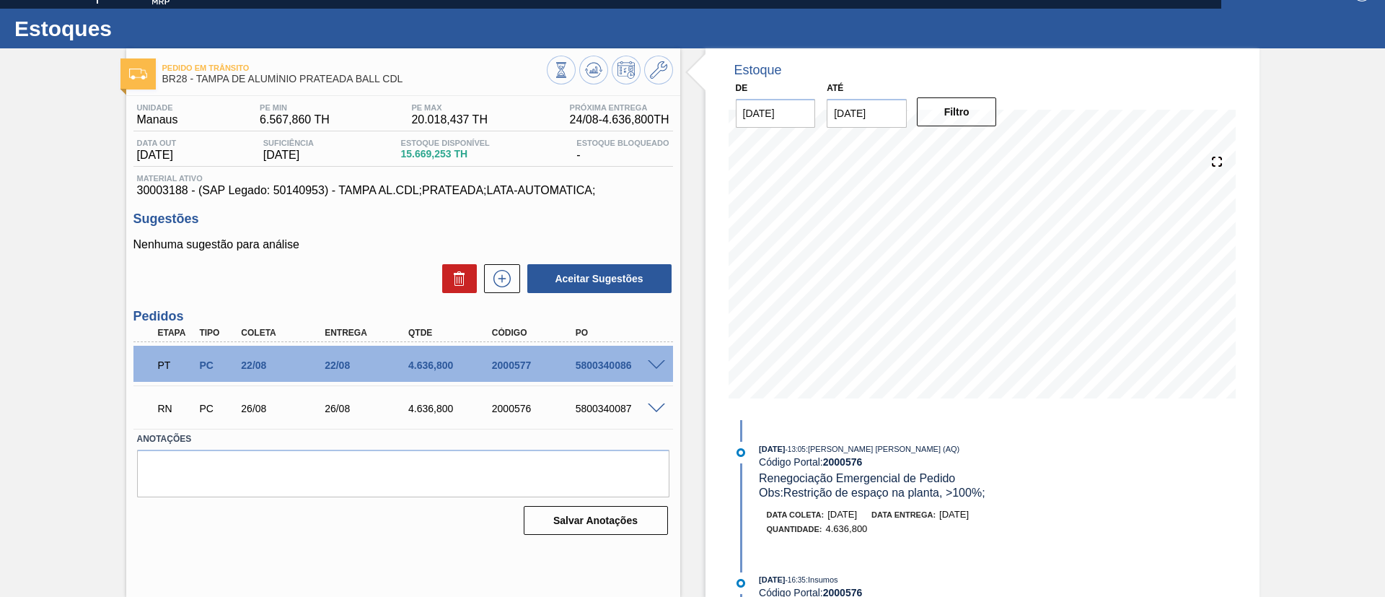
scroll to position [24, 0]
click at [654, 406] on span at bounding box center [656, 408] width 17 height 11
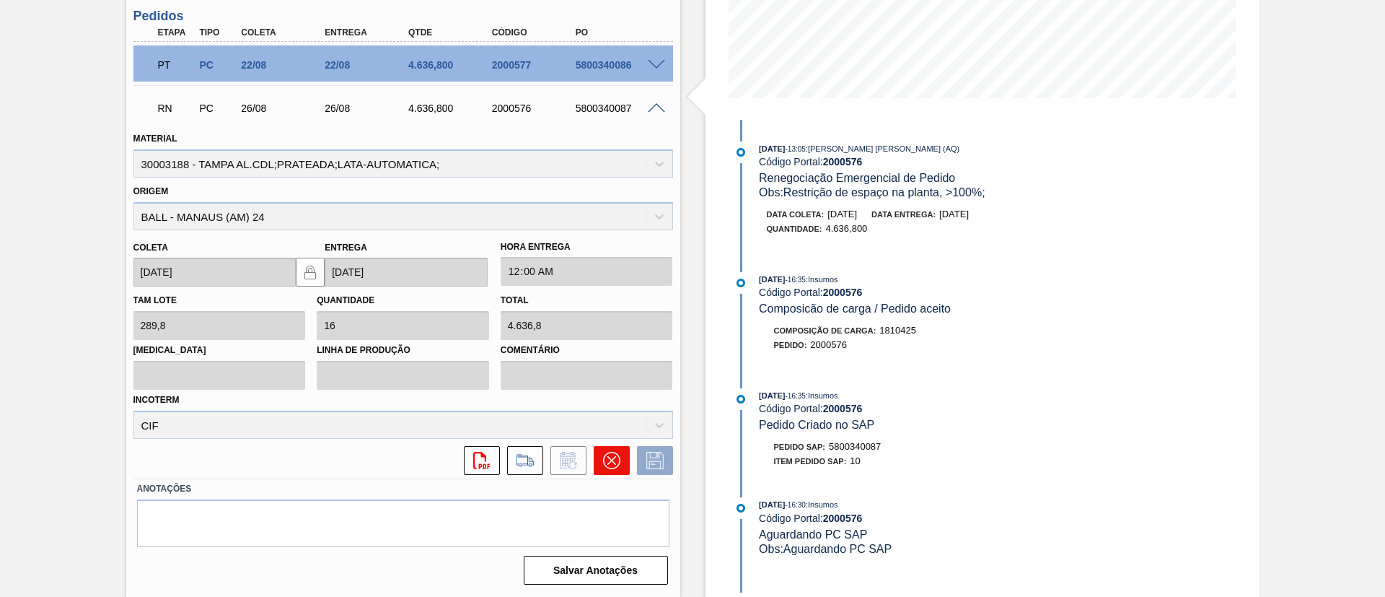
click at [623, 464] on button at bounding box center [612, 460] width 36 height 29
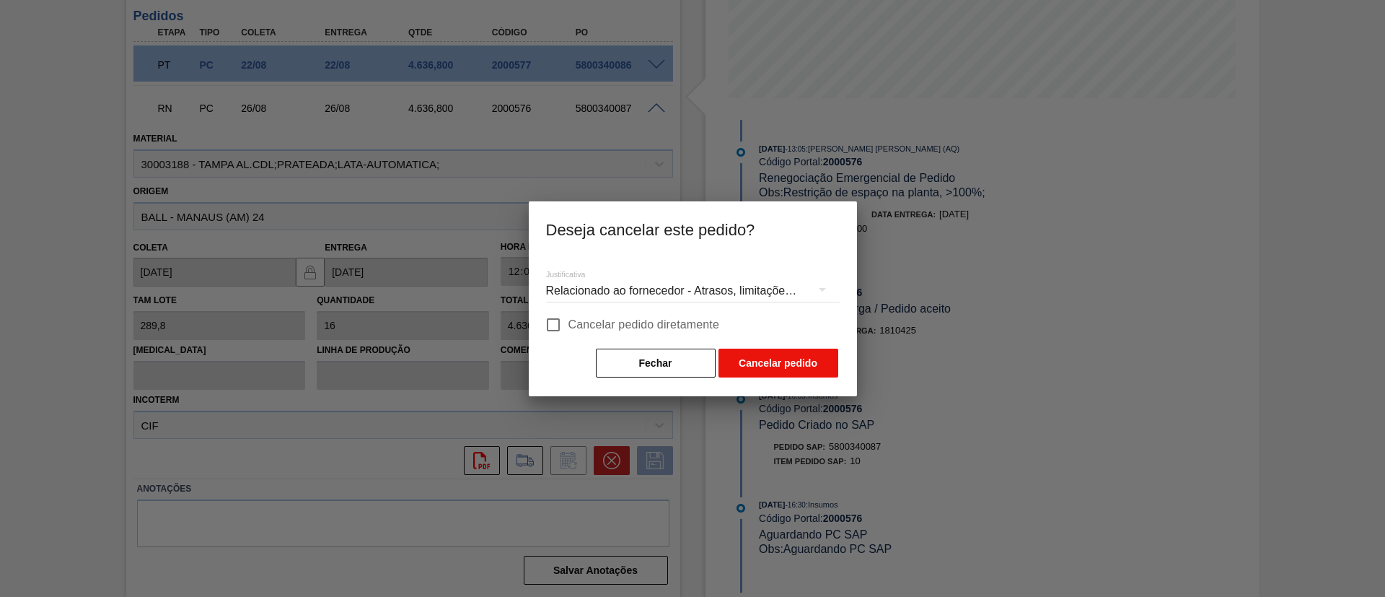
click at [785, 364] on button "Cancelar pedido" at bounding box center [779, 362] width 120 height 29
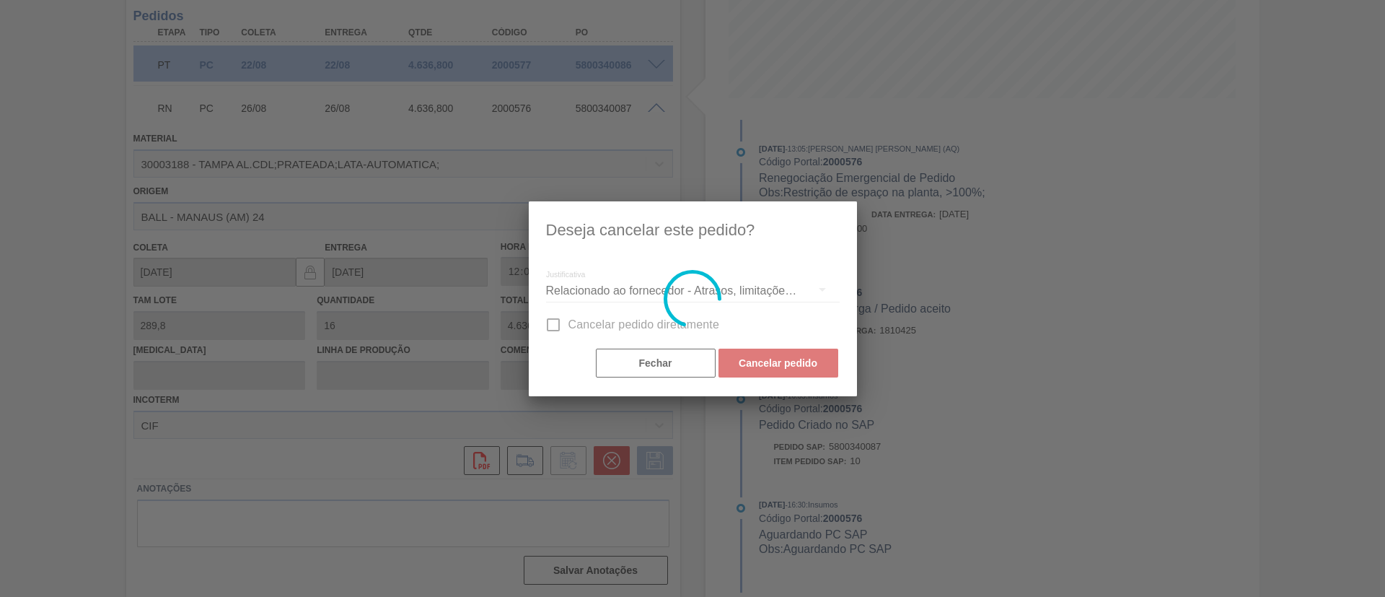
scroll to position [24, 0]
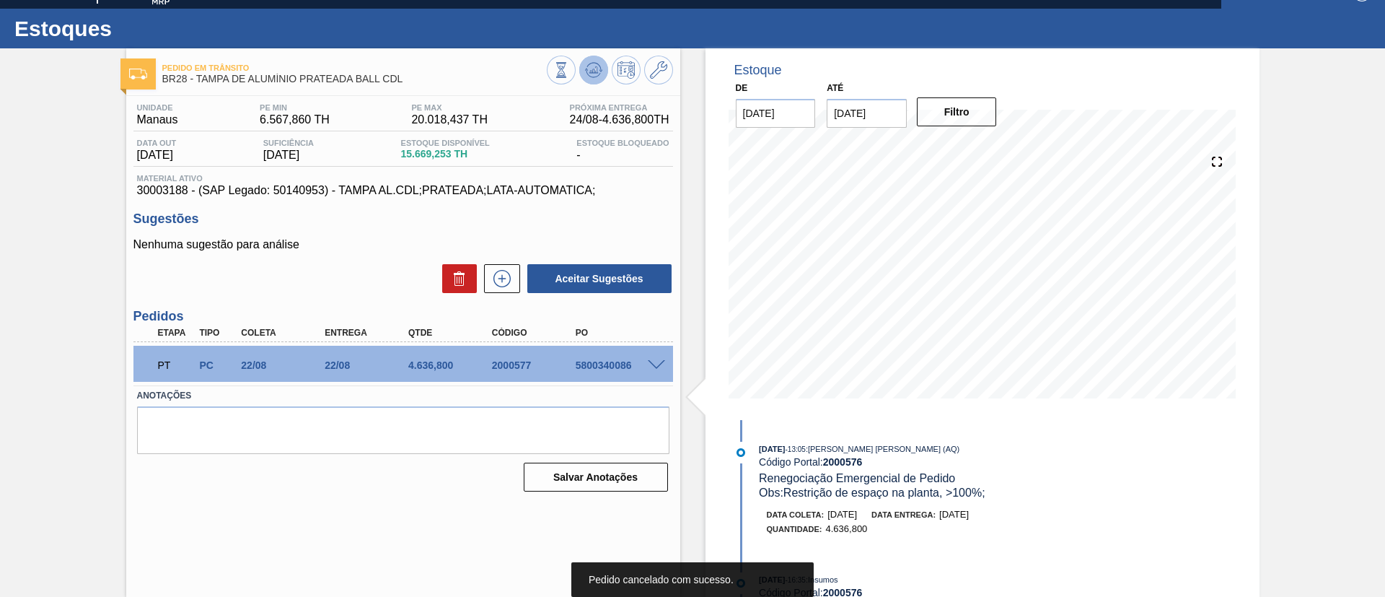
click at [592, 70] on icon at bounding box center [593, 69] width 9 height 6
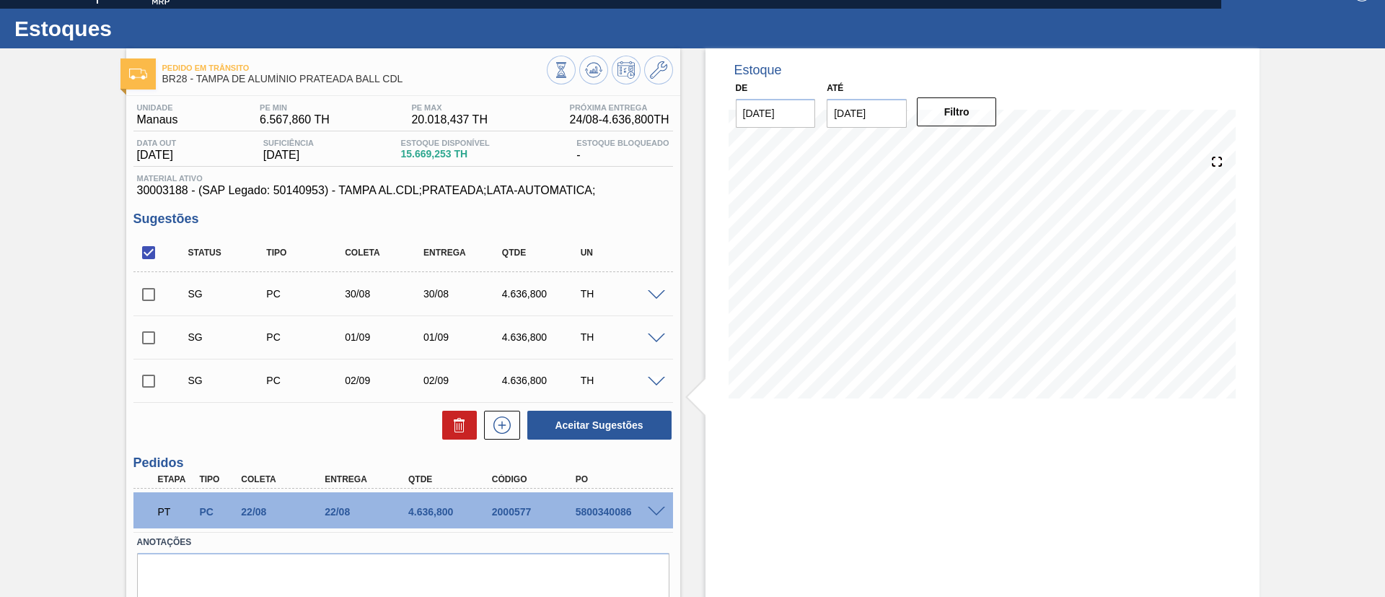
click at [149, 250] on input "checkbox" at bounding box center [148, 252] width 30 height 30
checkbox input "true"
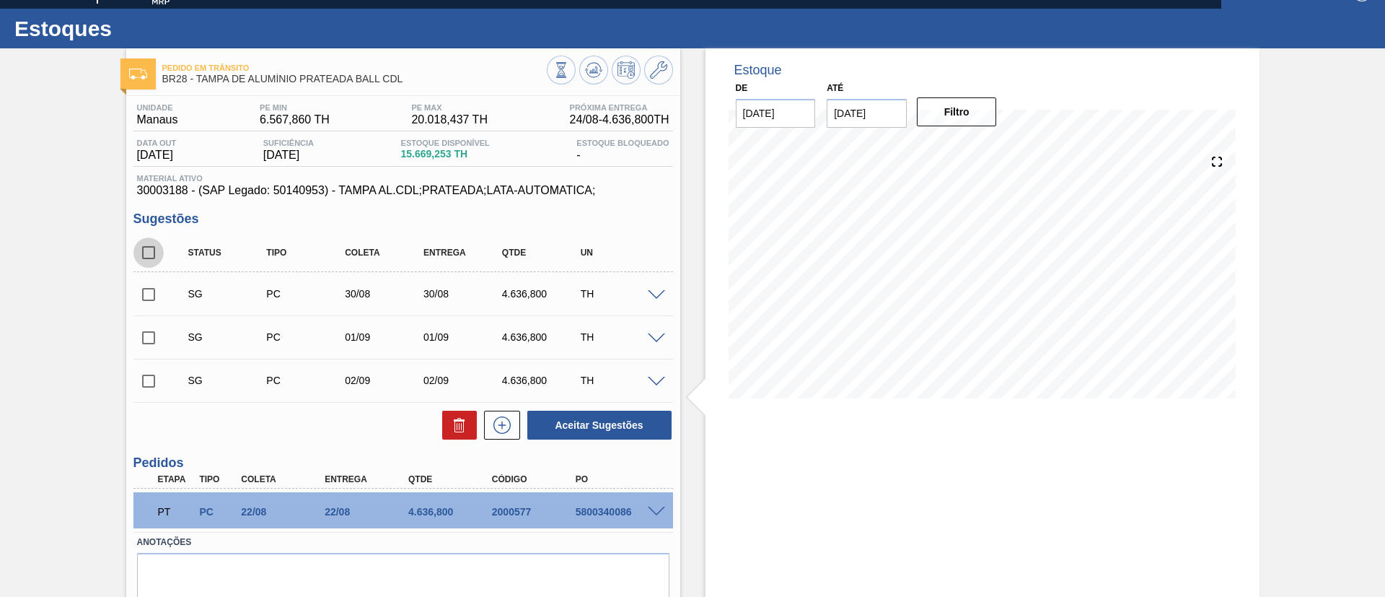
checkbox input "true"
click at [580, 421] on button "Aceitar Sugestões" at bounding box center [599, 425] width 144 height 29
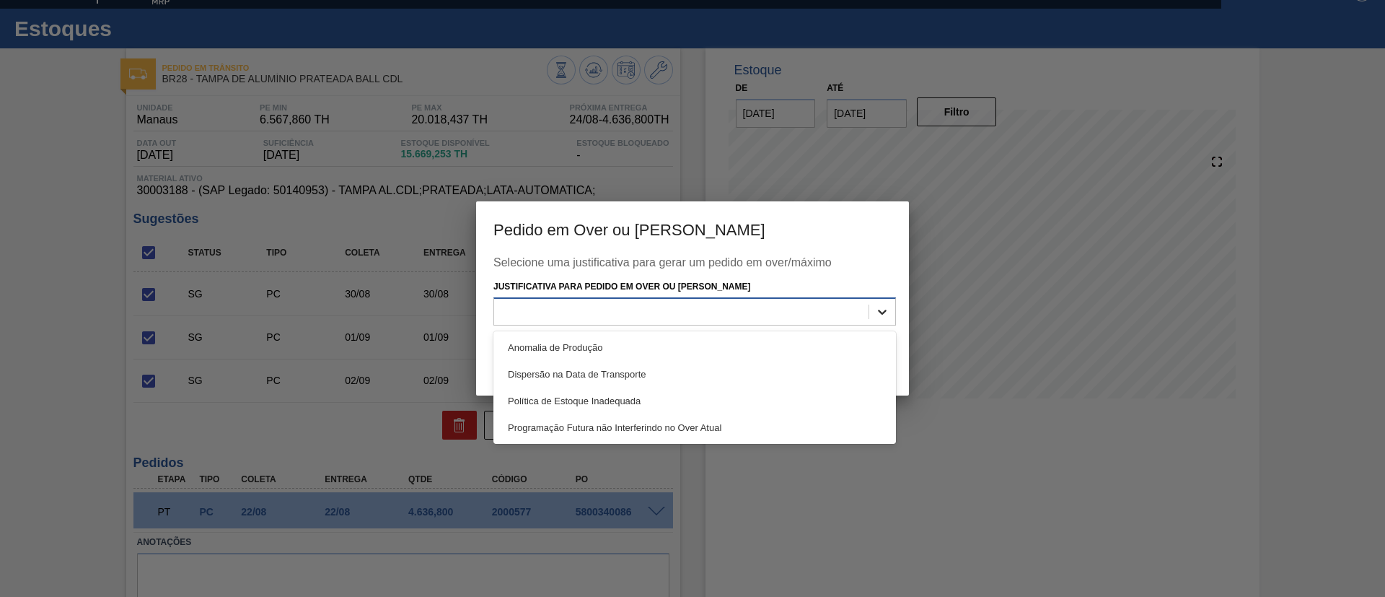
click at [889, 301] on div at bounding box center [882, 312] width 26 height 26
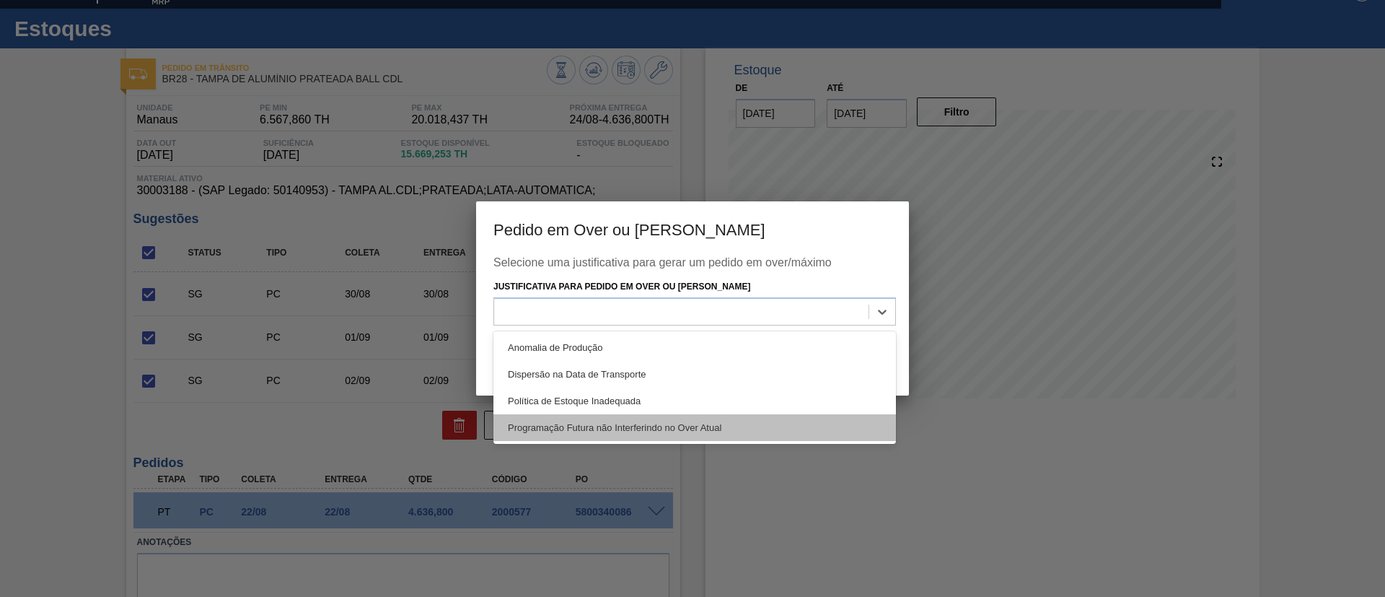
click at [634, 421] on div "Programação Futura não Interferindo no Over Atual" at bounding box center [695, 427] width 403 height 27
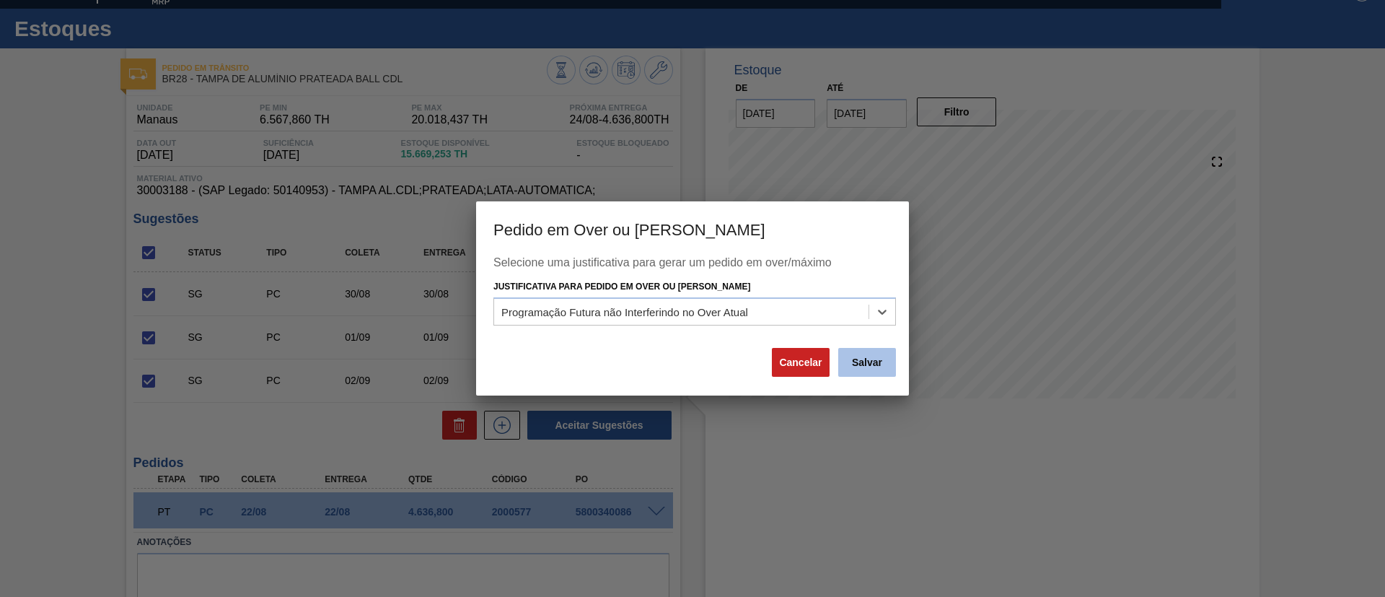
click at [860, 365] on button "Salvar" at bounding box center [867, 362] width 58 height 29
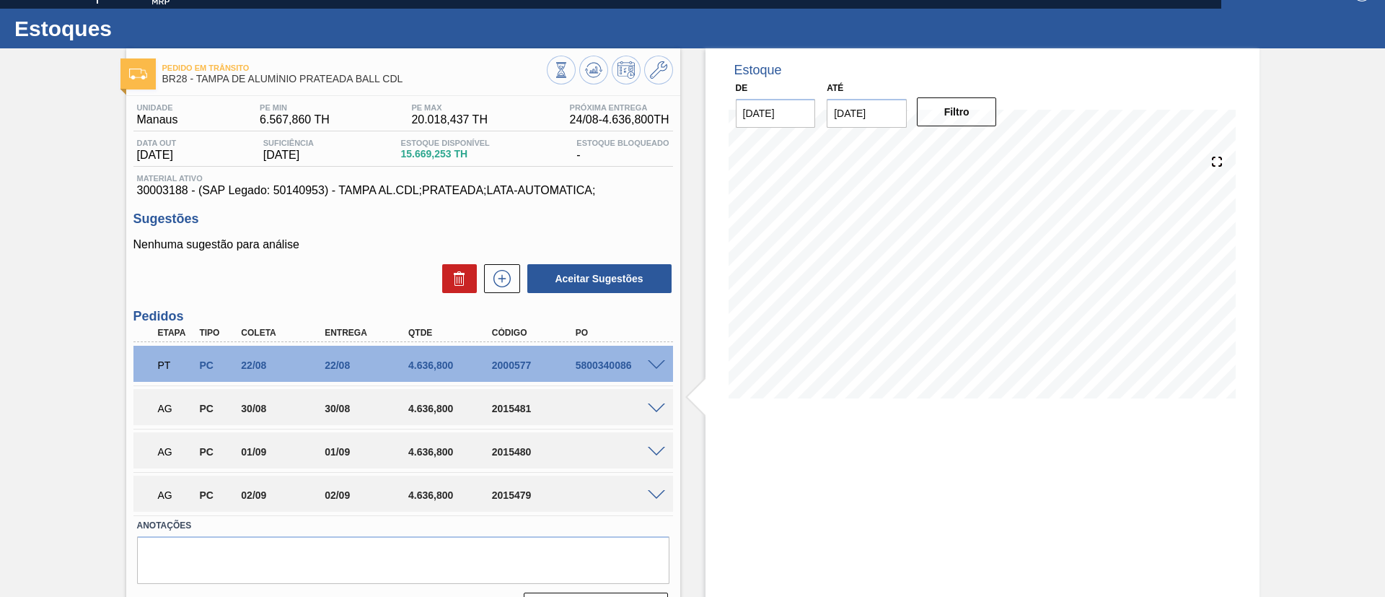
click at [652, 407] on span at bounding box center [656, 408] width 17 height 11
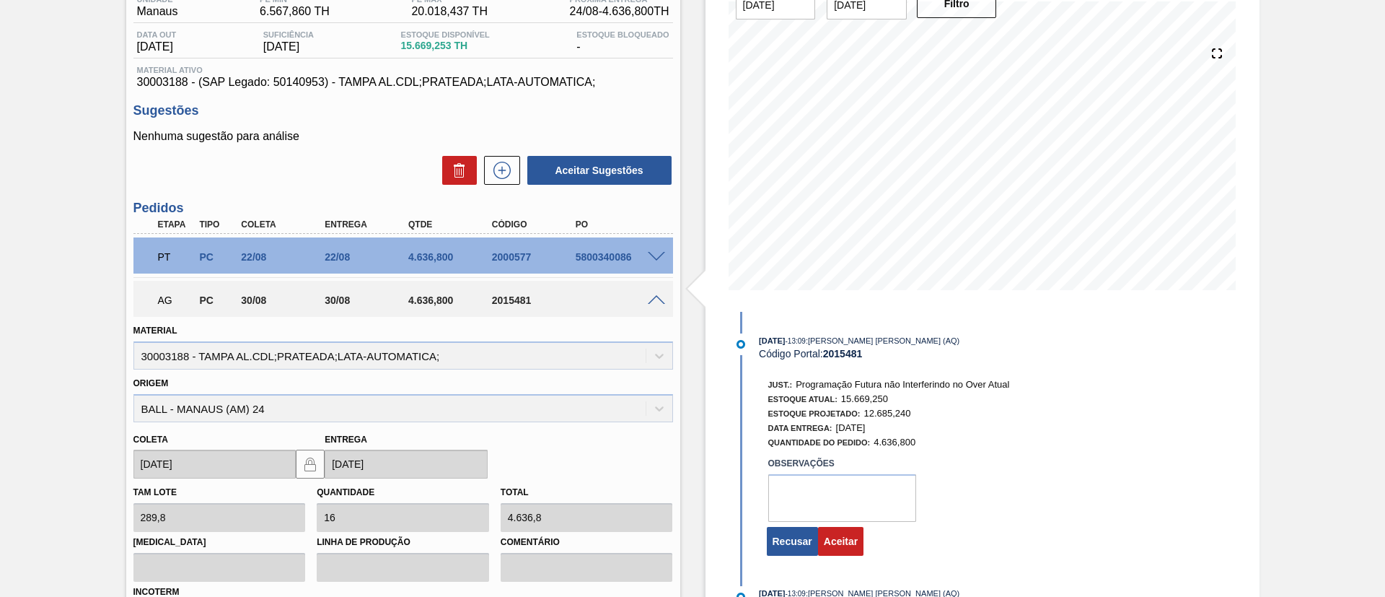
scroll to position [240, 0]
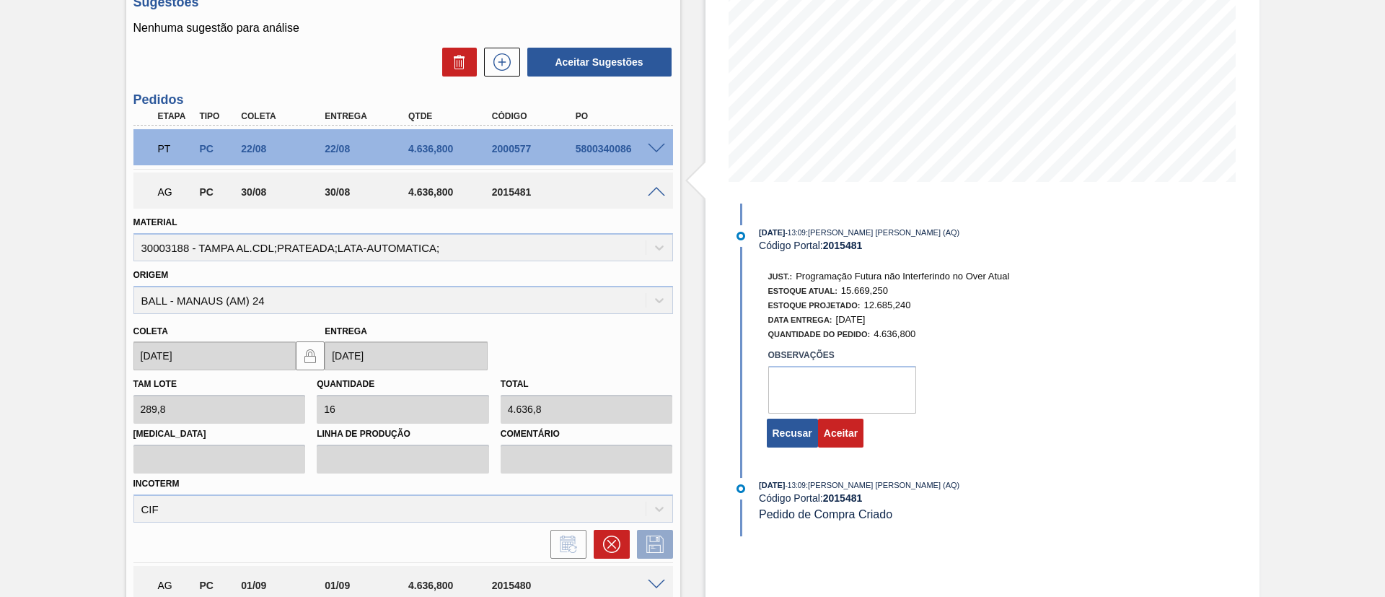
click at [372, 372] on div "Tam lote 289,8 Quantidade 16 Total 4.636,8 Doca Linha de Produção Comentário In…" at bounding box center [403, 446] width 551 height 152
click at [655, 191] on span at bounding box center [656, 192] width 17 height 11
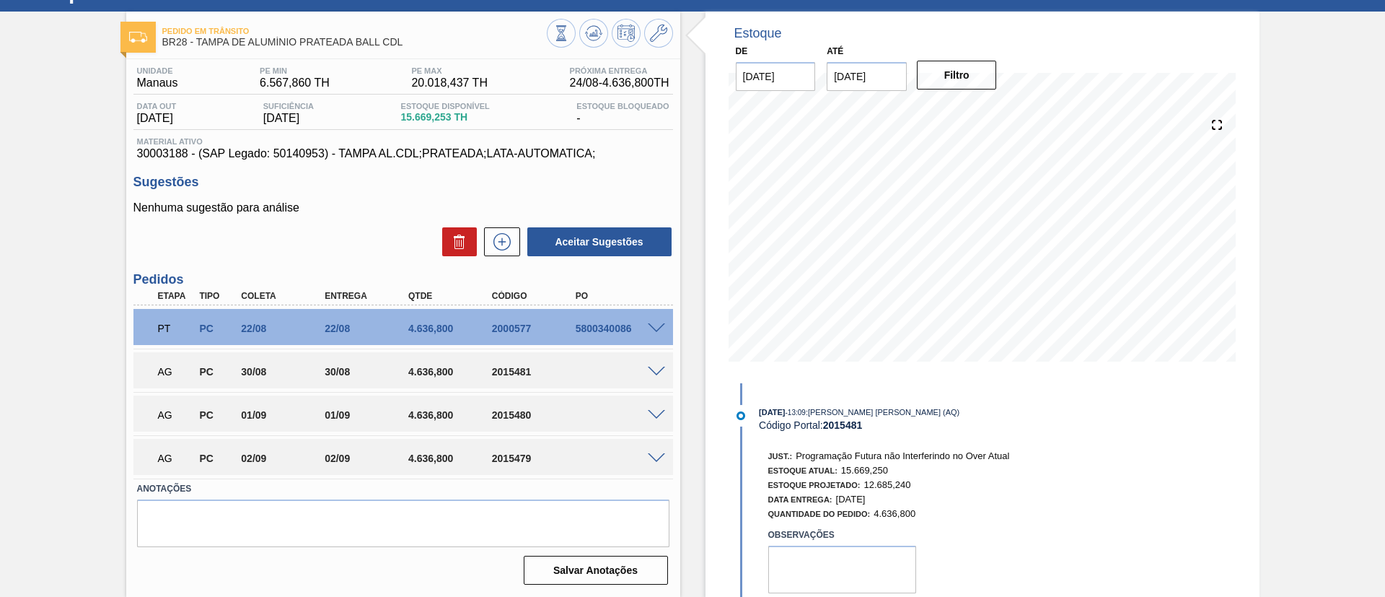
click at [50, 411] on div "Pedido em Trânsito BR28 - TAMPA DE ALUMÍNIO PRATEADA BALL CDL Unidade Manaus PE…" at bounding box center [692, 304] width 1385 height 585
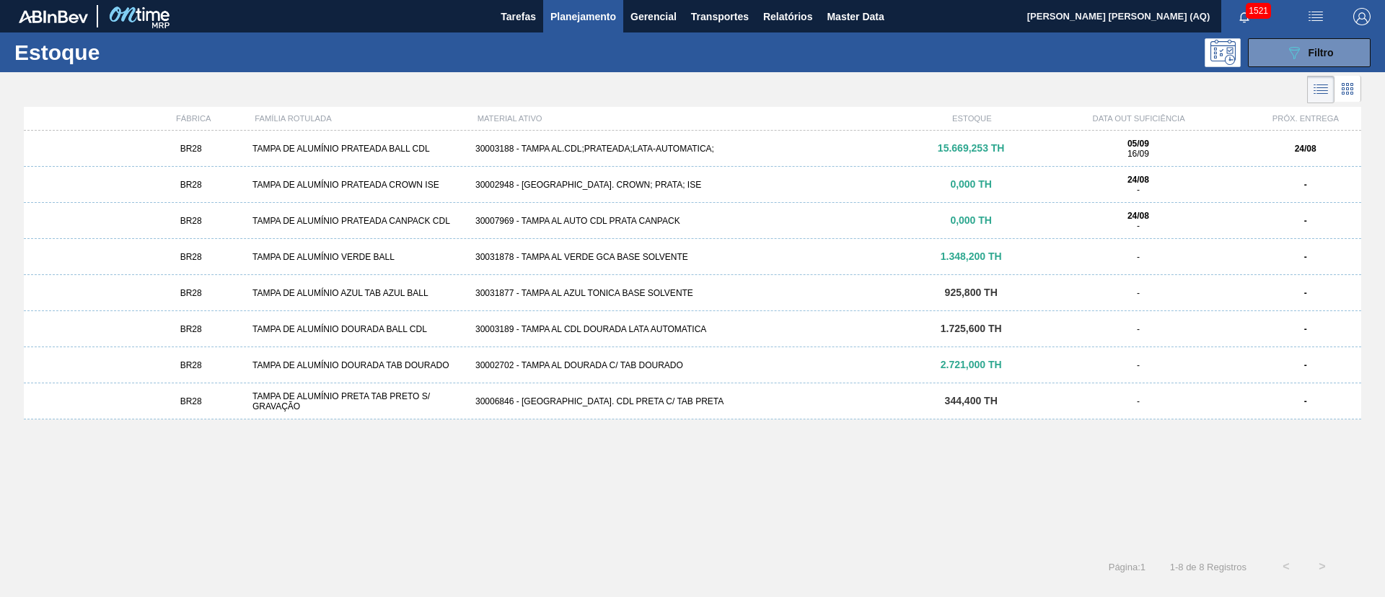
click at [597, 22] on span "Planejamento" at bounding box center [584, 16] width 66 height 17
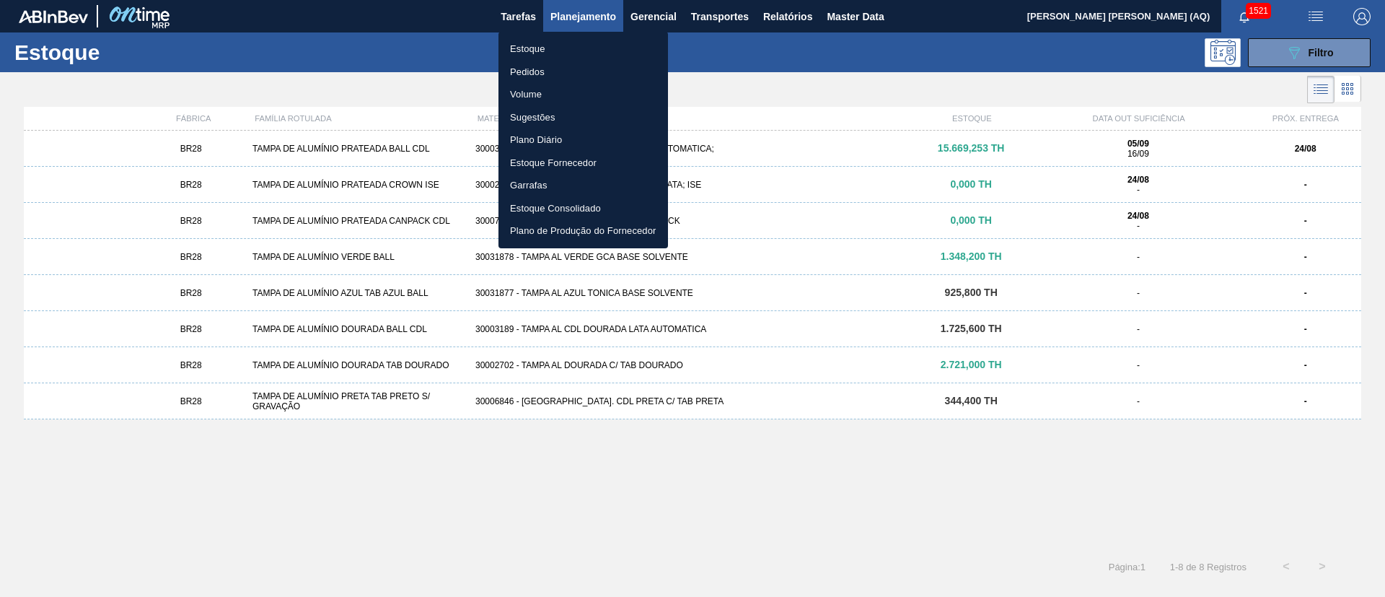
click at [525, 45] on li "Estoque" at bounding box center [584, 49] width 170 height 23
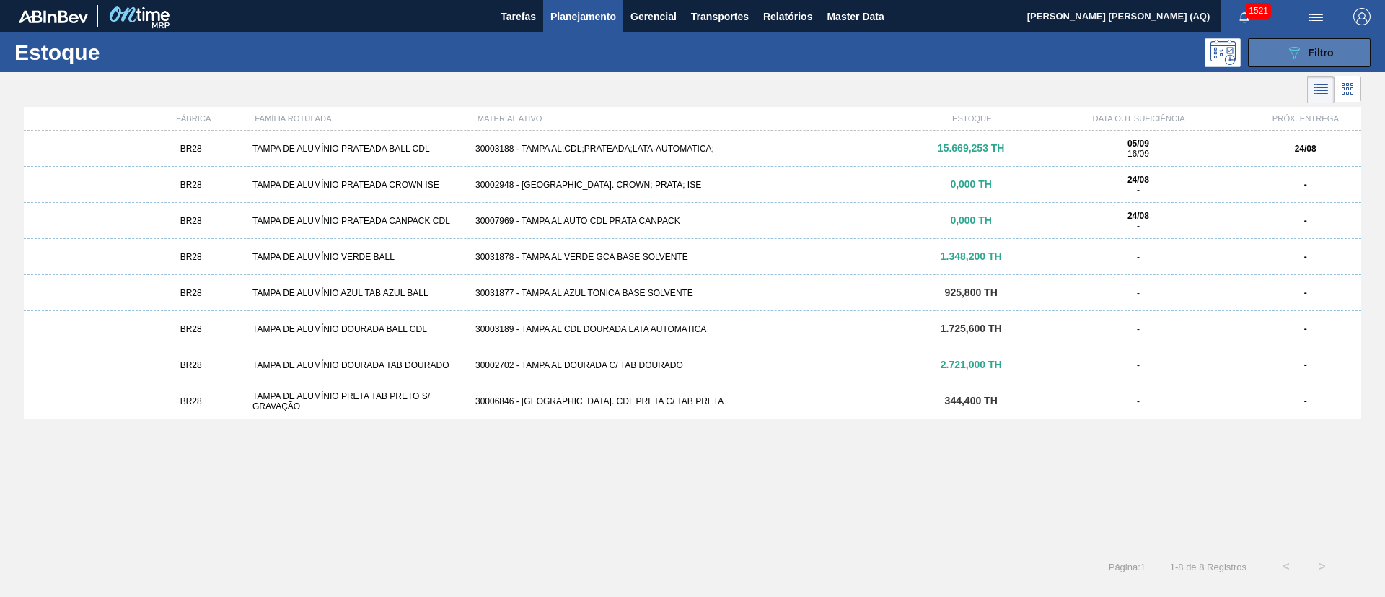
click at [1307, 49] on div "089F7B8B-B2A5-4AFE-B5C0-19BA573D28AC Filtro" at bounding box center [1310, 52] width 48 height 17
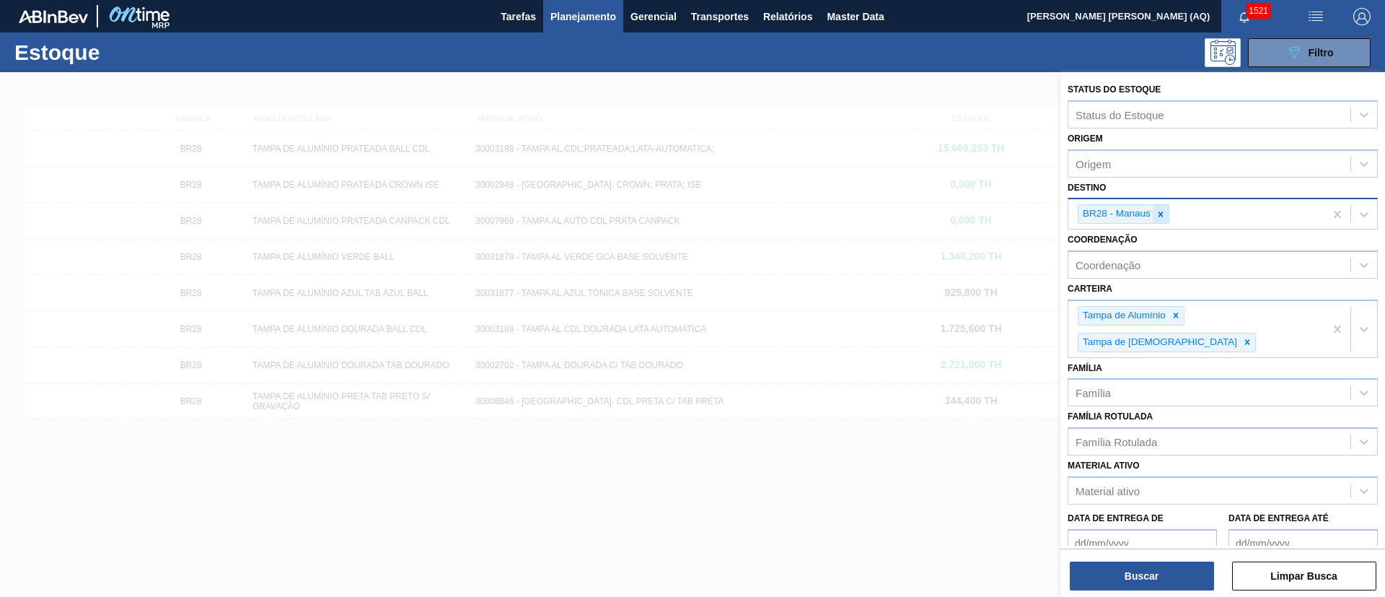
click at [1165, 214] on icon at bounding box center [1161, 214] width 10 height 10
click at [598, 26] on button "Planejamento" at bounding box center [583, 16] width 80 height 32
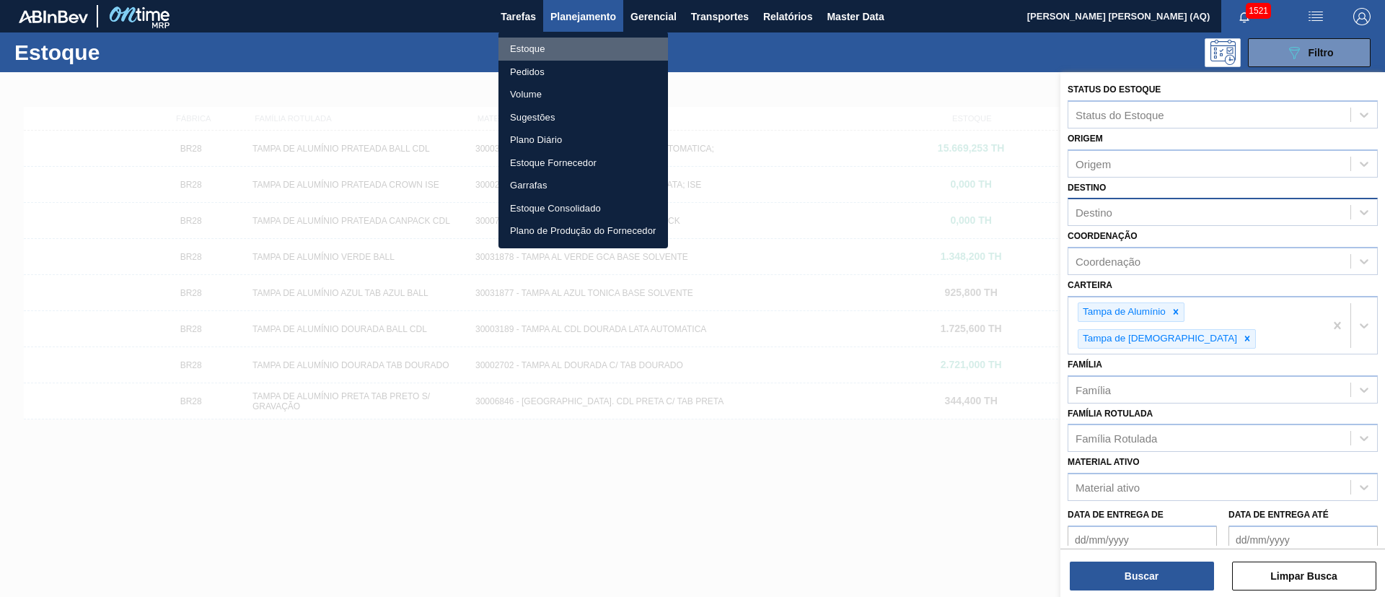
click at [556, 44] on li "Estoque" at bounding box center [584, 49] width 170 height 23
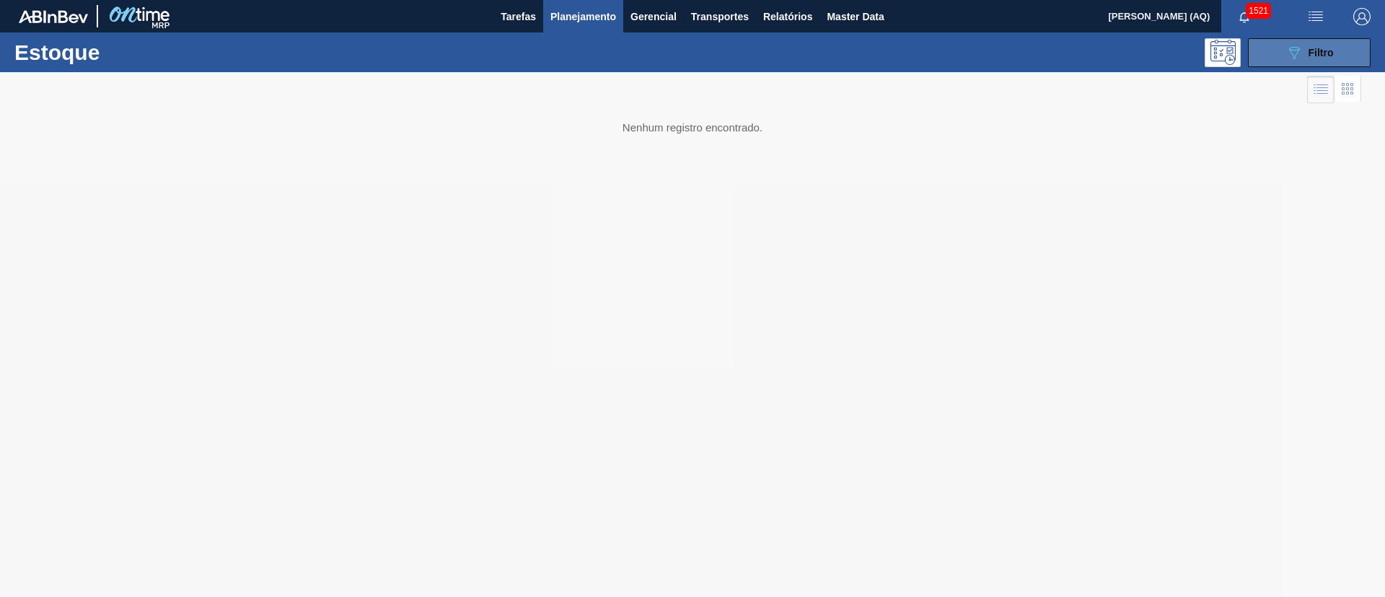
click at [1275, 54] on button "089F7B8B-B2A5-4AFE-B5C0-19BA573D28AC Filtro" at bounding box center [1309, 52] width 123 height 29
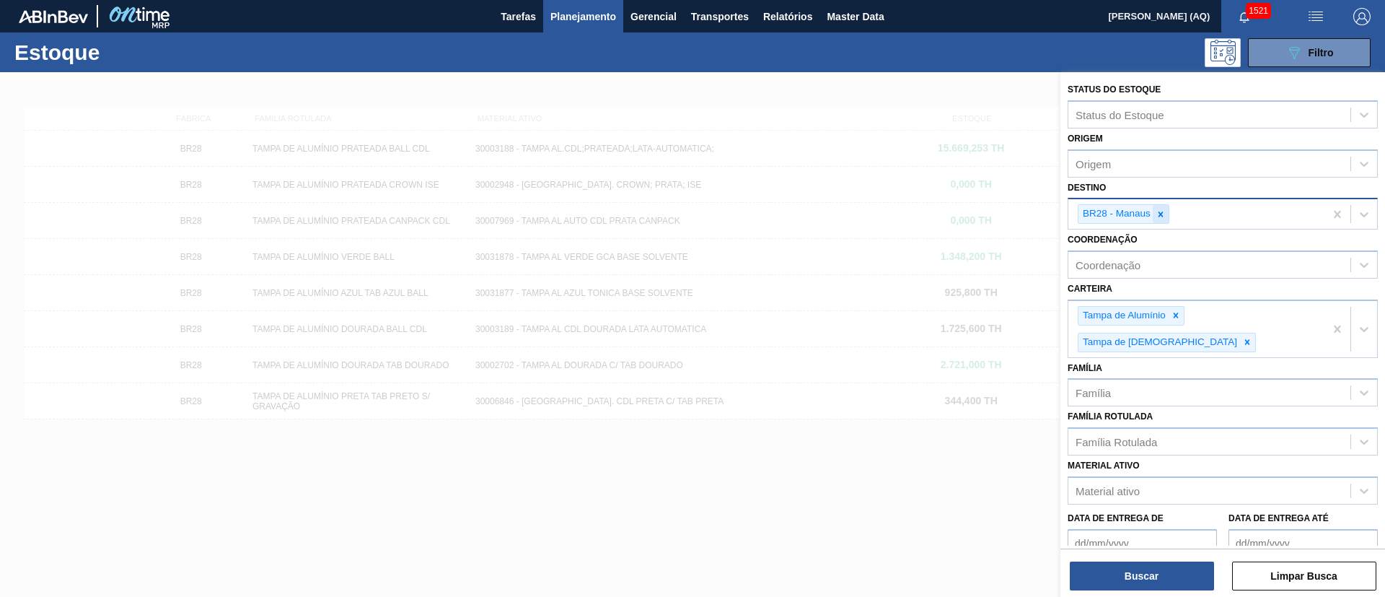
click at [1165, 216] on icon at bounding box center [1161, 214] width 10 height 10
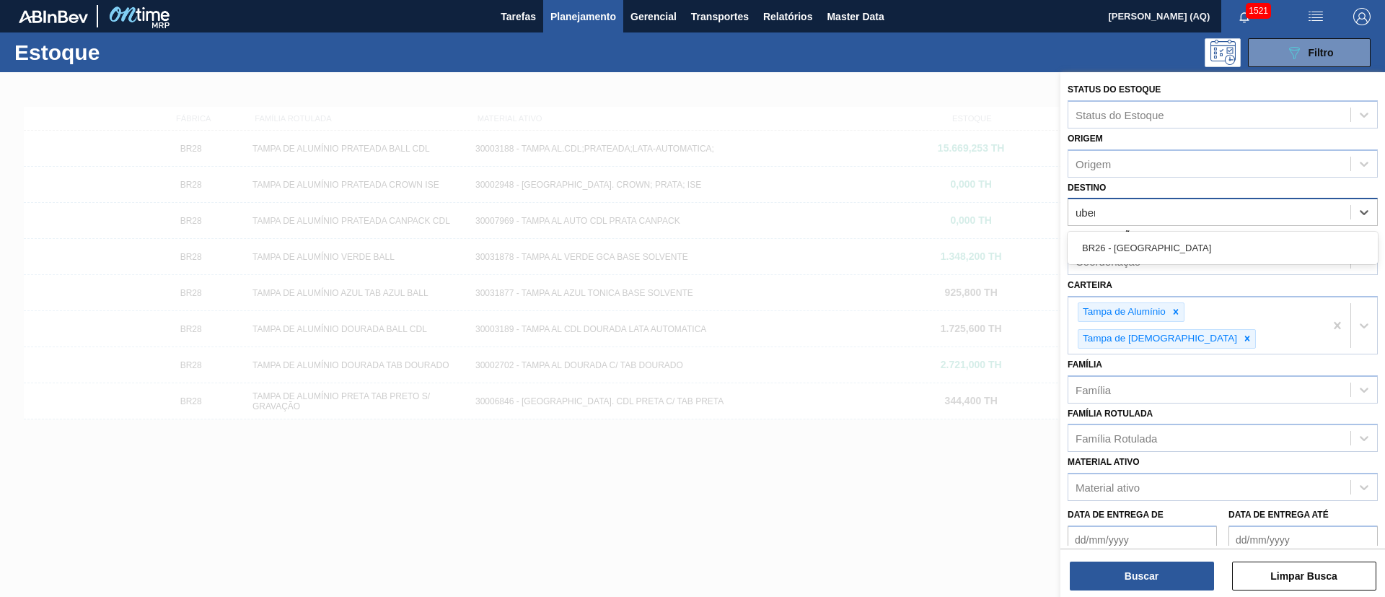
type input "uberl"
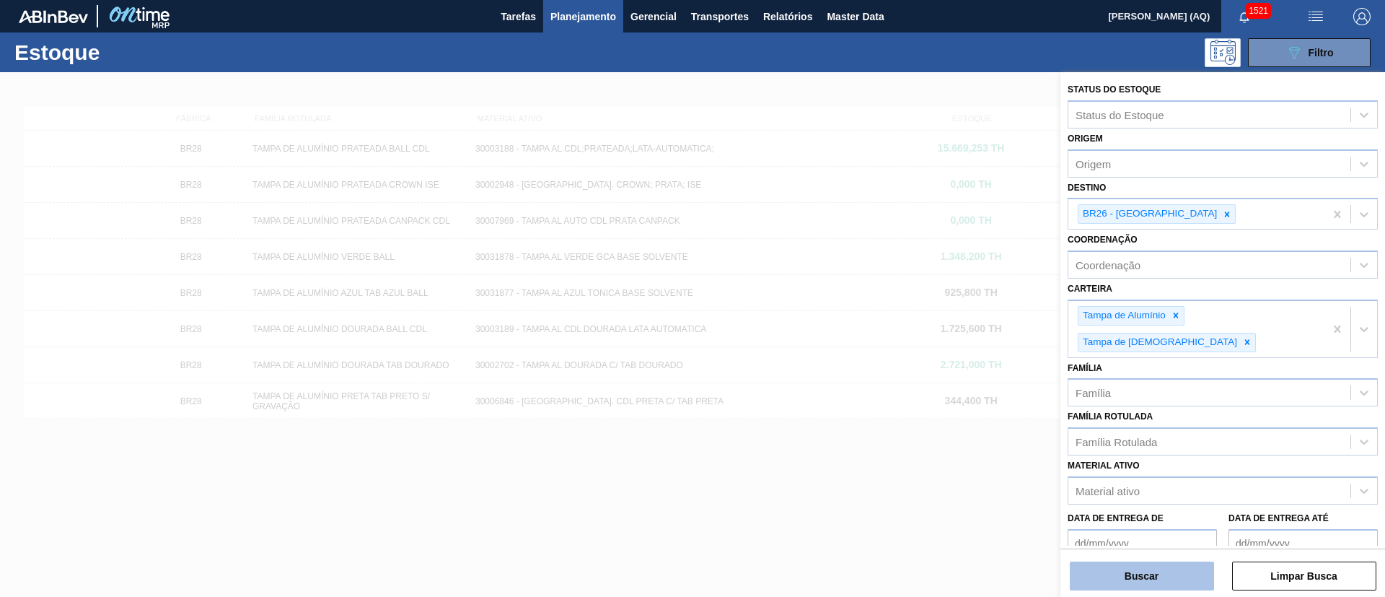
click at [1184, 579] on button "Buscar" at bounding box center [1142, 575] width 144 height 29
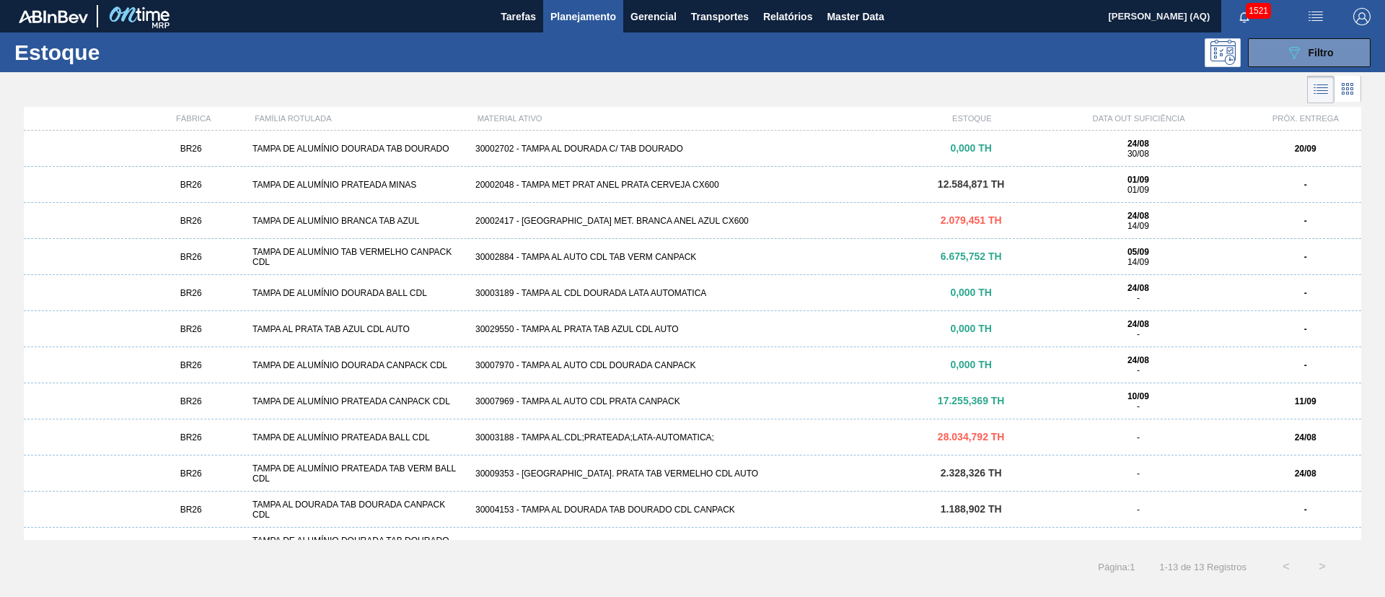
click at [419, 467] on div "TAMPA DE ALUMÍNIO PRATEADA TAB VERM BALL CDL" at bounding box center [358, 473] width 223 height 20
click at [1296, 52] on icon "089F7B8B-B2A5-4AFE-B5C0-19BA573D28AC" at bounding box center [1294, 52] width 17 height 17
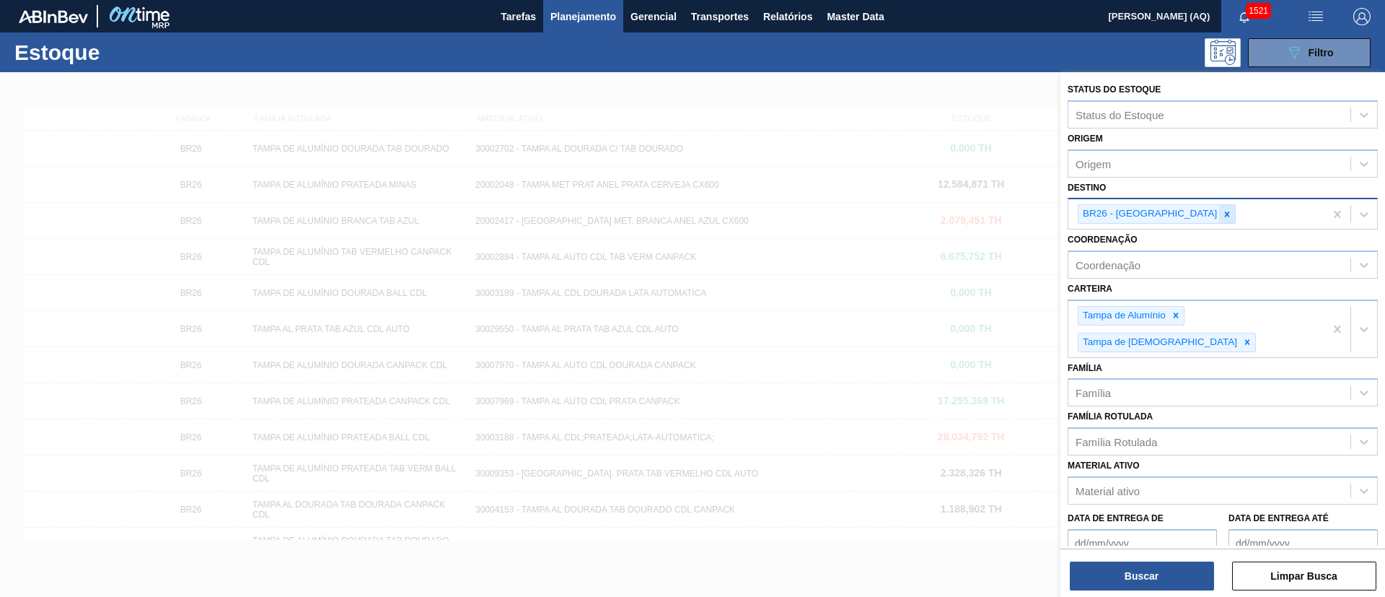
click at [1219, 217] on div at bounding box center [1227, 214] width 16 height 18
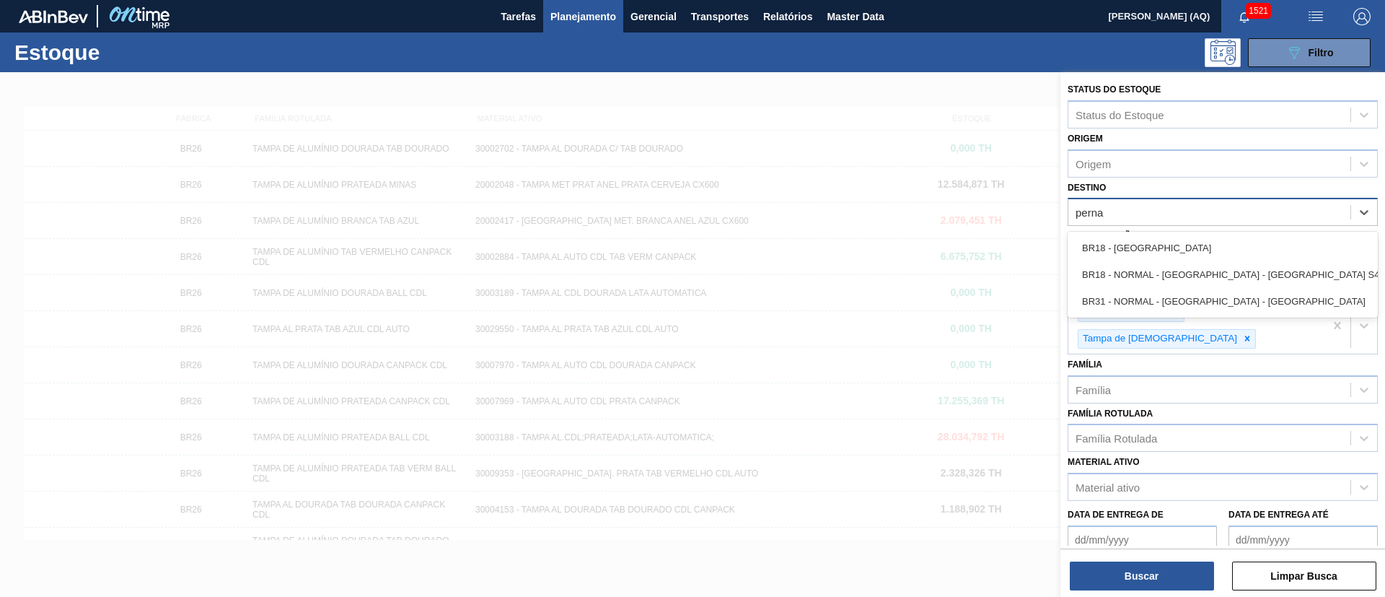
type input "pernam"
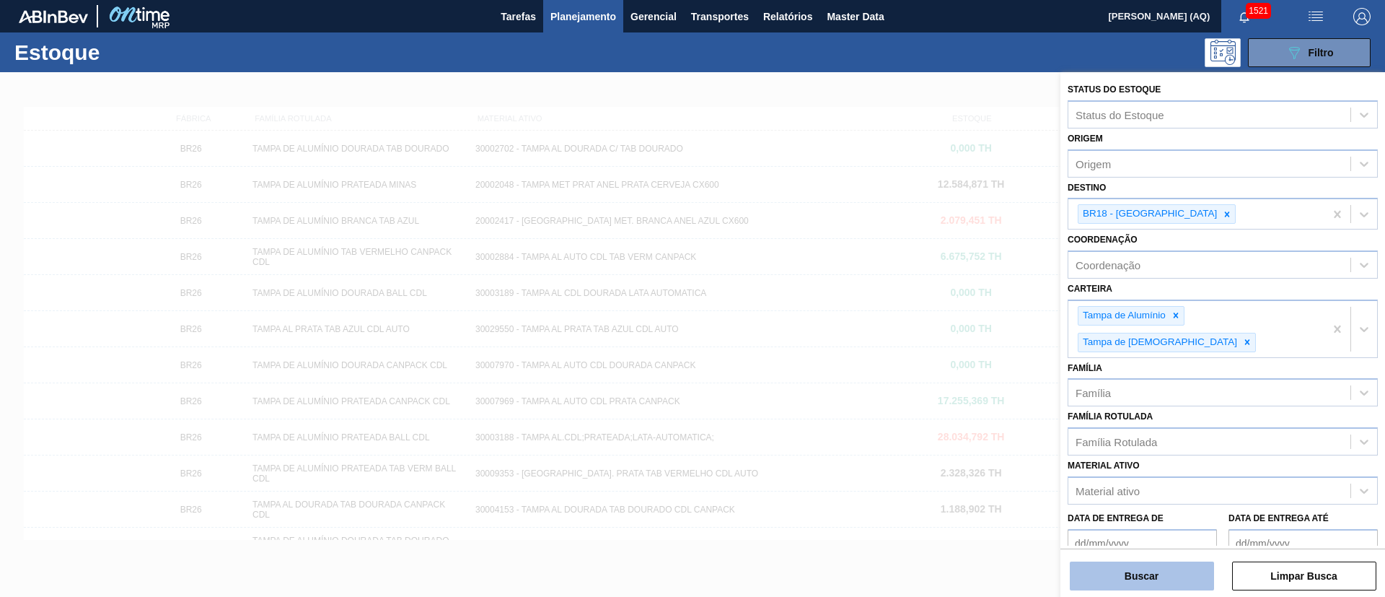
click at [1172, 571] on button "Buscar" at bounding box center [1142, 575] width 144 height 29
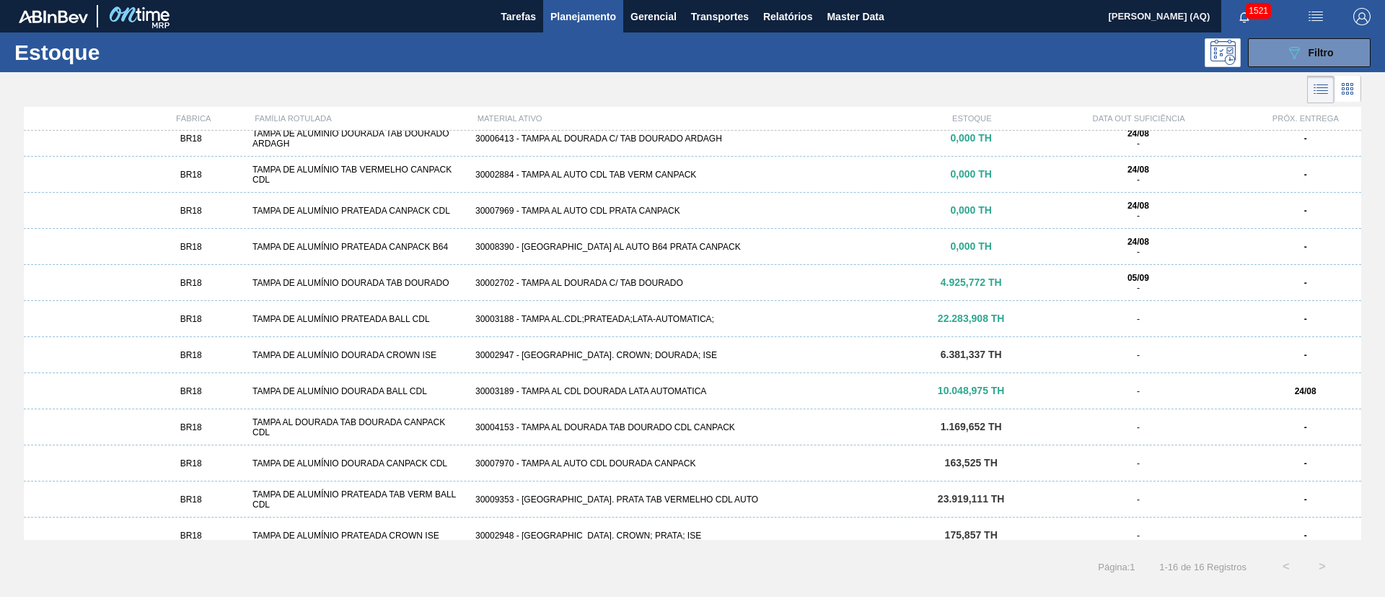
scroll to position [168, 0]
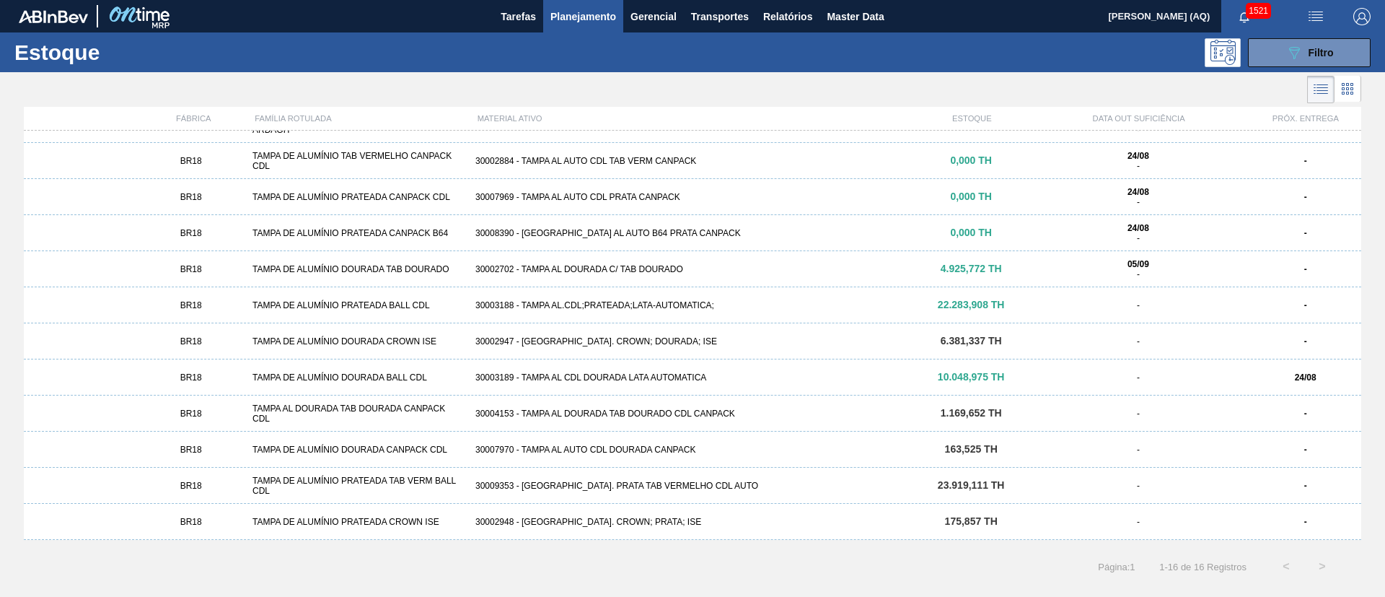
click at [392, 481] on div "TAMPA DE ALUMÍNIO PRATEADA TAB VERM BALL CDL" at bounding box center [358, 485] width 223 height 20
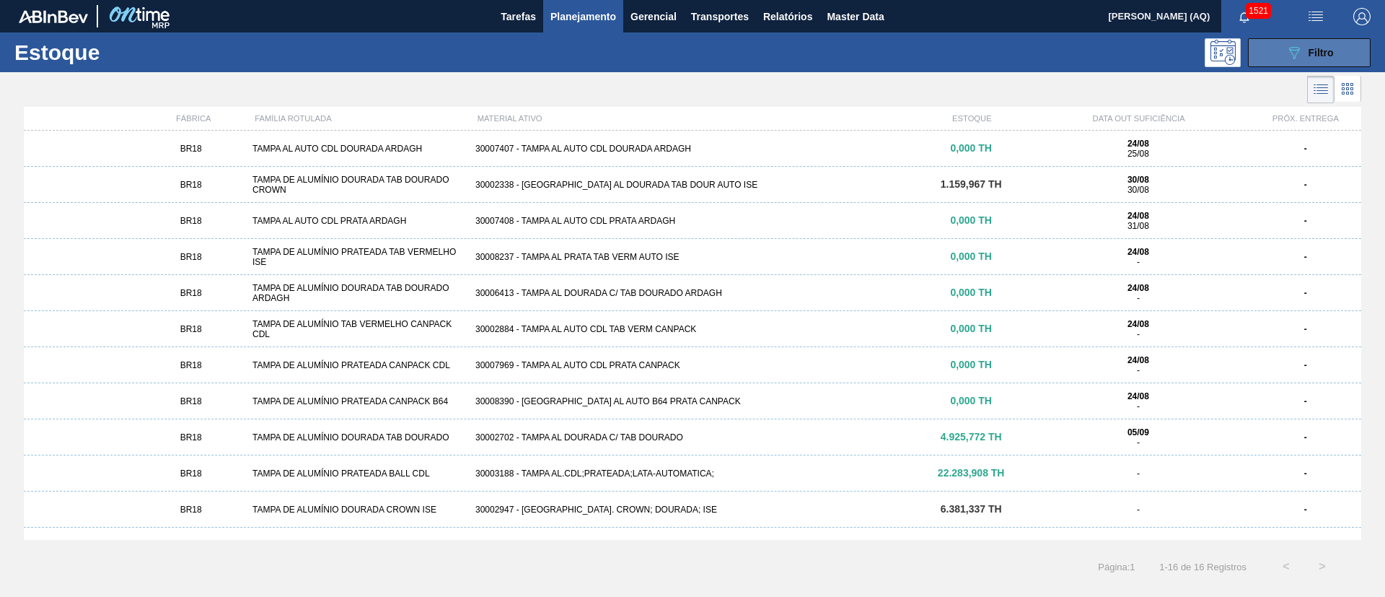
click at [1280, 45] on button "089F7B8B-B2A5-4AFE-B5C0-19BA573D28AC Filtro" at bounding box center [1309, 52] width 123 height 29
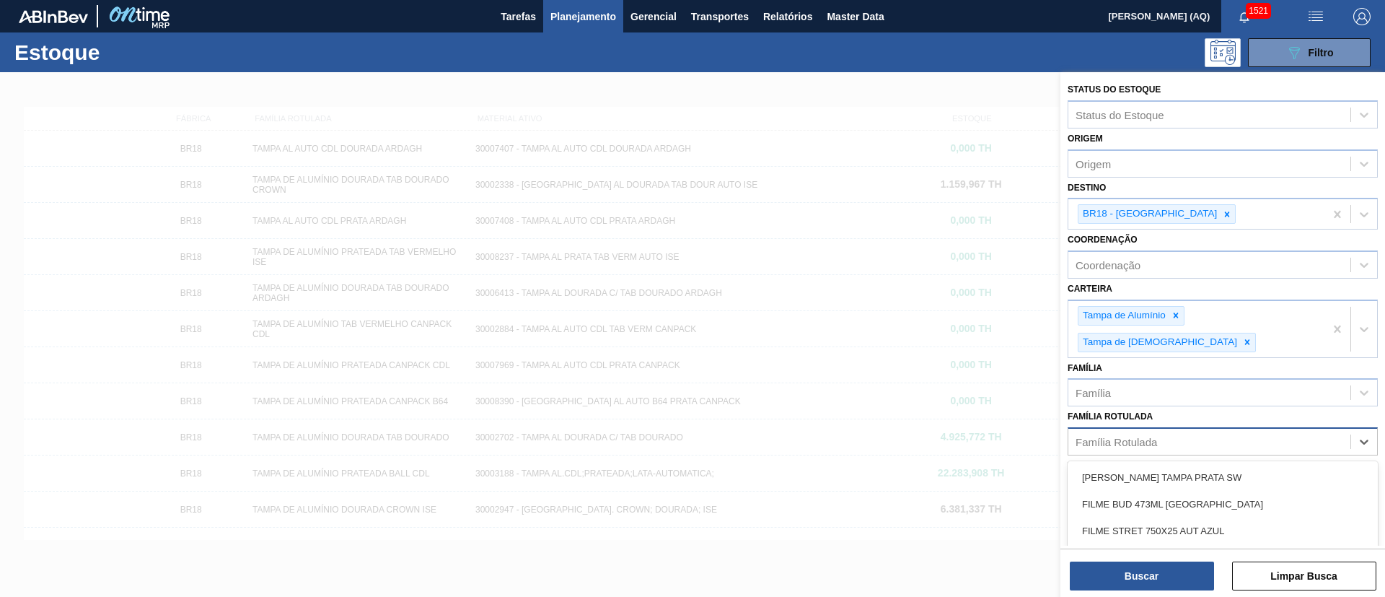
click at [1120, 431] on div "Família Rotulada" at bounding box center [1210, 441] width 282 height 21
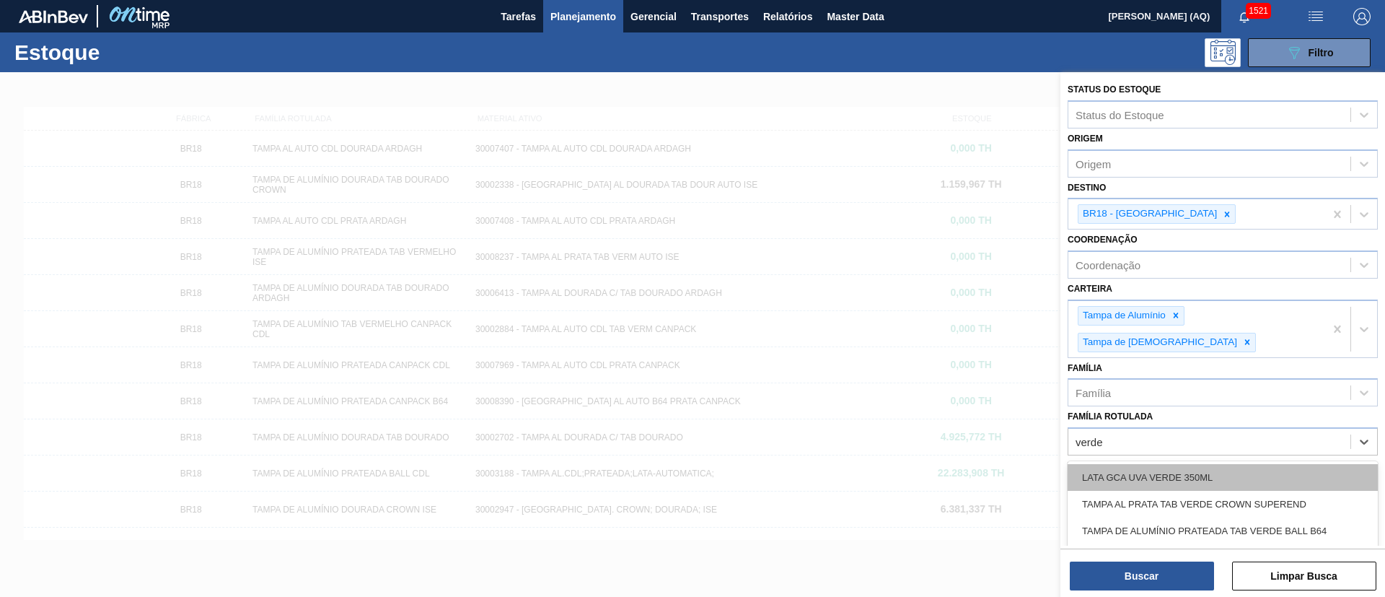
scroll to position [9, 0]
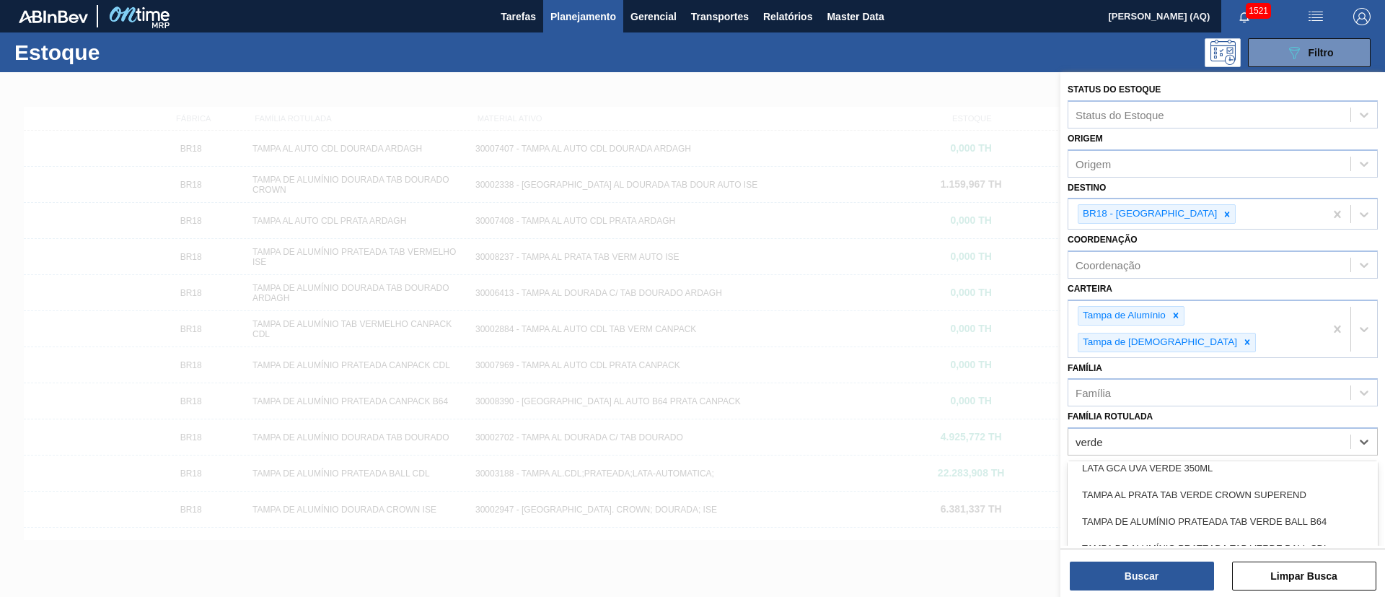
type Rotulada "verde"
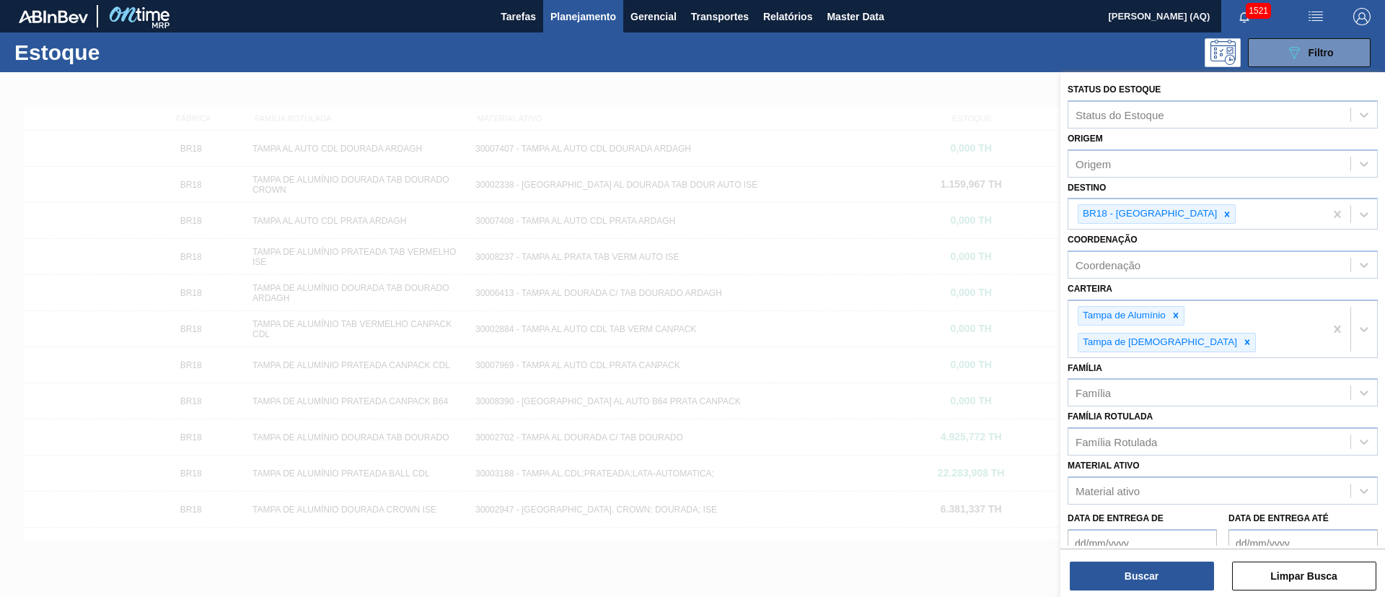
drag, startPoint x: 1376, startPoint y: 481, endPoint x: 1377, endPoint y: 511, distance: 30.3
click at [1377, 511] on div "Data de Entrega até" at bounding box center [1303, 533] width 161 height 50
click at [1222, 210] on icon at bounding box center [1227, 214] width 10 height 10
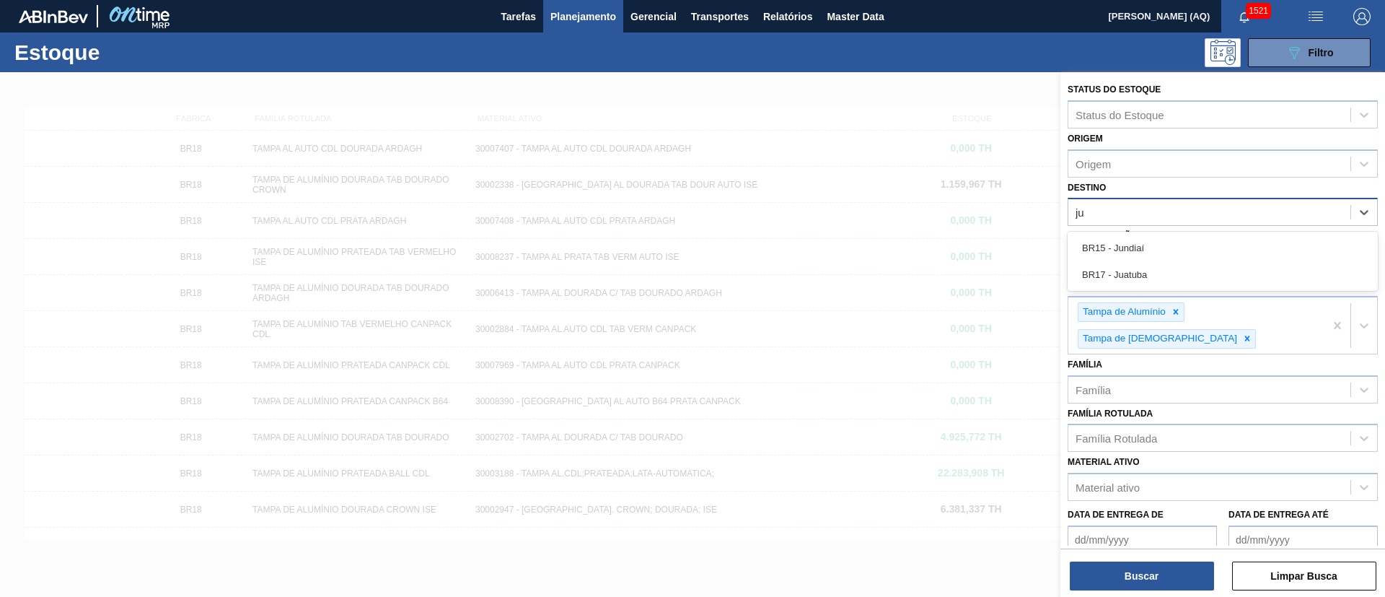
type input "jun"
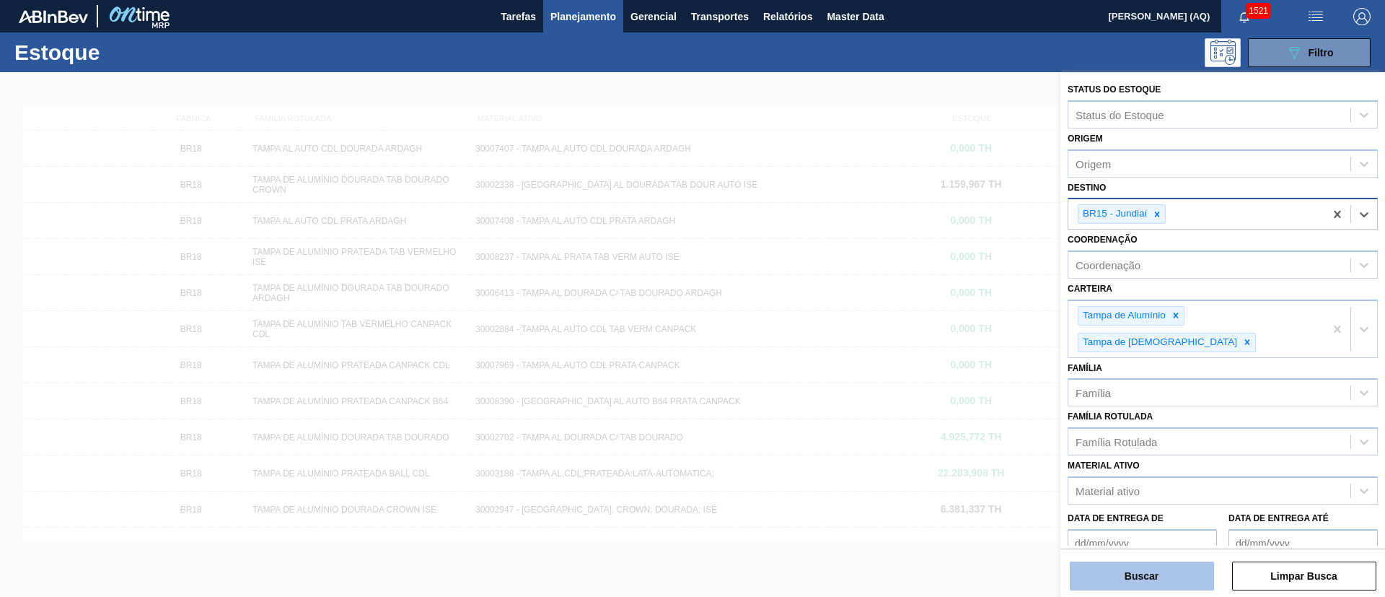
click at [1142, 568] on button "Buscar" at bounding box center [1142, 575] width 144 height 29
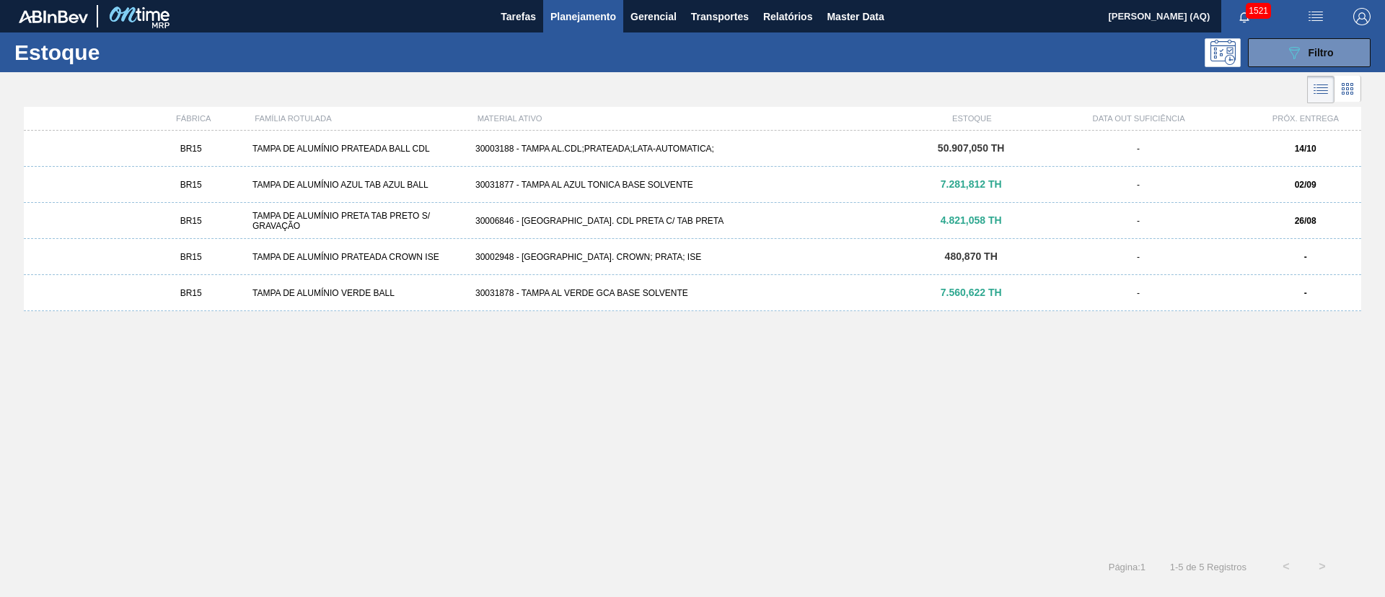
drag, startPoint x: 655, startPoint y: 289, endPoint x: 665, endPoint y: 293, distance: 11.0
click at [655, 289] on div "30031878 - TAMPA AL VERDE GCA BASE SOLVENTE" at bounding box center [693, 293] width 446 height 10
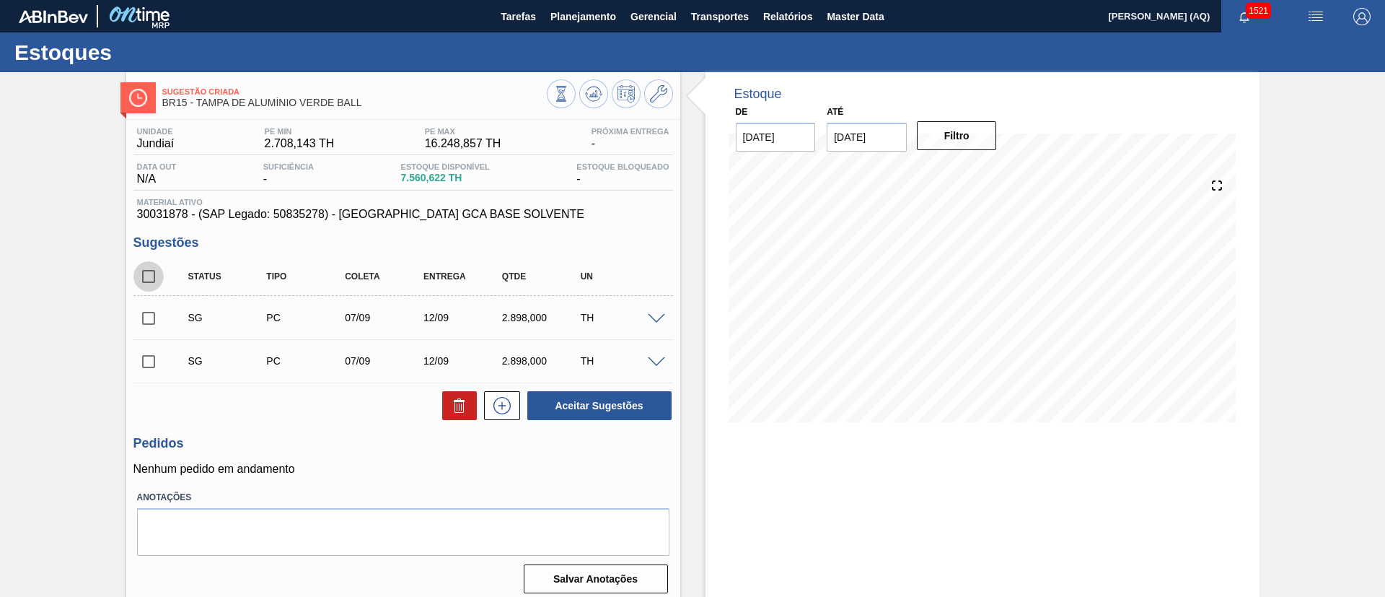
click at [151, 275] on input "checkbox" at bounding box center [148, 276] width 30 height 30
checkbox input "true"
click at [585, 404] on button "Aceitar Sugestões" at bounding box center [599, 405] width 144 height 29
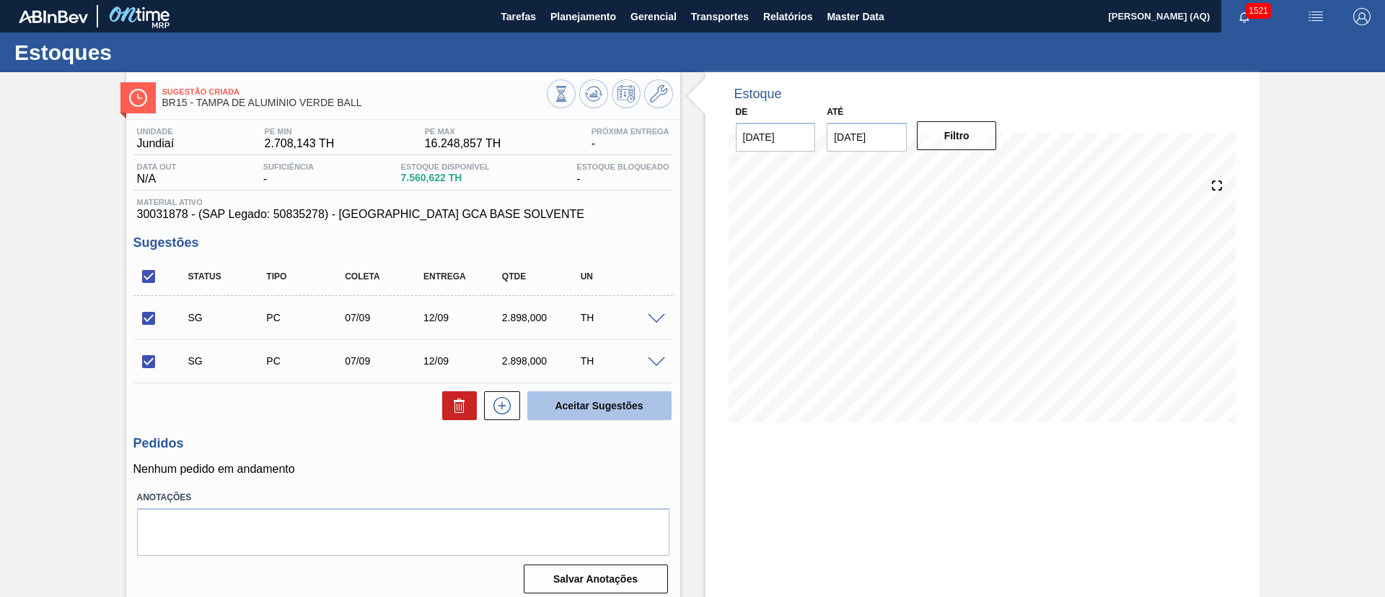
checkbox input "false"
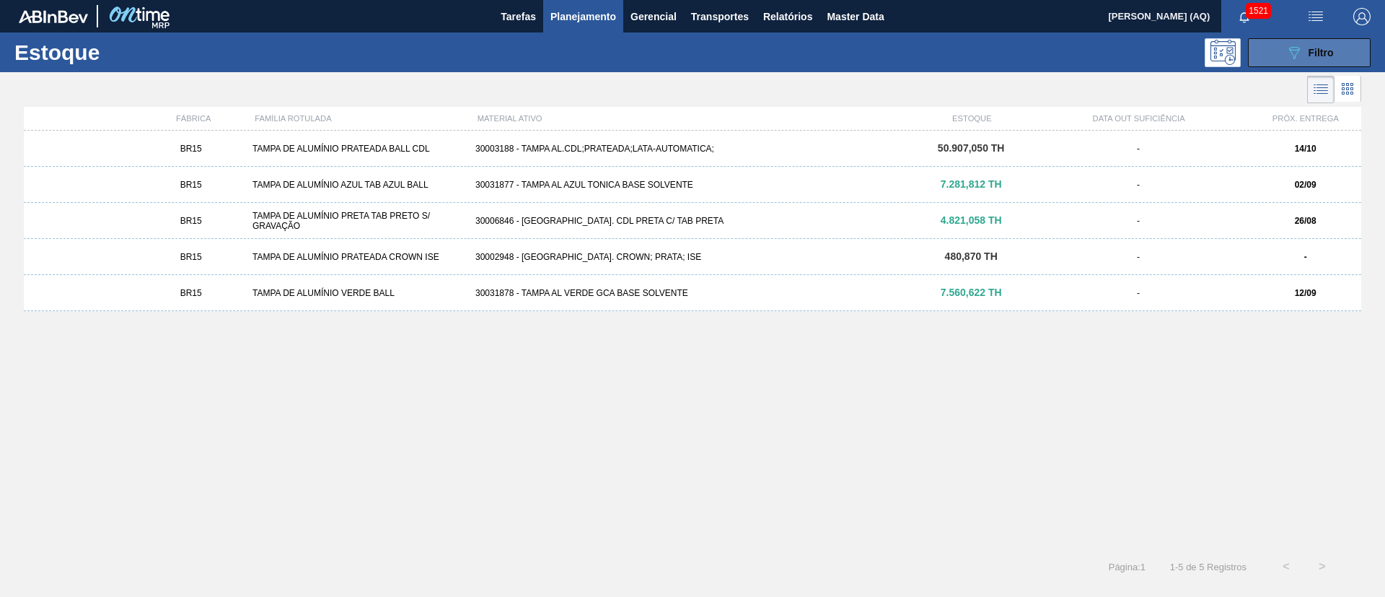
click at [1255, 64] on button "089F7B8B-B2A5-4AFE-B5C0-19BA573D28AC Filtro" at bounding box center [1309, 52] width 123 height 29
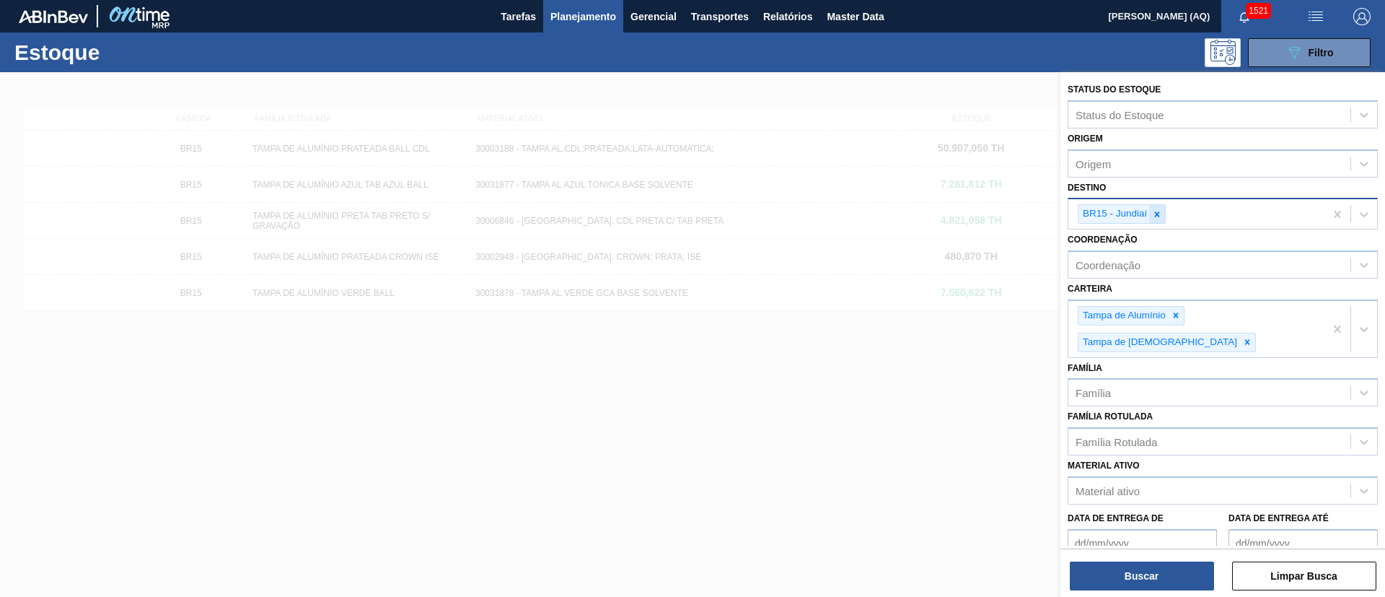
click at [1157, 206] on div at bounding box center [1157, 214] width 16 height 18
type input "MACA"
click at [1165, 579] on button "Buscar" at bounding box center [1142, 575] width 144 height 29
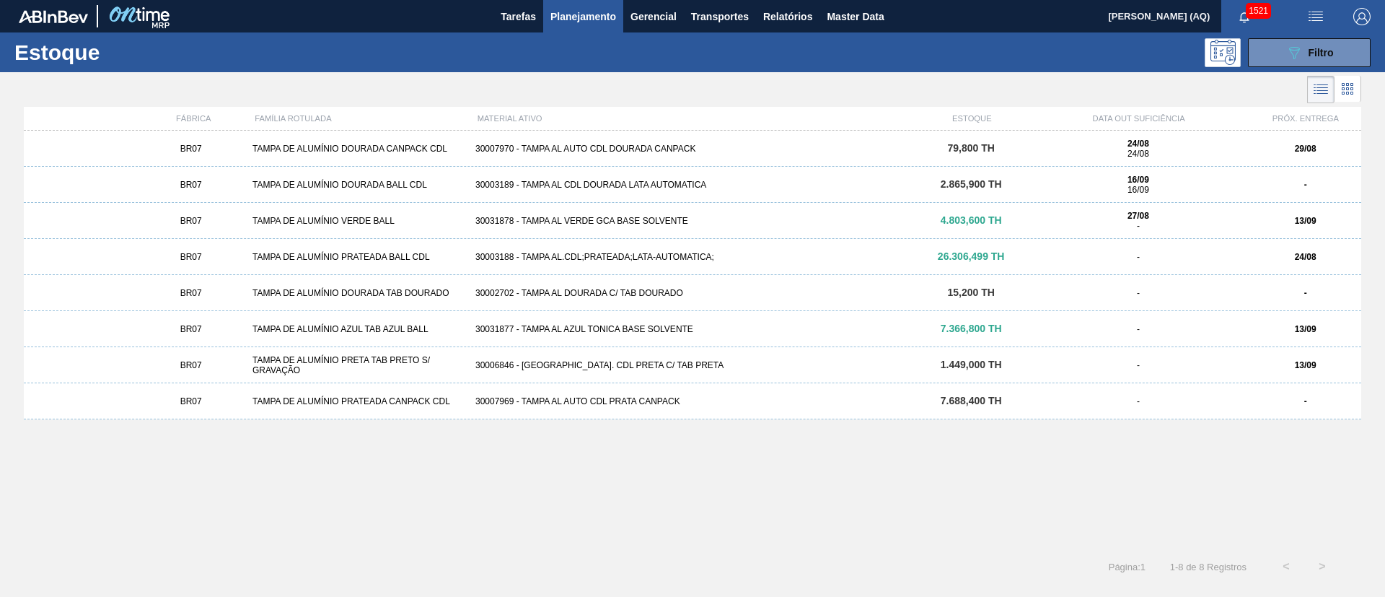
click at [680, 227] on div "BR07 TAMPA DE ALUMÍNIO VERDE BALL 30031878 - TAMPA AL VERDE GCA BASE SOLVENTE 4…" at bounding box center [693, 221] width 1338 height 36
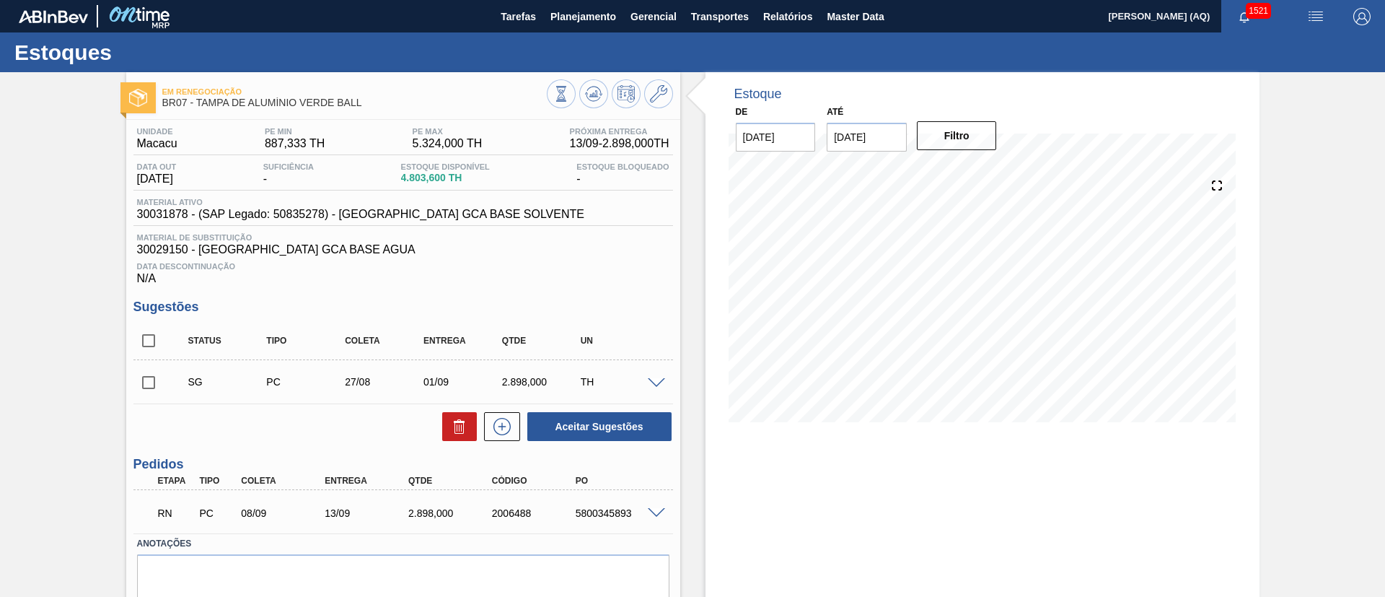
click at [650, 509] on span at bounding box center [656, 513] width 17 height 11
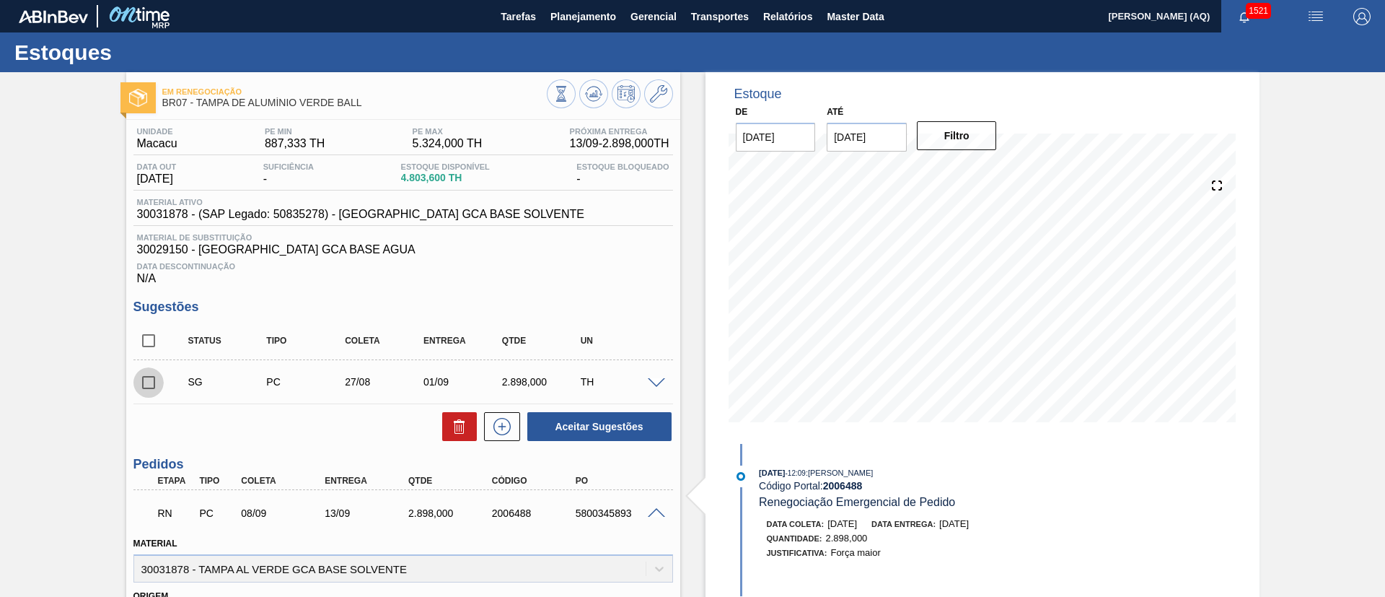
click at [152, 382] on input "checkbox" at bounding box center [148, 382] width 30 height 30
click at [459, 425] on icon at bounding box center [459, 426] width 17 height 17
checkbox input "false"
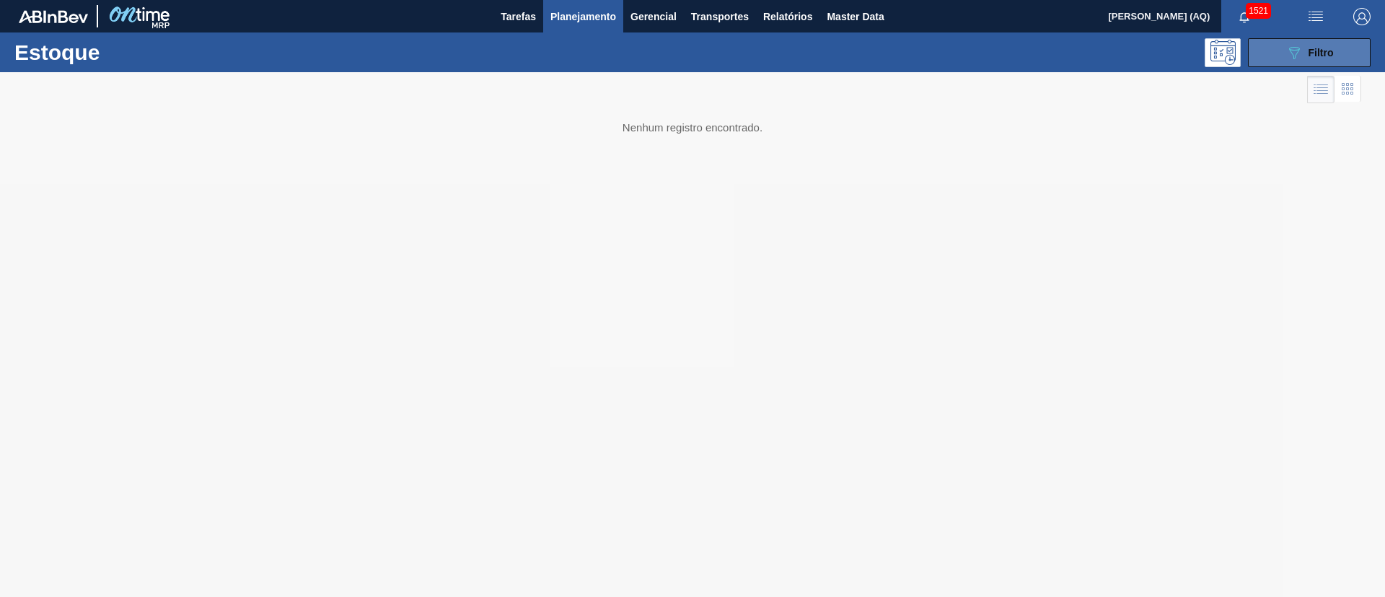
click at [1327, 42] on button "089F7B8B-B2A5-4AFE-B5C0-19BA573D28AC Filtro" at bounding box center [1309, 52] width 123 height 29
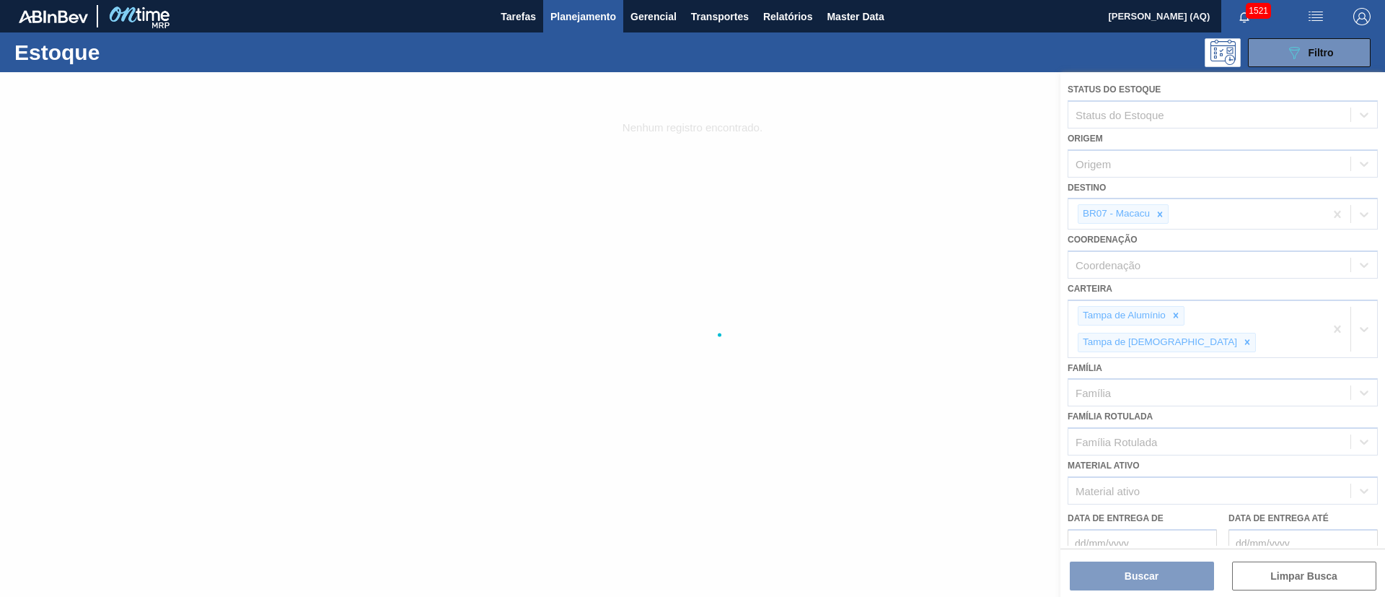
click at [1167, 220] on div at bounding box center [692, 334] width 1385 height 525
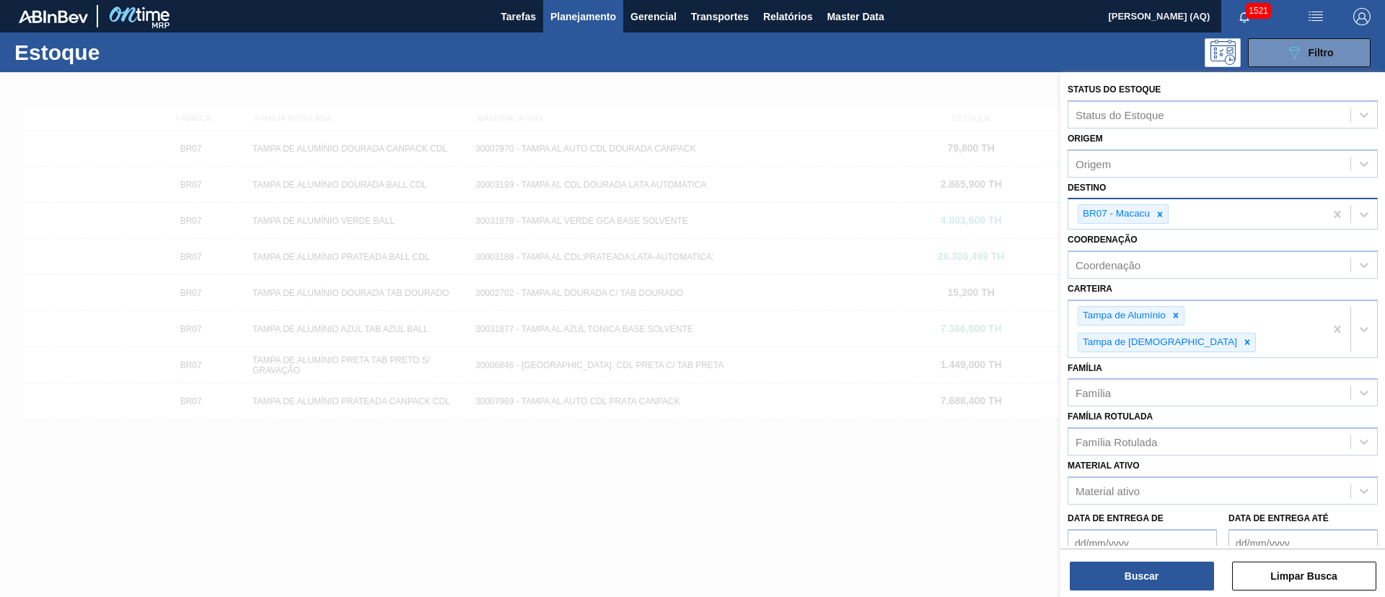
click at [1167, 223] on div "BR07 - Macacu" at bounding box center [1123, 213] width 91 height 19
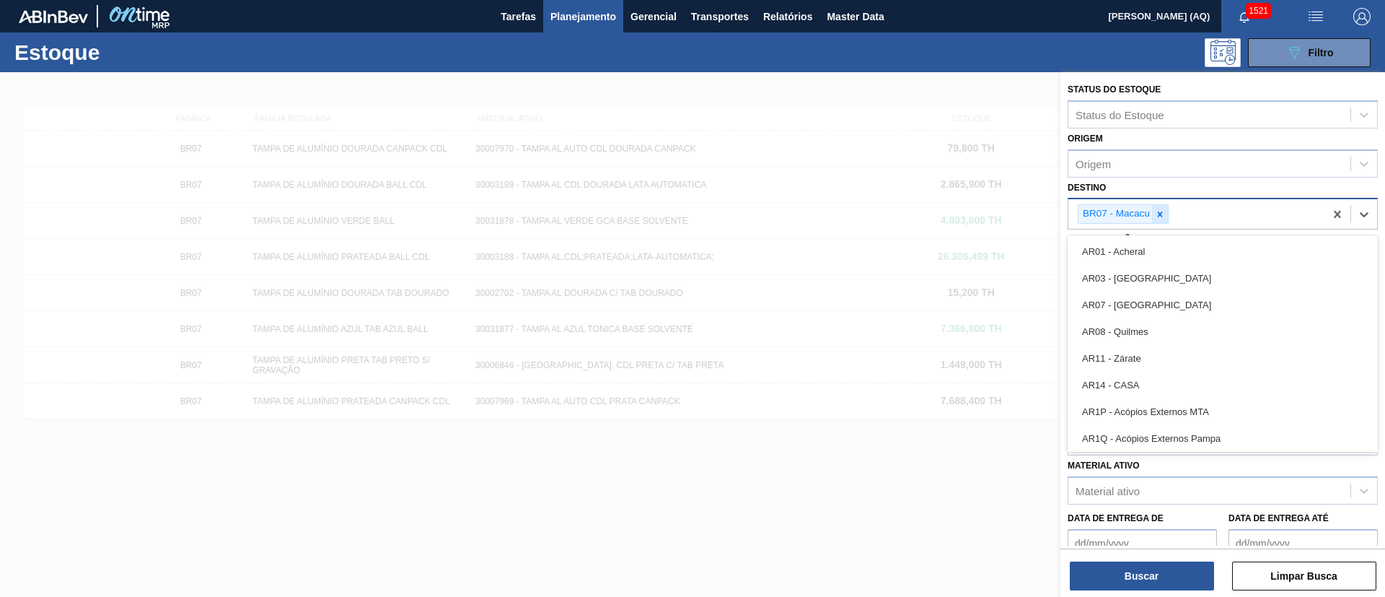
click at [1165, 222] on div at bounding box center [1160, 214] width 16 height 18
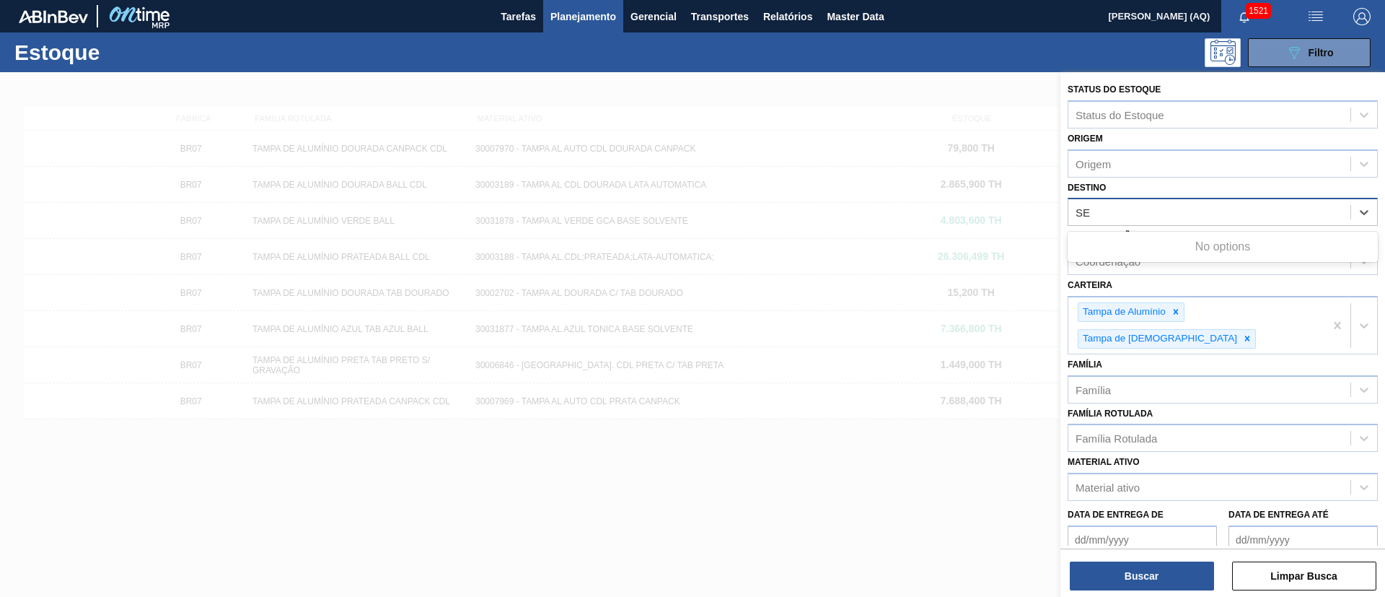
type input "SER"
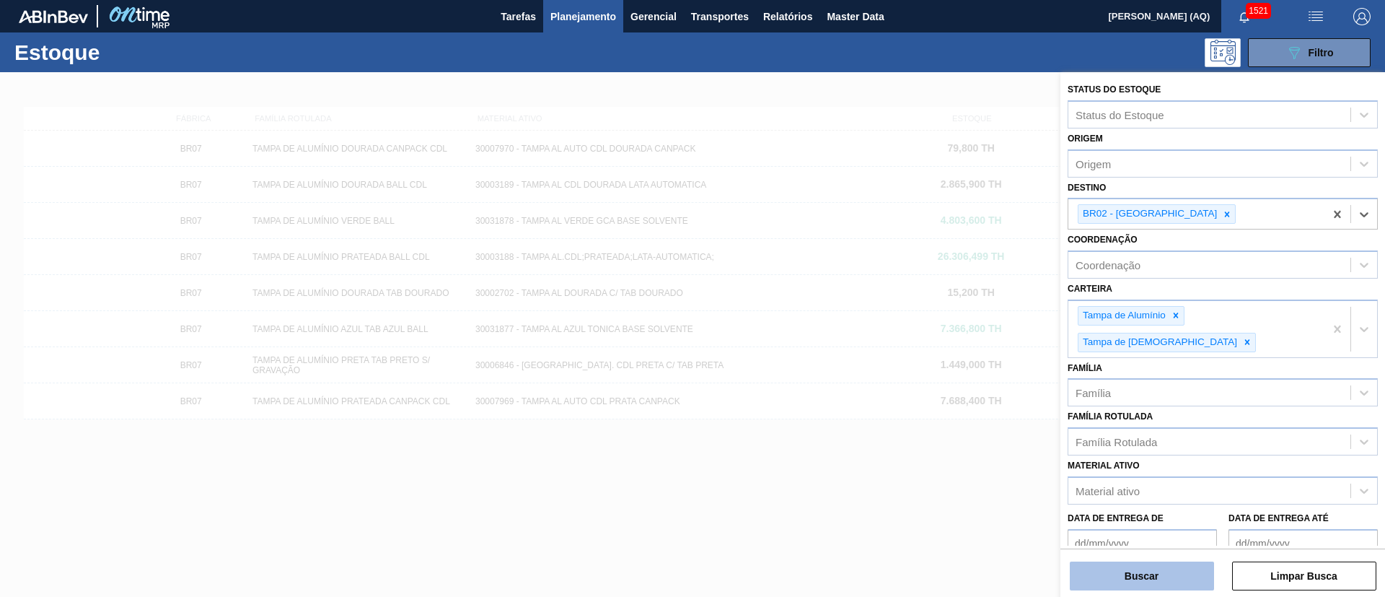
click at [1126, 580] on button "Buscar" at bounding box center [1142, 575] width 144 height 29
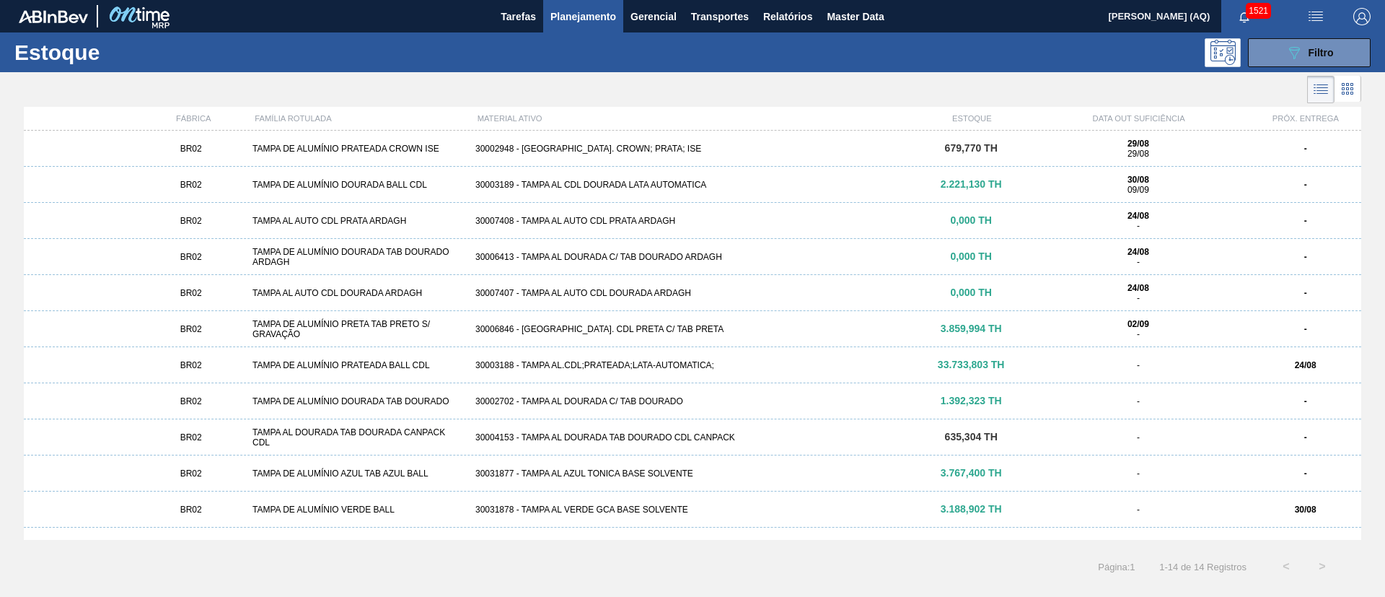
click at [676, 516] on div "BR02 TAMPA DE ALUMÍNIO VERDE BALL 30031878 - TAMPA AL VERDE GCA BASE SOLVENTE 3…" at bounding box center [693, 509] width 1338 height 36
click at [1273, 68] on div "Estoque 089F7B8B-B2A5-4AFE-B5C0-19BA573D28AC Filtro" at bounding box center [692, 52] width 1385 height 40
click at [1273, 64] on button "089F7B8B-B2A5-4AFE-B5C0-19BA573D28AC Filtro" at bounding box center [1309, 52] width 123 height 29
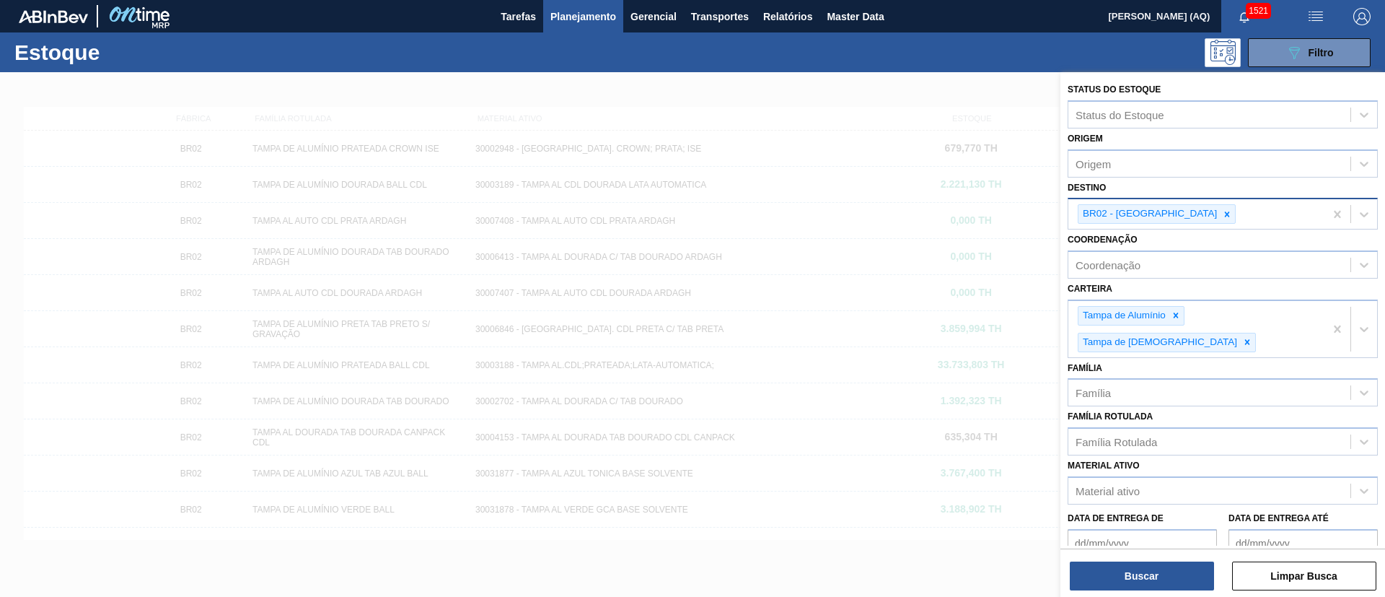
click at [1222, 215] on icon at bounding box center [1227, 214] width 10 height 10
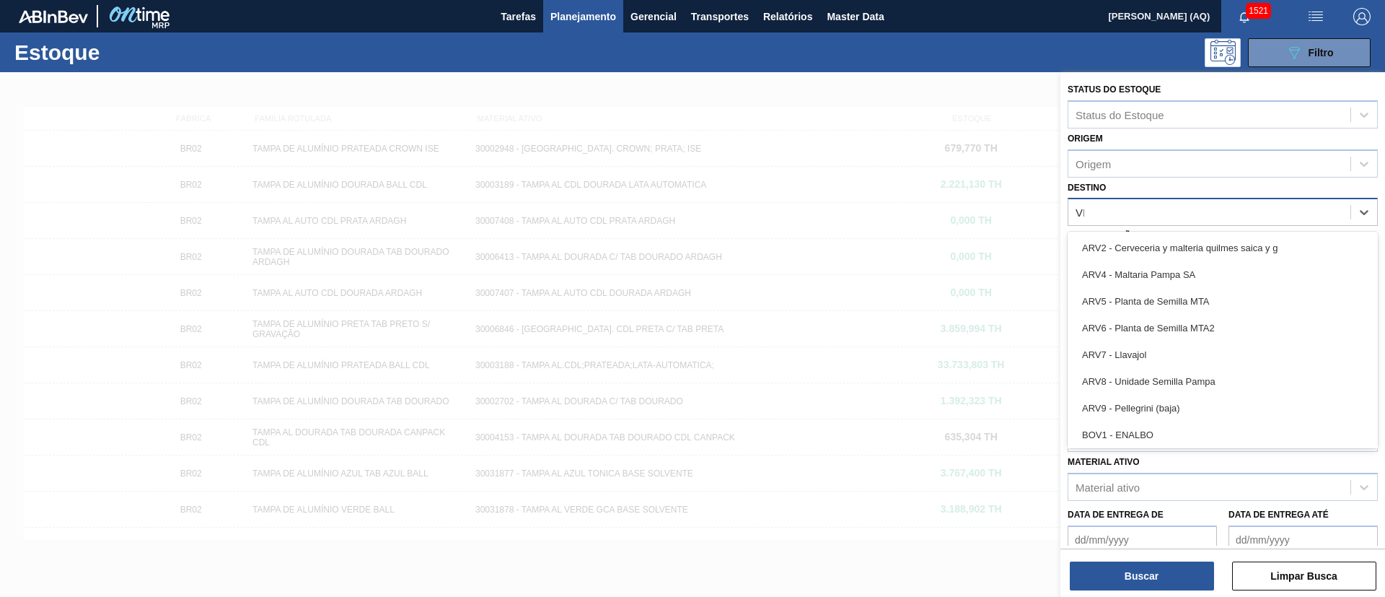
type input "VIA"
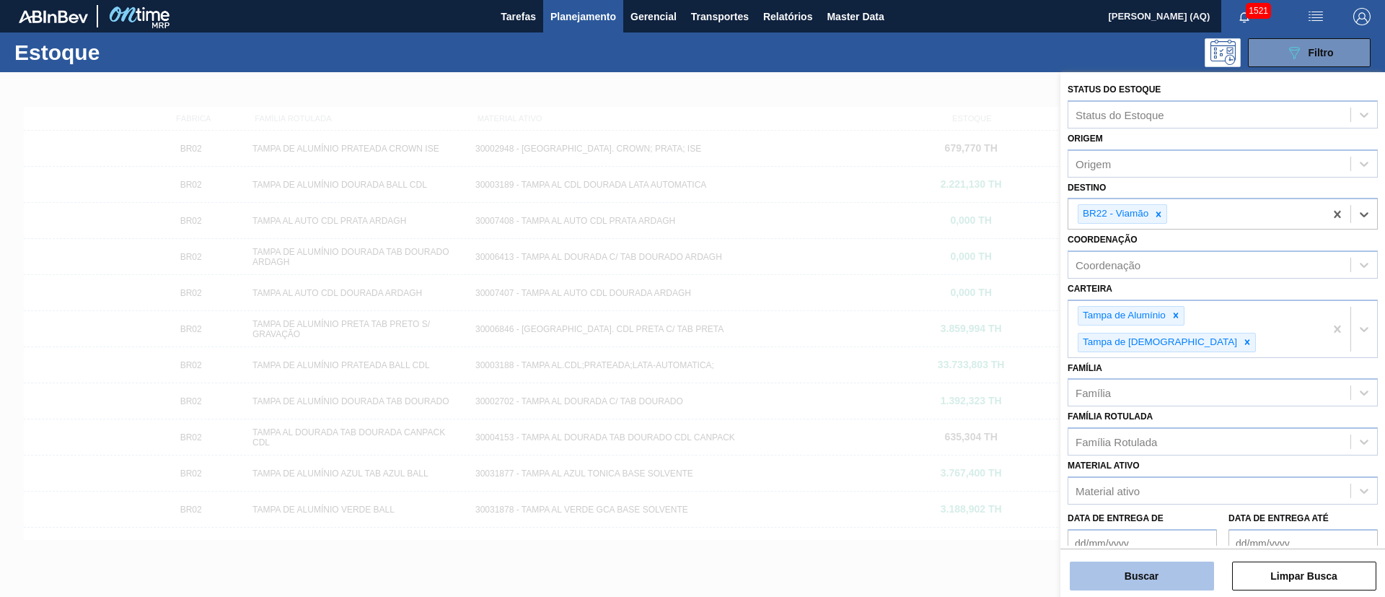
click at [1155, 572] on button "Buscar" at bounding box center [1142, 575] width 144 height 29
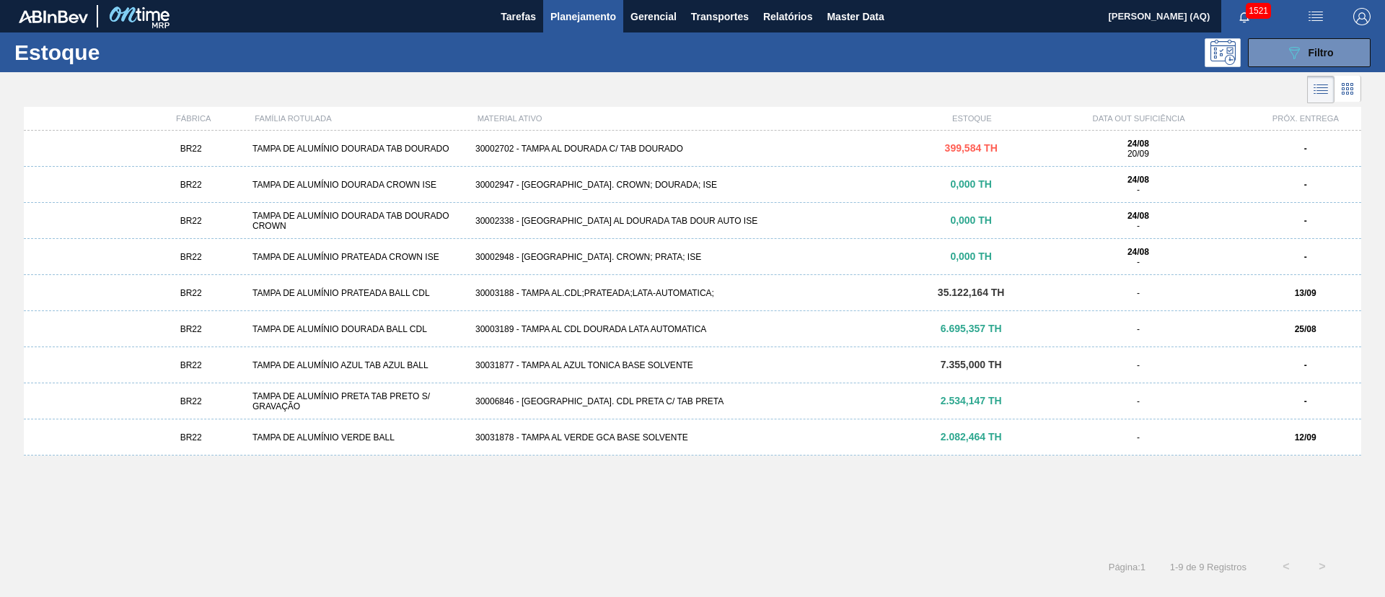
click at [908, 437] on div "30031878 - TAMPA AL VERDE GCA BASE SOLVENTE" at bounding box center [693, 437] width 446 height 10
click at [1266, 59] on button "089F7B8B-B2A5-4AFE-B5C0-19BA573D28AC Filtro" at bounding box center [1309, 52] width 123 height 29
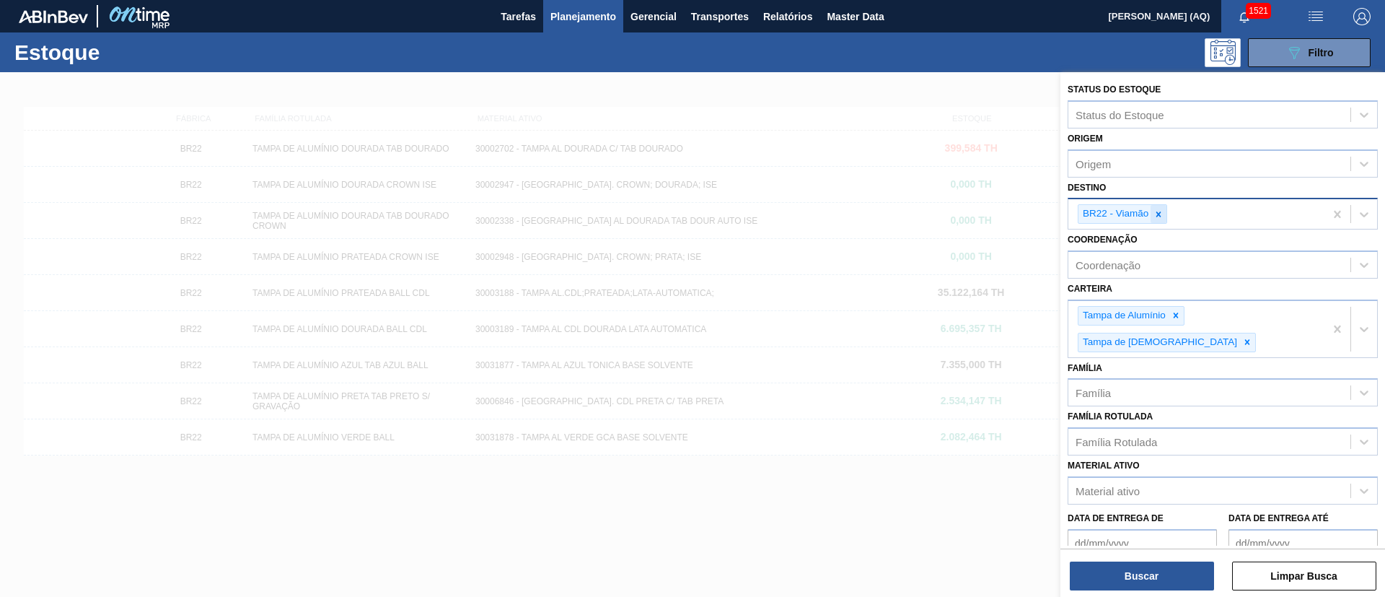
click at [1155, 219] on div at bounding box center [1159, 214] width 16 height 18
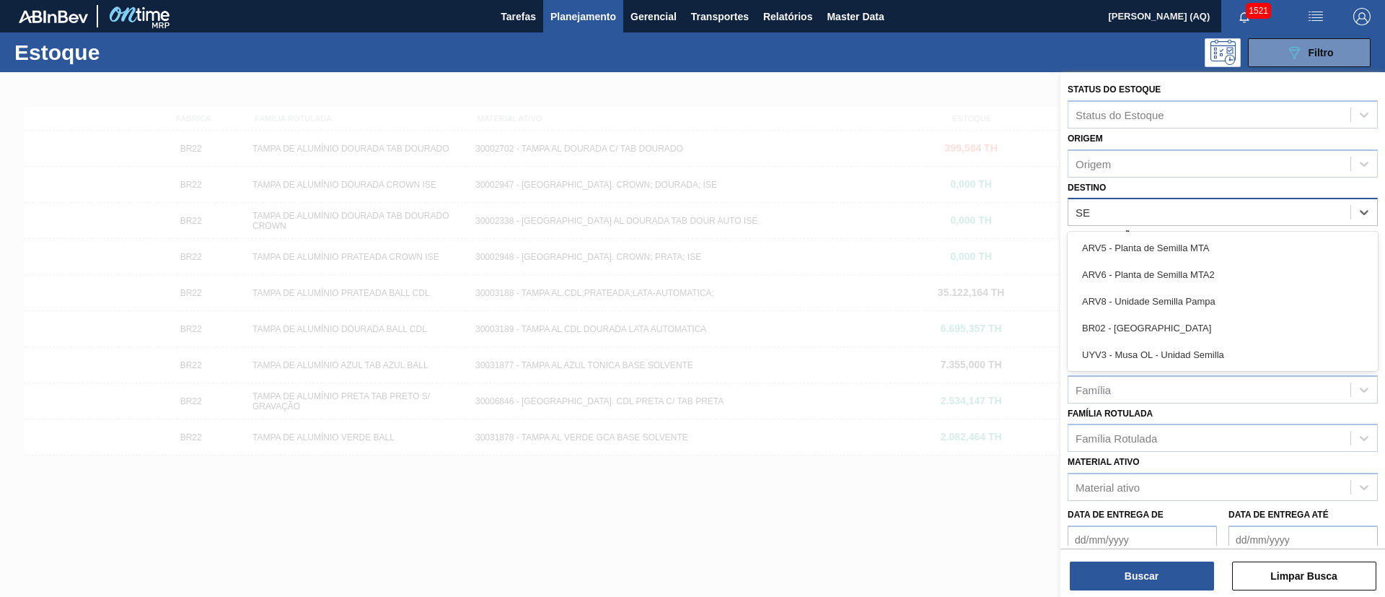
type input "SER"
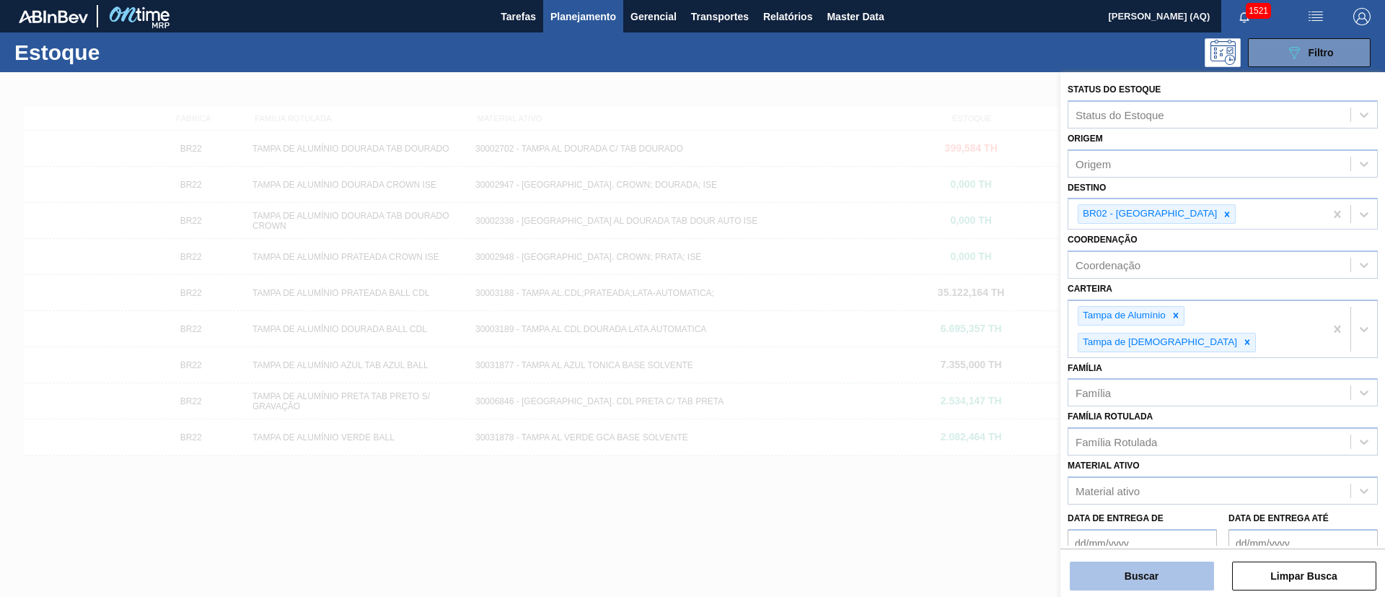
click at [1144, 571] on button "Buscar" at bounding box center [1142, 575] width 144 height 29
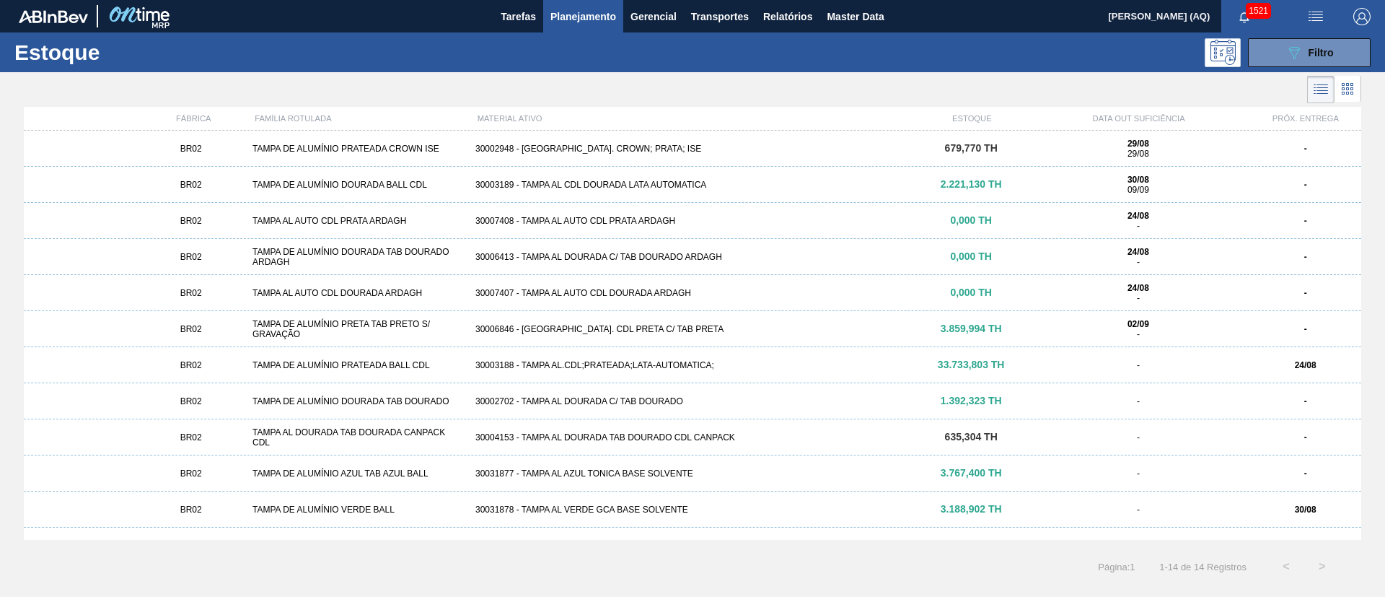
click at [750, 507] on div "30031878 - TAMPA AL VERDE GCA BASE SOLVENTE" at bounding box center [693, 509] width 446 height 10
click at [1279, 63] on button "089F7B8B-B2A5-4AFE-B5C0-19BA573D28AC Filtro" at bounding box center [1309, 52] width 123 height 29
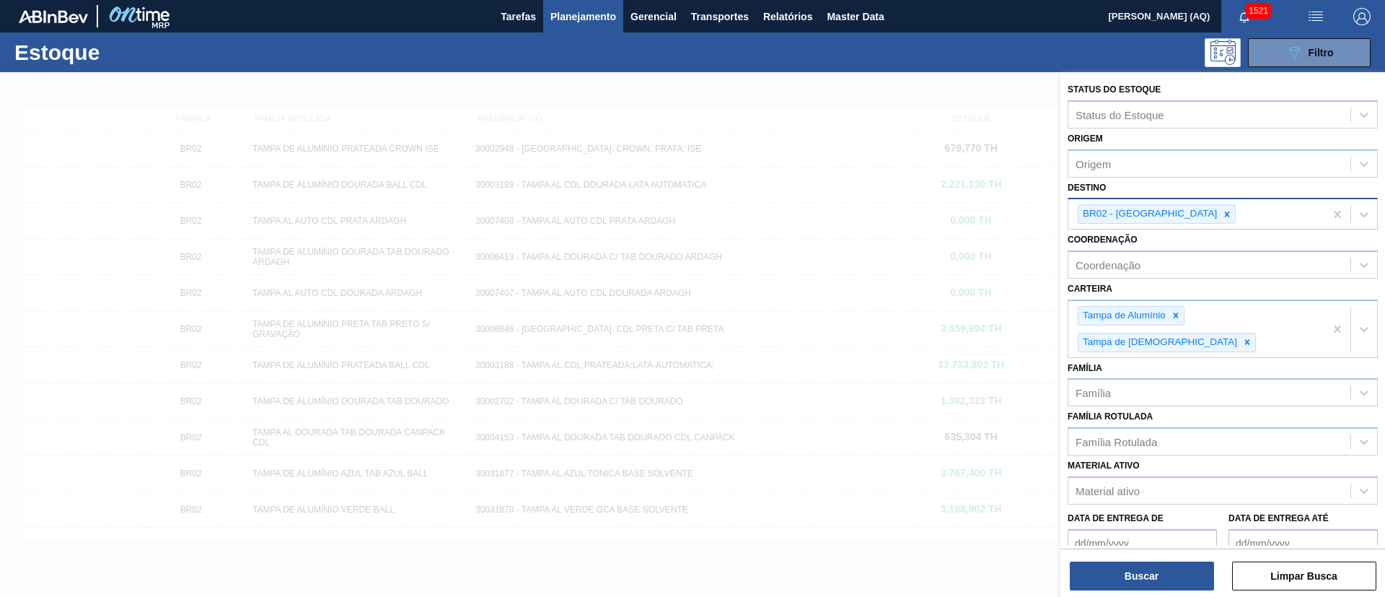
click at [1170, 205] on div "BR02 - Sergipe" at bounding box center [1197, 214] width 256 height 30
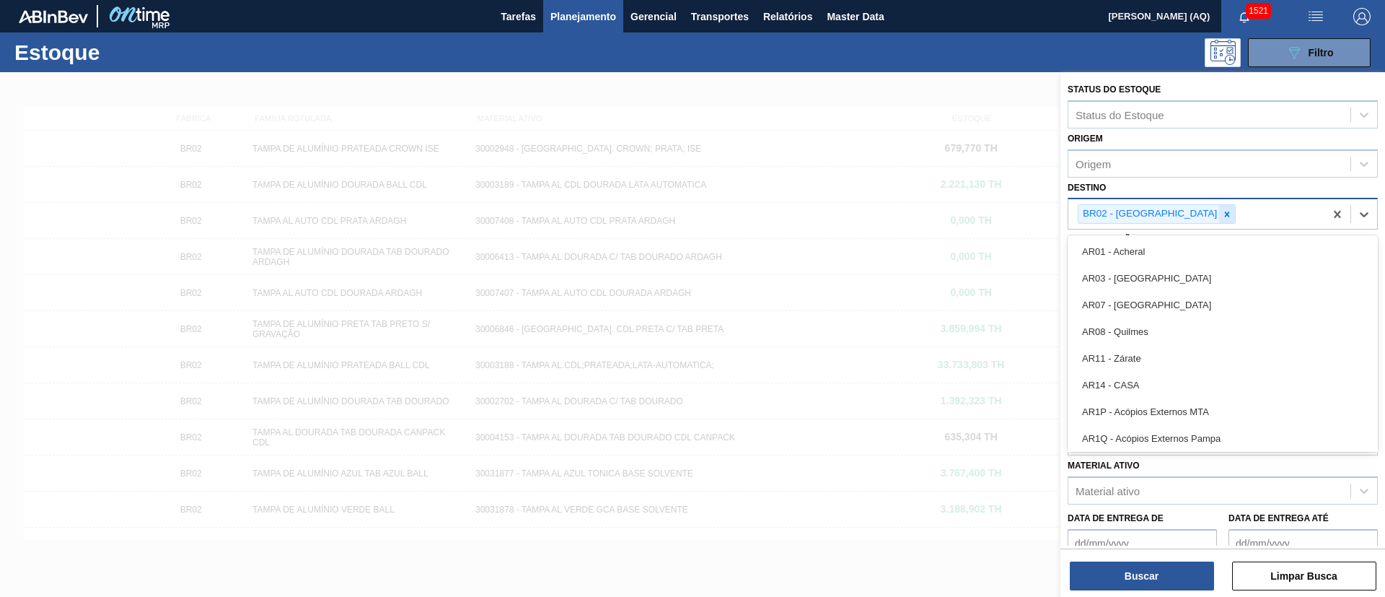
click at [1222, 213] on icon at bounding box center [1227, 214] width 10 height 10
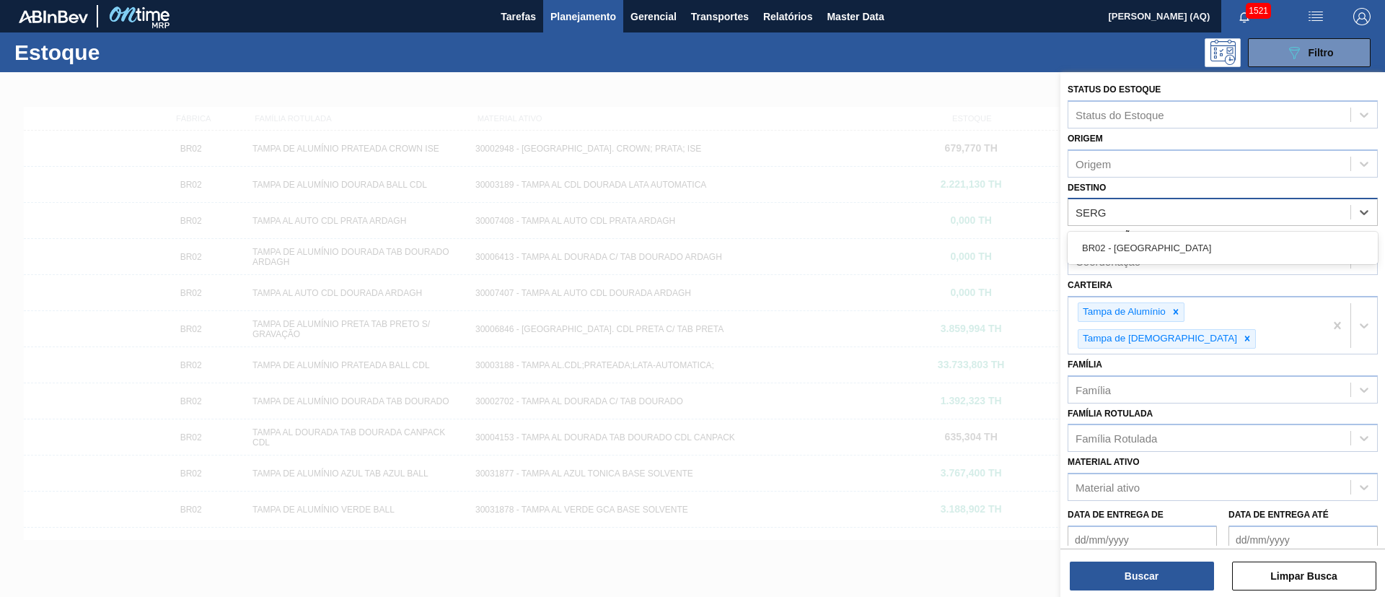
type input "SERGI"
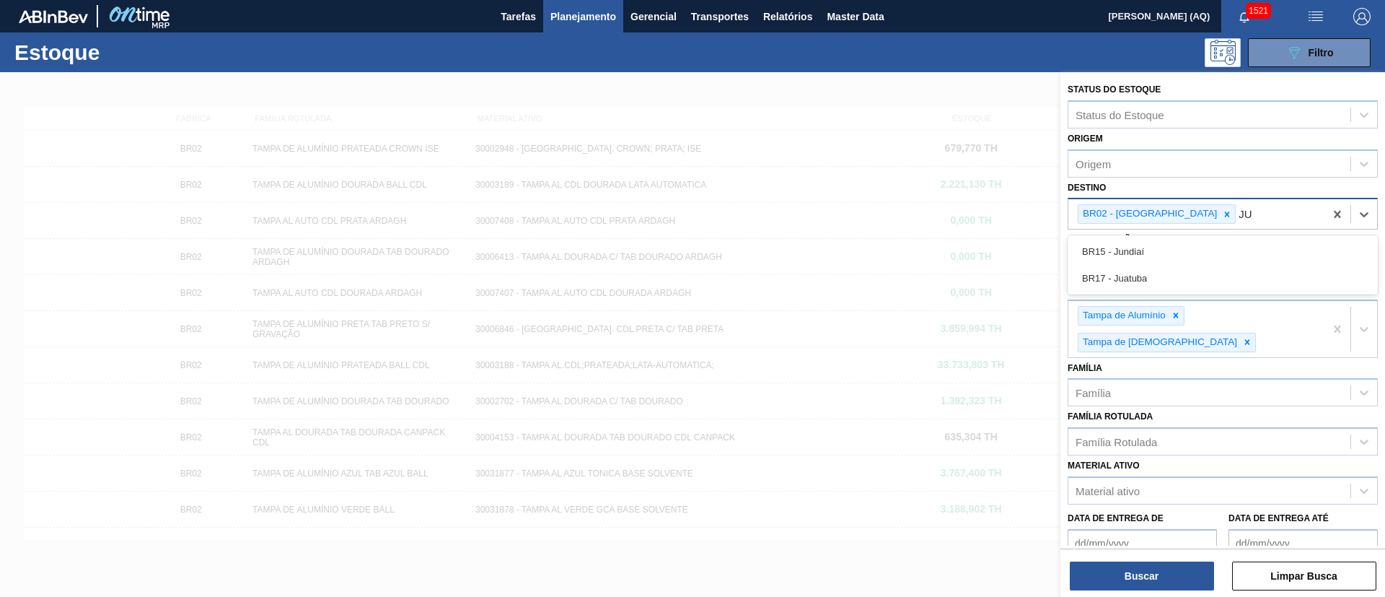
type input "JUN"
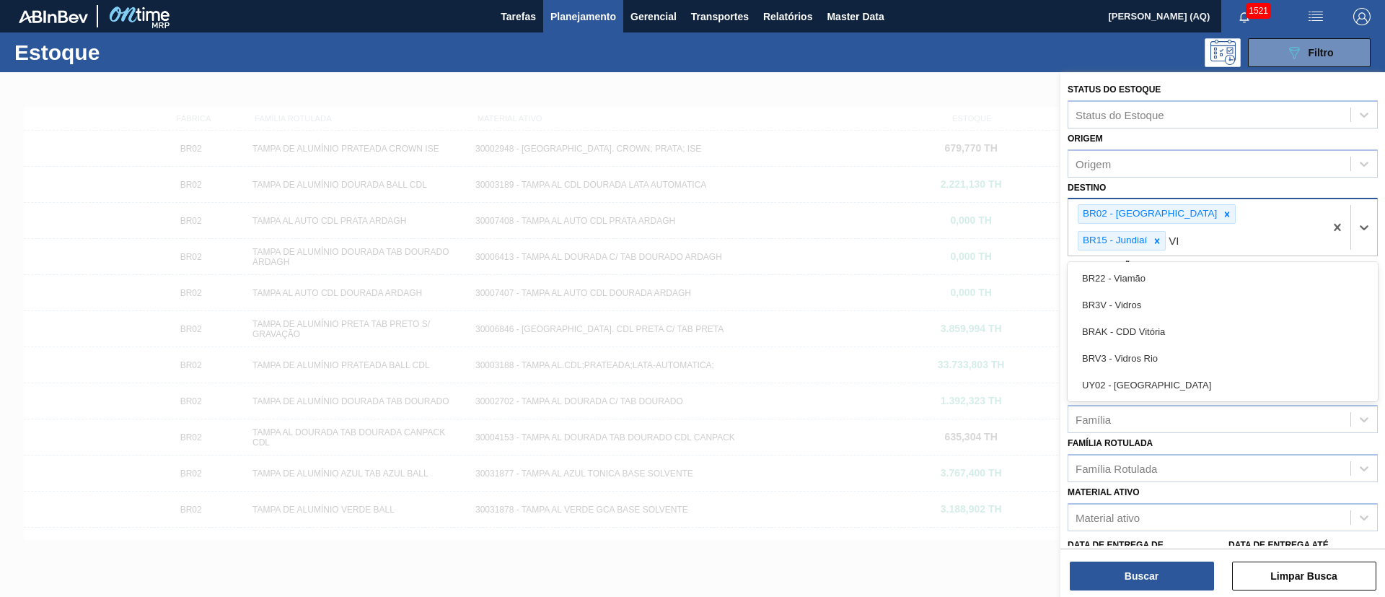
type input "VIA"
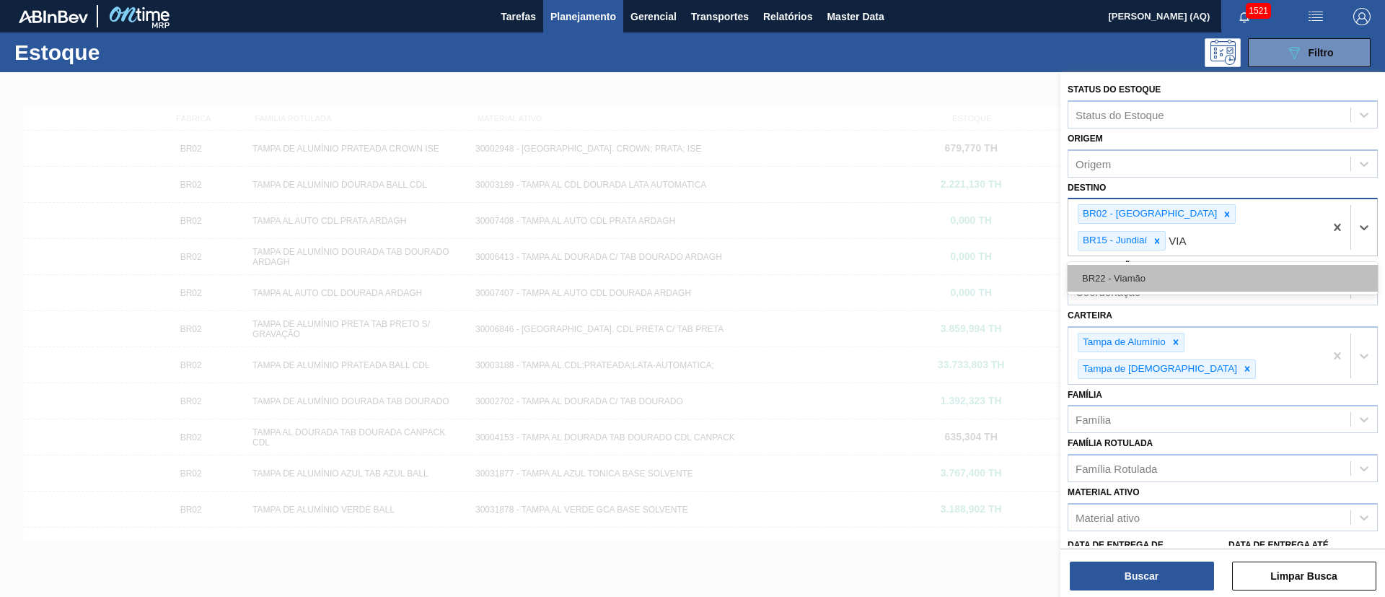
click at [1149, 265] on div "BR22 - Viamão" at bounding box center [1223, 278] width 310 height 27
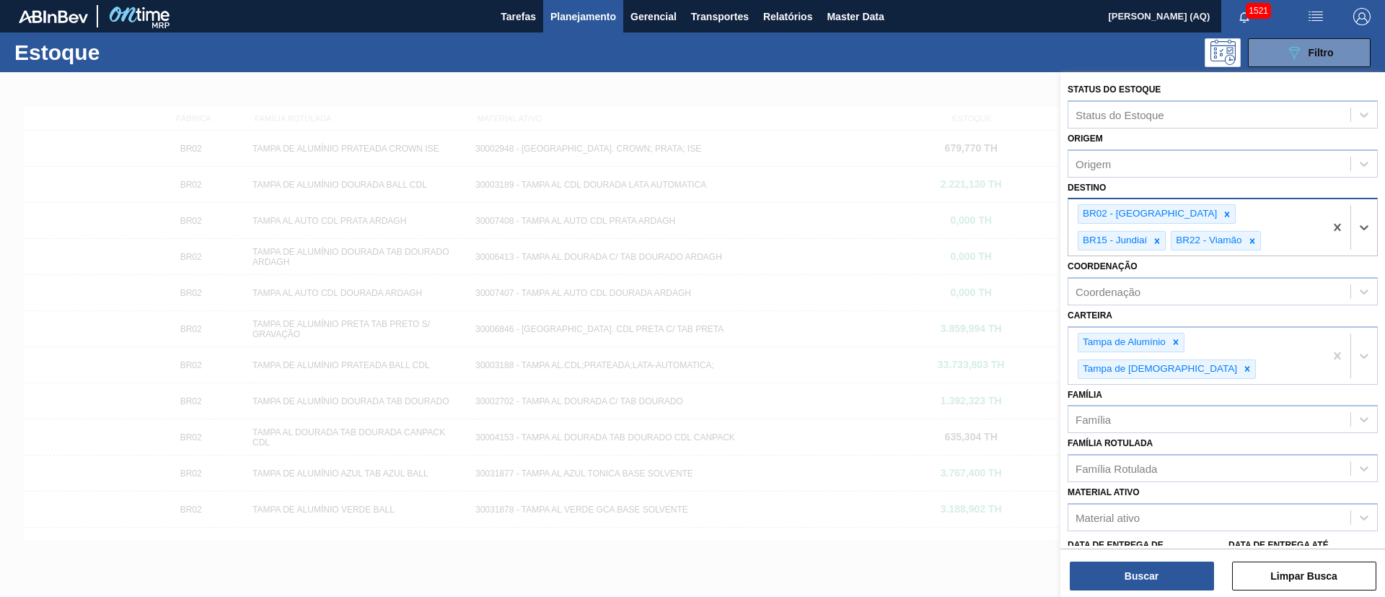
scroll to position [108, 0]
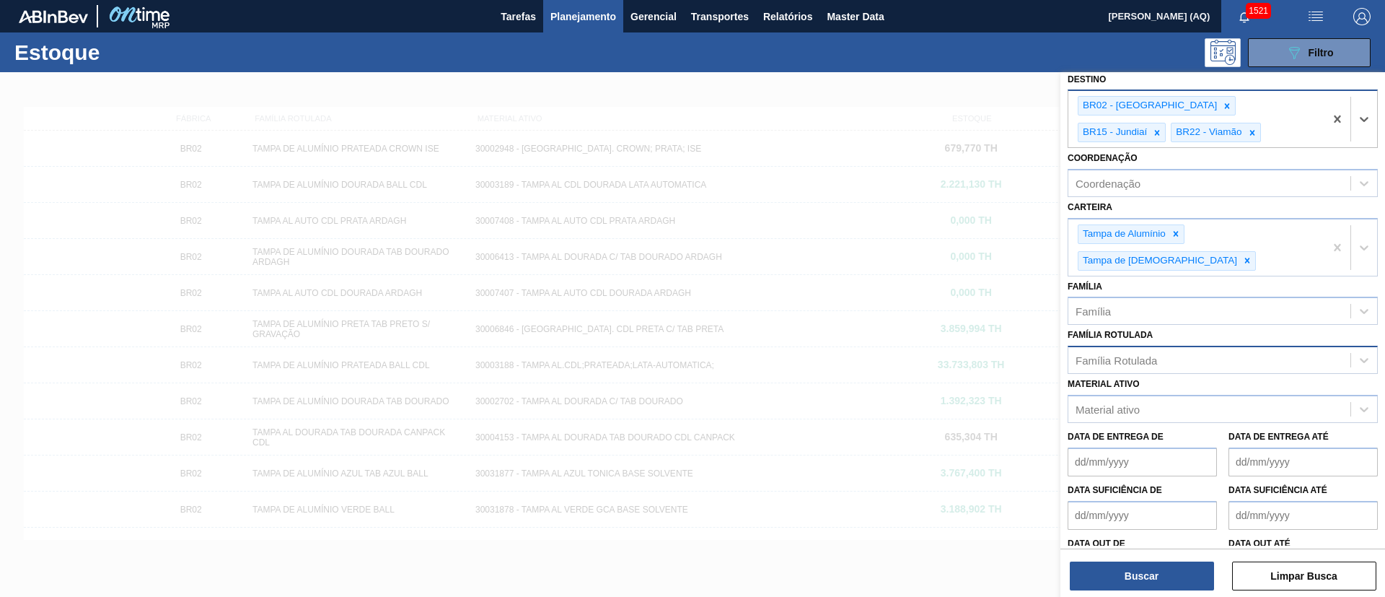
click at [1147, 350] on div "Família Rotulada" at bounding box center [1210, 360] width 282 height 21
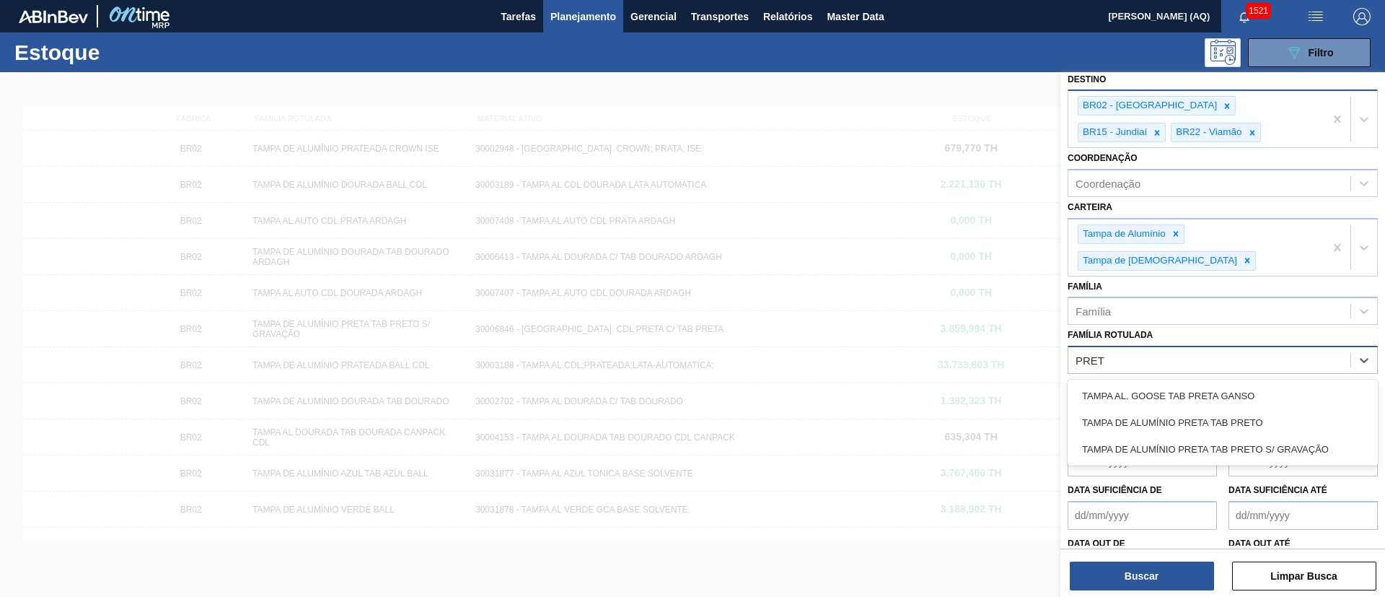
type Rotulada "PRETA"
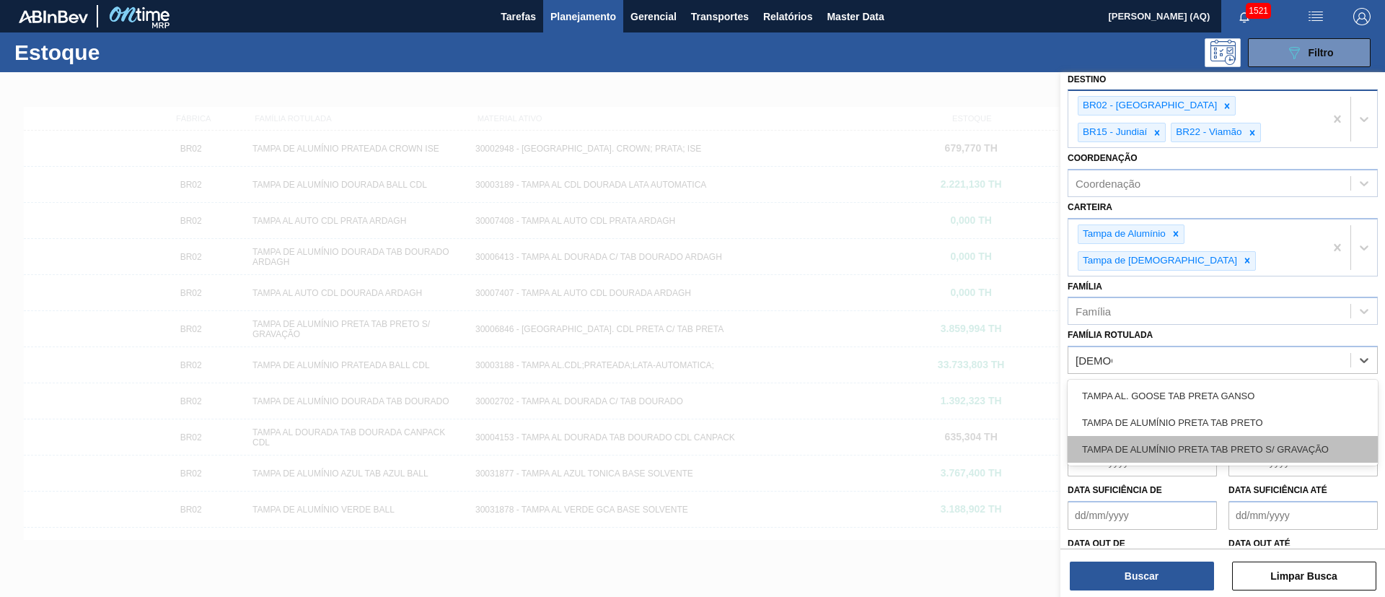
click at [1234, 436] on div "TAMPA DE ALUMÍNIO PRETA TAB PRETO S/ GRAVAÇÃO" at bounding box center [1223, 449] width 310 height 27
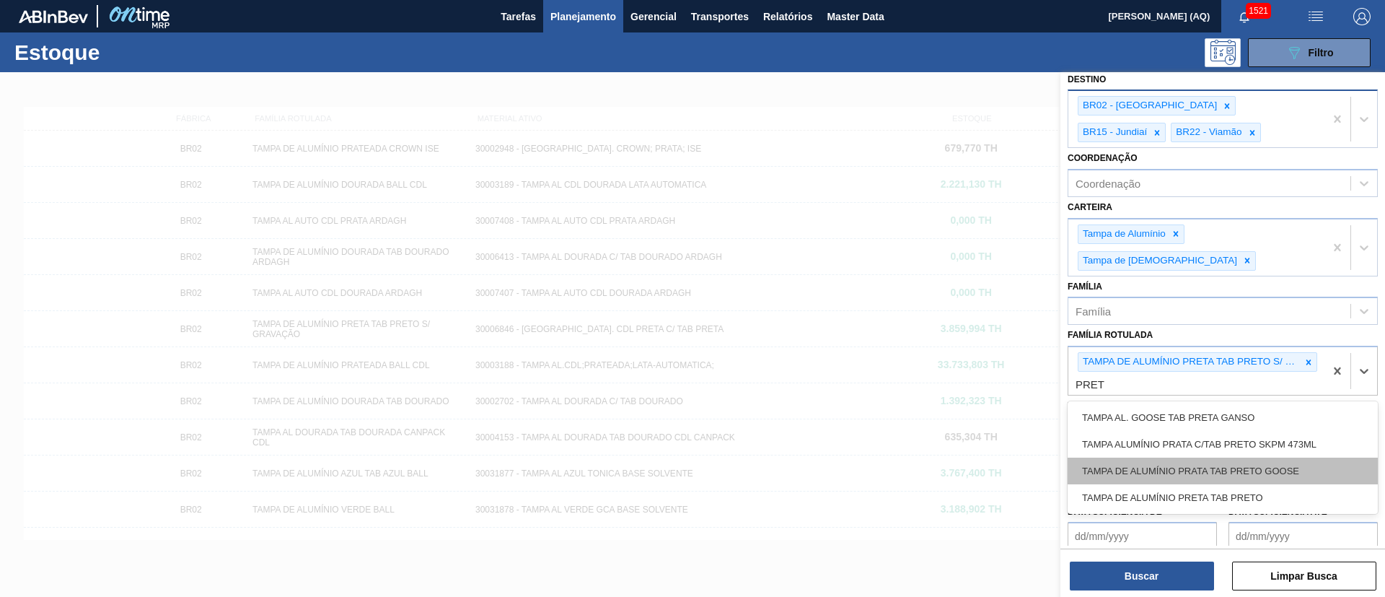
type Rotulada "PRETA"
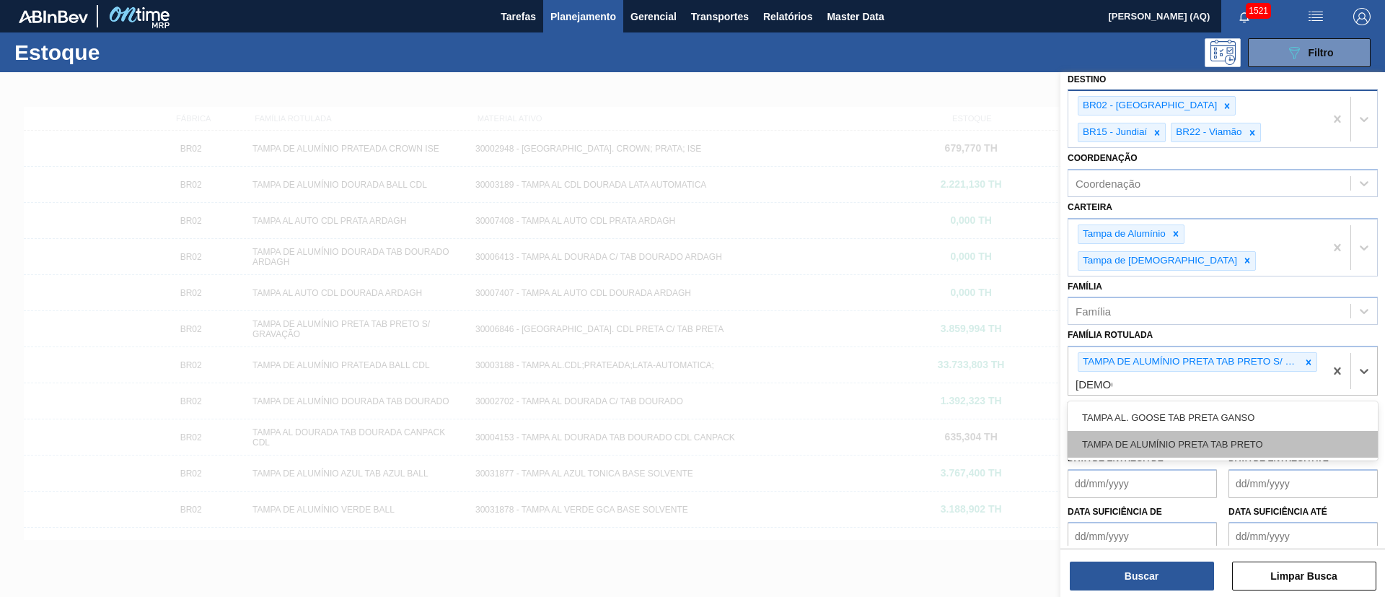
click at [1276, 431] on div "TAMPA DE ALUMÍNIO PRETA TAB PRETO" at bounding box center [1223, 444] width 310 height 27
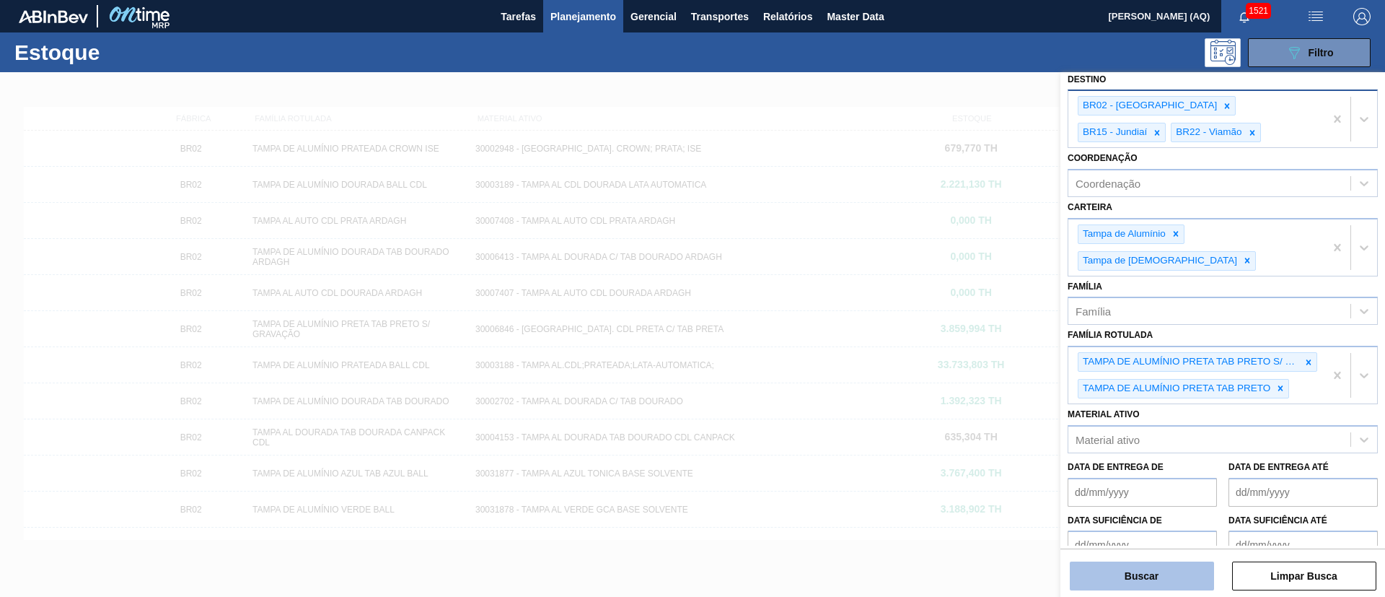
click at [1174, 571] on button "Buscar" at bounding box center [1142, 575] width 144 height 29
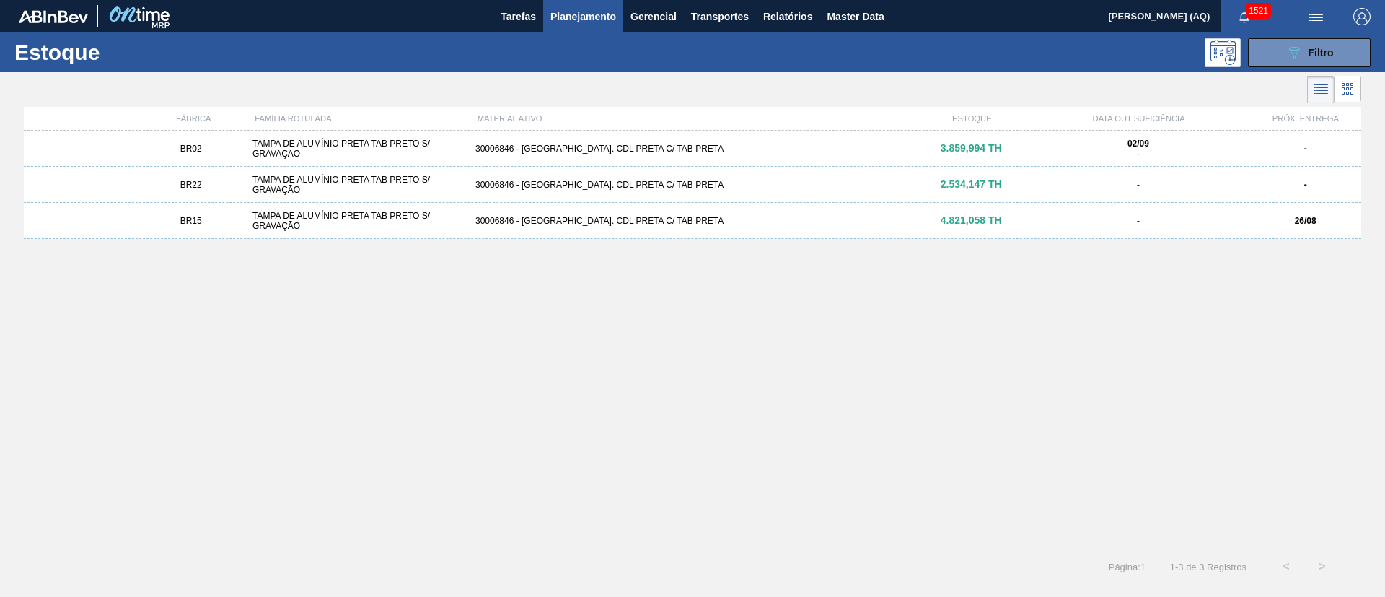
click at [492, 145] on div "30006846 - TAMPA AL. CDL PRETA C/ TAB PRETA" at bounding box center [693, 149] width 446 height 10
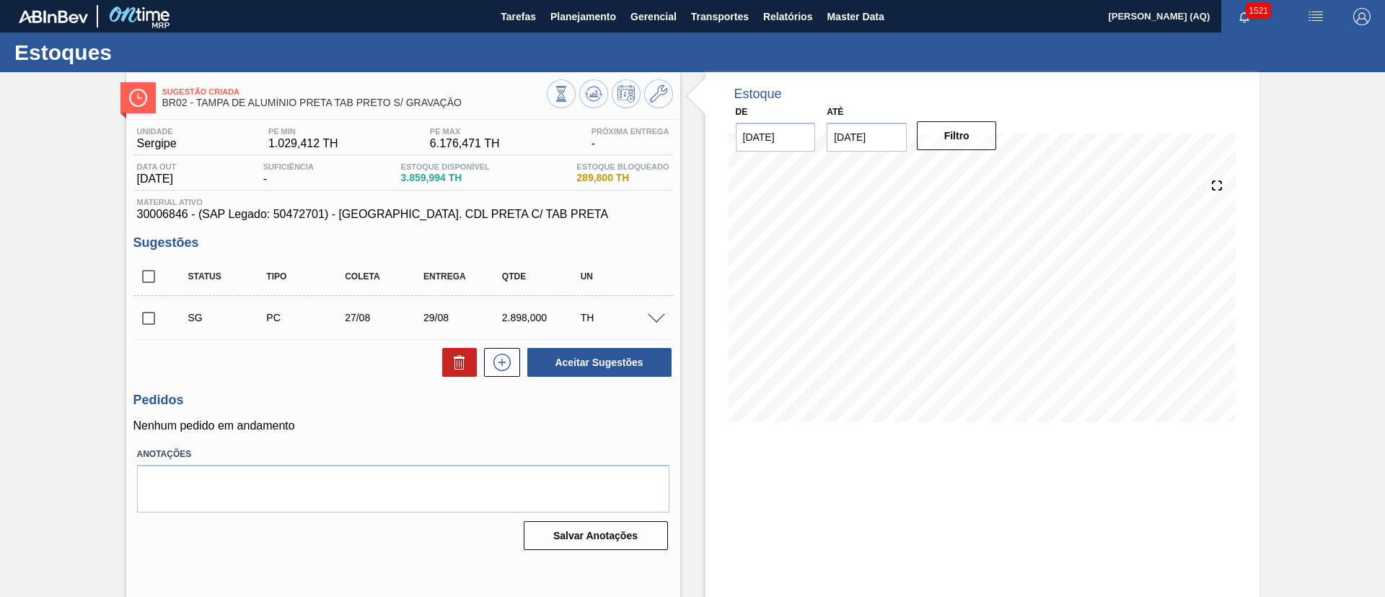
click at [145, 312] on input "checkbox" at bounding box center [148, 318] width 30 height 30
click at [590, 361] on button "Aceitar Sugestões" at bounding box center [599, 362] width 144 height 29
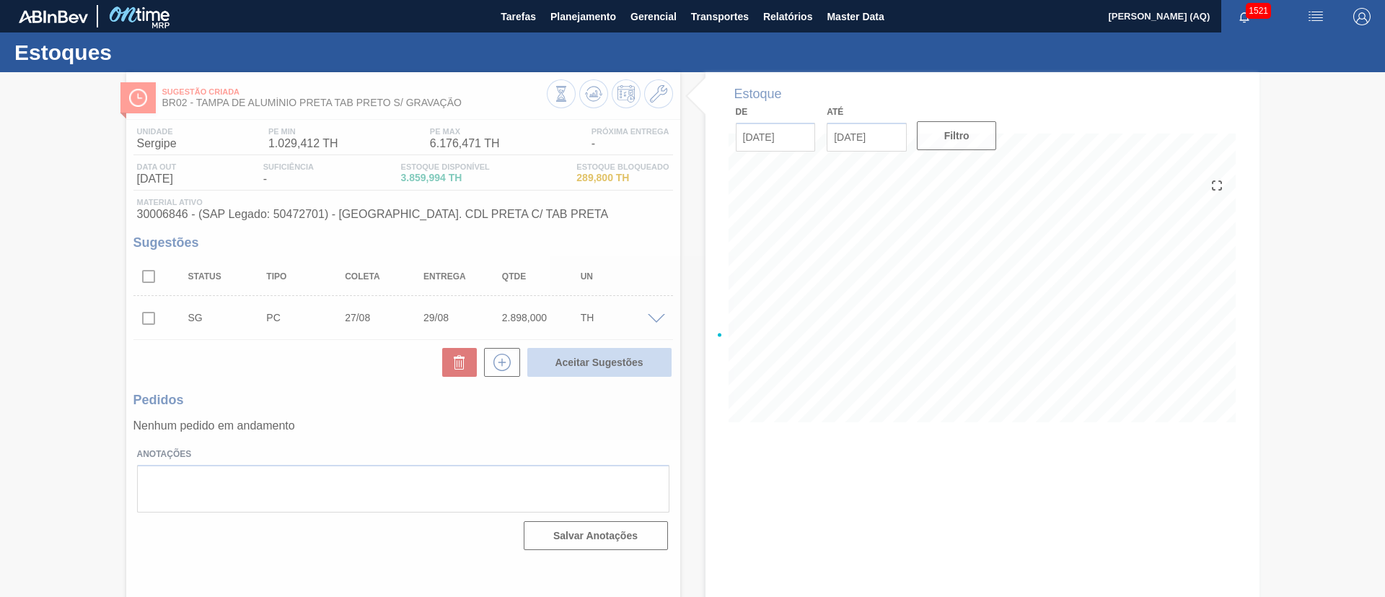
checkbox input "false"
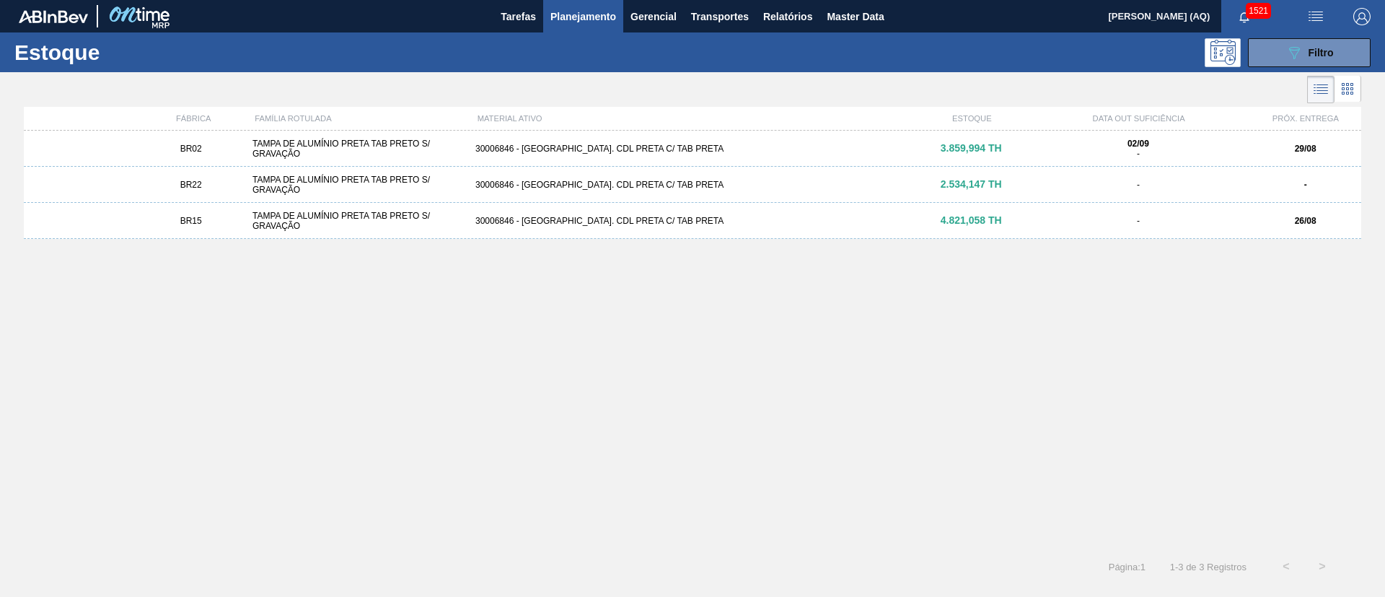
click at [455, 181] on div "TAMPA DE ALUMÍNIO PRETA TAB PRETO S/ GRAVAÇÃO" at bounding box center [358, 185] width 223 height 20
click at [447, 215] on div "TAMPA DE ALUMÍNIO PRETA TAB PRETO S/ GRAVAÇÃO" at bounding box center [358, 221] width 223 height 20
click at [1293, 38] on button "089F7B8B-B2A5-4AFE-B5C0-19BA573D28AC Filtro" at bounding box center [1309, 52] width 123 height 29
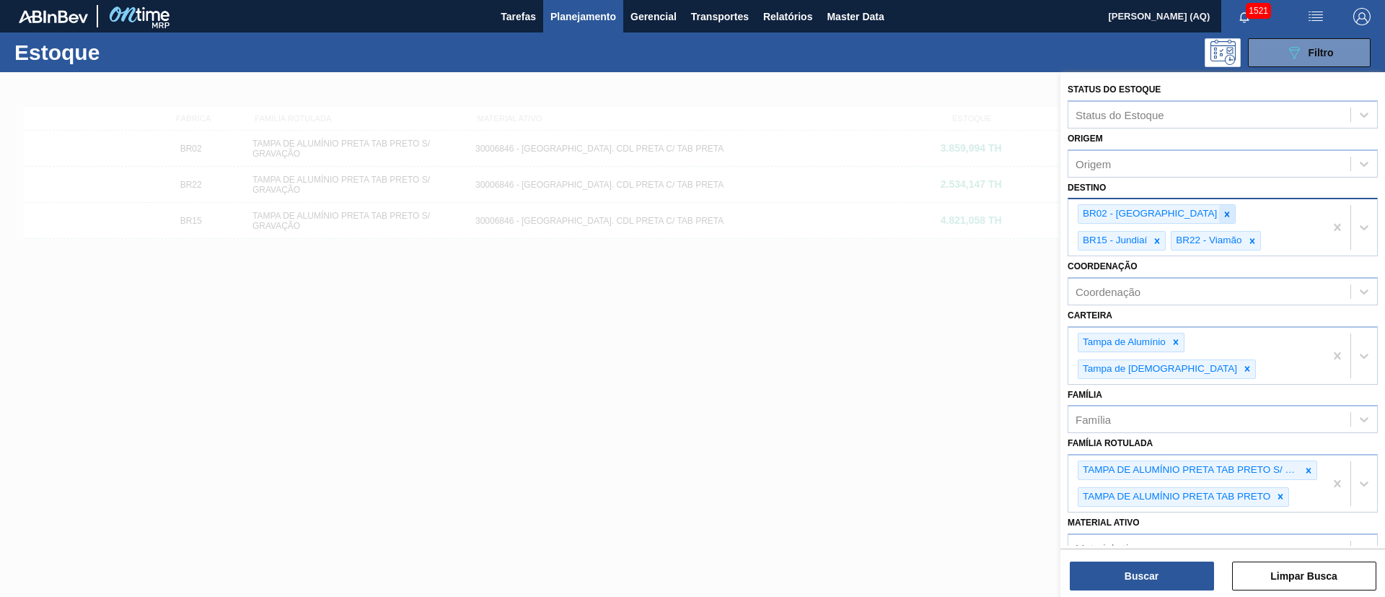
click at [1222, 214] on icon at bounding box center [1227, 214] width 10 height 10
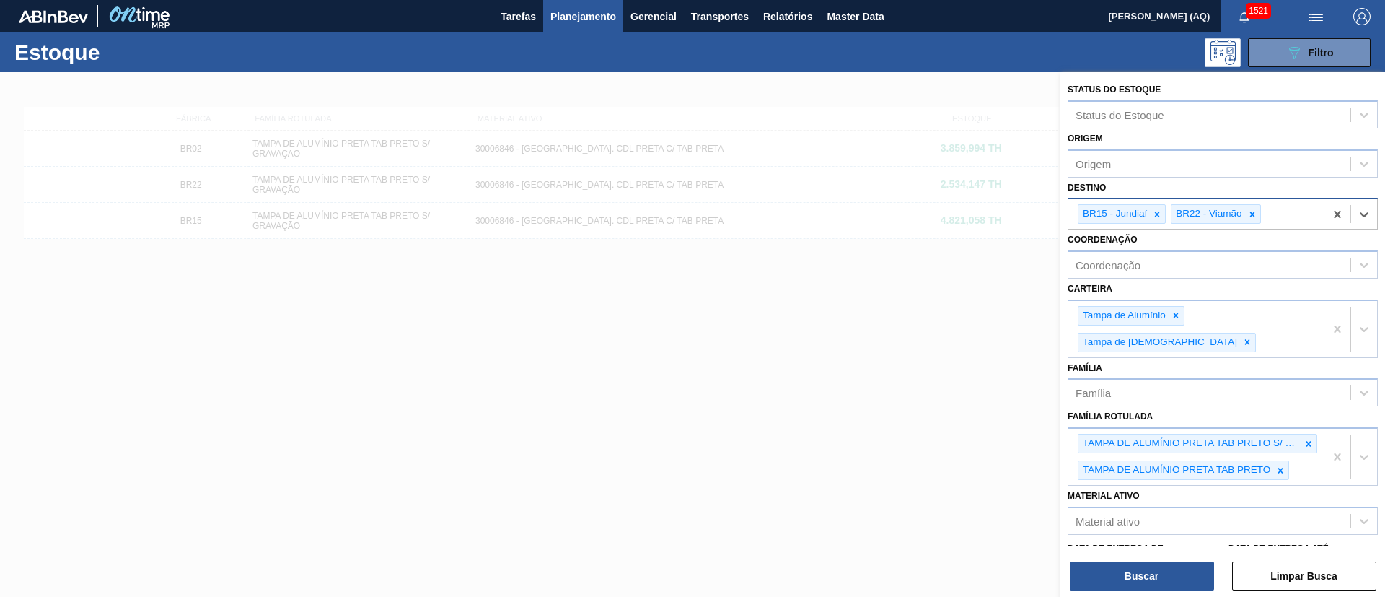
click at [1163, 214] on div at bounding box center [1157, 214] width 16 height 18
click at [1163, 214] on icon at bounding box center [1159, 214] width 10 height 10
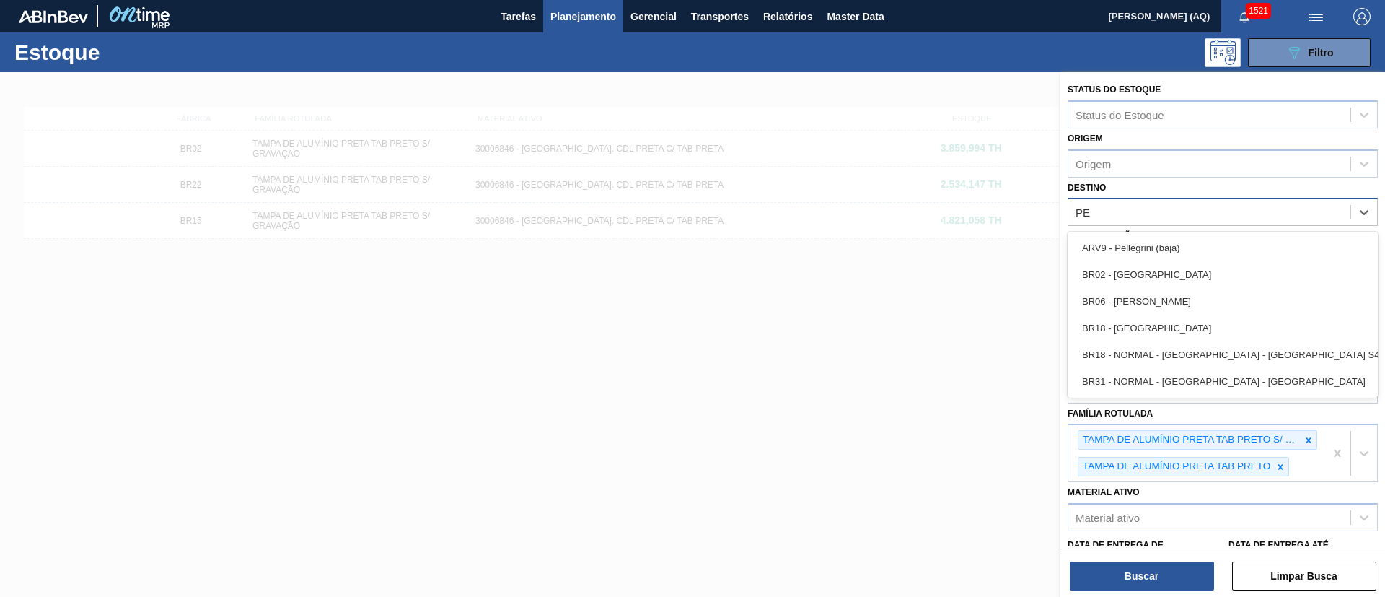
type input "PER"
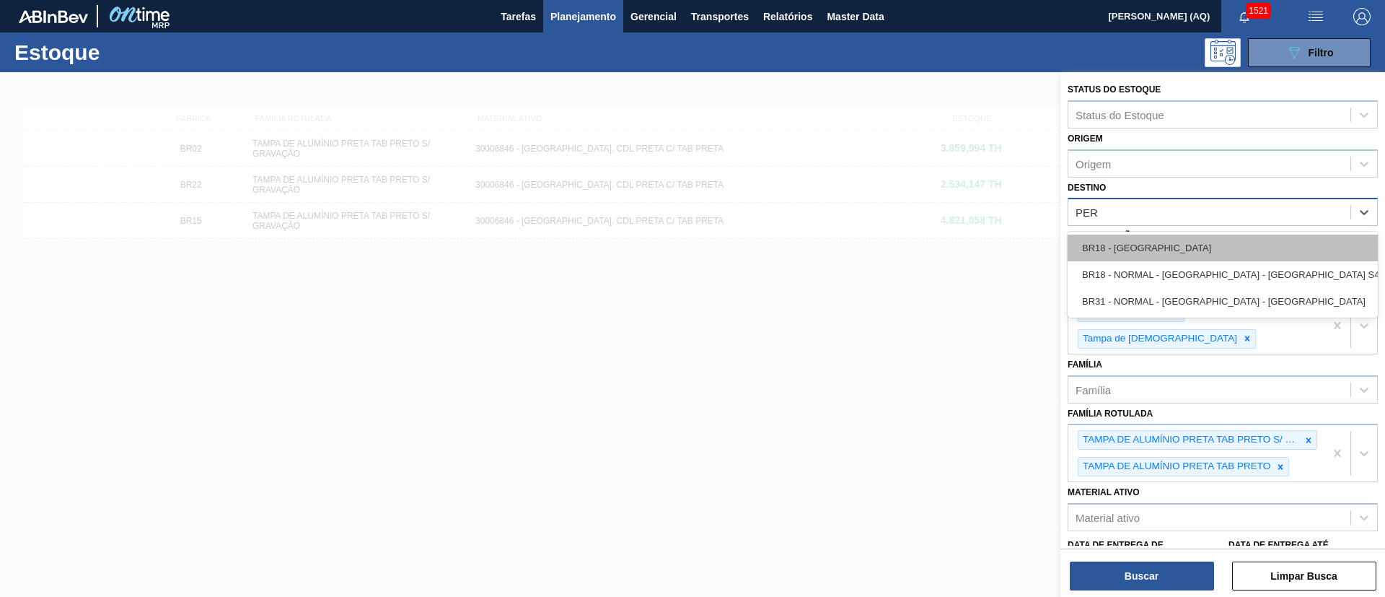
click at [1175, 243] on div "BR18 - [GEOGRAPHIC_DATA]" at bounding box center [1223, 247] width 310 height 27
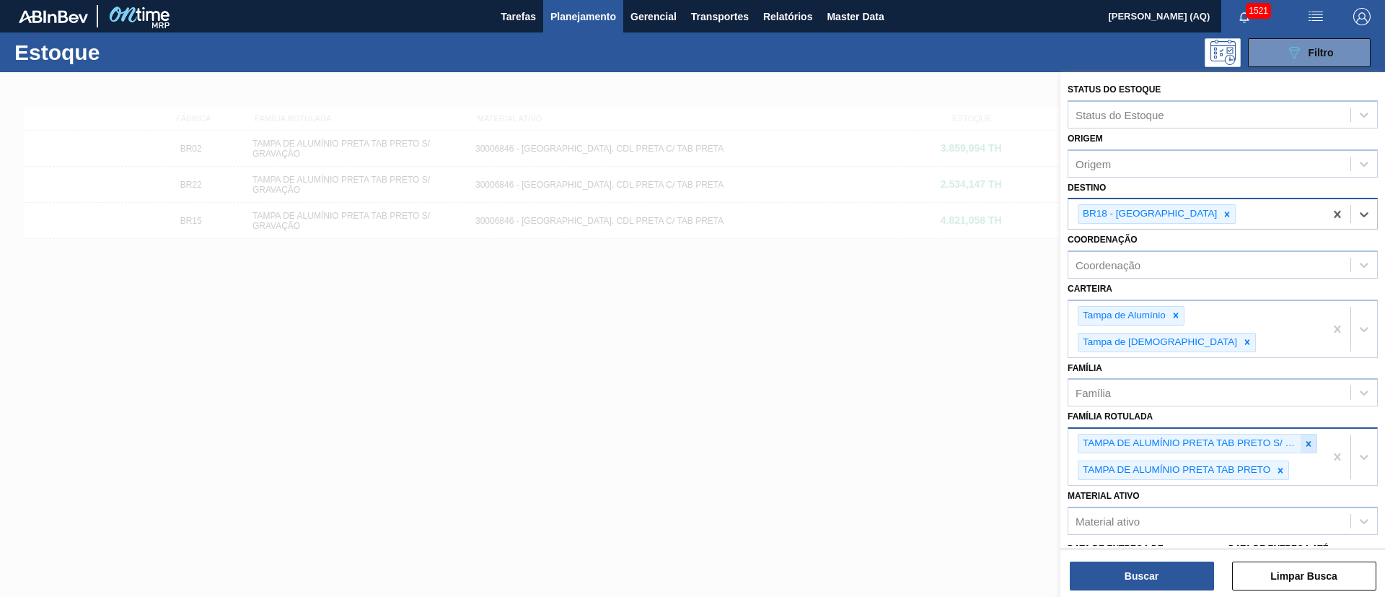
click at [1311, 439] on icon at bounding box center [1309, 444] width 10 height 10
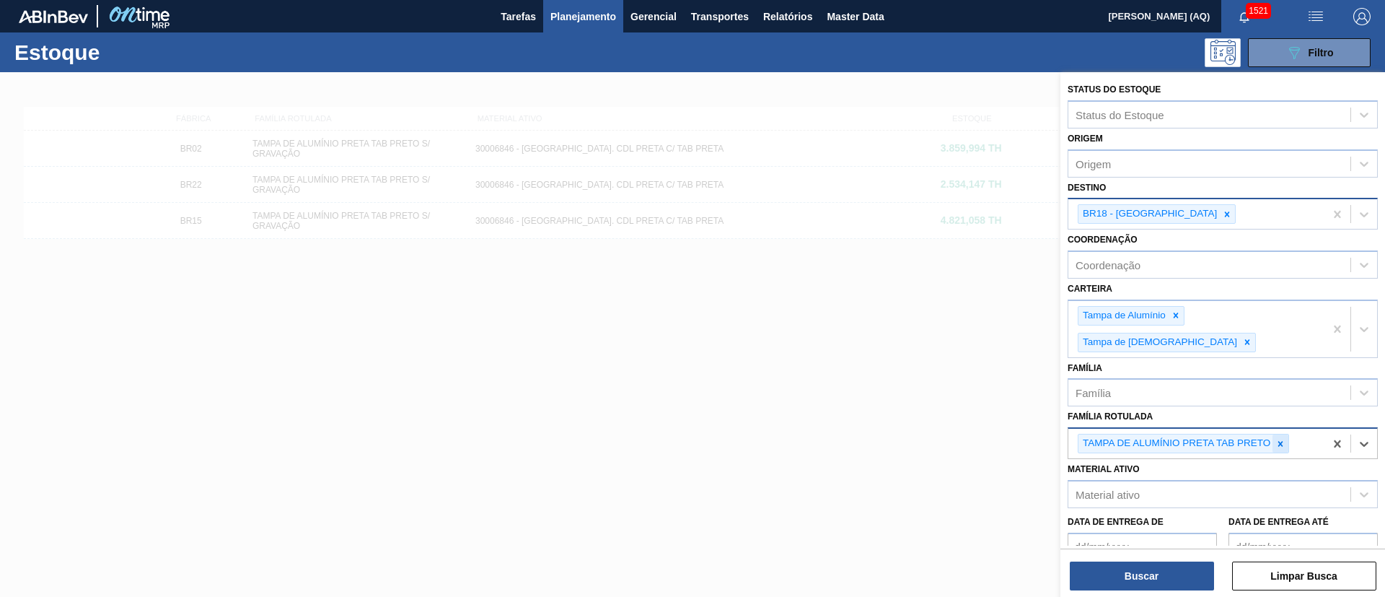
click at [1278, 439] on icon at bounding box center [1281, 444] width 10 height 10
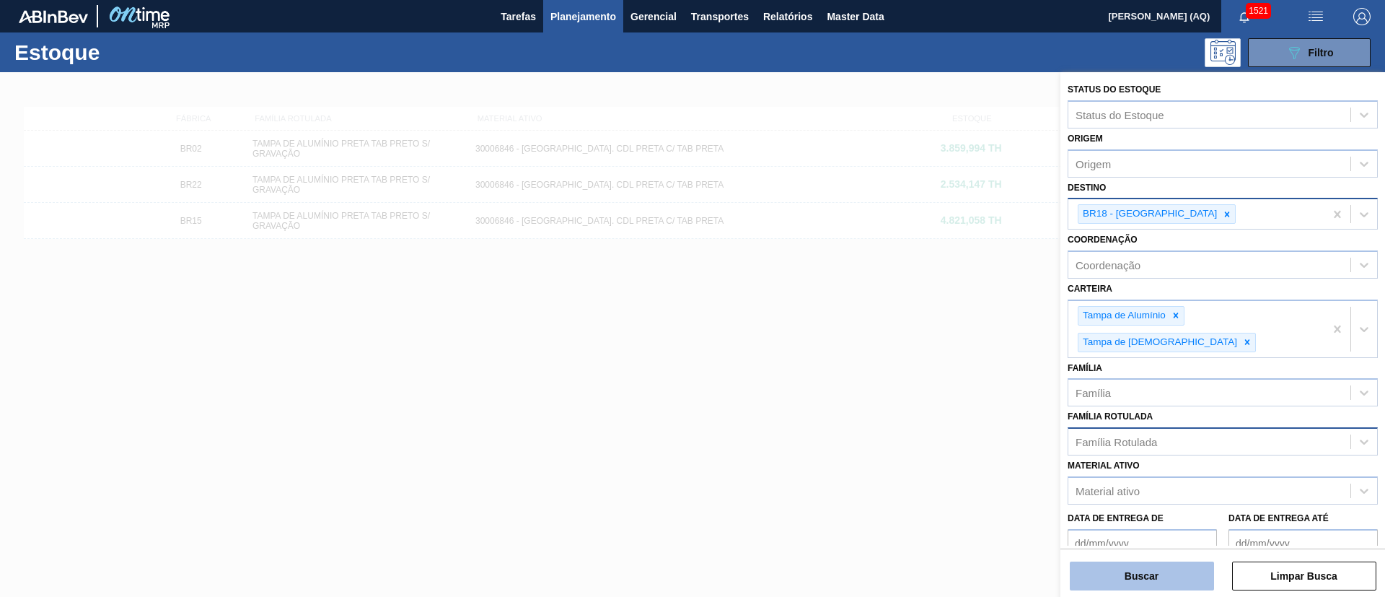
click at [1179, 566] on button "Buscar" at bounding box center [1142, 575] width 144 height 29
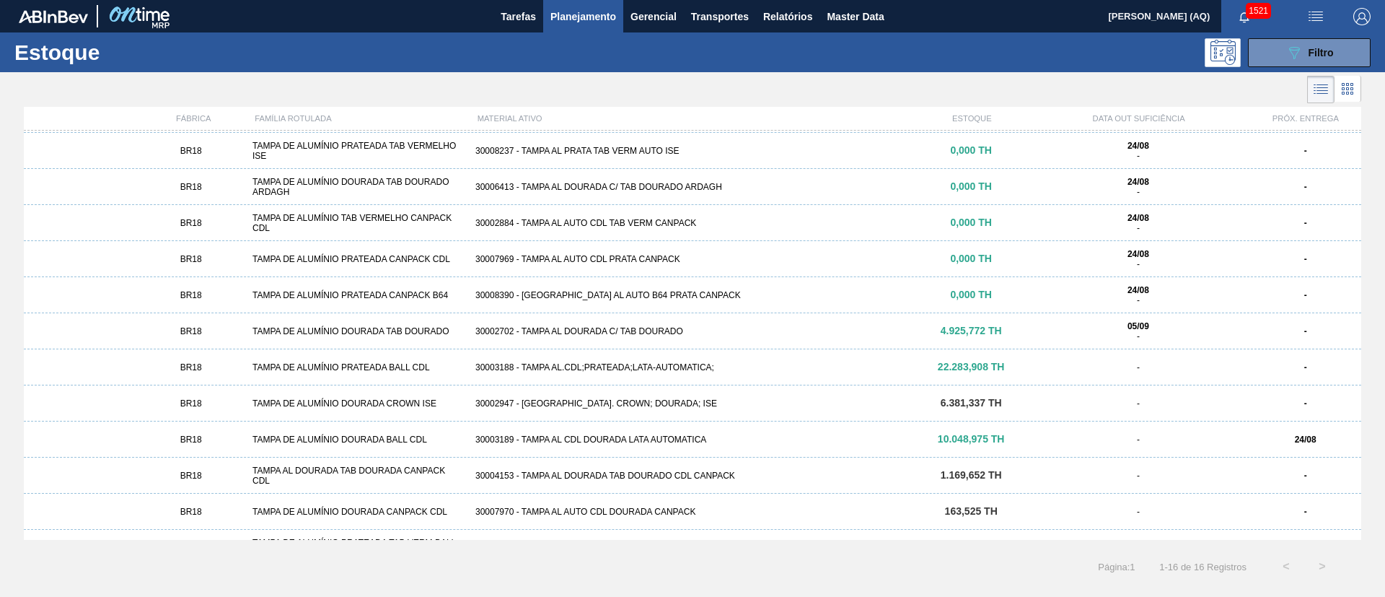
scroll to position [168, 0]
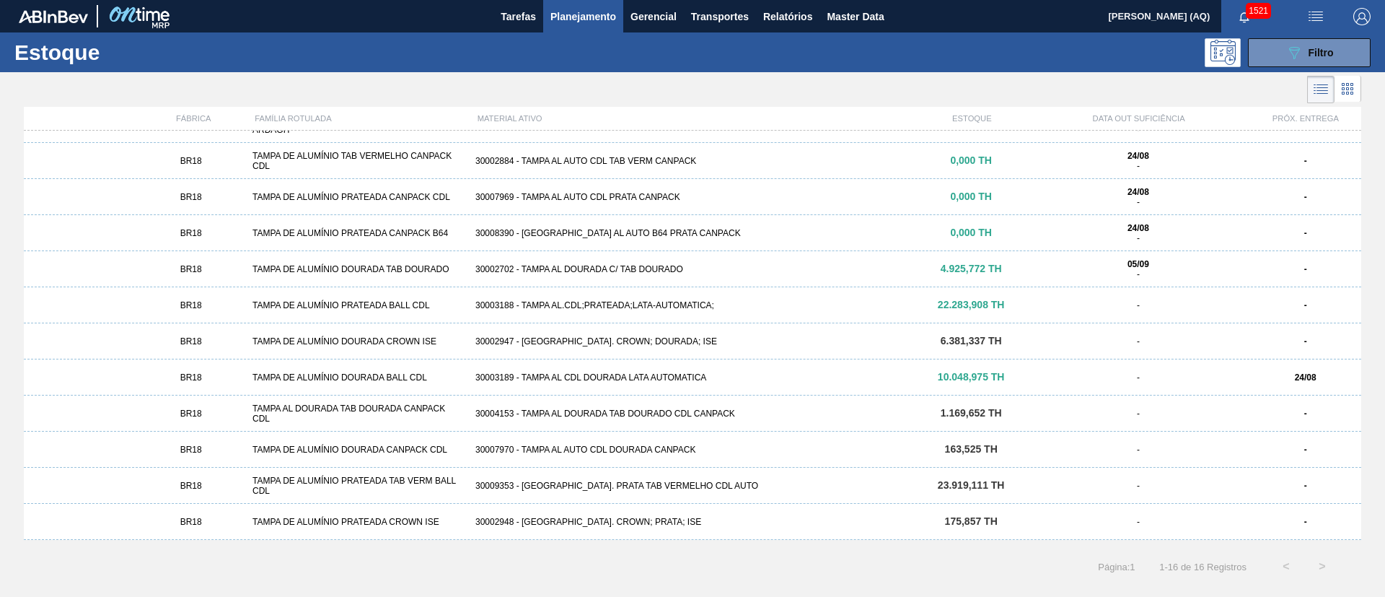
click at [862, 483] on div "30009353 - [GEOGRAPHIC_DATA]. PRATA TAB VERMELHO CDL AUTO" at bounding box center [693, 486] width 446 height 10
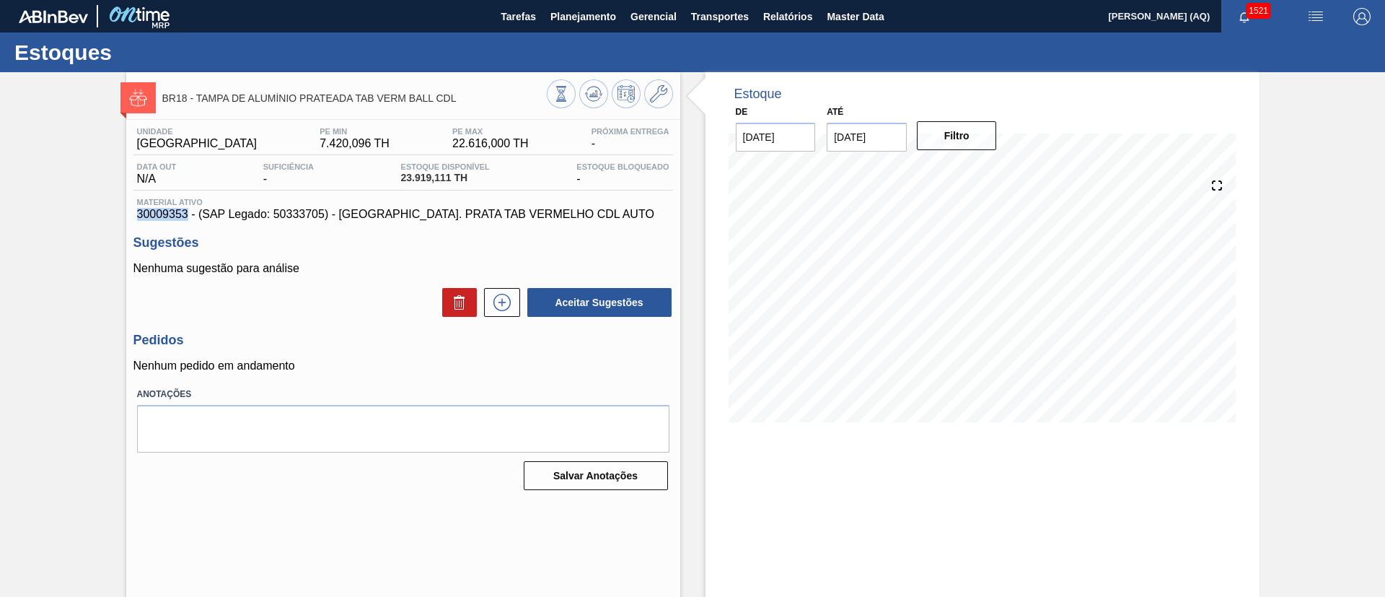
drag, startPoint x: 185, startPoint y: 212, endPoint x: 84, endPoint y: 220, distance: 101.3
click at [84, 220] on div "BR18 - TAMPA DE ALUMÍNIO PRATEADA TAB VERM BALL CDL Unidade Pernambuco PE MIN 7…" at bounding box center [692, 346] width 1385 height 548
copy span "30009353"
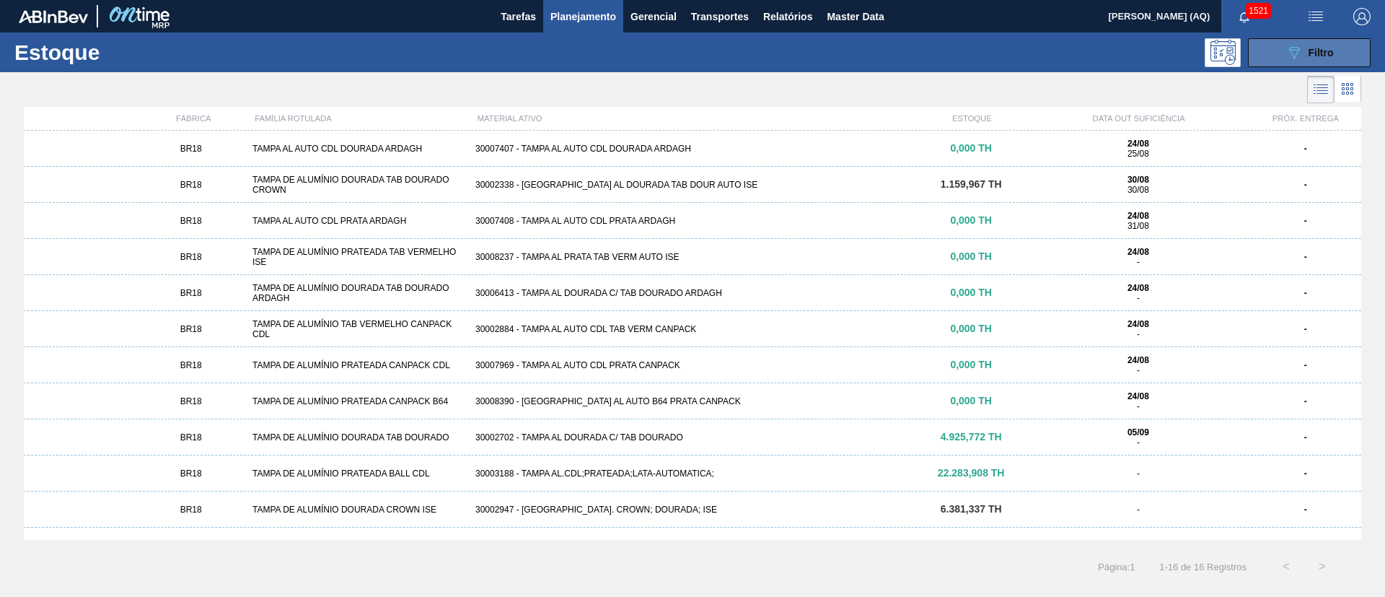
click at [1321, 47] on span "Filtro" at bounding box center [1321, 53] width 25 height 12
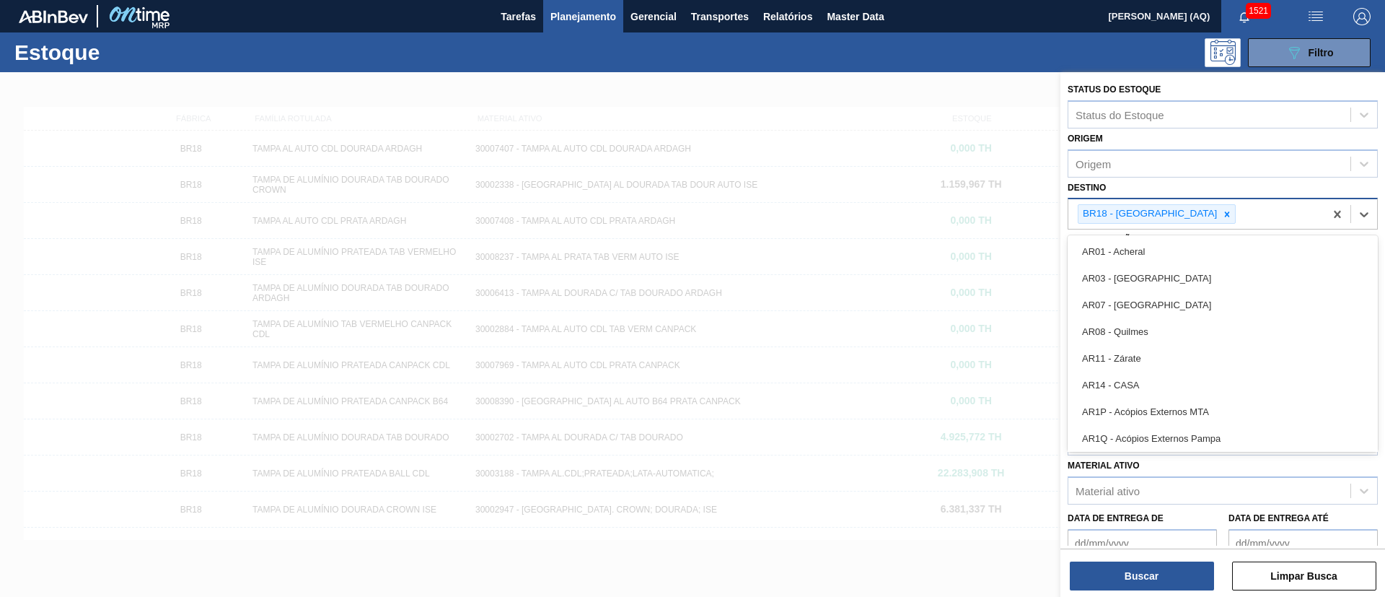
click at [1232, 215] on div "BR18 - [GEOGRAPHIC_DATA]" at bounding box center [1197, 214] width 256 height 30
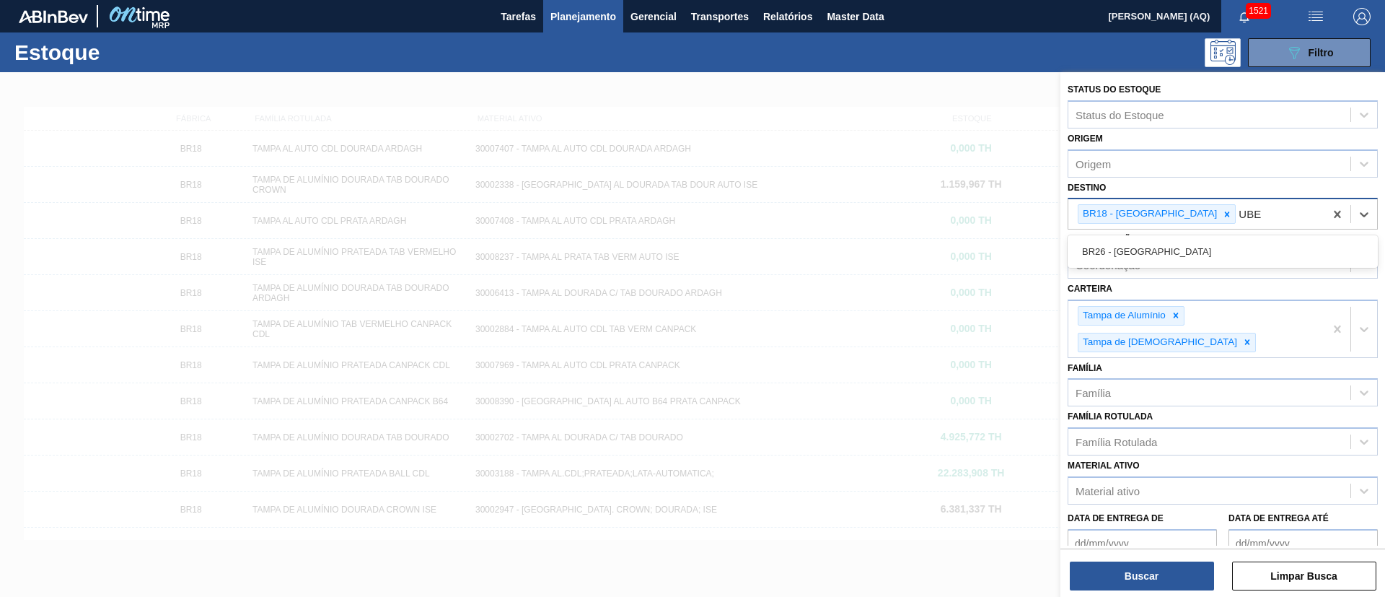
type input "UBER"
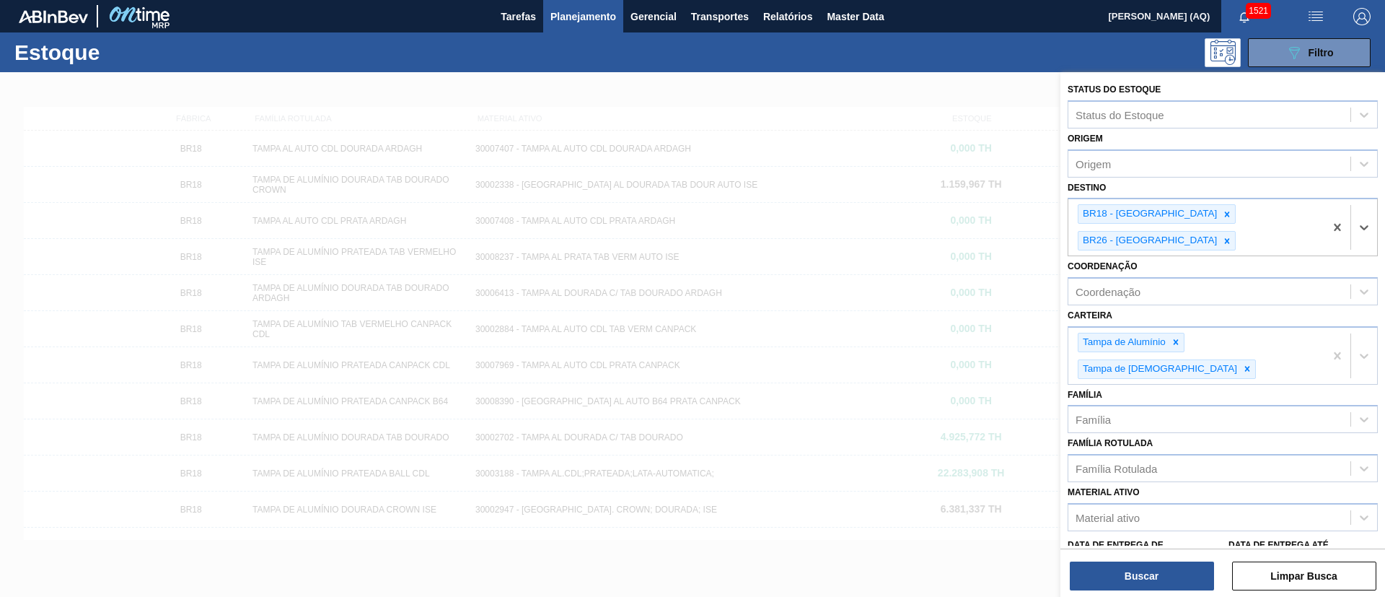
scroll to position [100, 0]
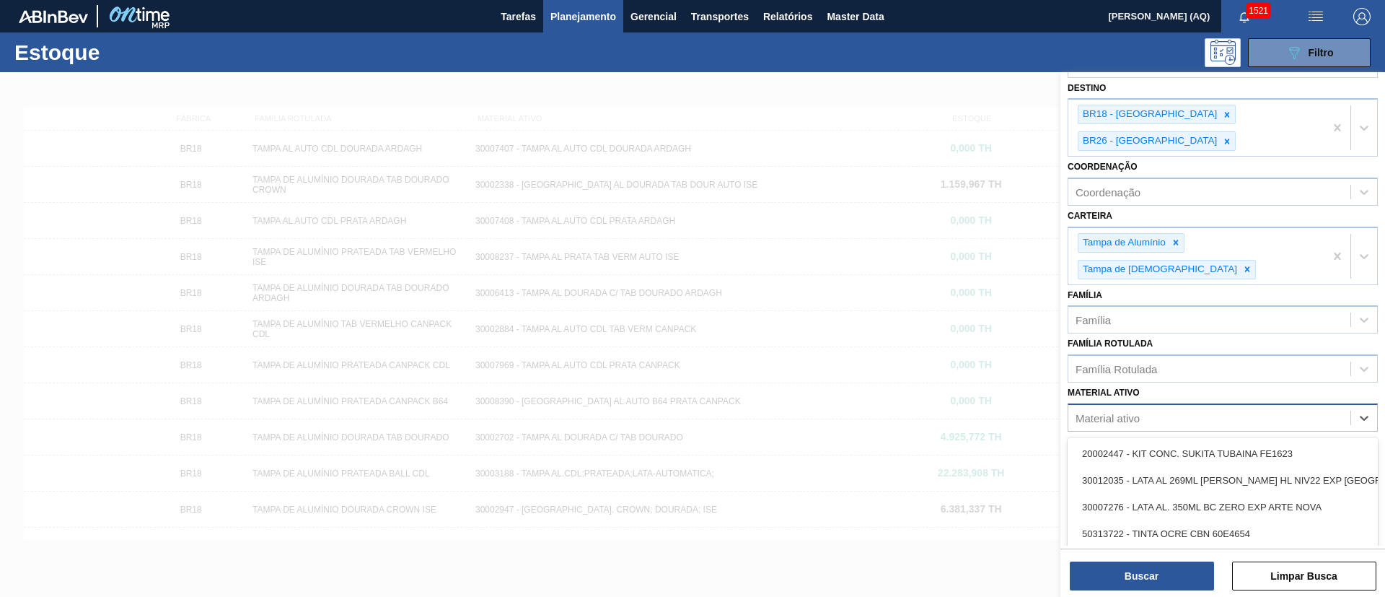
click at [1152, 407] on div "Material ativo" at bounding box center [1210, 417] width 282 height 21
paste ativo "30009353"
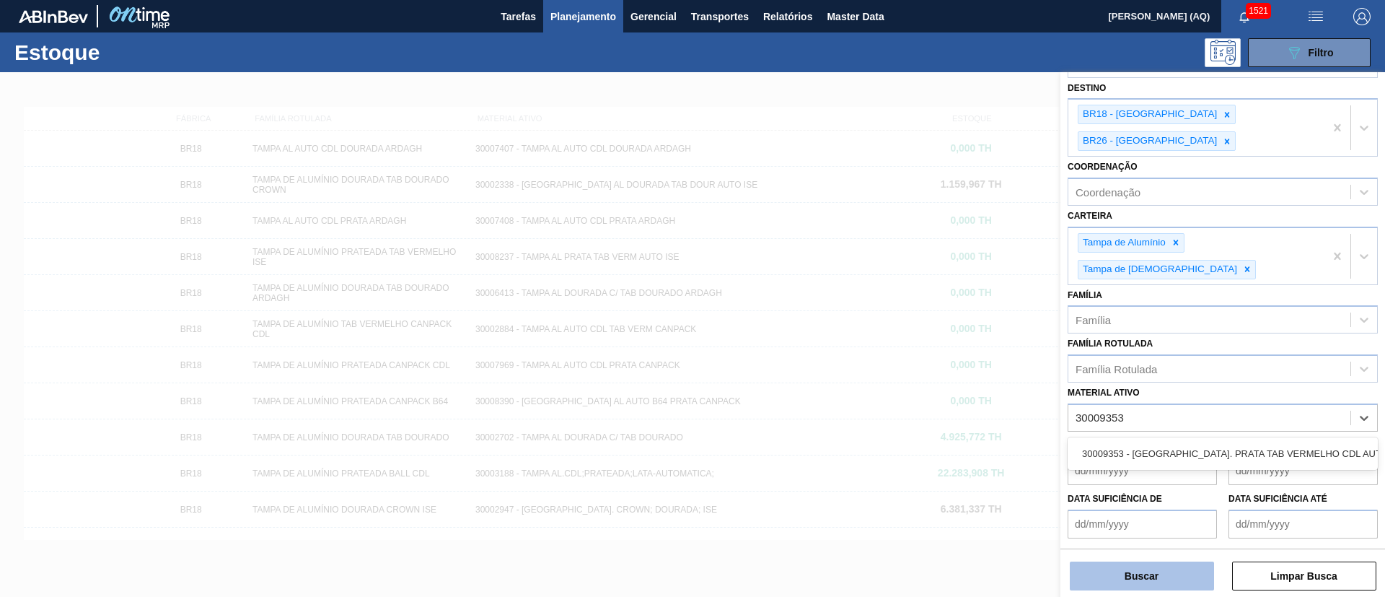
type ativo "30009353"
click at [1167, 584] on button "Buscar" at bounding box center [1142, 575] width 144 height 29
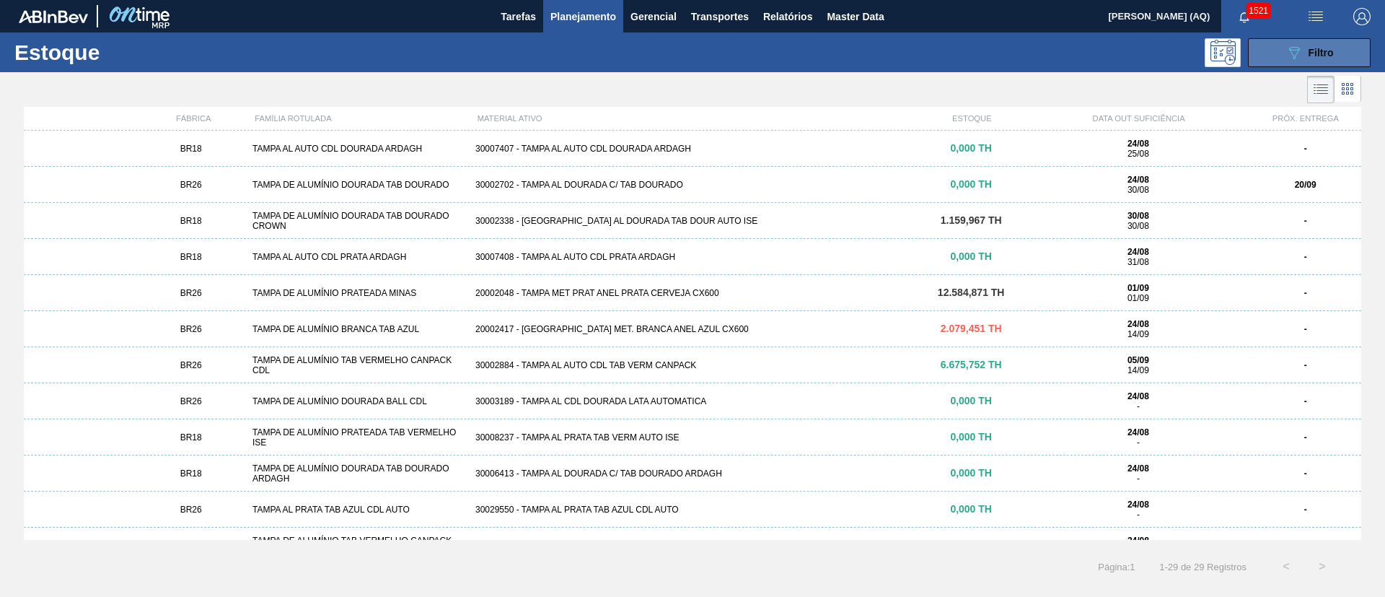
click at [1275, 65] on button "089F7B8B-B2A5-4AFE-B5C0-19BA573D28AC Filtro" at bounding box center [1309, 52] width 123 height 29
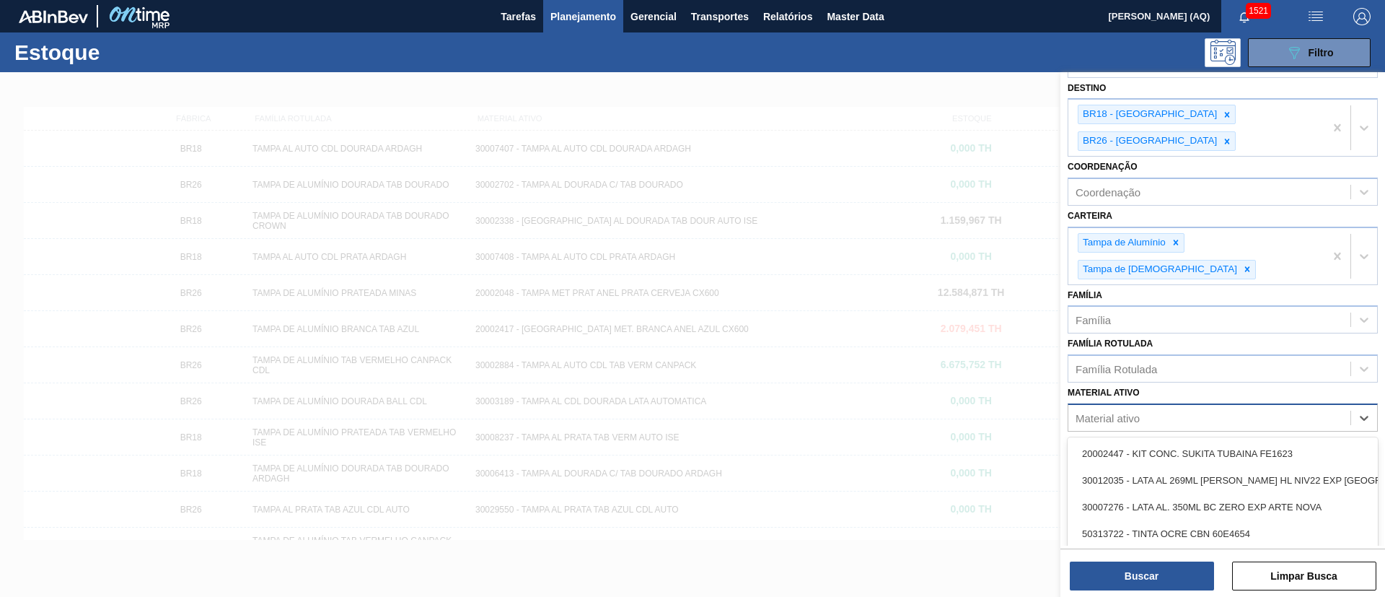
click at [1144, 407] on div "Material ativo" at bounding box center [1210, 417] width 282 height 21
paste ativo "30009353"
type ativo "30009353"
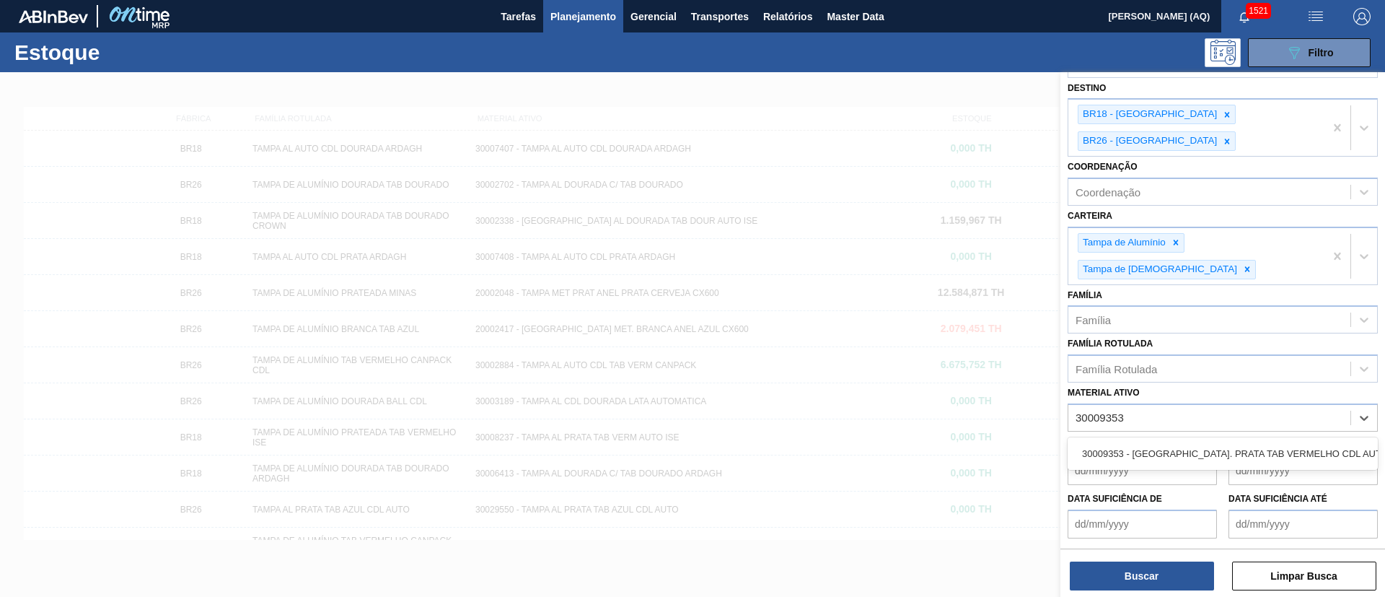
click at [1147, 437] on div "30009353 - [GEOGRAPHIC_DATA]. PRATA TAB VERMELHO CDL AUTO" at bounding box center [1223, 453] width 310 height 32
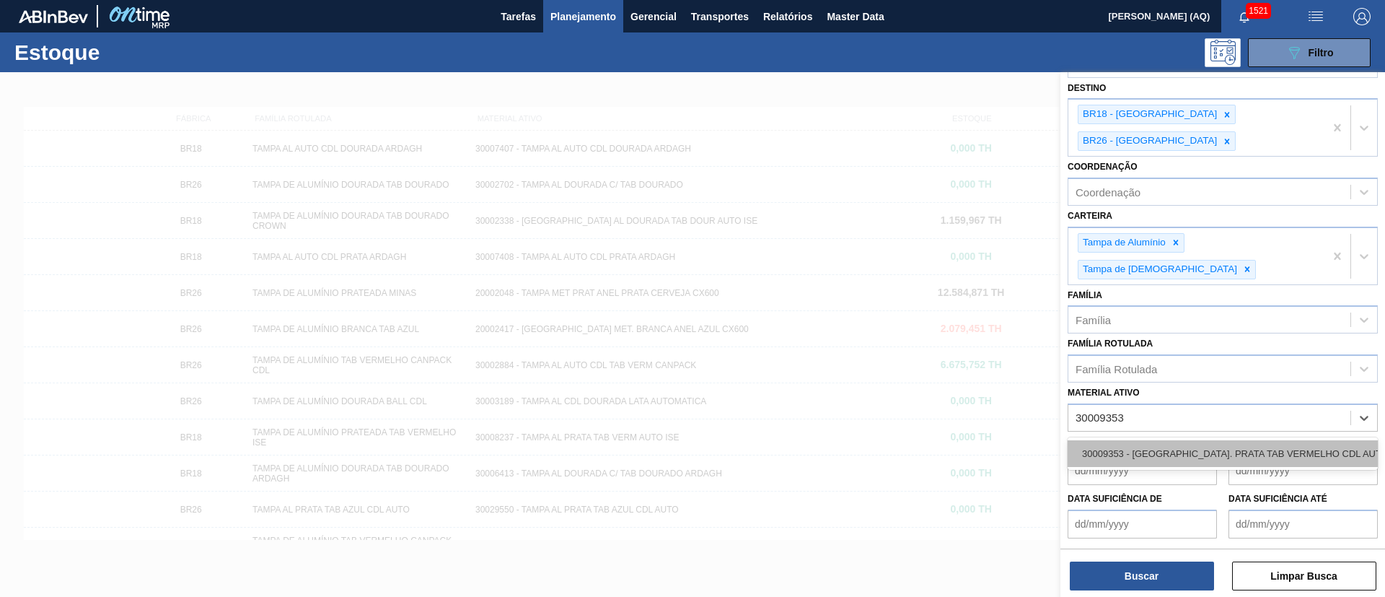
click at [1149, 440] on div "30009353 - [GEOGRAPHIC_DATA]. PRATA TAB VERMELHO CDL AUTO" at bounding box center [1223, 453] width 310 height 27
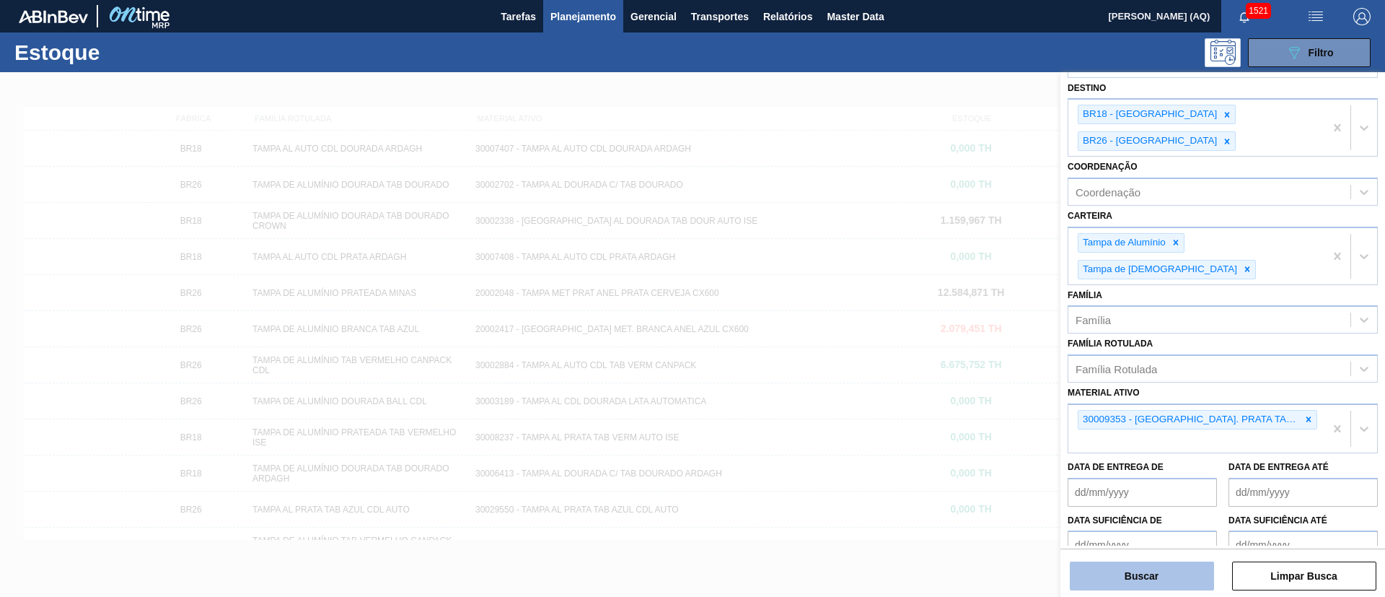
click at [1153, 562] on button "Buscar" at bounding box center [1142, 575] width 144 height 29
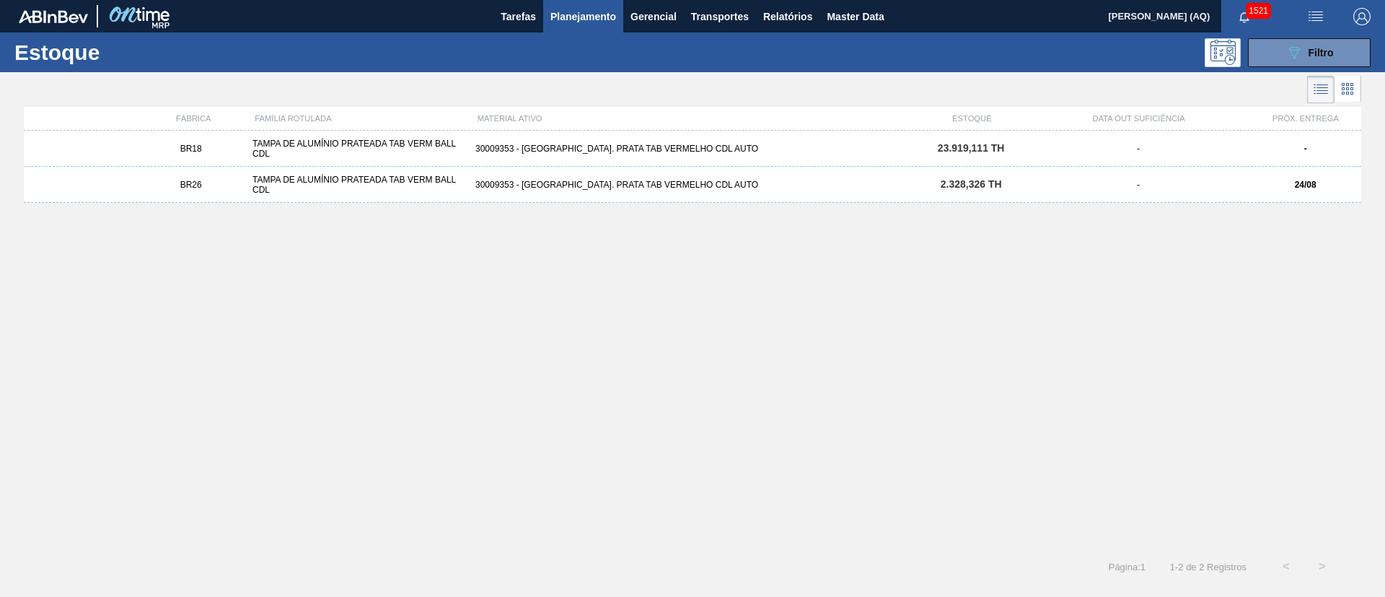
click at [519, 180] on div "30009353 - [GEOGRAPHIC_DATA]. PRATA TAB VERMELHO CDL AUTO" at bounding box center [693, 185] width 446 height 10
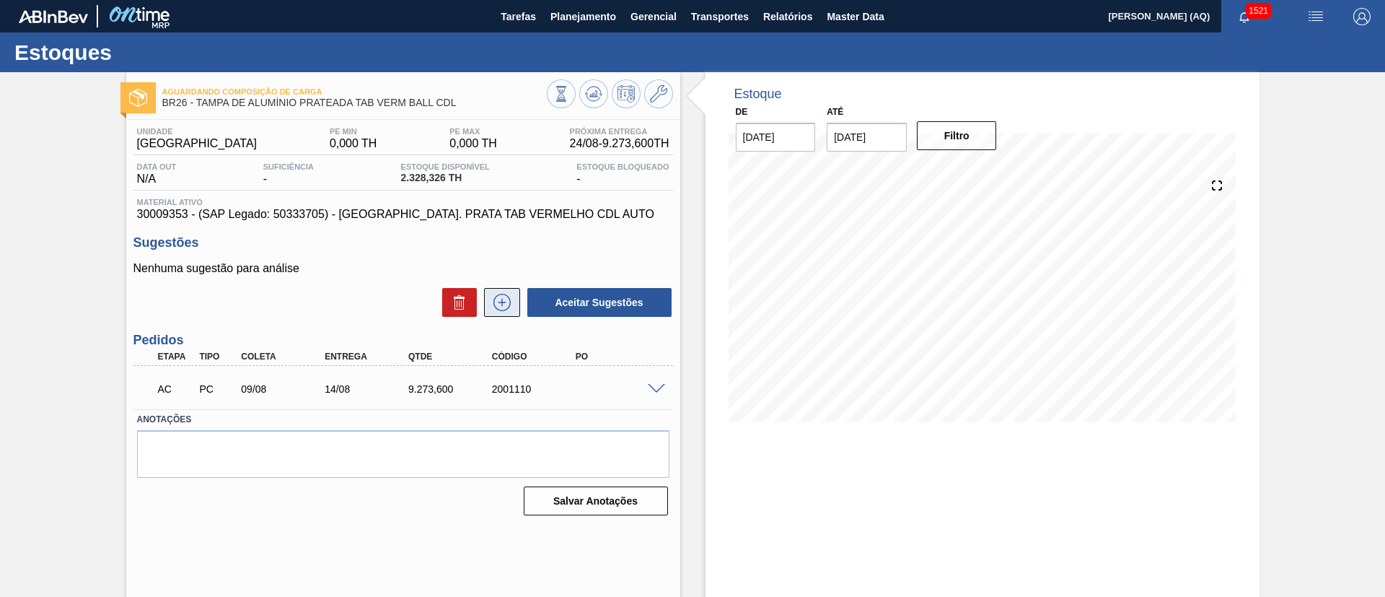
click at [508, 310] on icon at bounding box center [502, 302] width 23 height 17
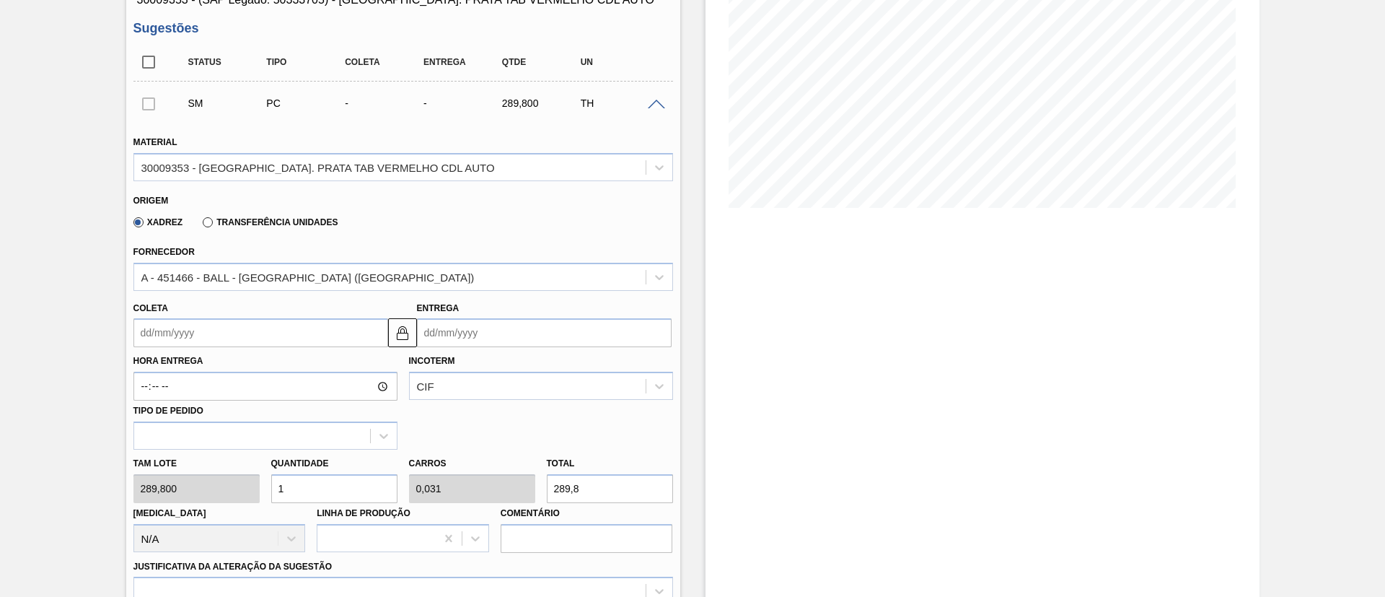
scroll to position [216, 0]
click at [214, 480] on div "Tam lote 289,800 Quantidade 1 Carros 0,031 Total 289,8 Doca N/A Linha de Produç…" at bounding box center [403, 498] width 551 height 103
type input "3"
type input "0,094"
type input "869,4"
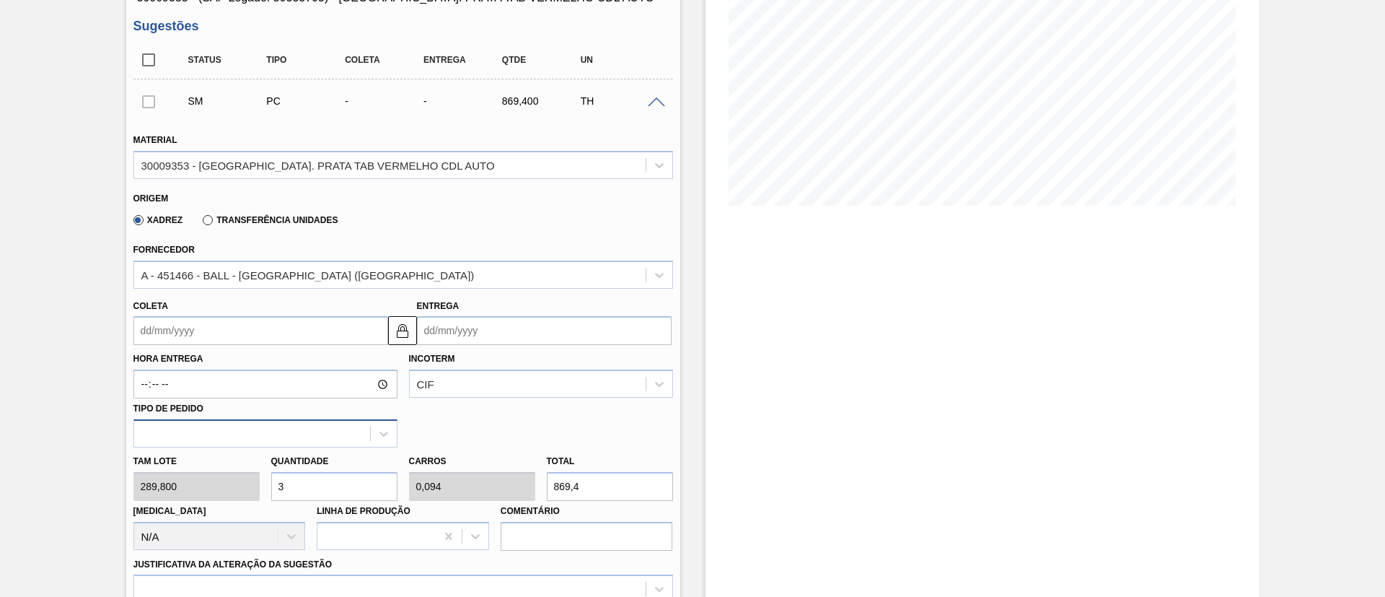
type input "30"
type input "0,938"
type input "8.694"
type input "3"
type input "0,094"
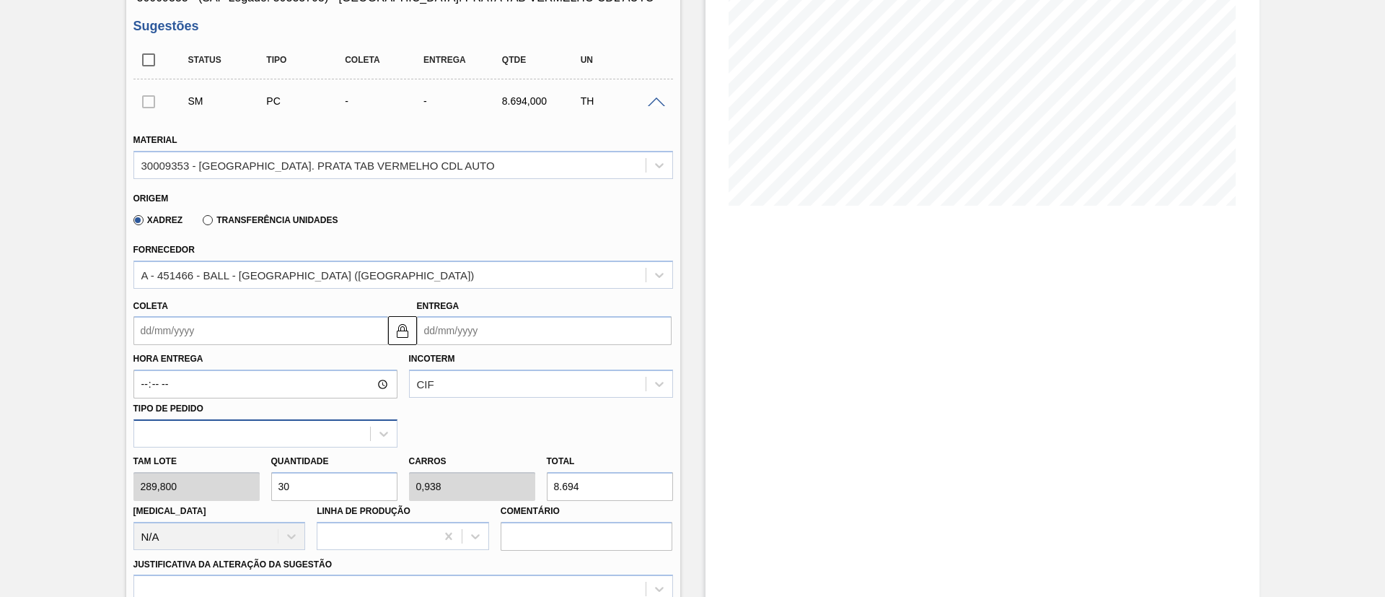
type input "869,4"
type input "0"
type input "3"
type input "0,094"
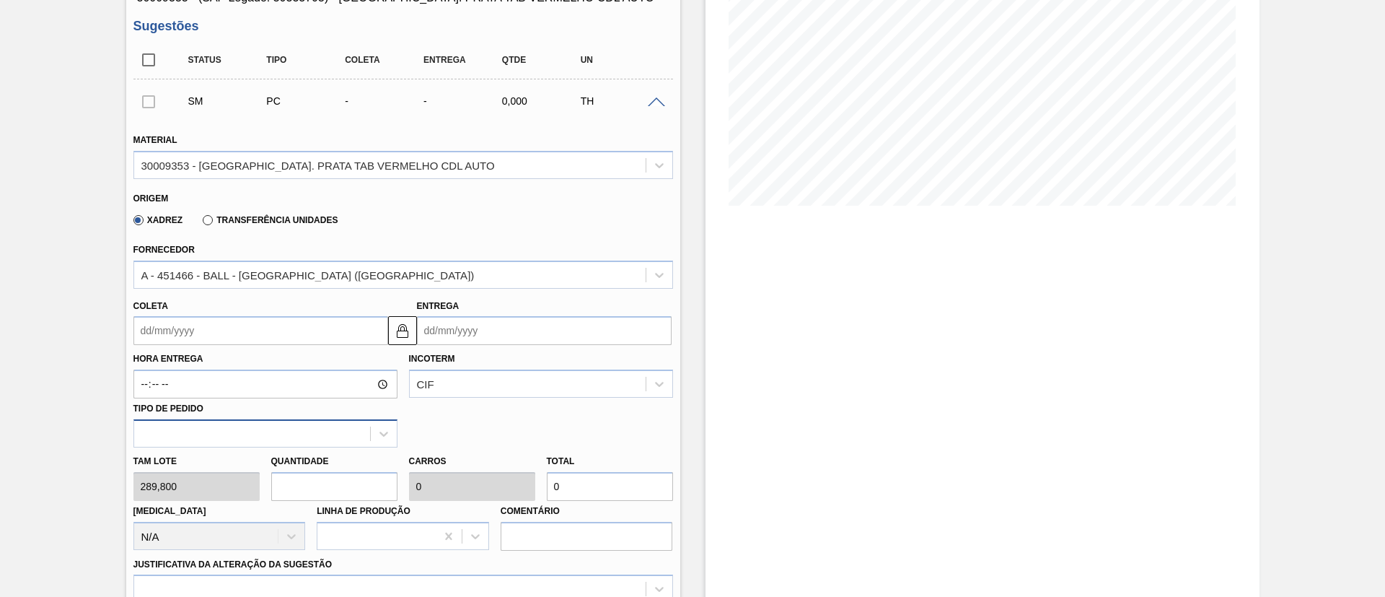
type input "869,4"
type input "32"
type input "1"
type input "9.273,6"
type input "32"
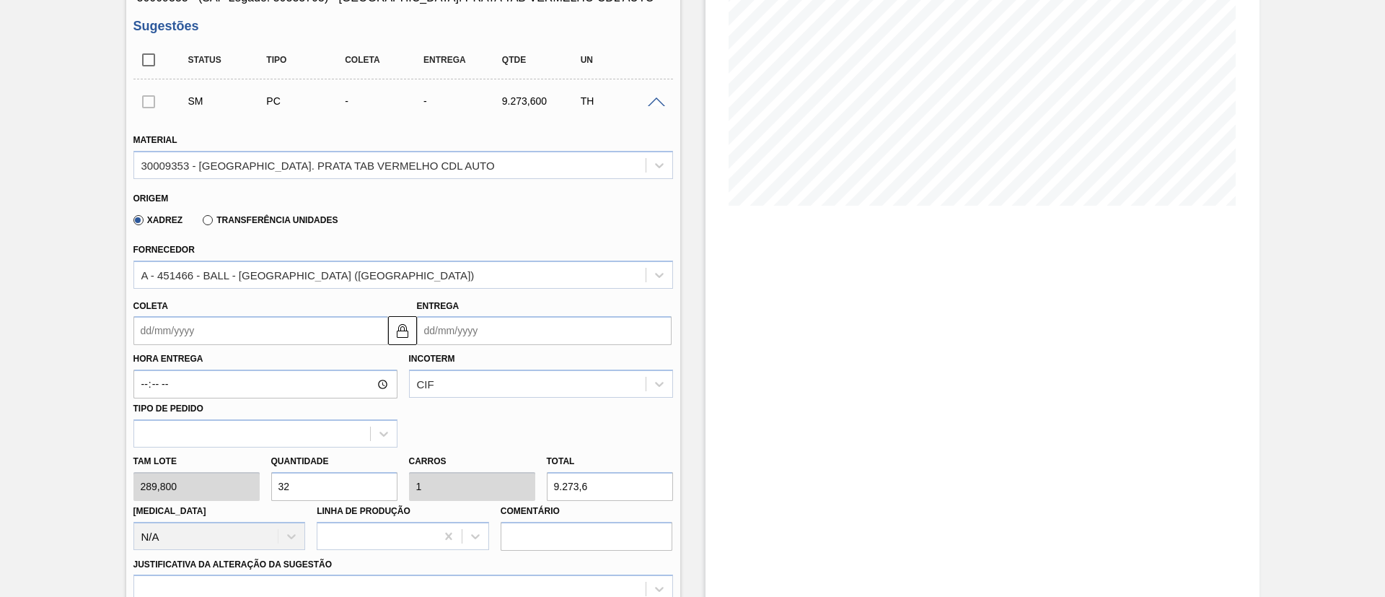
click at [444, 431] on div "Hora Entrega Incoterm CIF Tipo de pedido" at bounding box center [403, 396] width 551 height 102
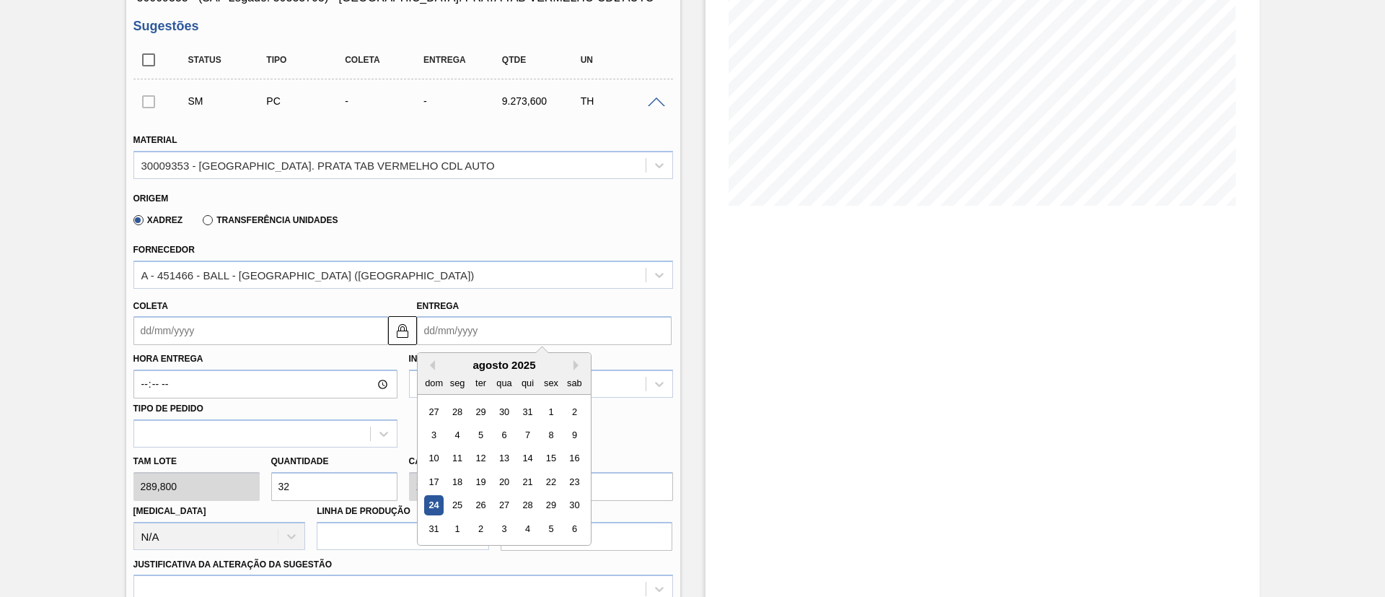
click at [524, 343] on input "Entrega" at bounding box center [544, 330] width 255 height 29
click at [574, 364] on button "Next Month" at bounding box center [579, 365] width 10 height 10
click at [459, 458] on div "15" at bounding box center [456, 458] width 19 height 19
type input "[DATE]"
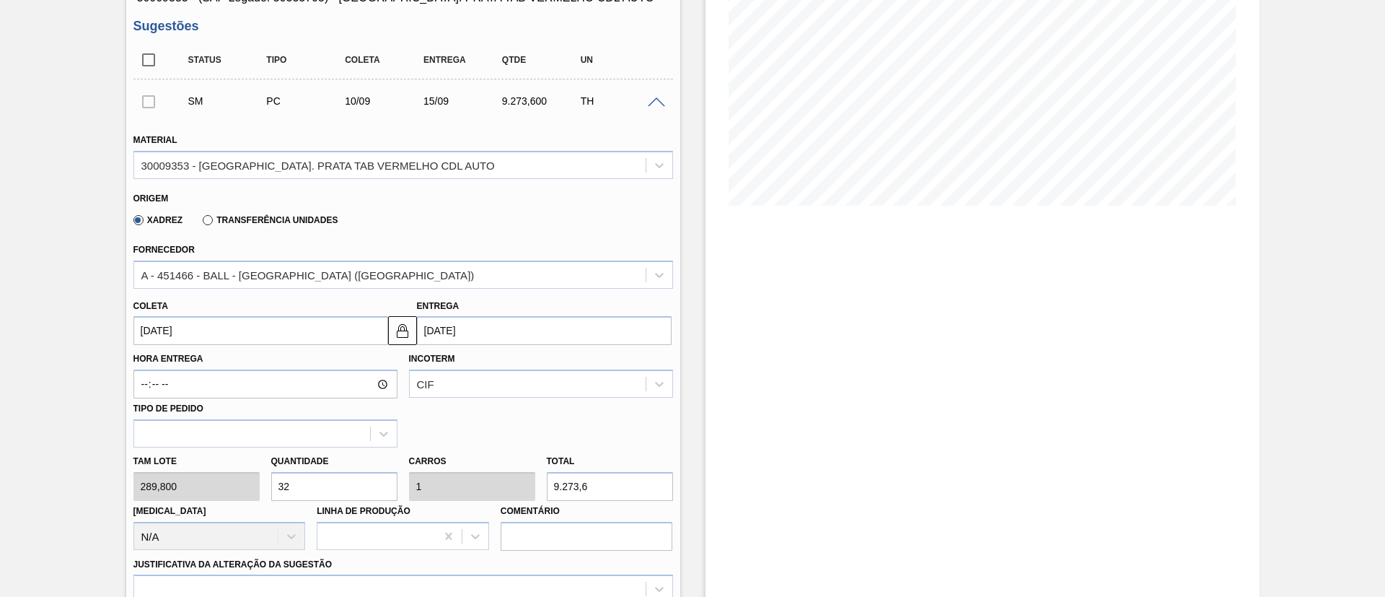
click at [535, 240] on div "Fornecedor A - 451466 - BALL - RECIFE (PE)" at bounding box center [403, 264] width 540 height 49
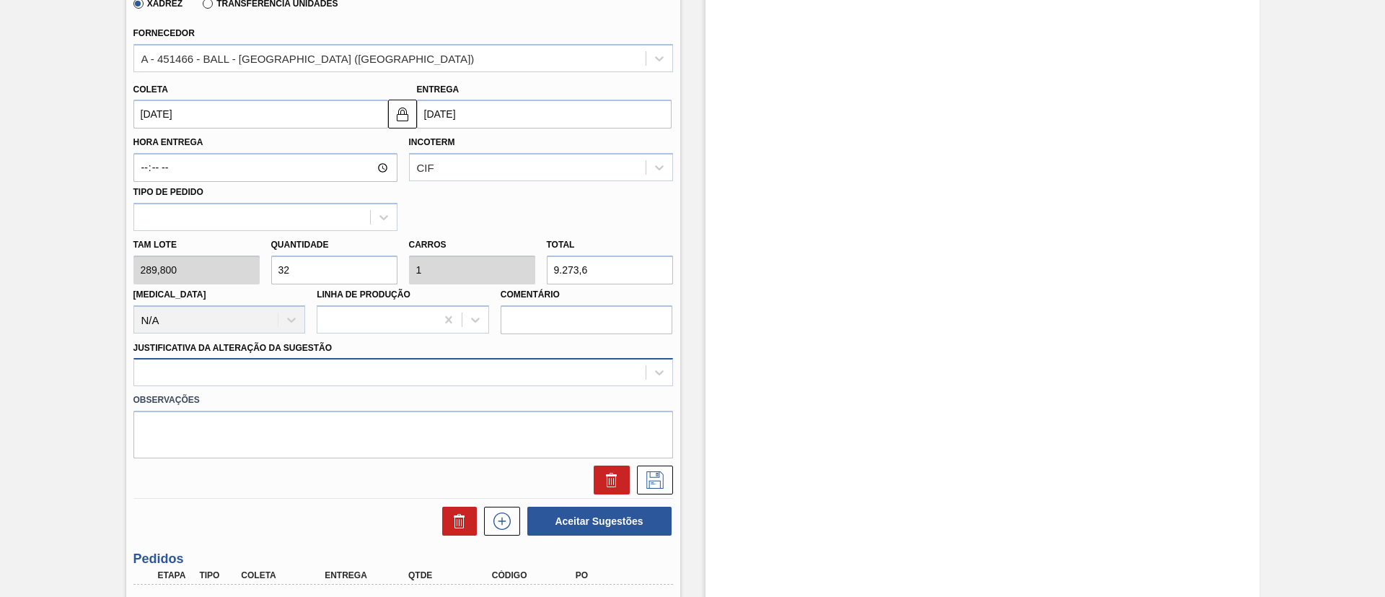
click at [501, 370] on div "Material 30009353 - TAMPA AL. PRATA TAB VERMELHO CDL AUTO Origem Xadrez Transfe…" at bounding box center [403, 199] width 540 height 592
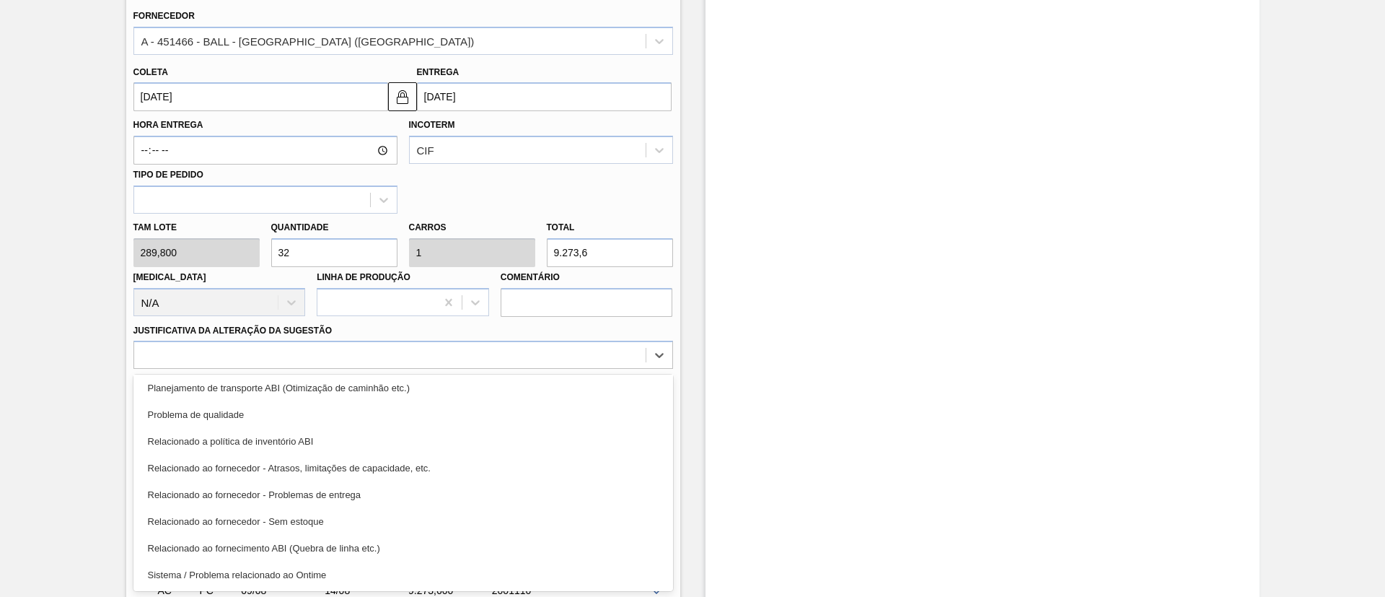
scroll to position [0, 0]
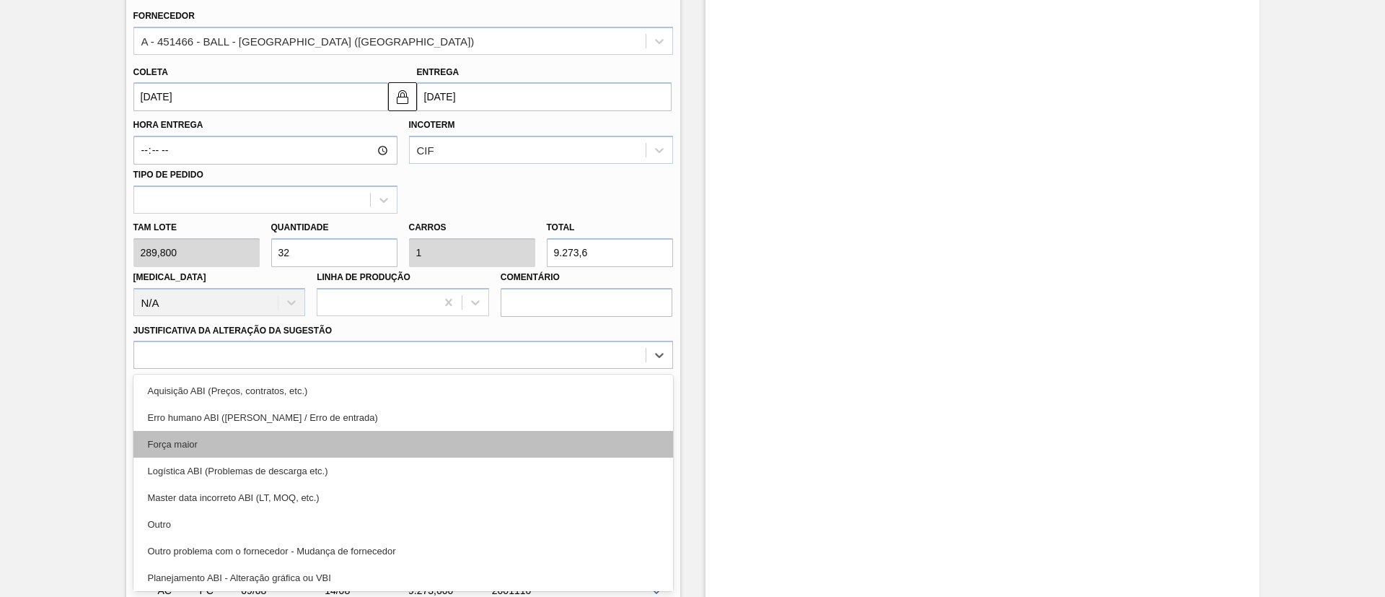
click at [359, 450] on div "Força maior" at bounding box center [403, 444] width 540 height 27
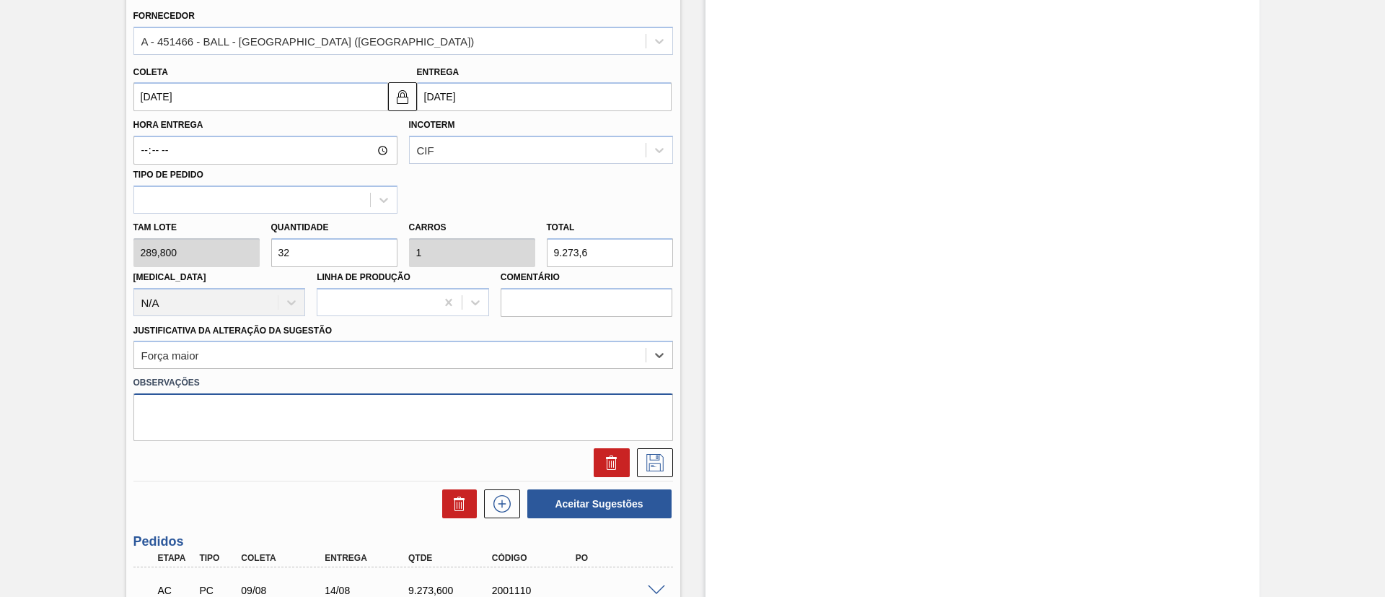
click at [294, 407] on textarea at bounding box center [403, 417] width 540 height 48
type textarea "Decisão contratual (Ball)"
click at [557, 504] on button "Aceitar Sugestões" at bounding box center [599, 503] width 144 height 29
click at [593, 508] on button "Aceitar Sugestões" at bounding box center [599, 503] width 144 height 29
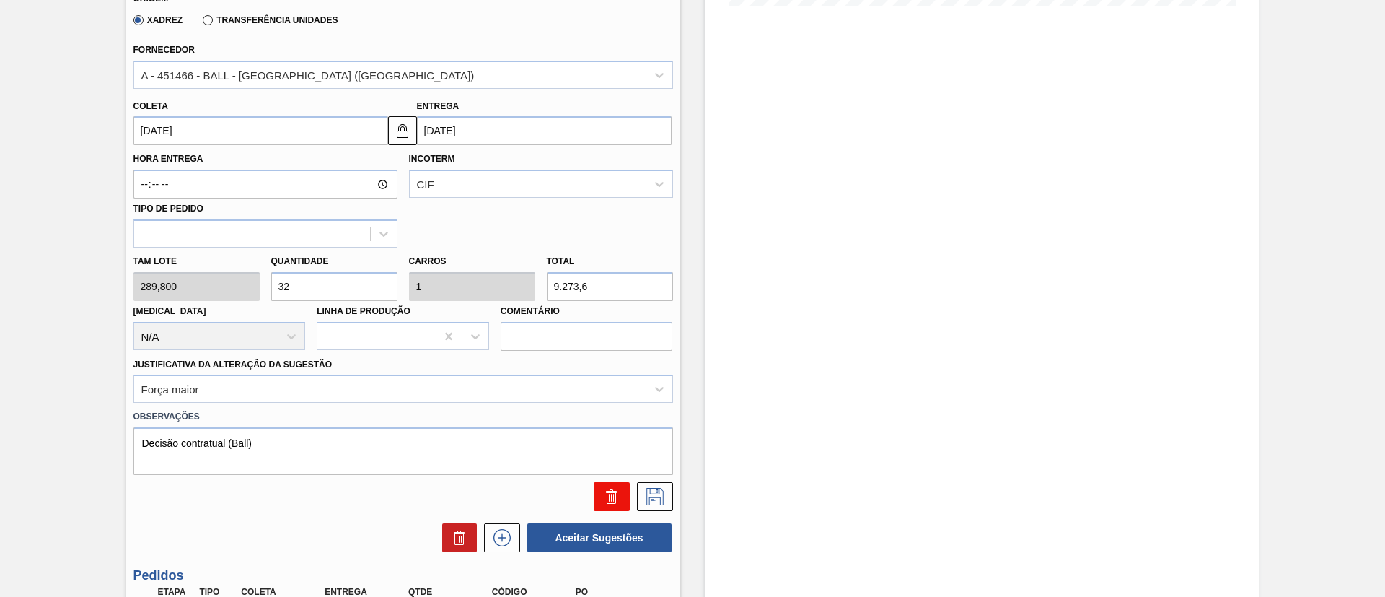
scroll to position [450, 0]
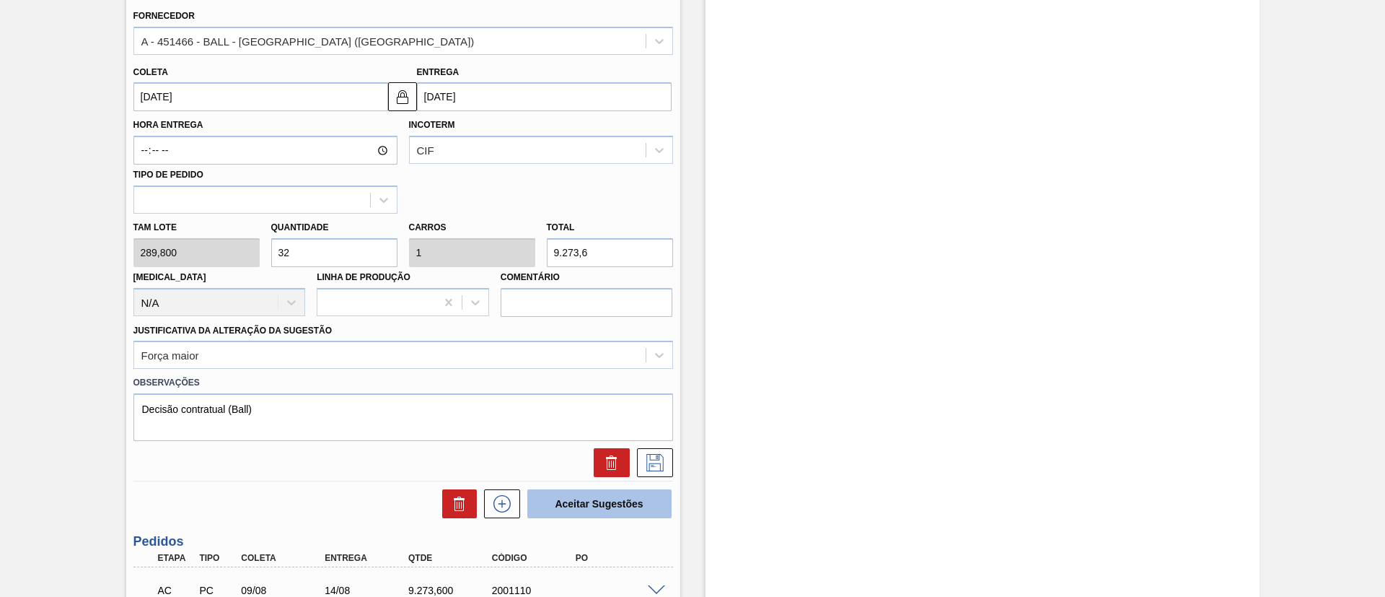
click at [631, 505] on button "Aceitar Sugestões" at bounding box center [599, 503] width 144 height 29
click at [647, 466] on icon at bounding box center [655, 462] width 23 height 17
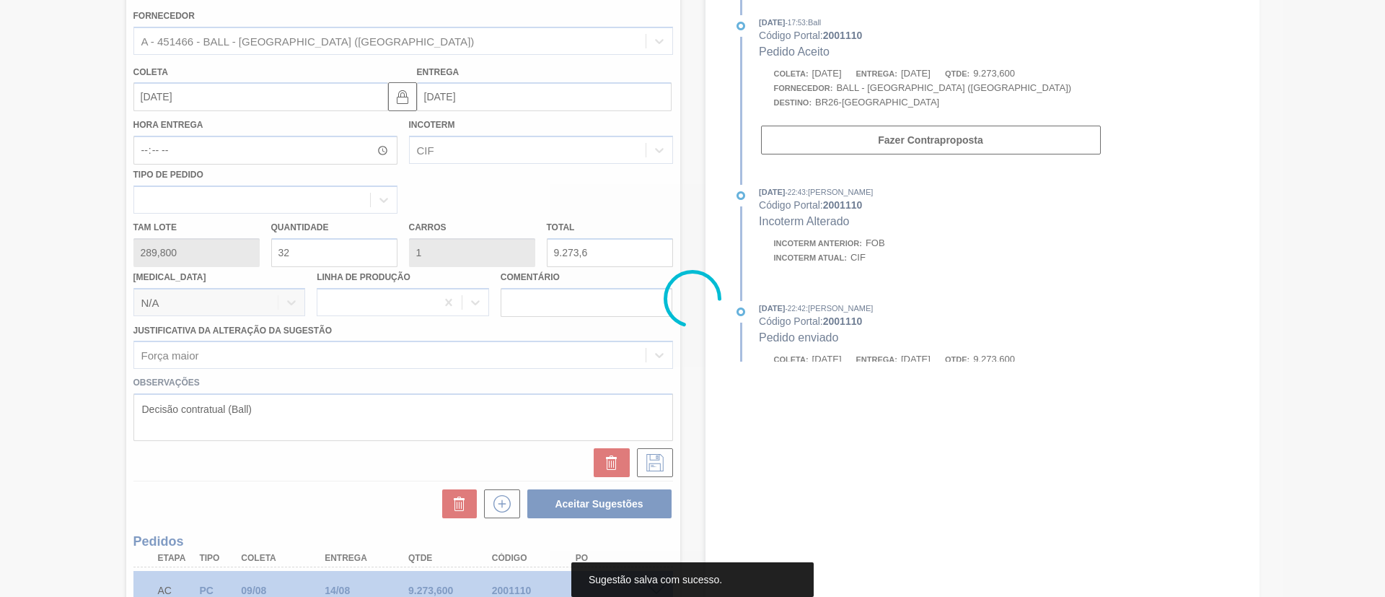
scroll to position [24, 0]
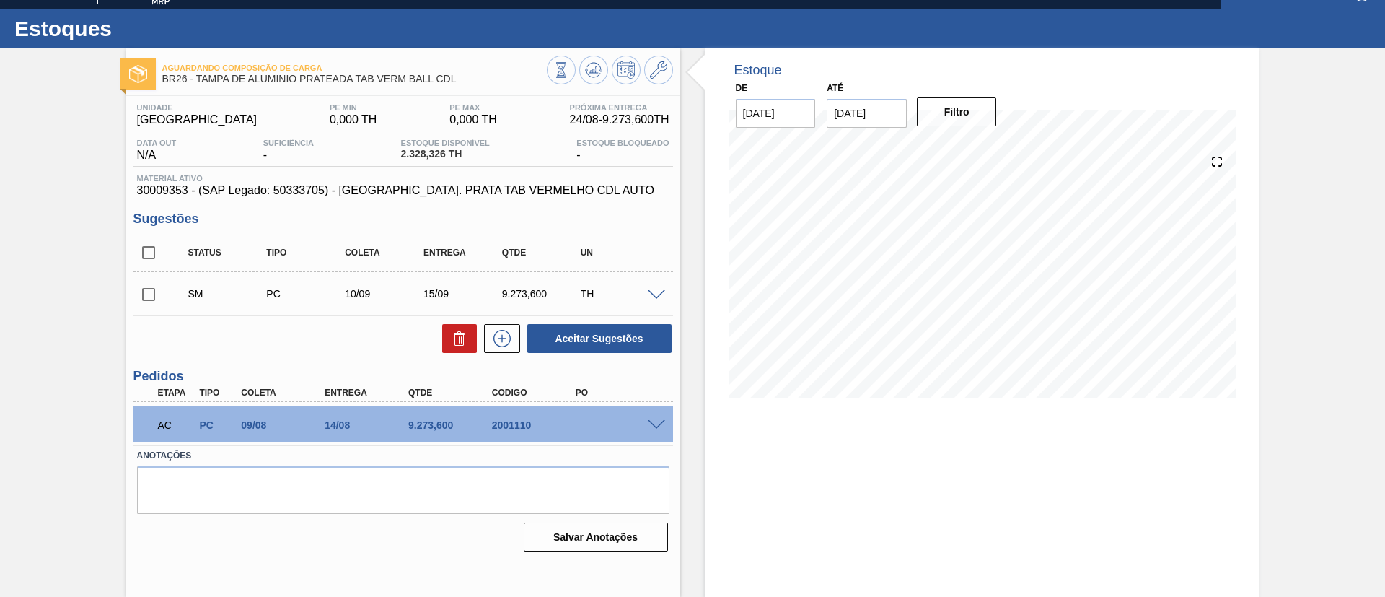
click at [651, 423] on span at bounding box center [656, 425] width 17 height 11
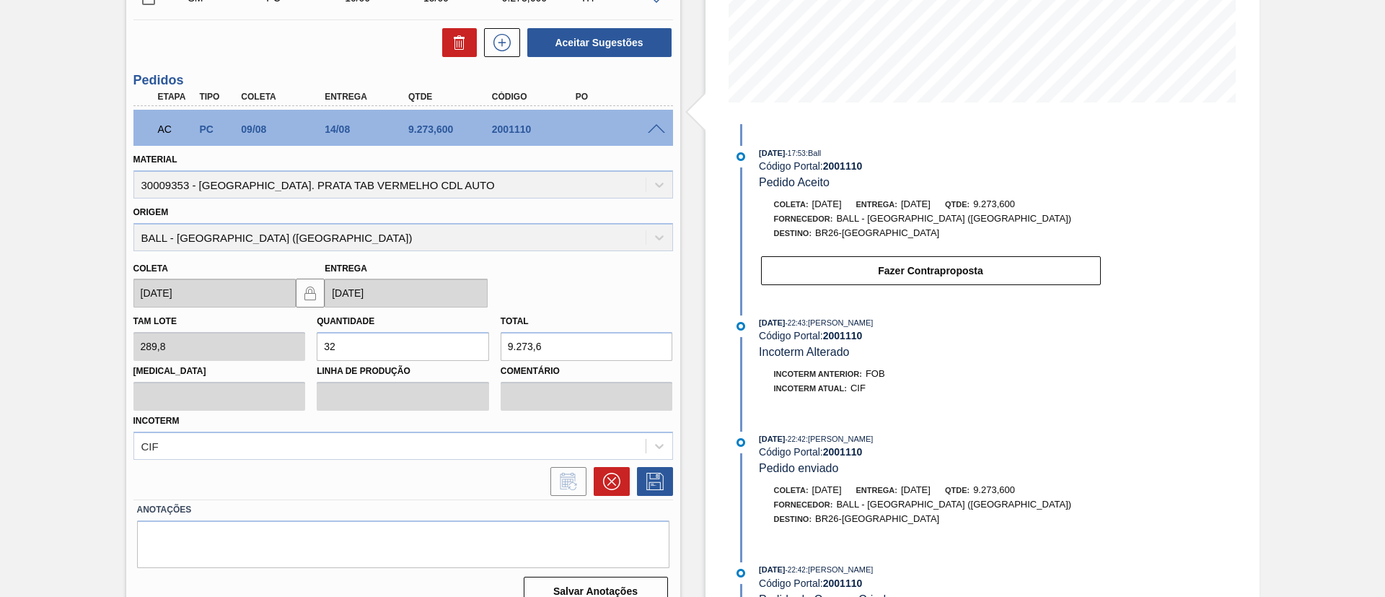
scroll to position [341, 0]
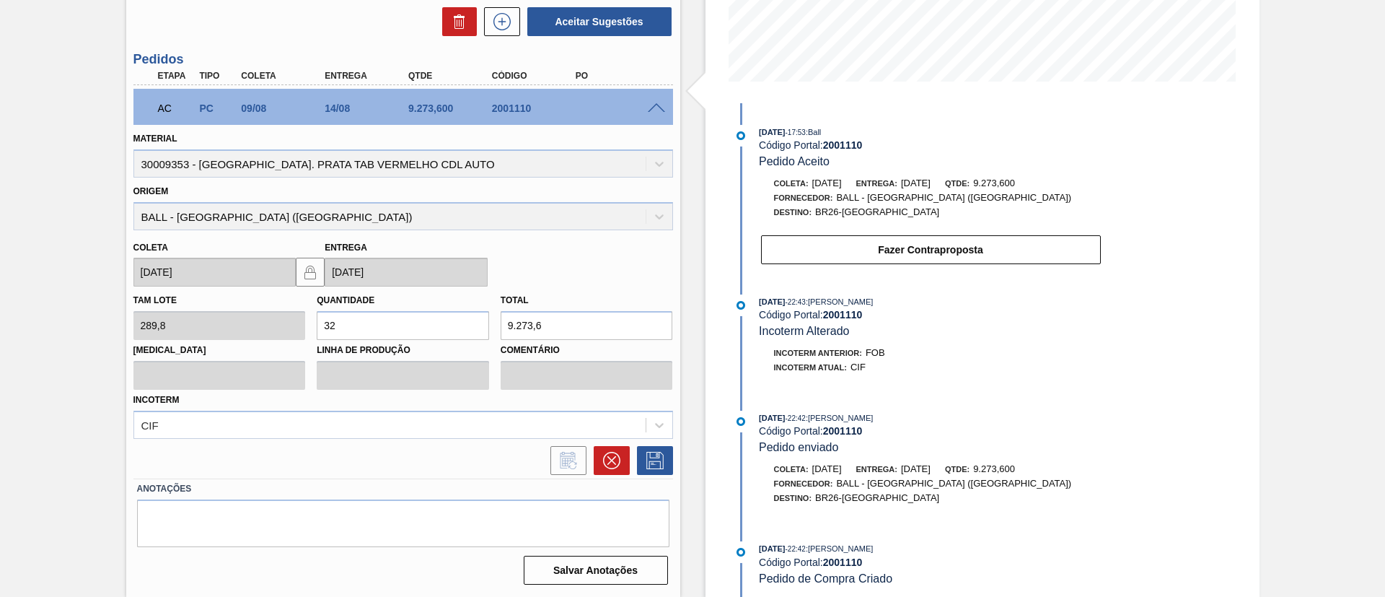
click at [652, 112] on div "AC PC 09/08 14/08 9.273,600 2001110" at bounding box center [403, 107] width 540 height 36
click at [655, 110] on span at bounding box center [656, 108] width 17 height 11
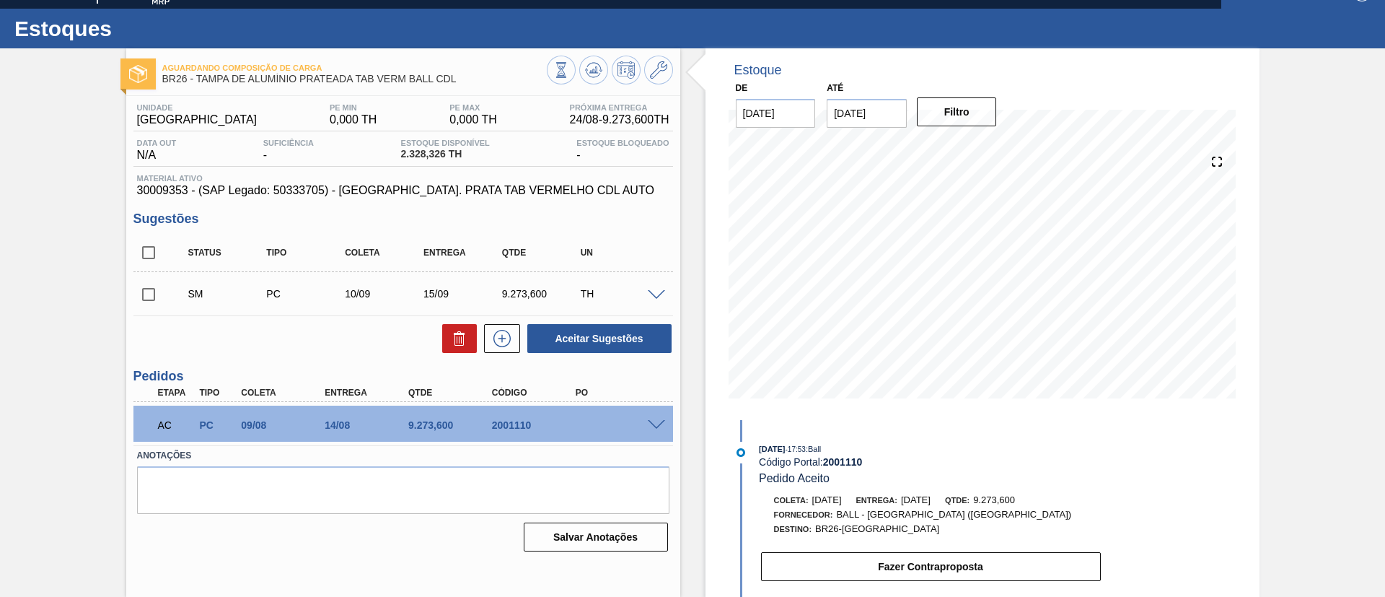
click at [526, 418] on div "AC PC 09/08 14/08 9.273,600 2001110" at bounding box center [399, 423] width 501 height 29
click at [662, 417] on div "AC PC 09/08 14/08 9.273,600 2001110" at bounding box center [403, 423] width 540 height 36
click at [654, 426] on span at bounding box center [656, 425] width 17 height 11
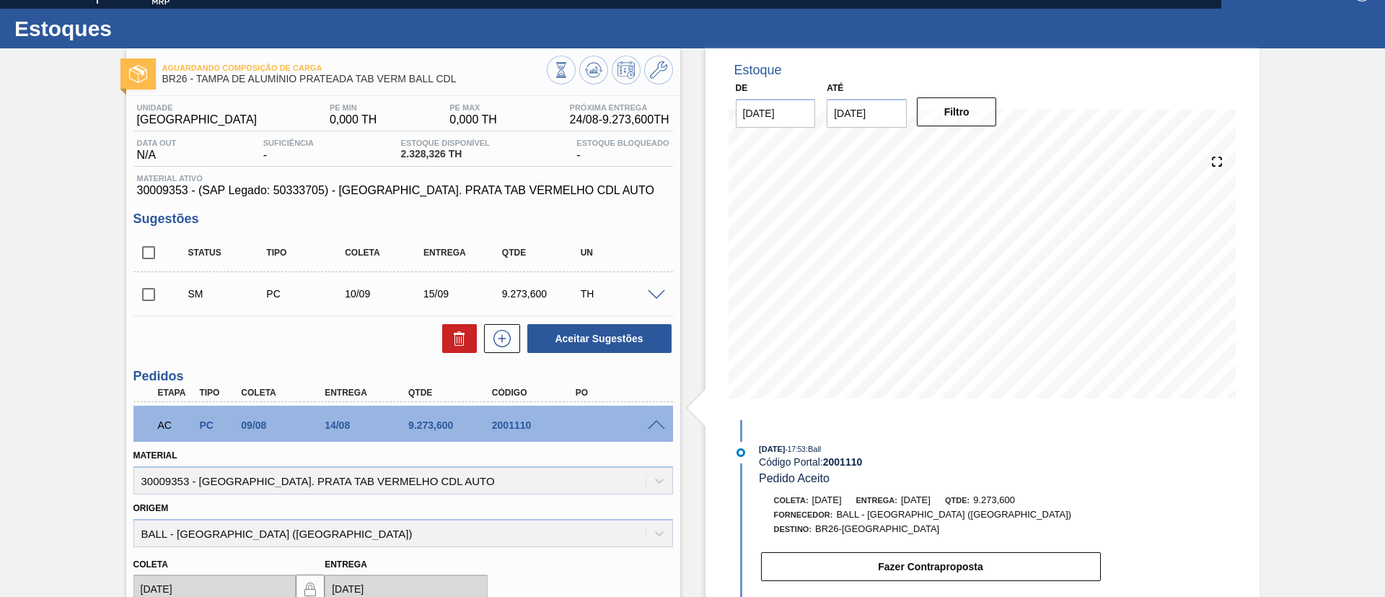
scroll to position [341, 0]
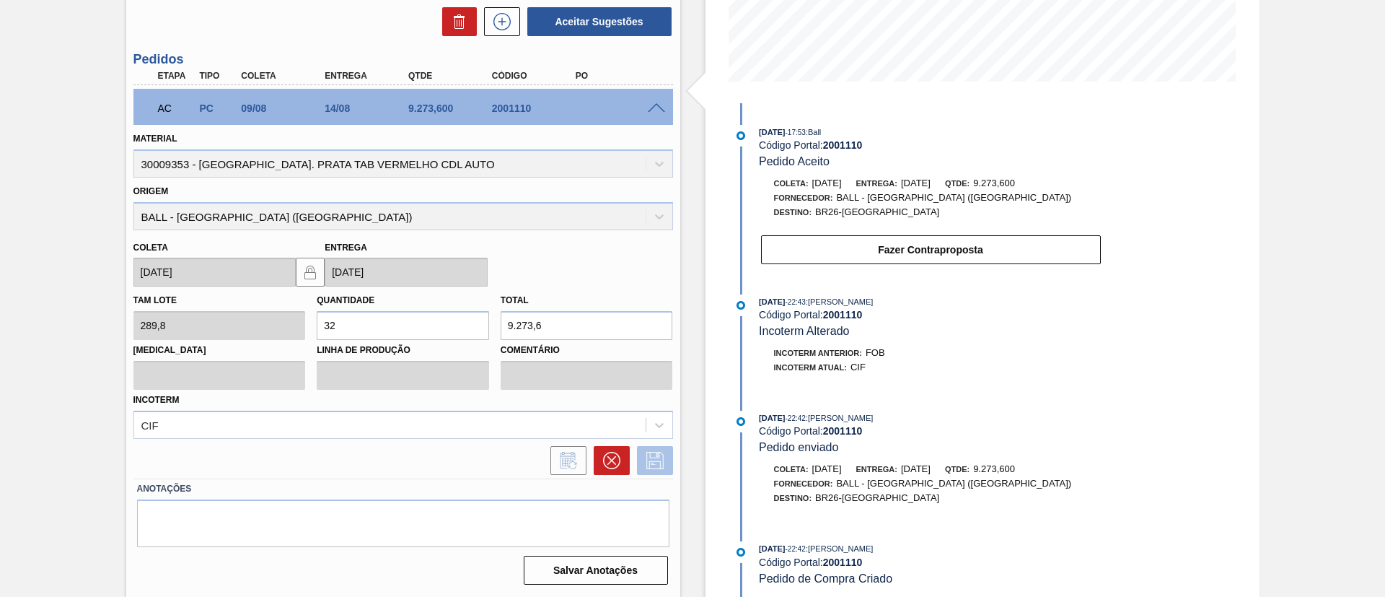
click at [657, 460] on icon at bounding box center [655, 460] width 23 height 17
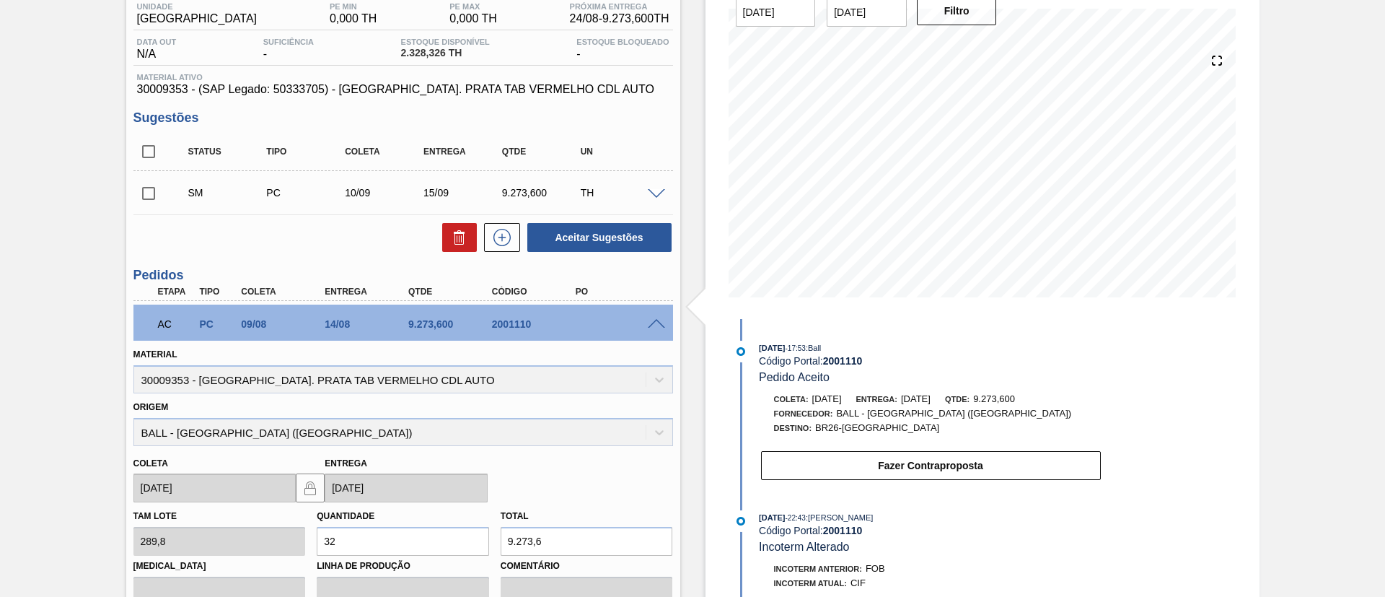
scroll to position [124, 0]
click at [652, 326] on span at bounding box center [656, 325] width 17 height 11
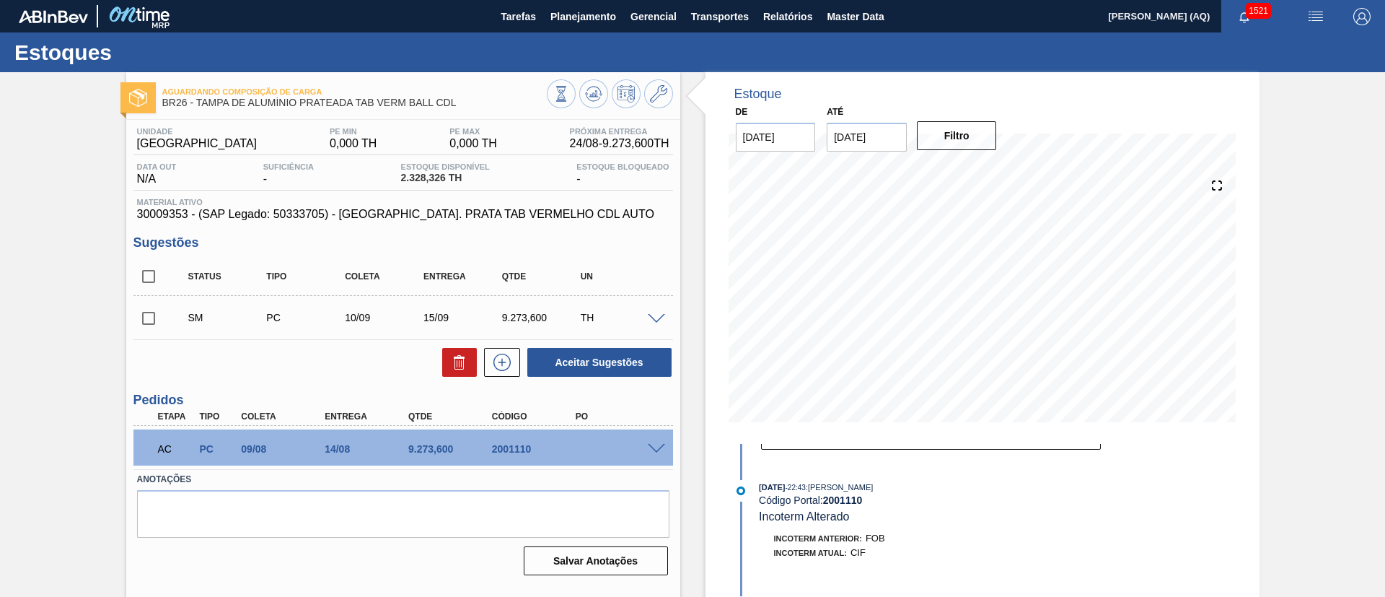
scroll to position [0, 0]
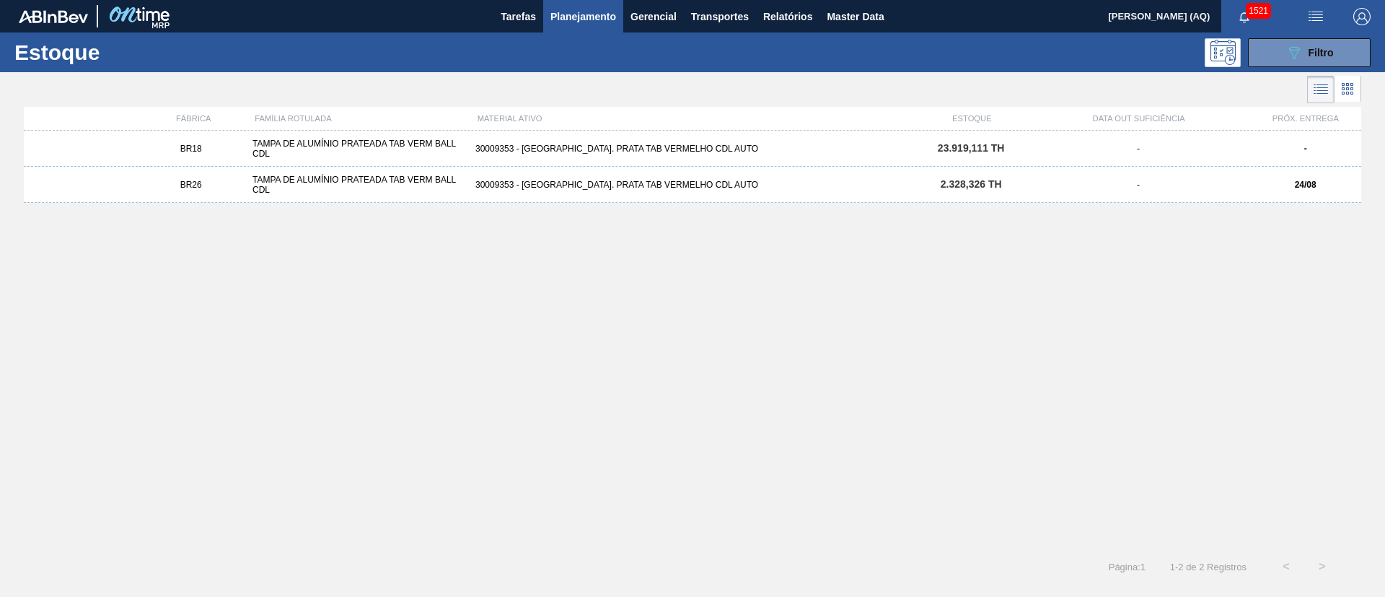
click at [605, 184] on div "30009353 - [GEOGRAPHIC_DATA]. PRATA TAB VERMELHO CDL AUTO" at bounding box center [693, 185] width 446 height 10
click at [621, 180] on div "30009353 - [GEOGRAPHIC_DATA]. PRATA TAB VERMELHO CDL AUTO" at bounding box center [693, 185] width 446 height 10
click at [591, 149] on div "30009353 - [GEOGRAPHIC_DATA]. PRATA TAB VERMELHO CDL AUTO" at bounding box center [693, 149] width 446 height 10
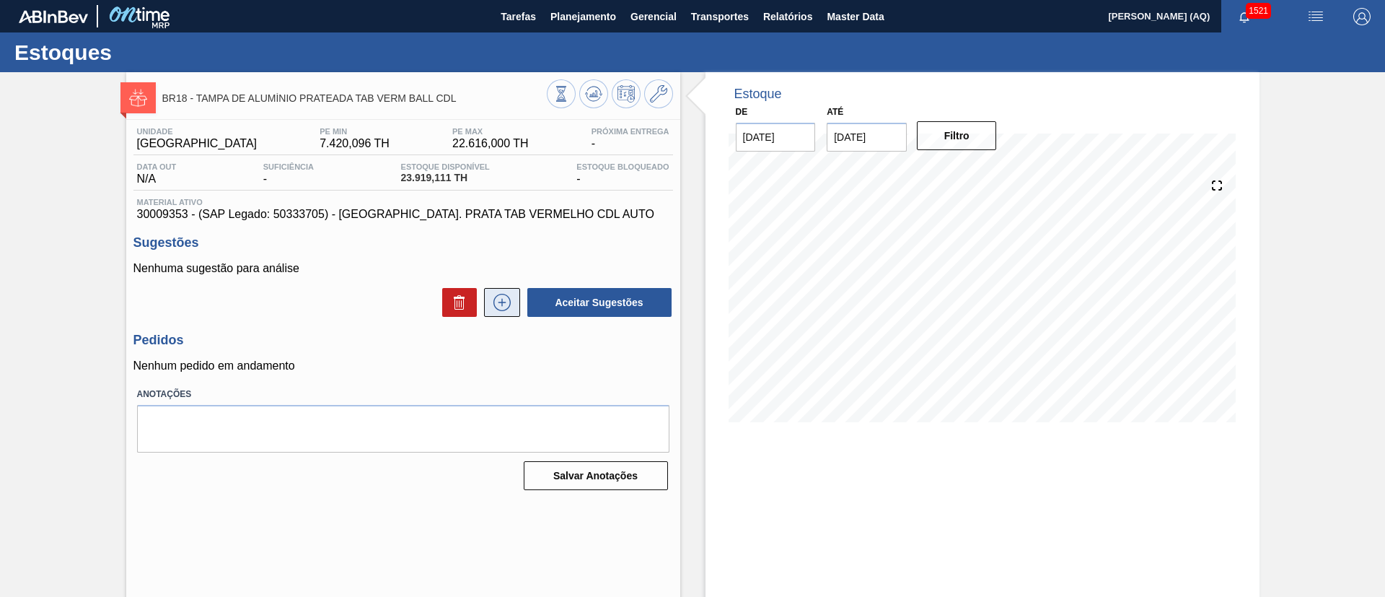
click at [492, 315] on button at bounding box center [502, 302] width 36 height 29
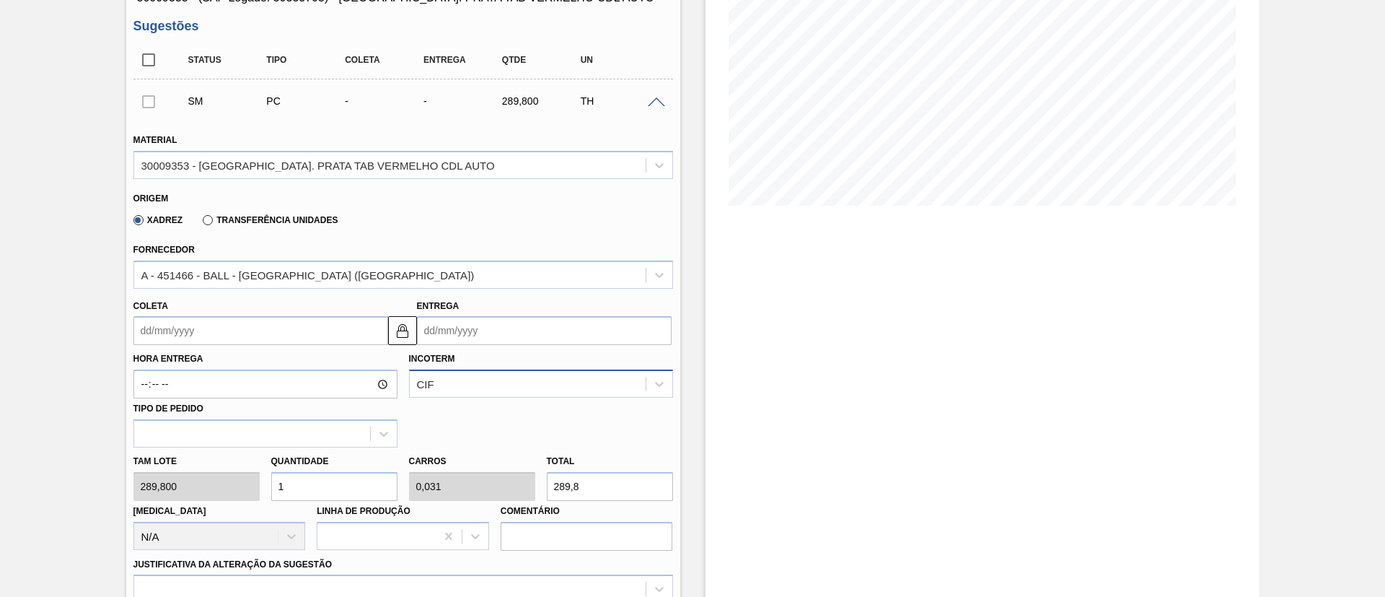
scroll to position [325, 0]
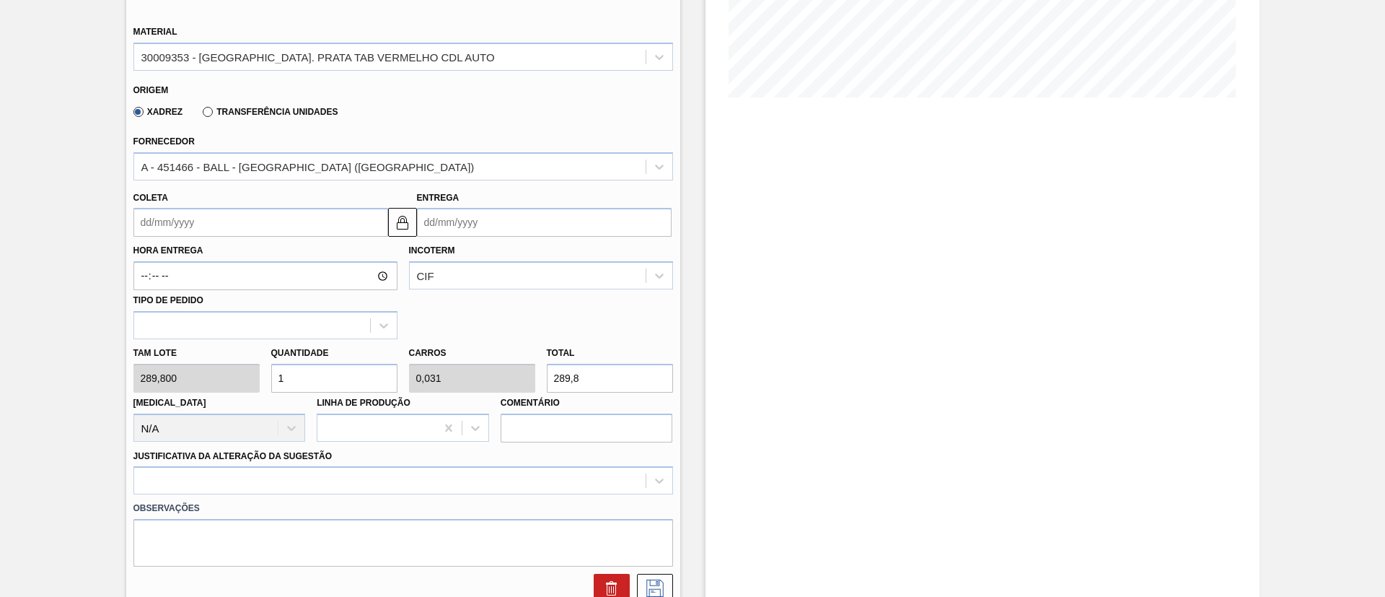
click at [464, 223] on input "Entrega" at bounding box center [544, 222] width 255 height 29
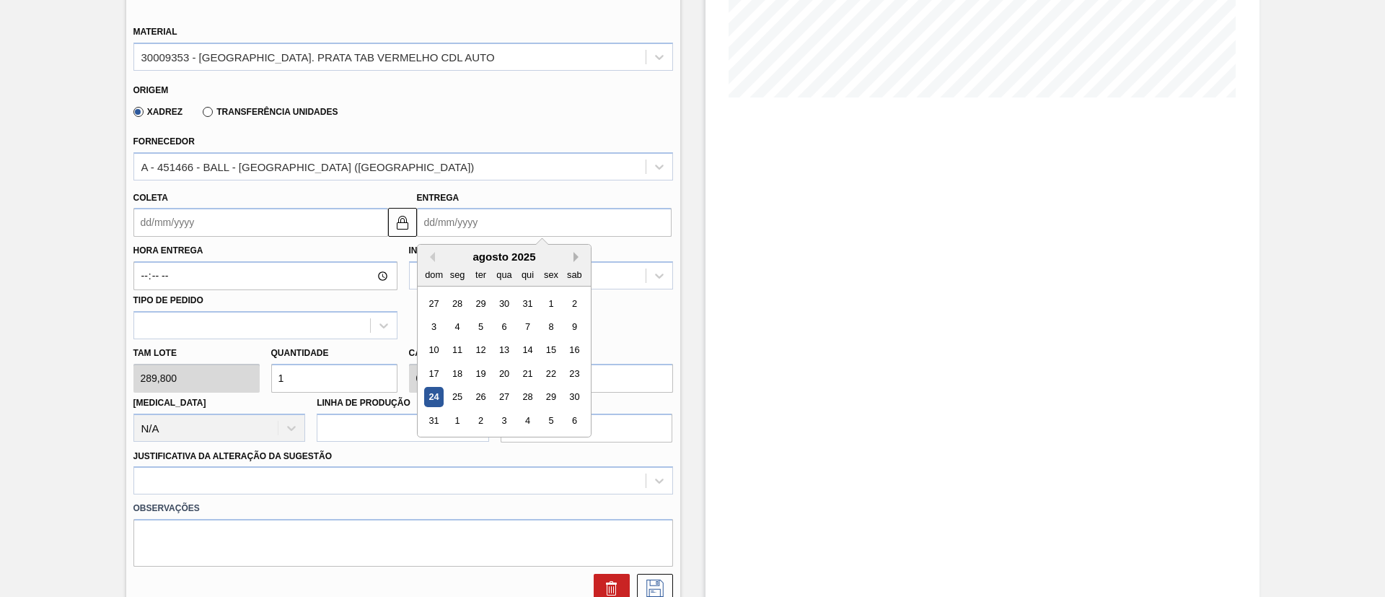
click at [577, 253] on button "Next Month" at bounding box center [579, 257] width 10 height 10
click at [463, 371] on div "22" at bounding box center [456, 373] width 19 height 19
type input "22/09/2025"
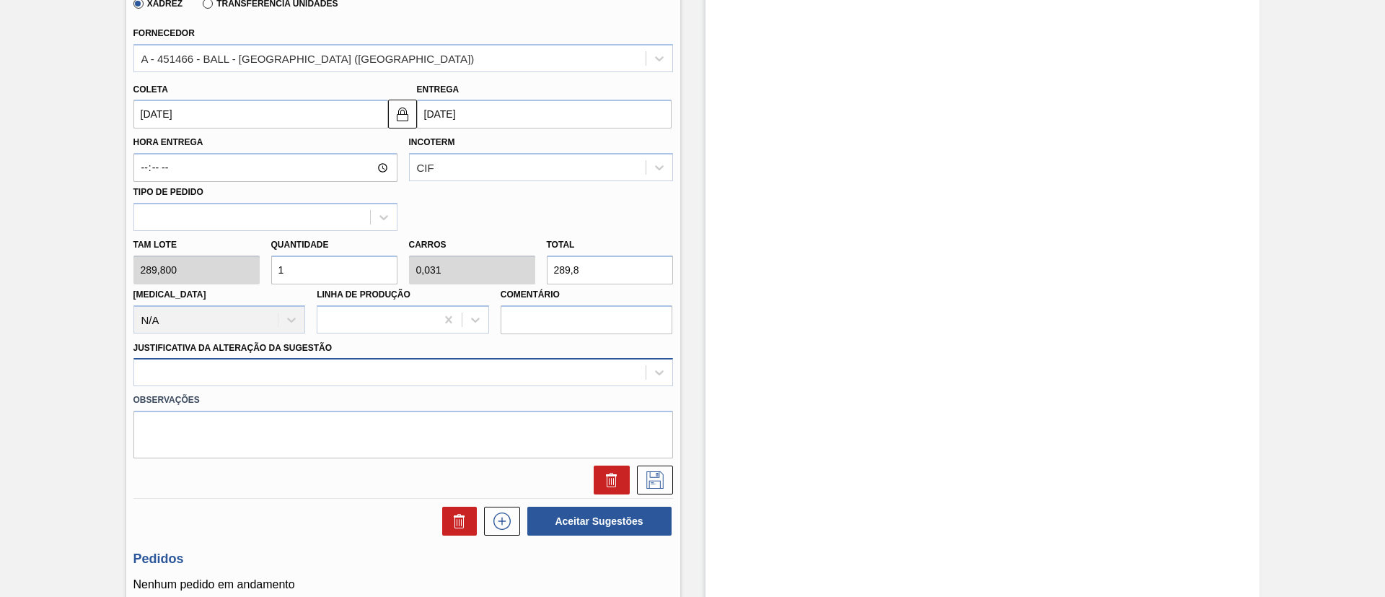
click at [347, 369] on div "Material 30009353 - TAMPA AL. PRATA TAB VERMELHO CDL AUTO Origem Xadrez Transfe…" at bounding box center [403, 199] width 540 height 592
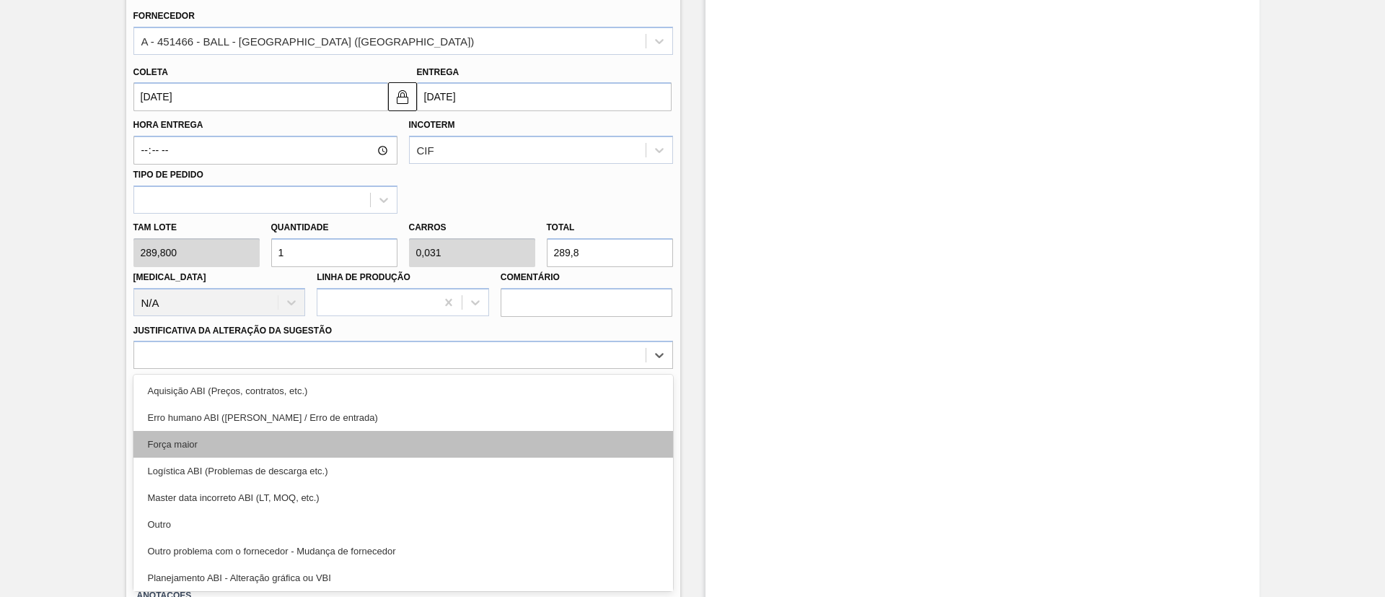
click at [340, 439] on div "Força maior" at bounding box center [403, 444] width 540 height 27
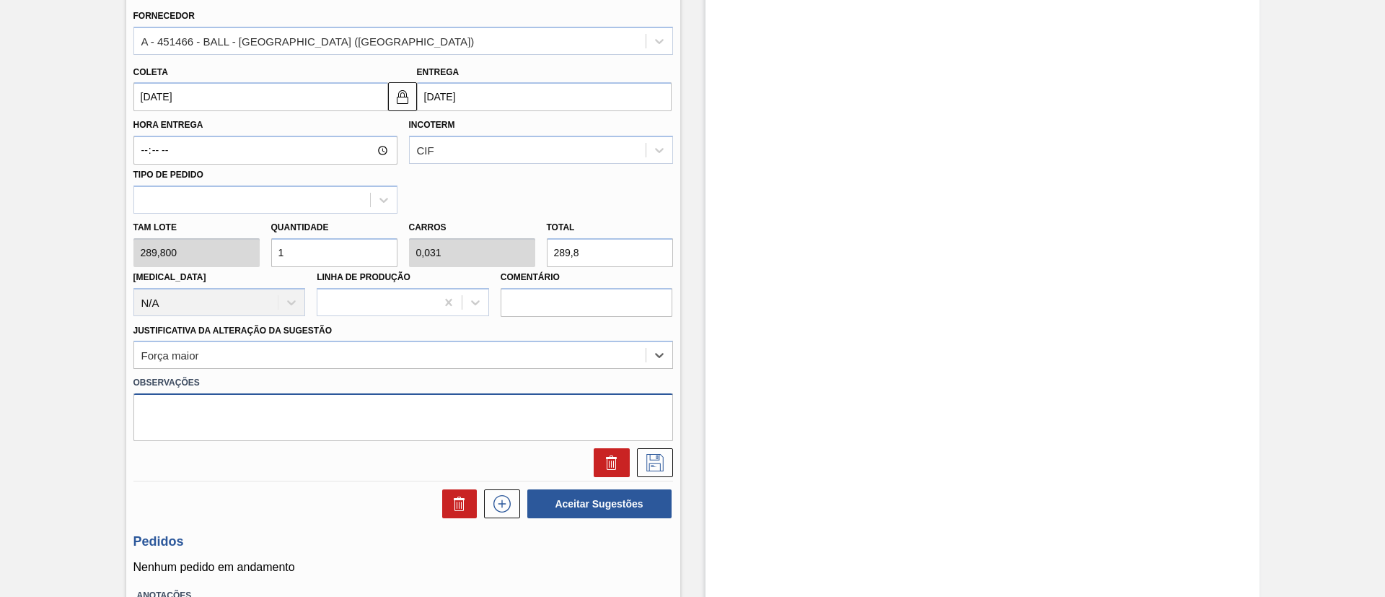
click at [319, 410] on textarea at bounding box center [403, 417] width 540 height 48
paste textarea "30009353"
type textarea "3"
type textarea "Pedido de compra (Ball)"
click at [599, 505] on button "Aceitar Sugestões" at bounding box center [599, 503] width 144 height 29
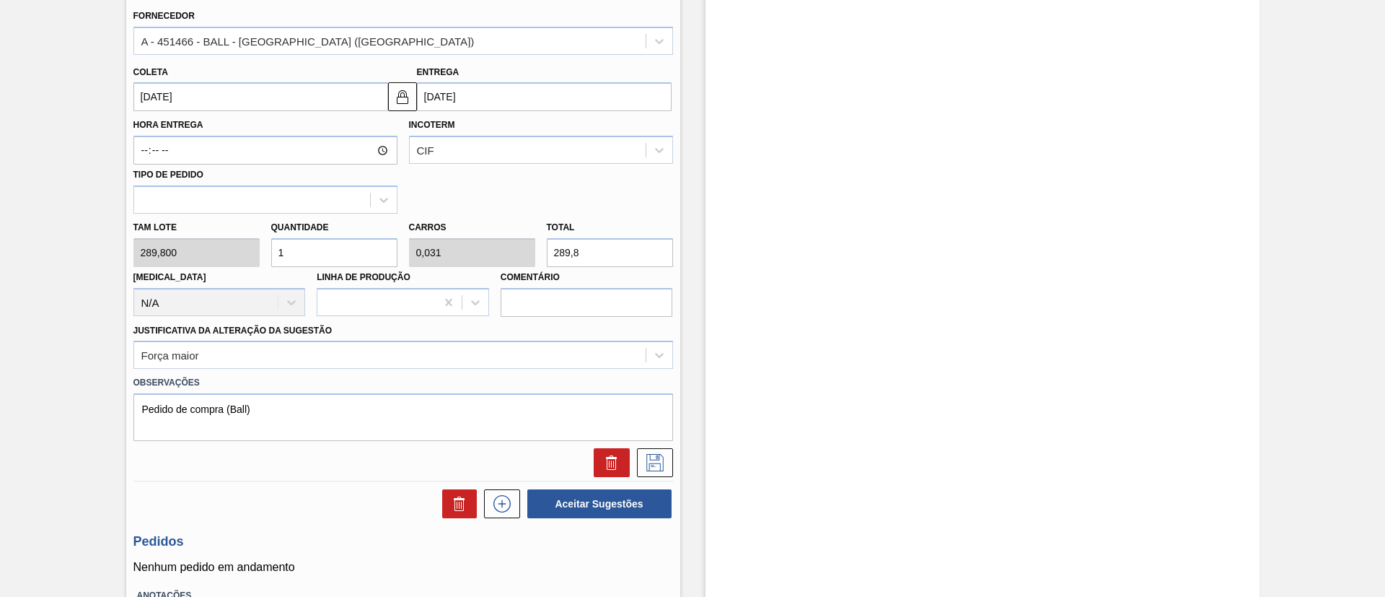
drag, startPoint x: 329, startPoint y: 247, endPoint x: 124, endPoint y: 232, distance: 205.5
click at [124, 232] on div "BR18 - TAMPA DE ALUMÍNIO PRATEADA TAB VERM BALL CDL Unidade Pernambuco PE MIN 7…" at bounding box center [692, 163] width 1385 height 1082
type input "2"
type input "0,063"
type input "579,6"
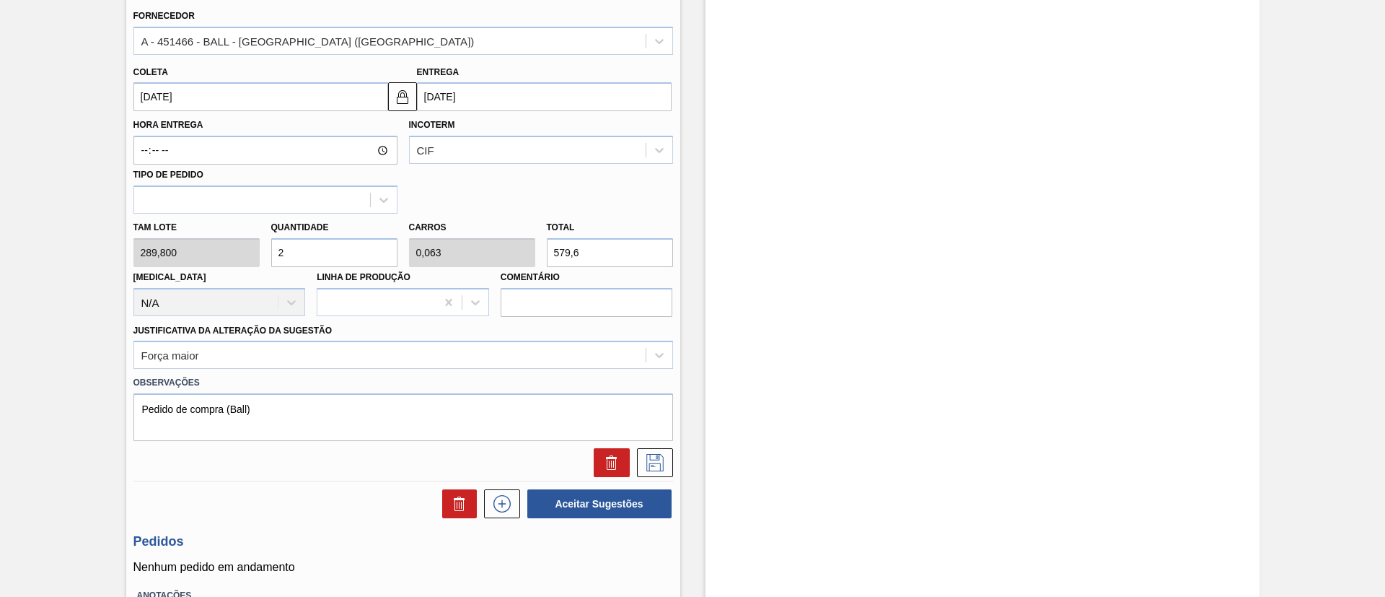
type input "21"
type input "0,656"
type input "6.085,8"
type input "2"
type input "0,063"
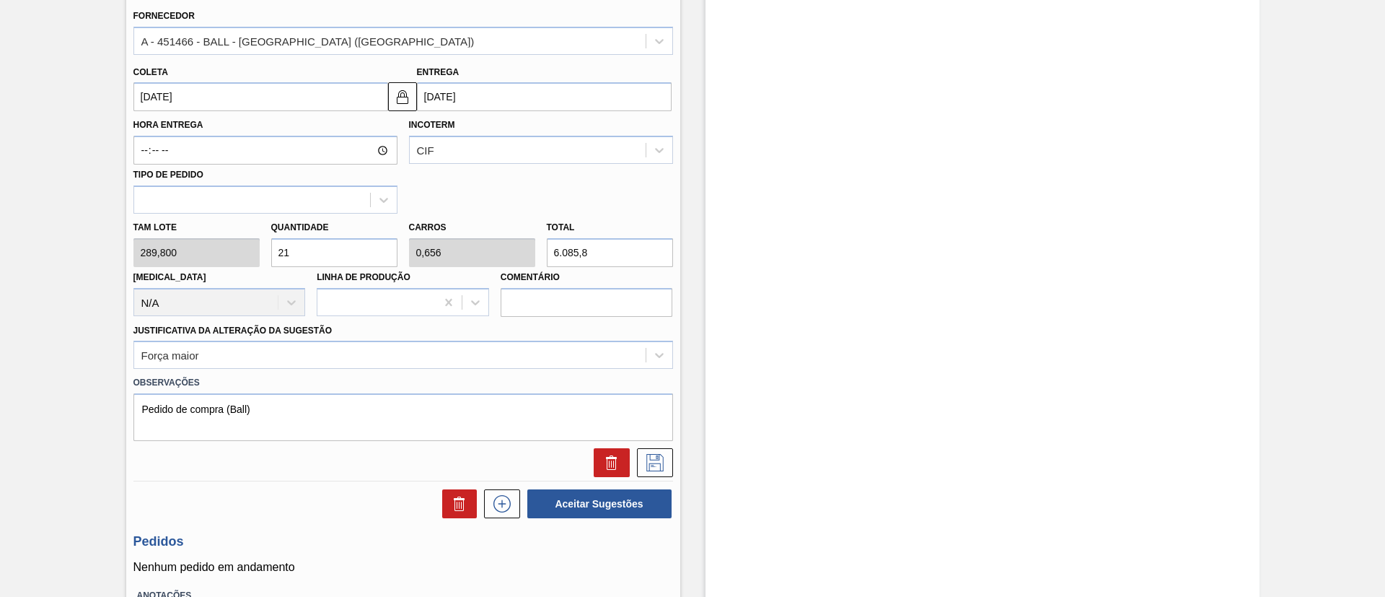
type input "579,6"
type input "0"
type input "3"
type input "0,094"
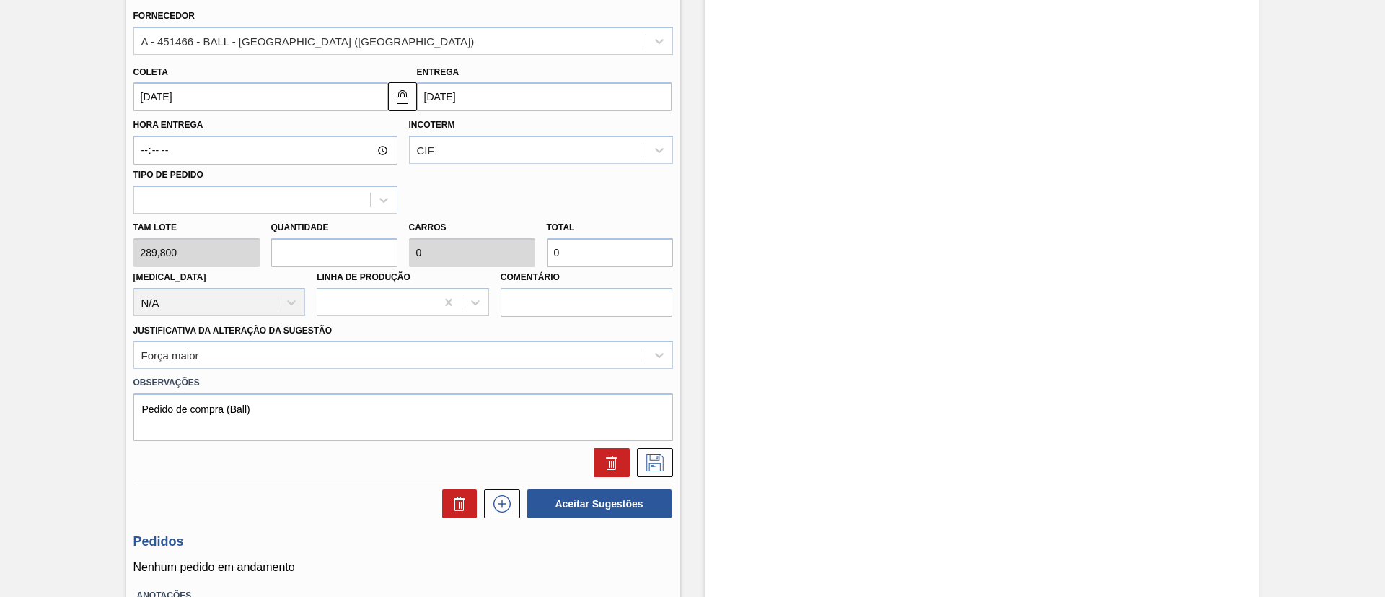
type input "869,4"
type input "32"
type input "1"
type input "9.273,6"
type input "32"
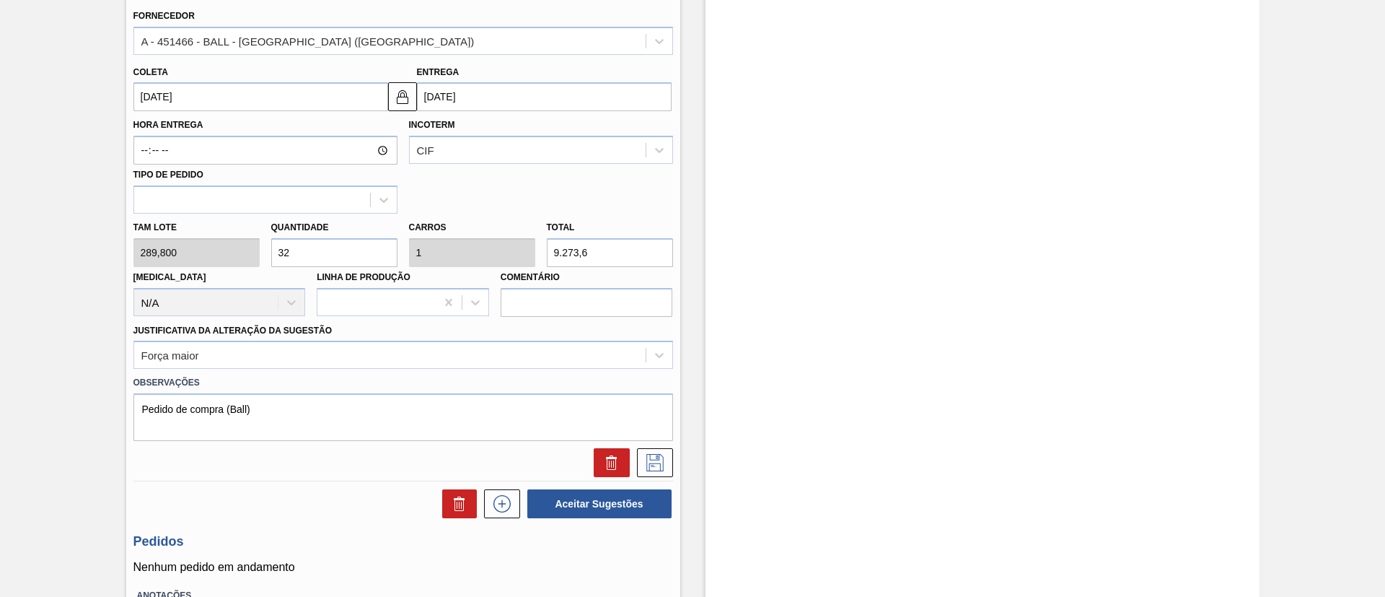
click at [491, 217] on div "Carros 1" at bounding box center [472, 242] width 126 height 50
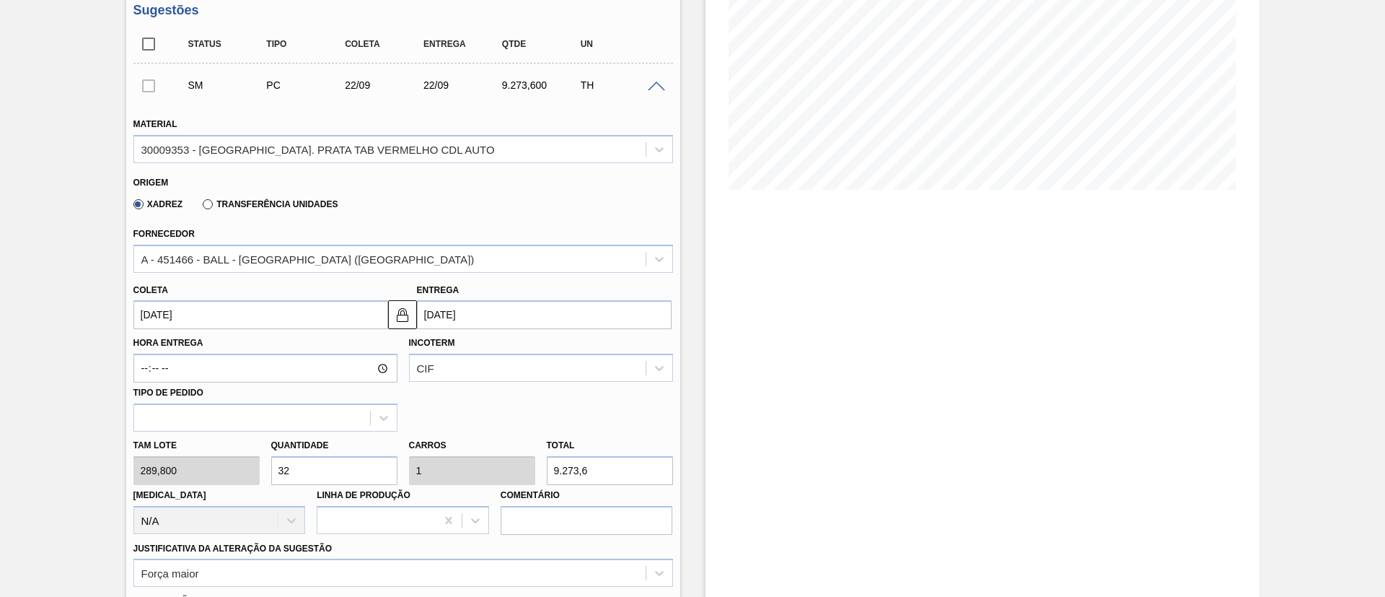
scroll to position [557, 0]
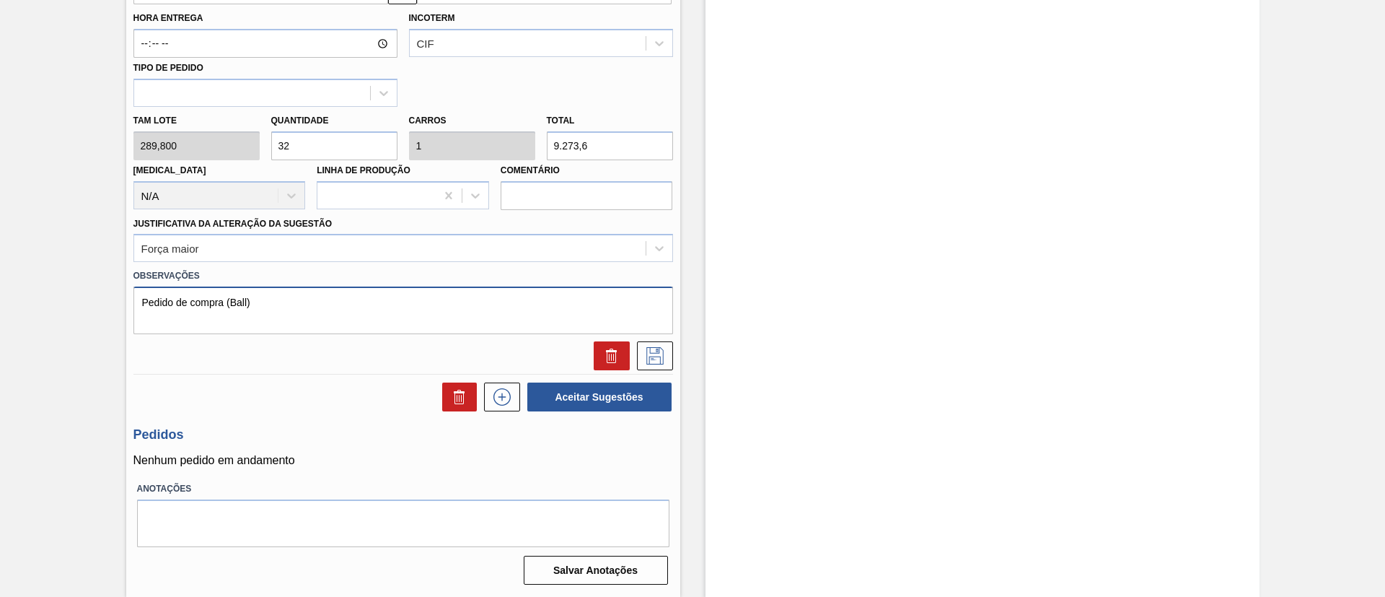
drag, startPoint x: 222, startPoint y: 300, endPoint x: 9, endPoint y: 291, distance: 212.3
click at [9, 291] on div "BR18 - TAMPA DE ALUMÍNIO PRATEADA TAB VERM BALL CDL Unidade Pernambuco PE MIN 7…" at bounding box center [692, 56] width 1385 height 1082
drag, startPoint x: 270, startPoint y: 294, endPoint x: 21, endPoint y: 258, distance: 251.4
click at [21, 258] on div "BR18 - TAMPA DE ALUMÍNIO PRATEADA TAB VERM BALL CDL Unidade Pernambuco PE MIN 7…" at bounding box center [692, 56] width 1385 height 1082
paste textarea "Decisão contratual"
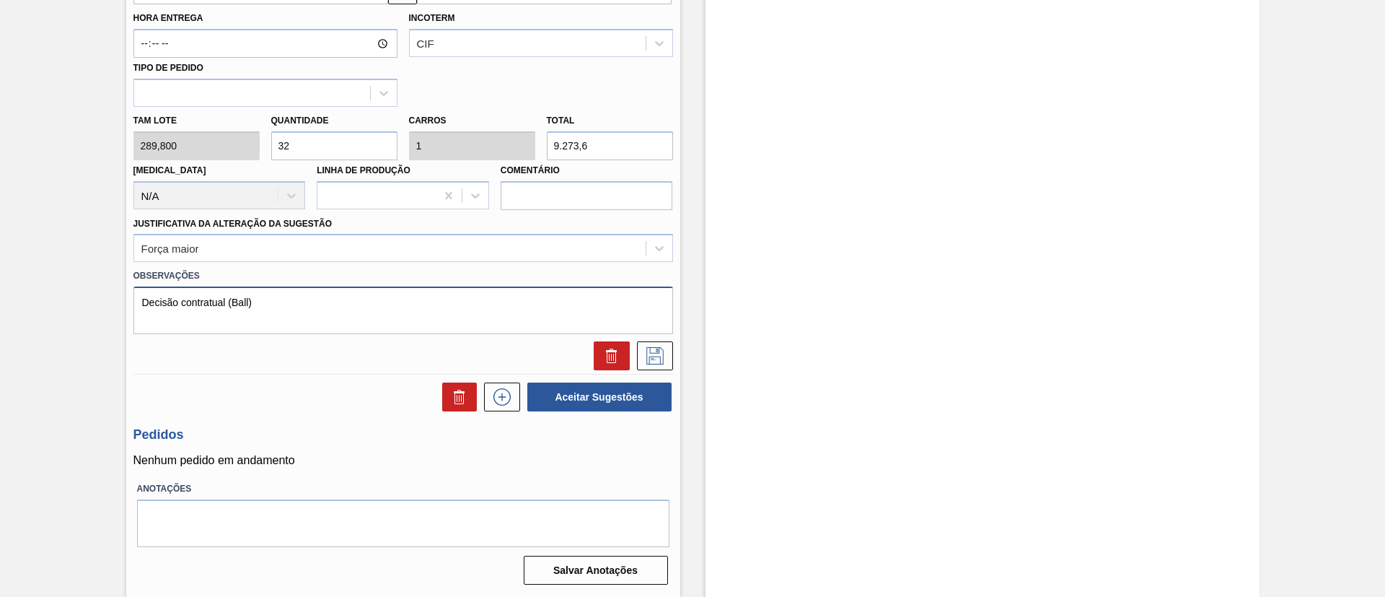
type textarea "Decisão contratual (Ball)"
click at [776, 276] on div "Estoque De 24/08/2025 Até 31/10/2025 Filtro 02/09 Projeção de Estoque 14,436.32…" at bounding box center [983, 56] width 554 height 1082
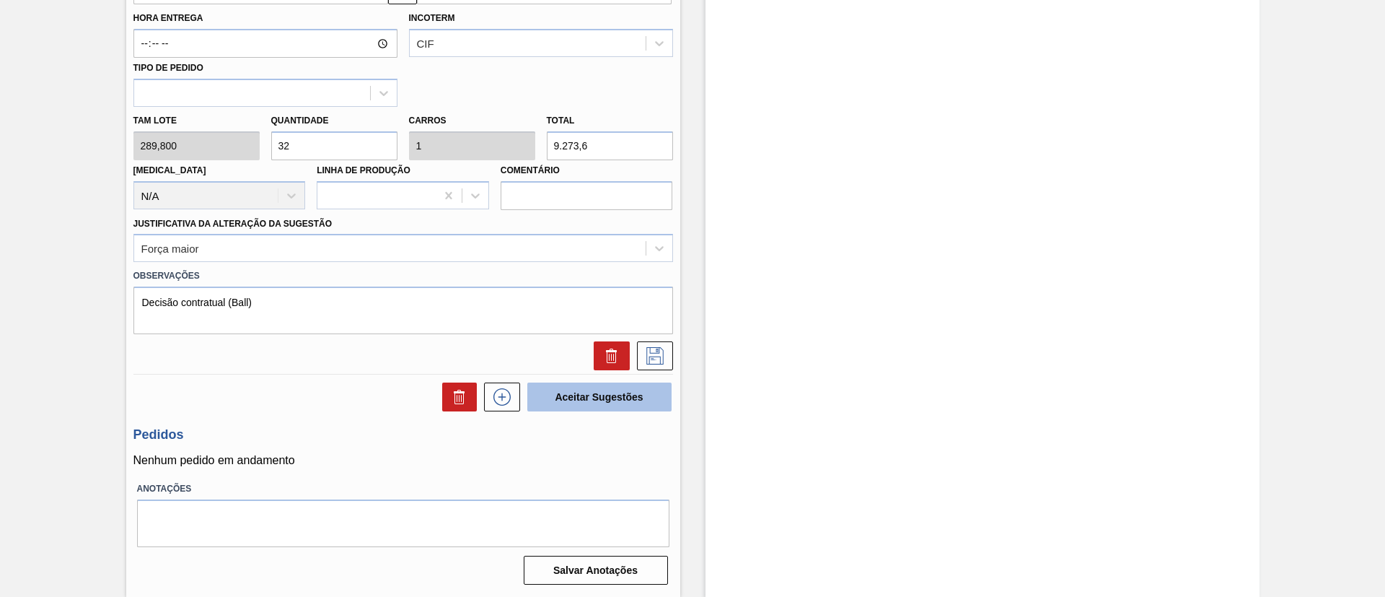
click at [610, 392] on button "Aceitar Sugestões" at bounding box center [599, 396] width 144 height 29
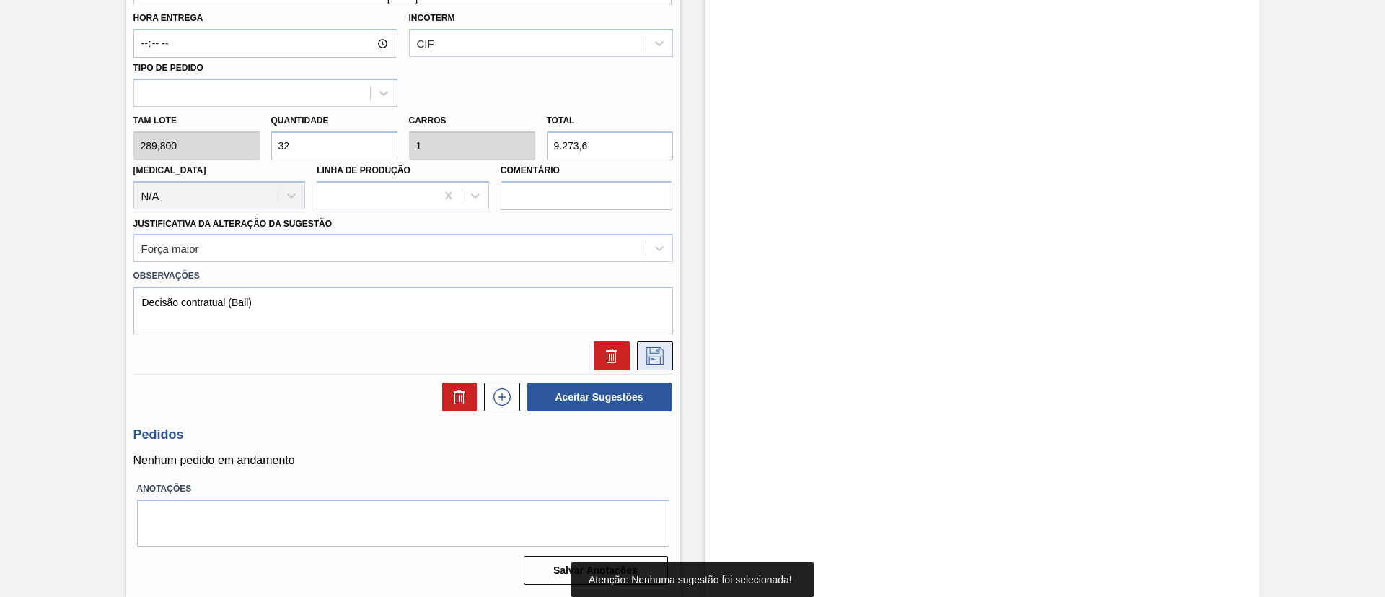
click at [652, 354] on icon at bounding box center [655, 355] width 23 height 17
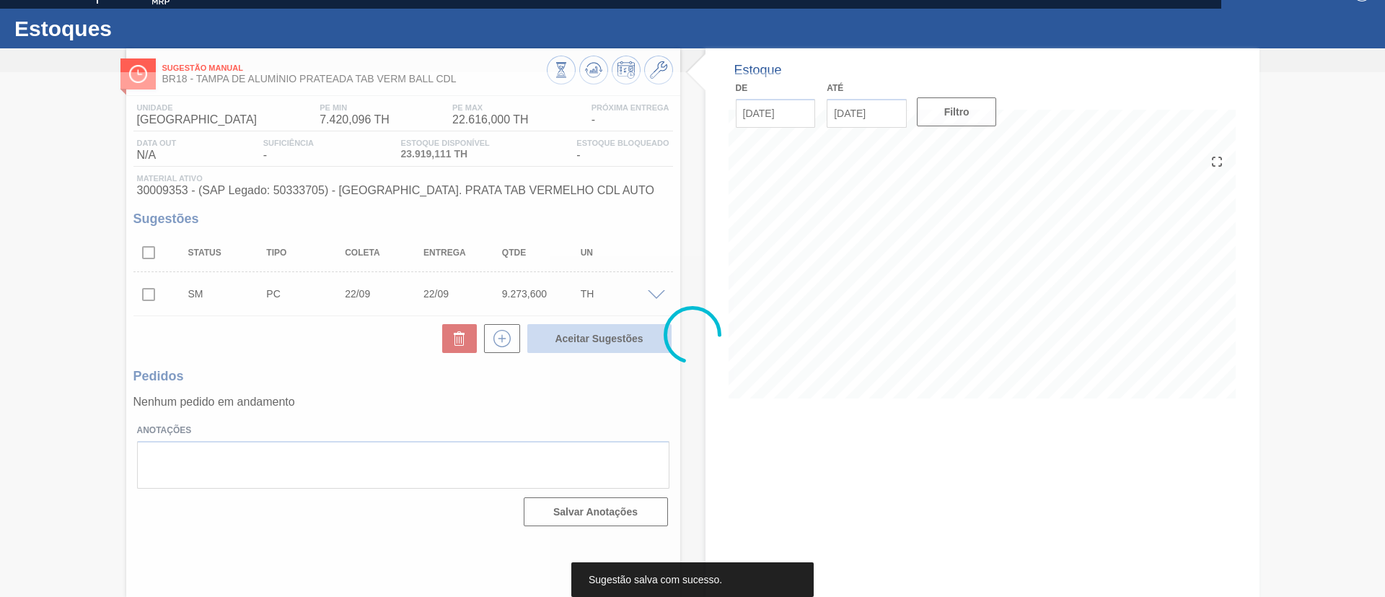
scroll to position [24, 0]
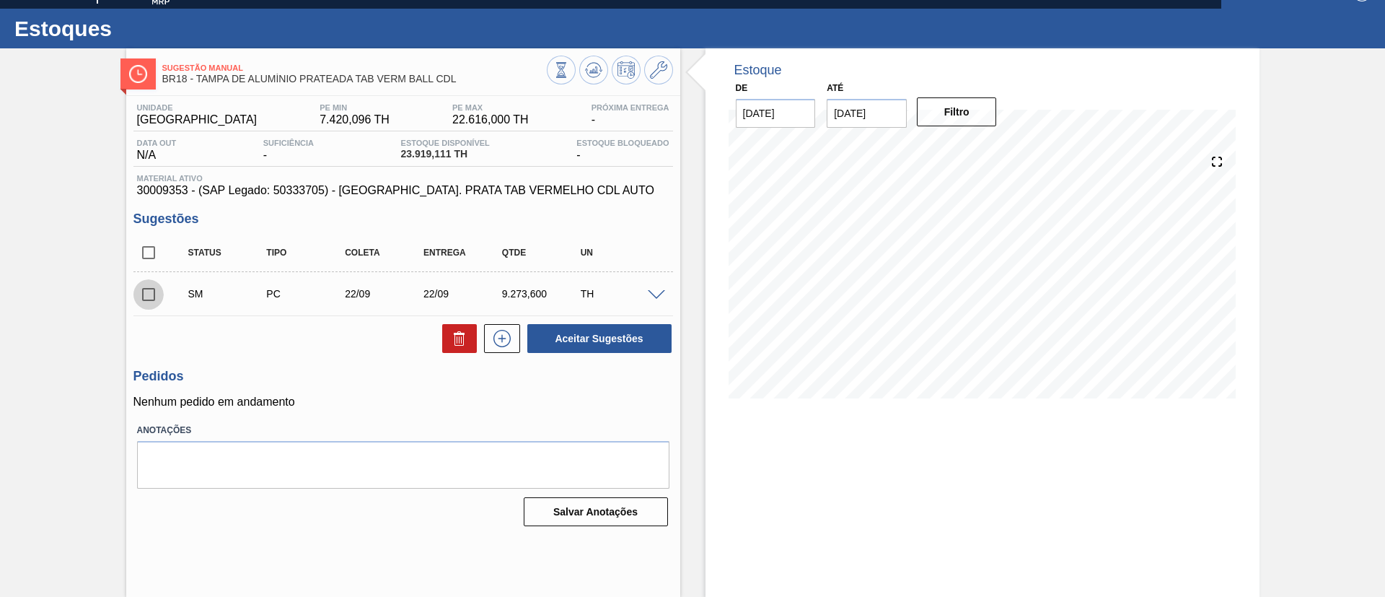
click at [156, 293] on input "checkbox" at bounding box center [148, 294] width 30 height 30
click at [592, 335] on button "Aceitar Sugestões" at bounding box center [599, 338] width 144 height 29
checkbox input "false"
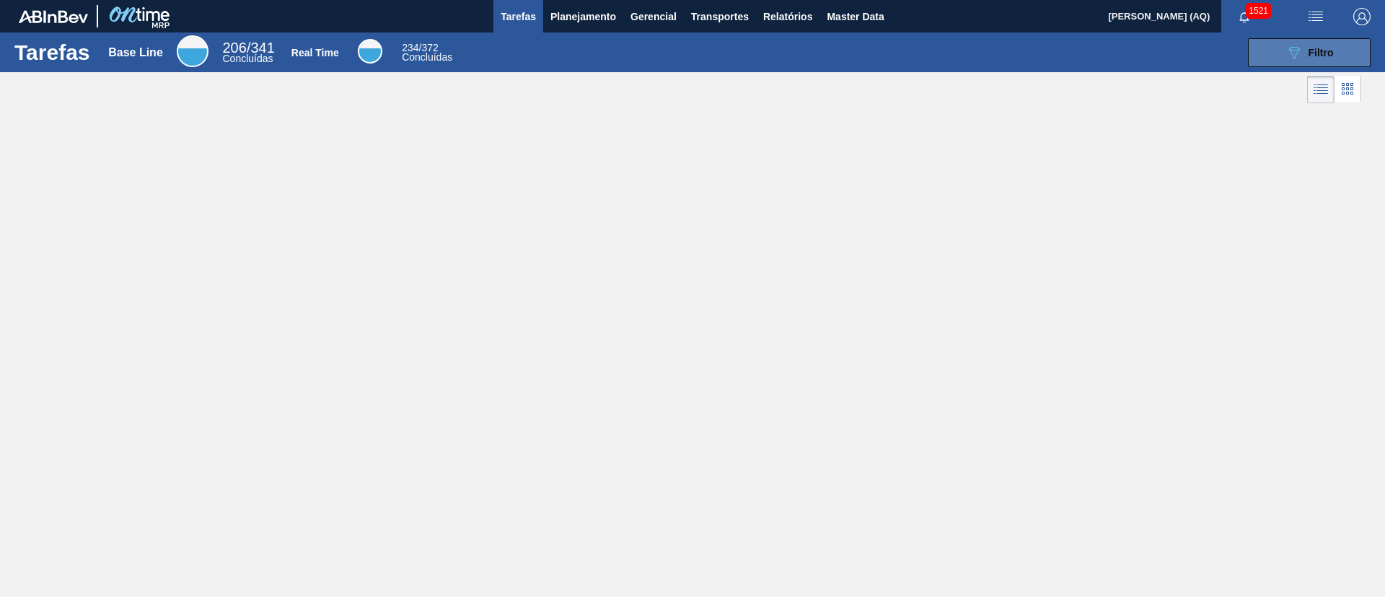
click at [1286, 55] on icon "089F7B8B-B2A5-4AFE-B5C0-19BA573D28AC" at bounding box center [1294, 52] width 17 height 17
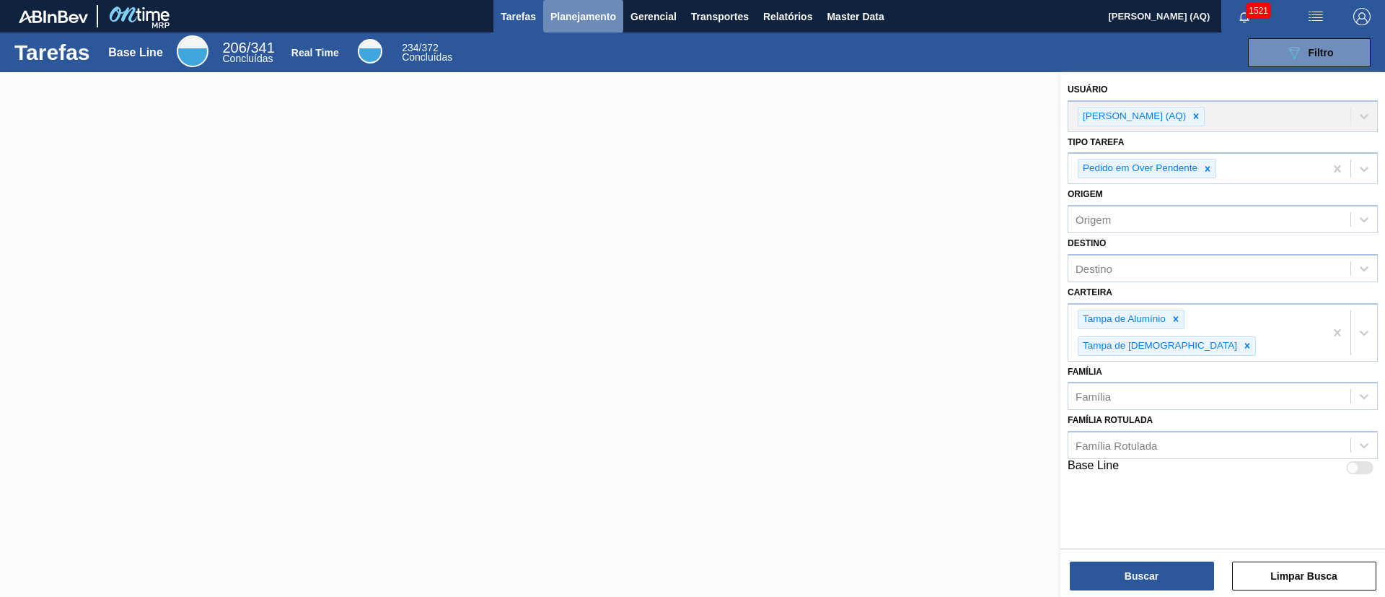
click at [553, 25] on button "Planejamento" at bounding box center [583, 16] width 80 height 32
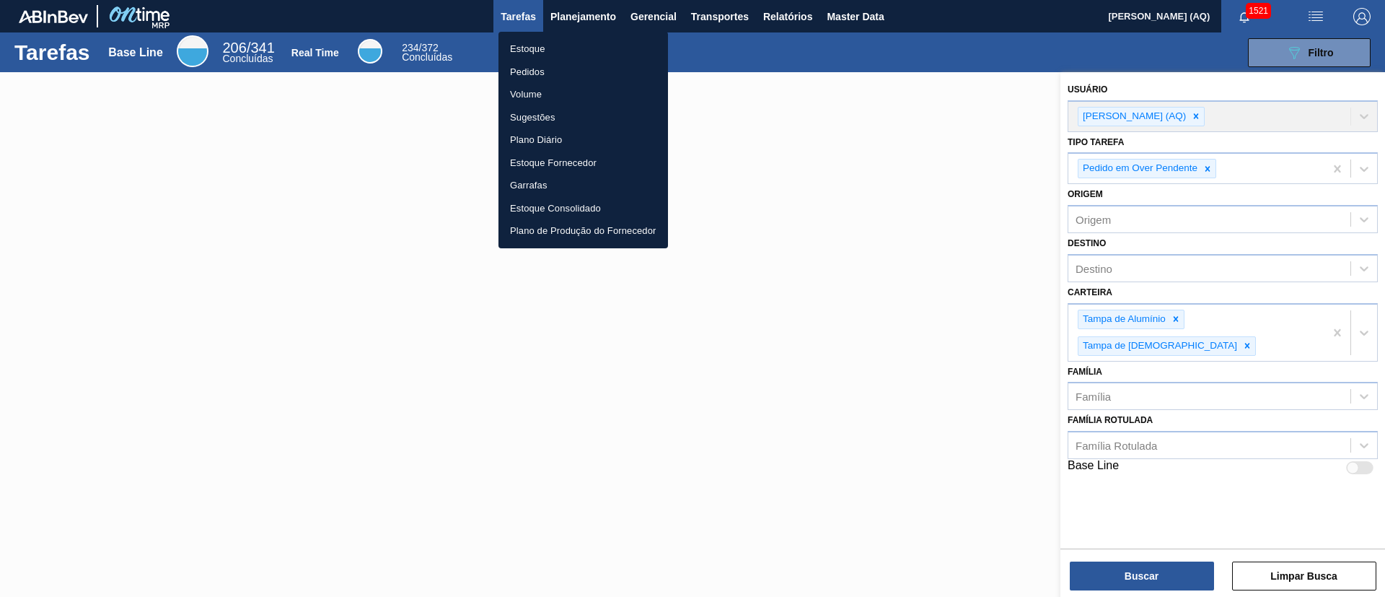
click at [545, 48] on li "Estoque" at bounding box center [584, 49] width 170 height 23
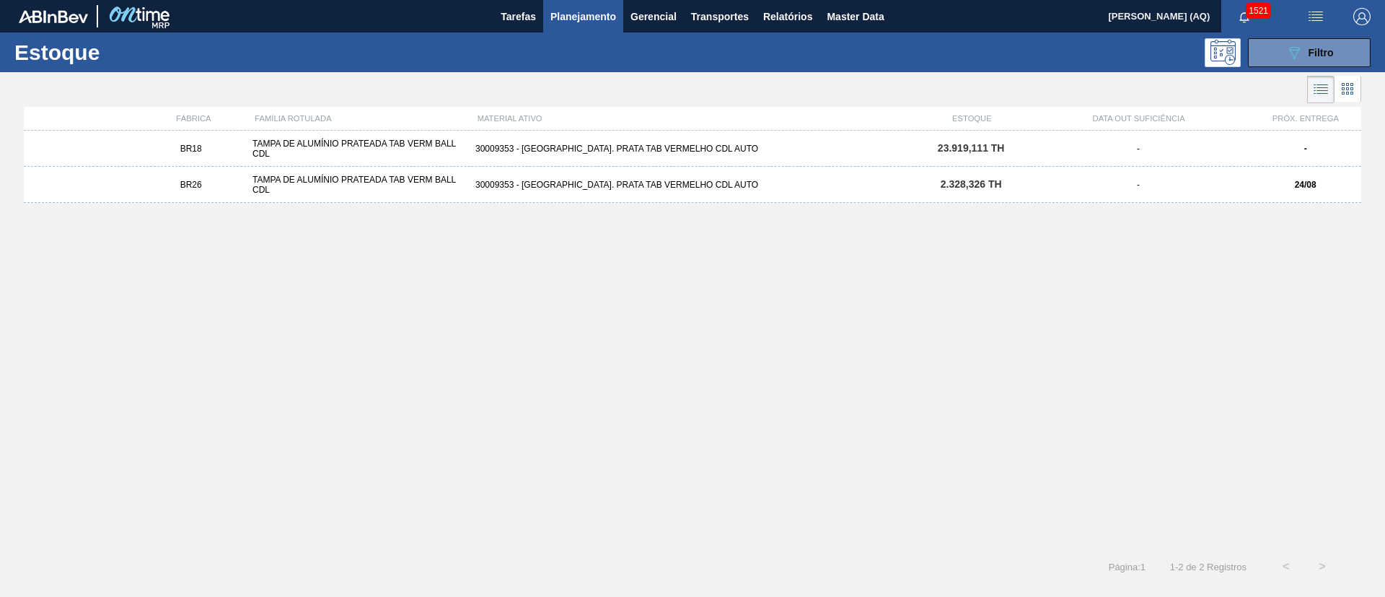
click at [583, 181] on div "30009353 - [GEOGRAPHIC_DATA]. PRATA TAB VERMELHO CDL AUTO" at bounding box center [693, 185] width 446 height 10
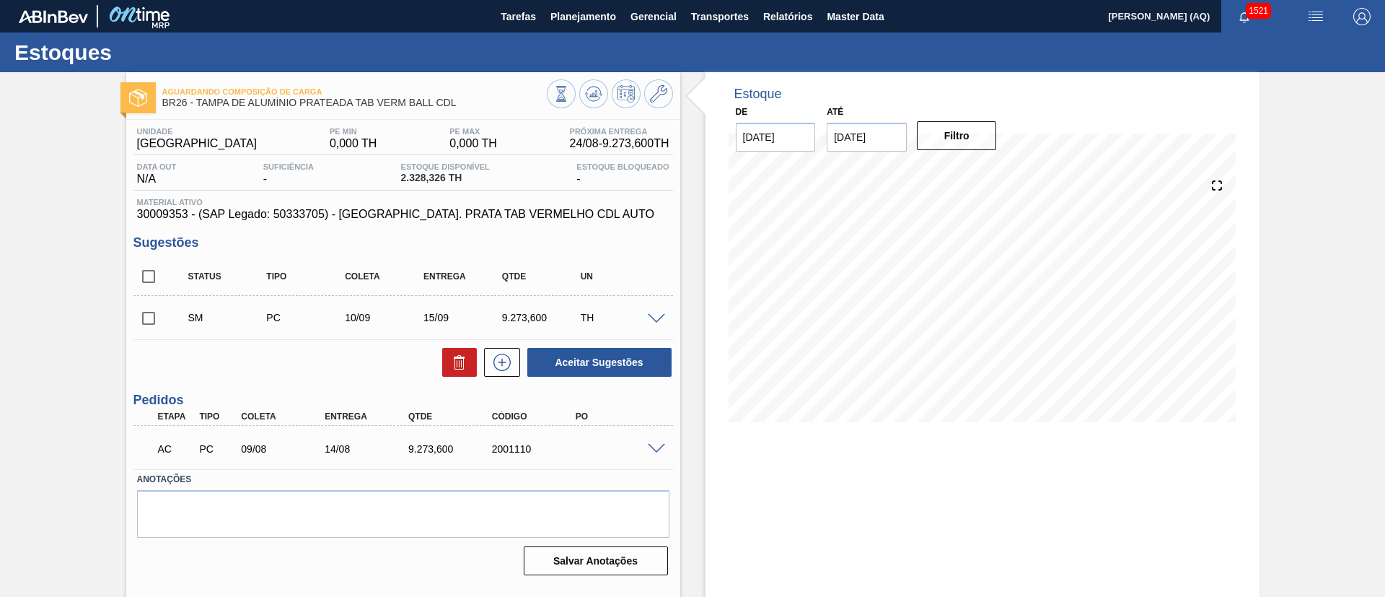
click at [654, 450] on span at bounding box center [656, 449] width 17 height 11
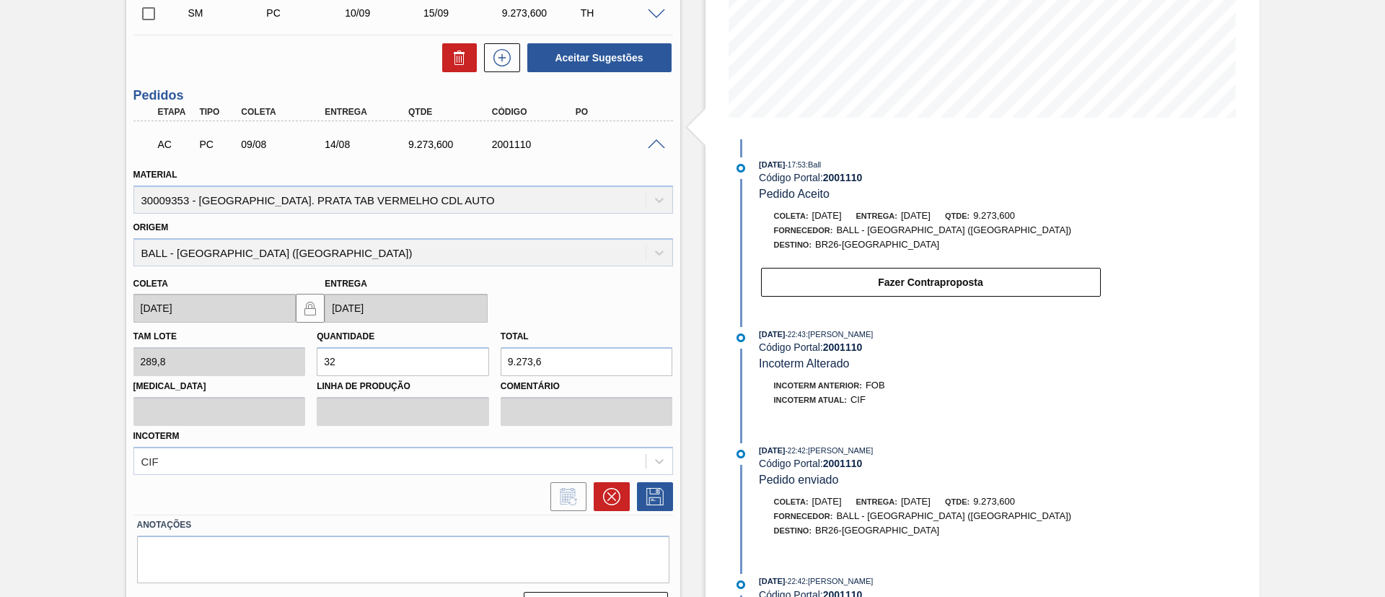
scroll to position [325, 0]
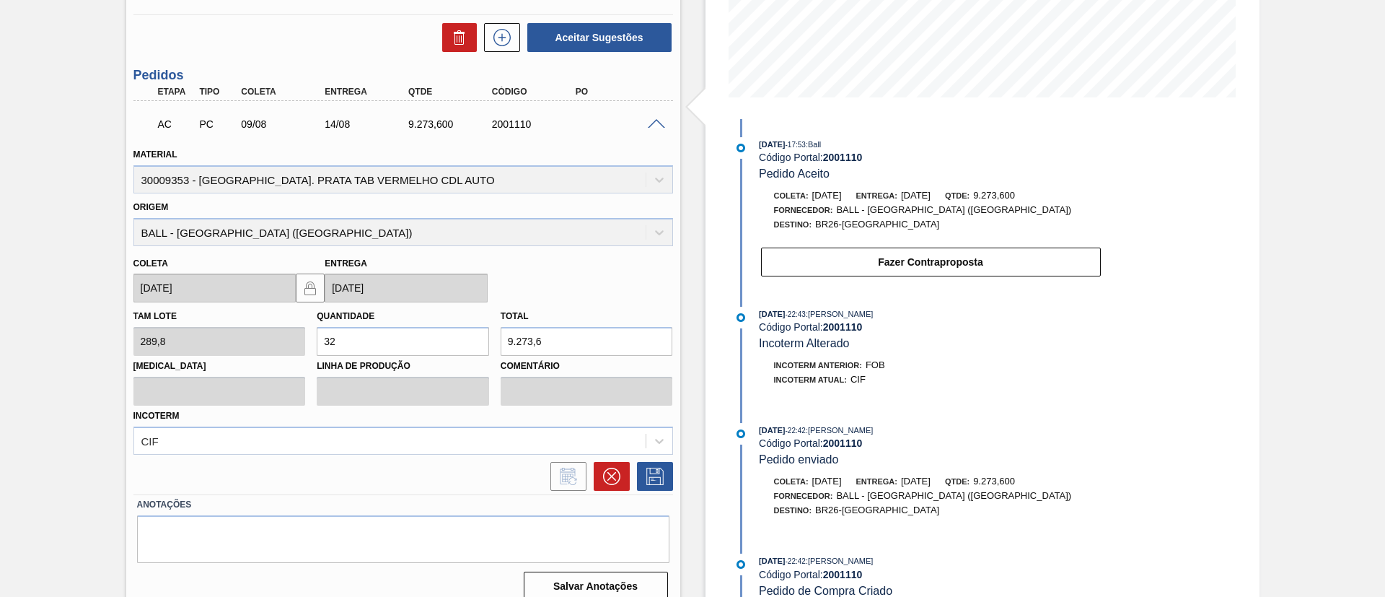
click at [276, 119] on div "09/08" at bounding box center [284, 124] width 94 height 12
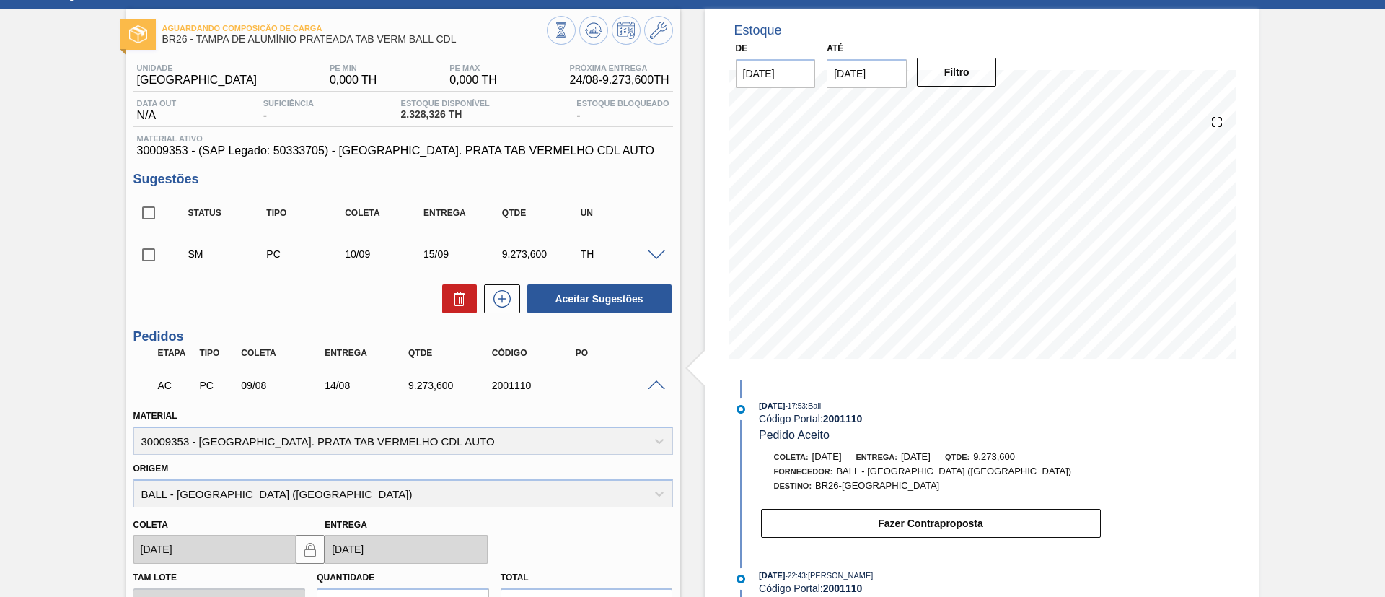
scroll to position [0, 0]
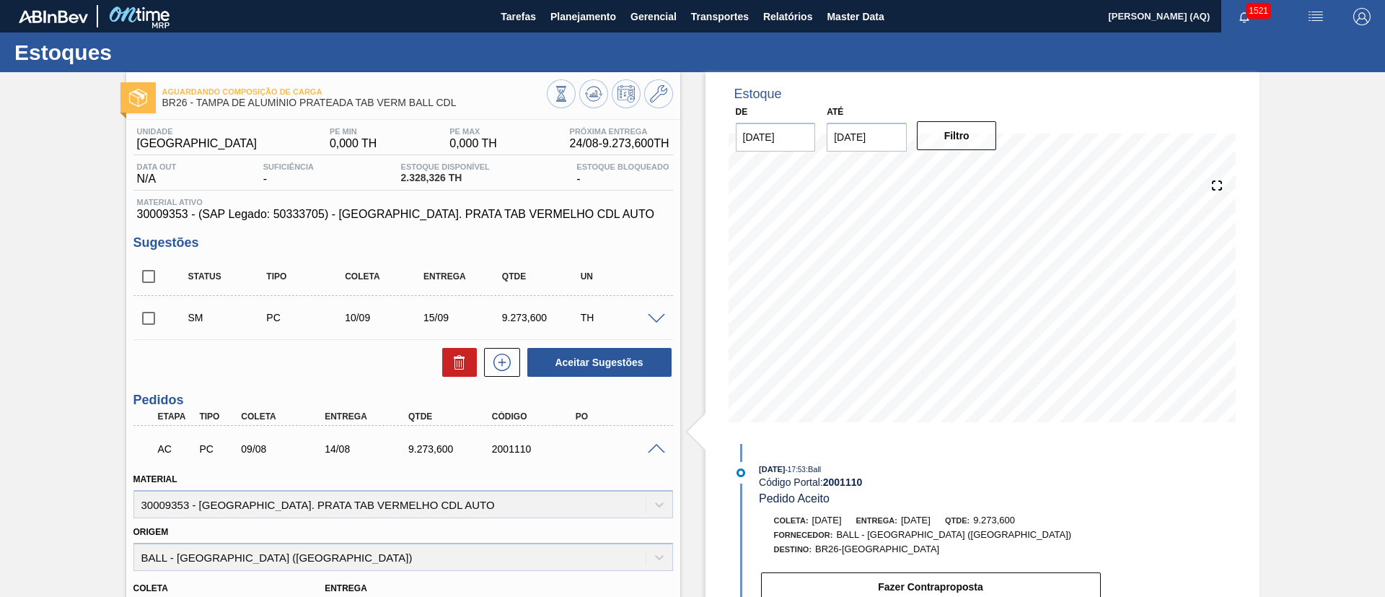
click at [586, 318] on div "TH" at bounding box center [620, 318] width 87 height 12
click at [648, 317] on span at bounding box center [656, 319] width 17 height 11
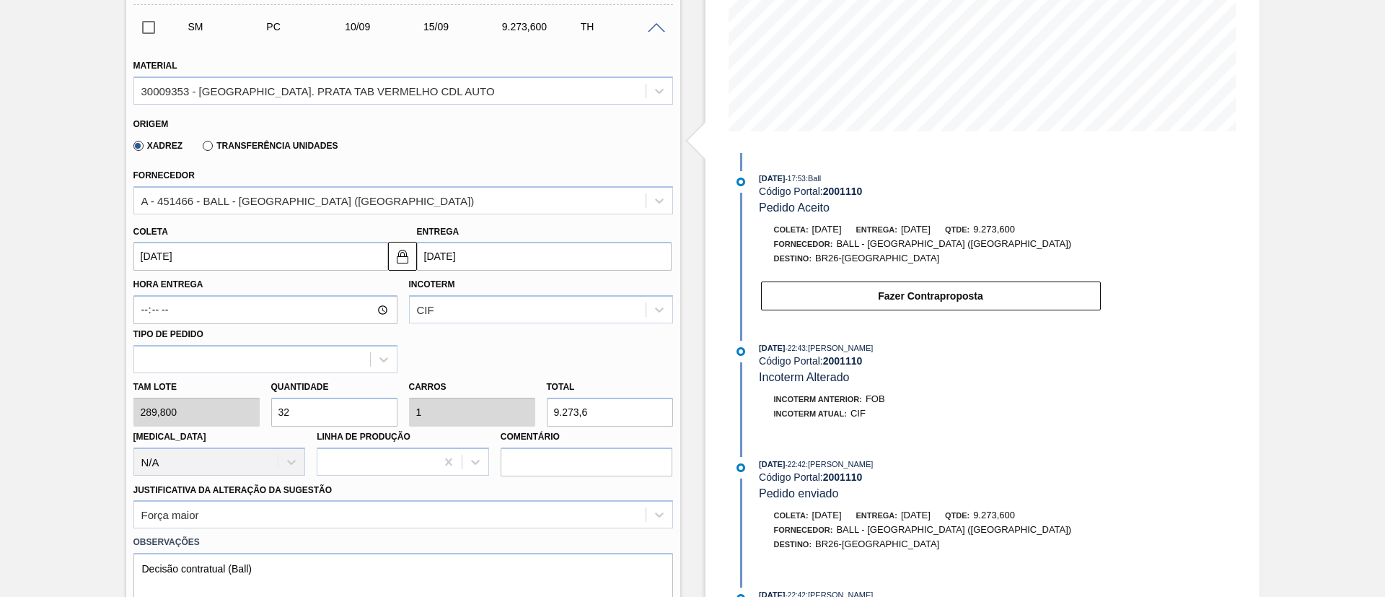
scroll to position [325, 0]
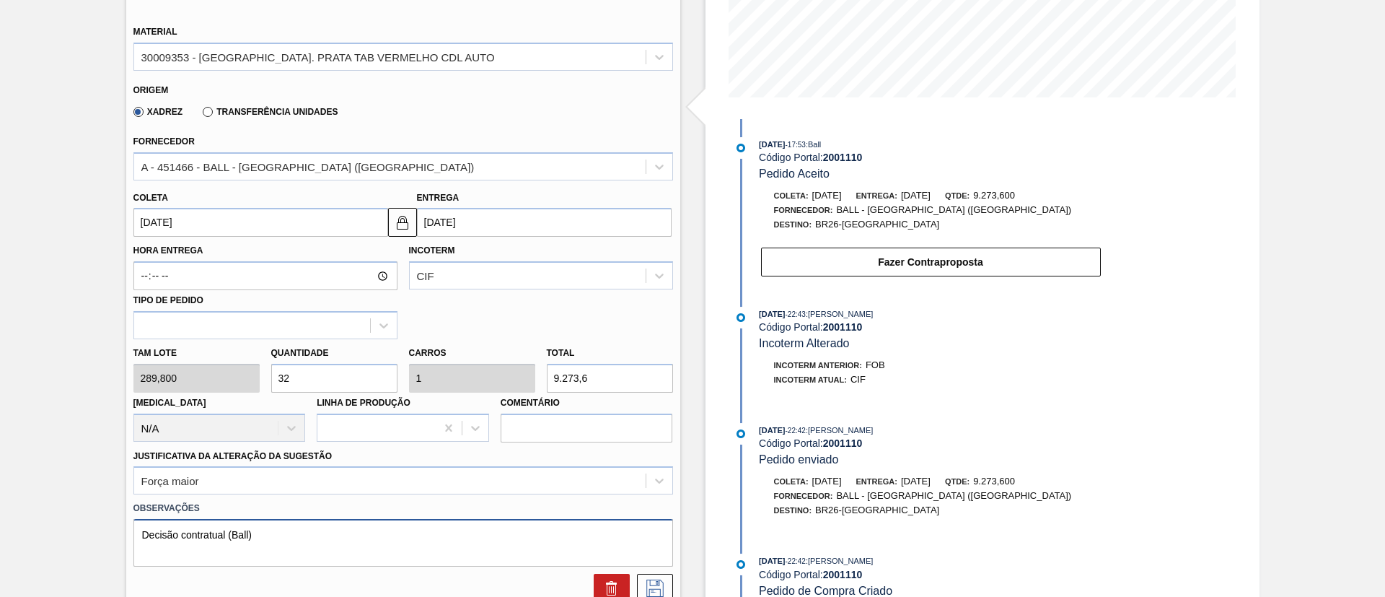
click at [342, 521] on textarea "Decisão contratual (Ball)" at bounding box center [403, 543] width 540 height 48
drag, startPoint x: 159, startPoint y: 525, endPoint x: 94, endPoint y: 514, distance: 65.8
click at [94, 514] on div "Aguardando Composição de Carga BR26 - TAMPA DE ALUMÍNIO PRATEADA TAB VERM BALL …" at bounding box center [692, 475] width 1385 height 1457
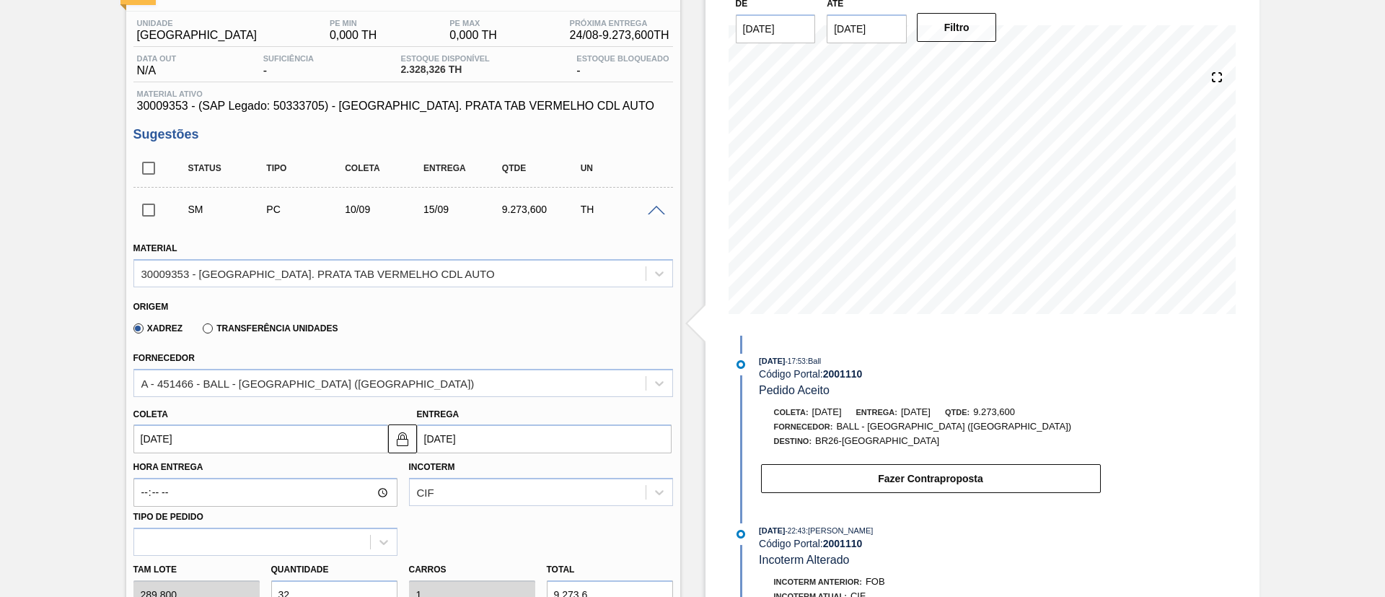
click at [651, 209] on span at bounding box center [656, 211] width 17 height 11
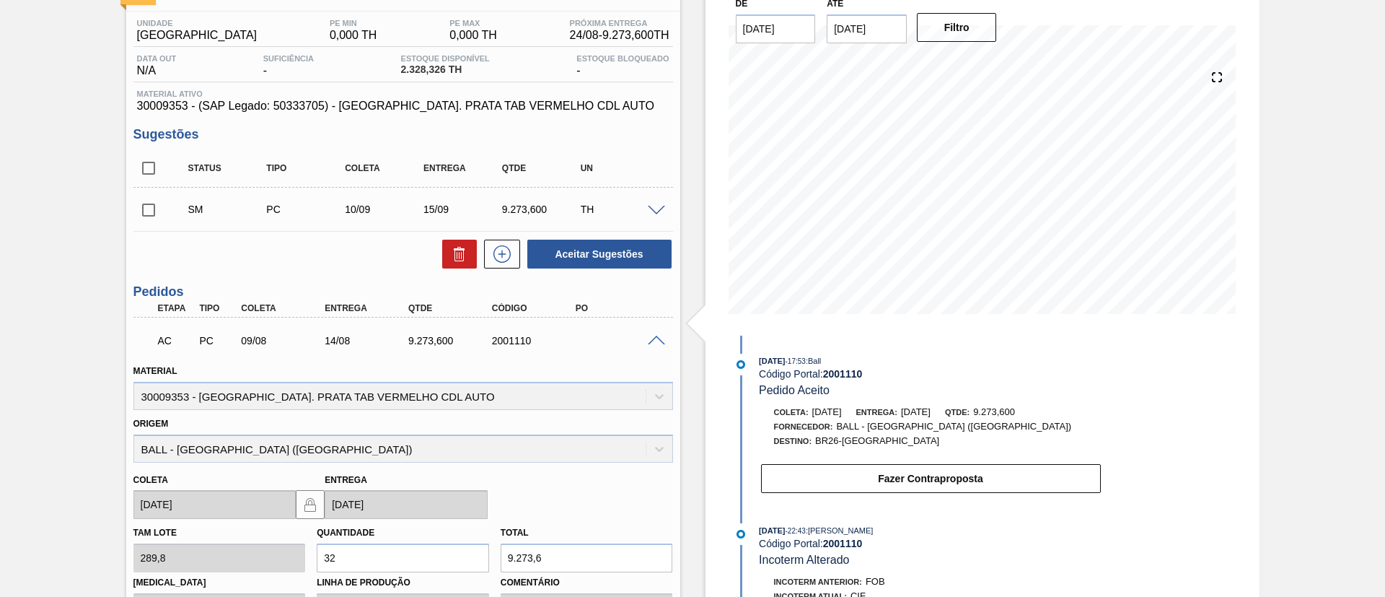
click at [661, 209] on span at bounding box center [656, 211] width 17 height 11
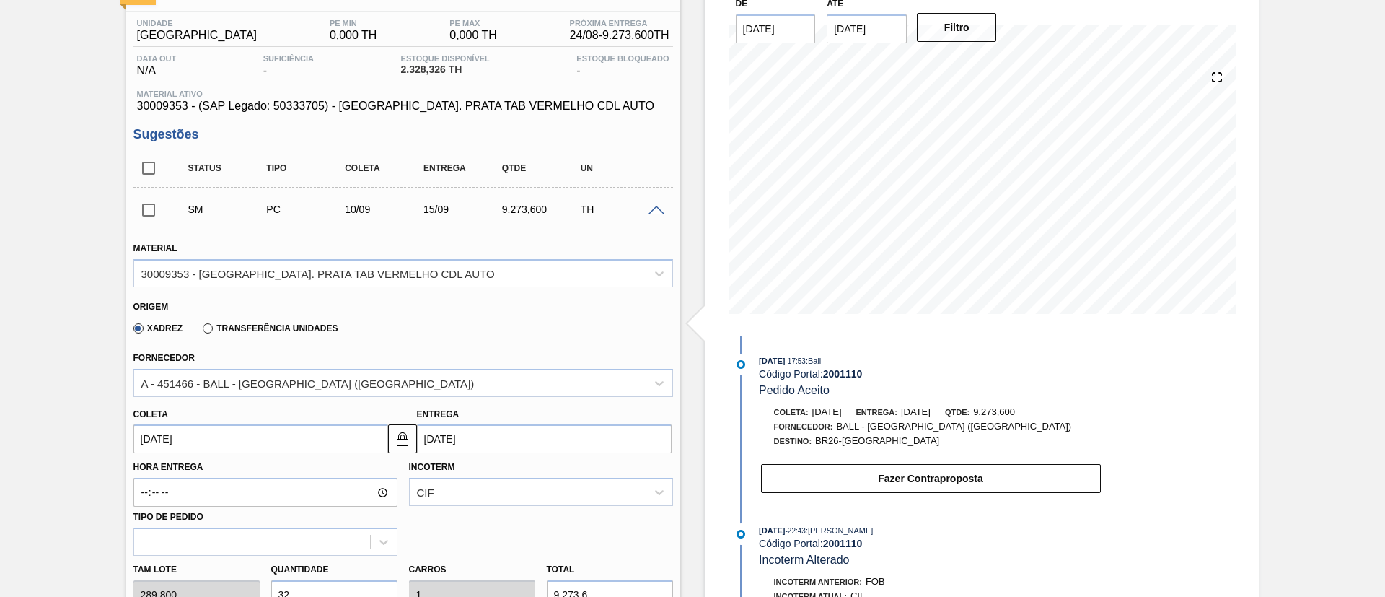
click at [652, 207] on span at bounding box center [656, 211] width 17 height 11
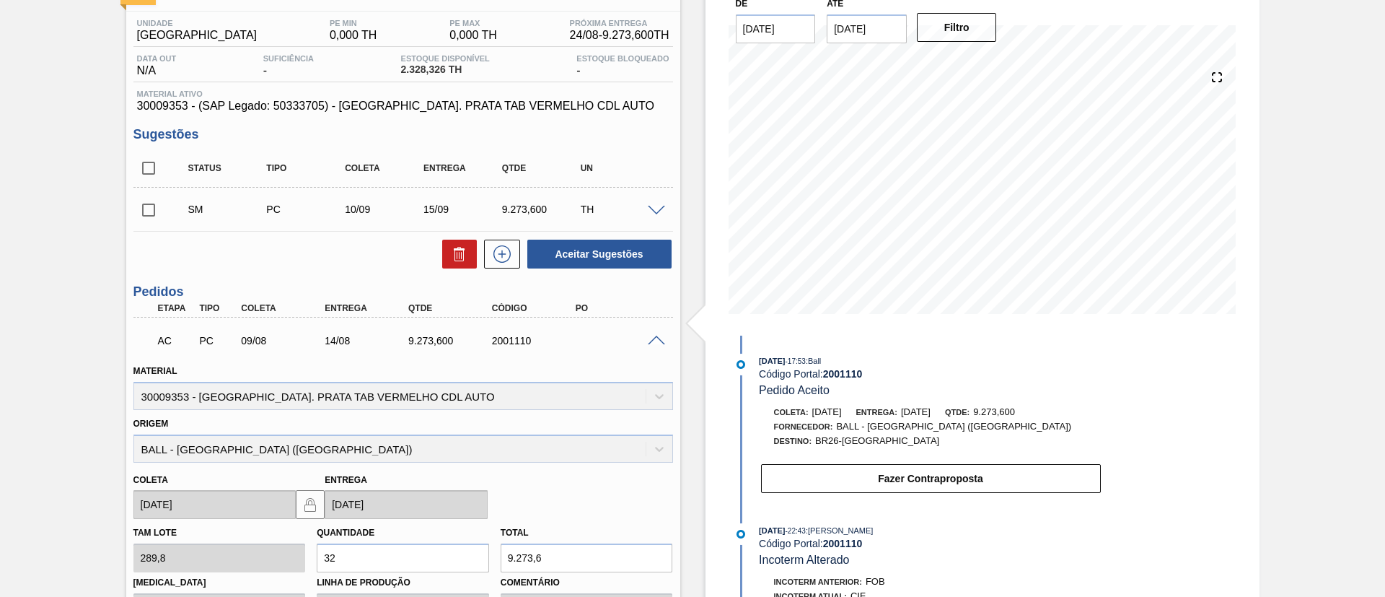
click at [654, 340] on span at bounding box center [656, 341] width 17 height 11
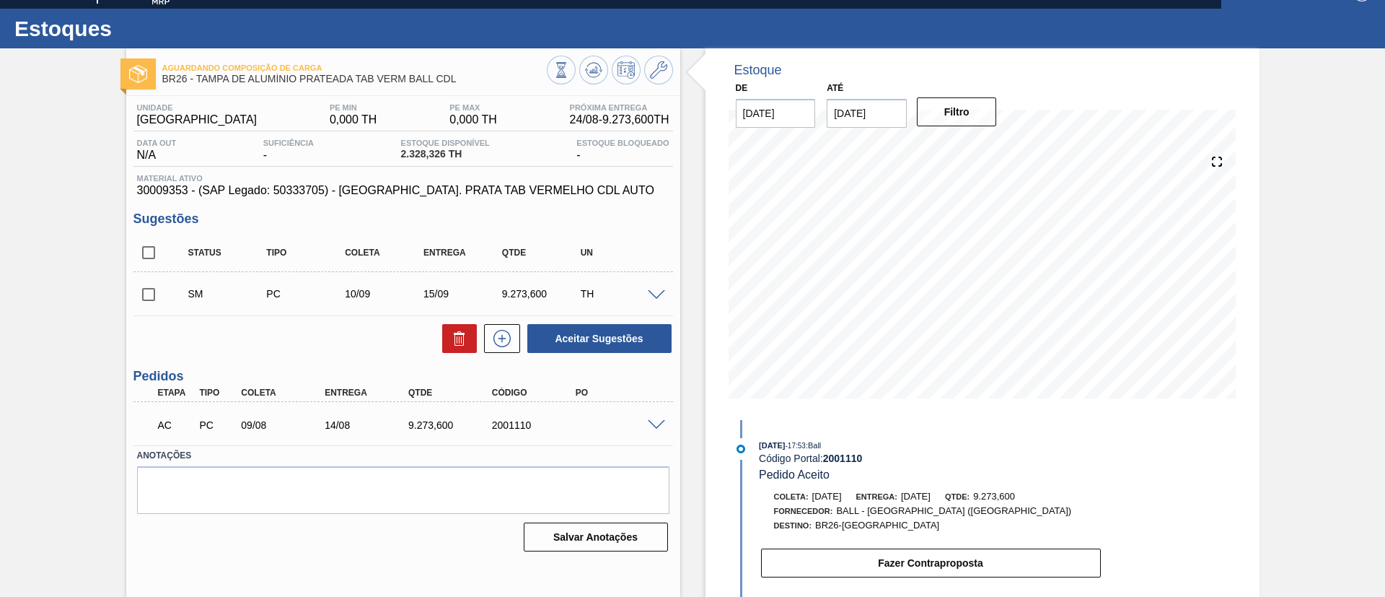
scroll to position [24, 0]
click at [148, 294] on input "checkbox" at bounding box center [148, 294] width 30 height 30
click at [610, 336] on button "Aceitar Sugestões" at bounding box center [599, 338] width 144 height 29
checkbox input "false"
